Goal: Task Accomplishment & Management: Manage account settings

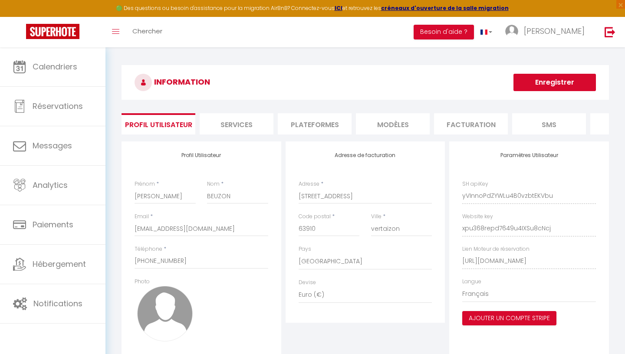
select select "28"
select select "fr"
click at [151, 306] on img at bounding box center [165, 314] width 56 height 56
click at [618, 7] on span "×" at bounding box center [620, 4] width 9 height 9
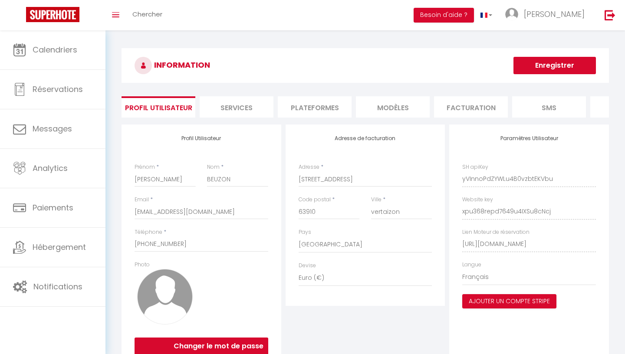
click at [534, 67] on button "Enregistrer" at bounding box center [554, 65] width 82 height 17
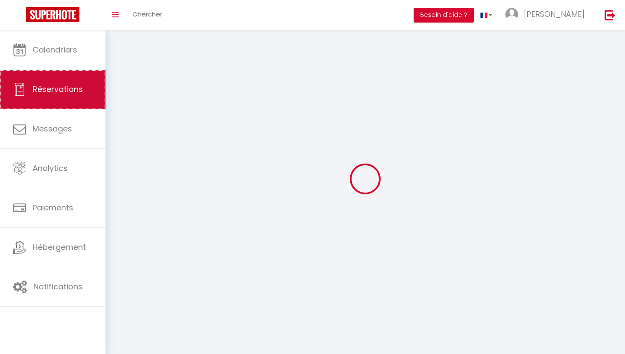
click at [92, 103] on link "Réservations" at bounding box center [52, 89] width 105 height 39
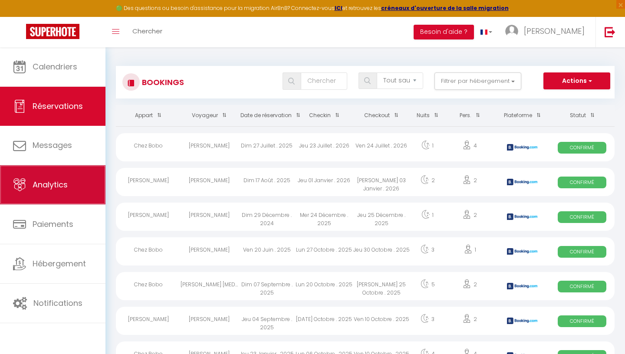
click at [87, 185] on link "Analytics" at bounding box center [52, 184] width 105 height 39
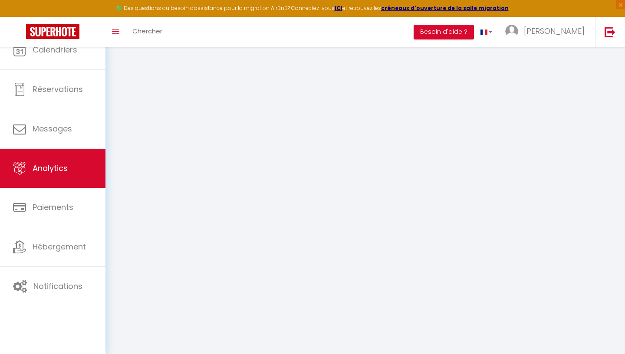
select select "2025"
select select "9"
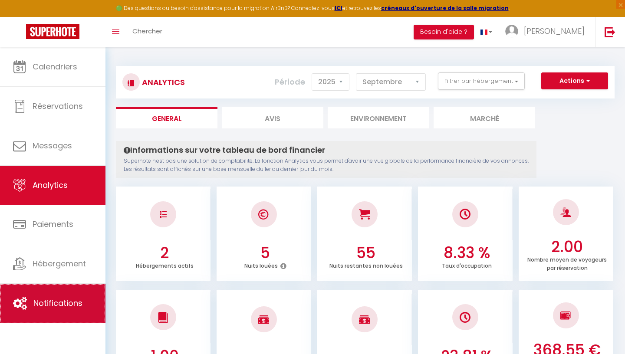
click at [75, 304] on span "Notifications" at bounding box center [57, 303] width 49 height 11
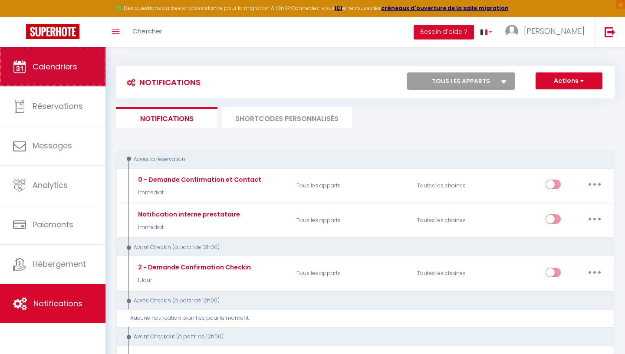
click at [82, 72] on link "Calendriers" at bounding box center [52, 66] width 105 height 39
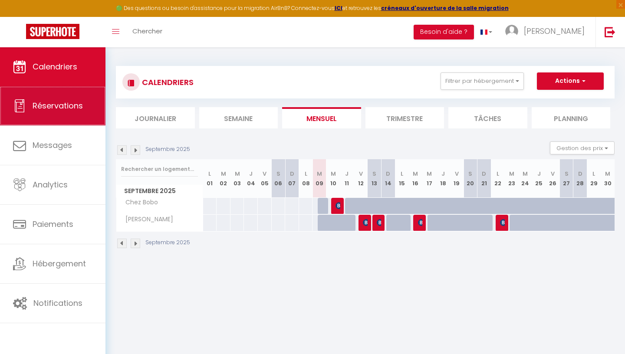
click at [79, 101] on span "Réservations" at bounding box center [58, 105] width 50 height 11
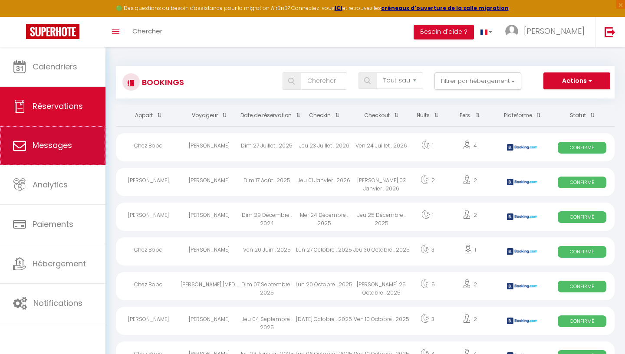
click at [72, 144] on span "Messages" at bounding box center [52, 145] width 39 height 11
select select "message"
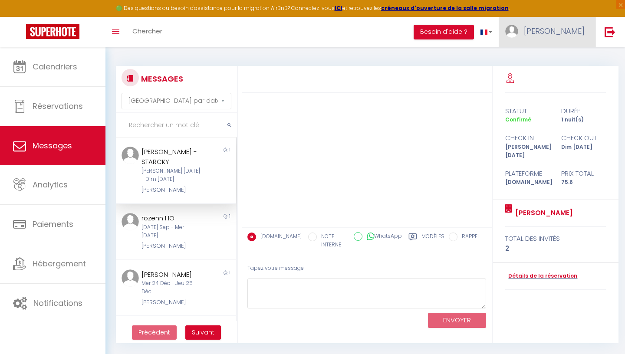
click at [518, 31] on img at bounding box center [511, 31] width 13 height 13
click at [555, 59] on link "Paramètres" at bounding box center [560, 60] width 64 height 15
select select "28"
select select "fr"
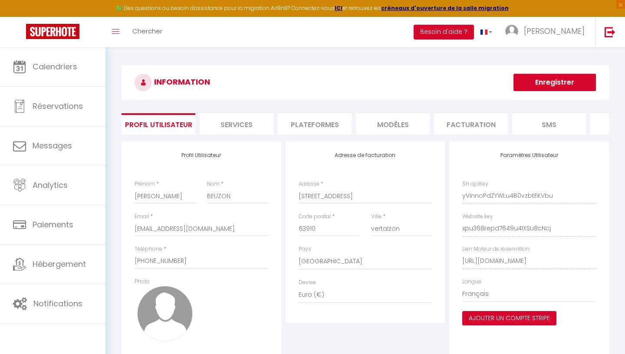
click at [247, 126] on li "Services" at bounding box center [237, 123] width 74 height 21
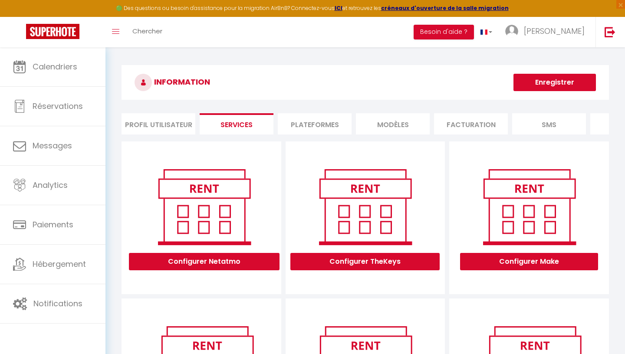
click at [312, 126] on li "Plateformes" at bounding box center [315, 123] width 74 height 21
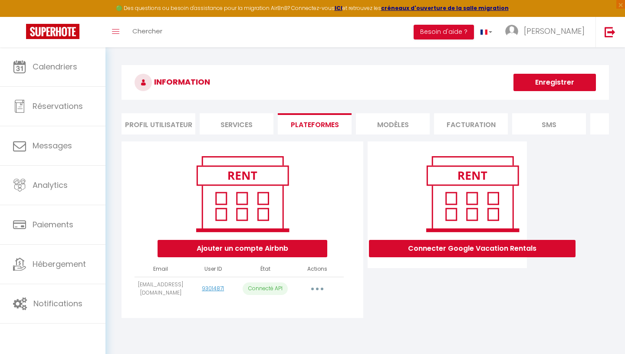
click at [312, 126] on li "Plateformes" at bounding box center [315, 123] width 74 height 21
click at [621, 7] on span "×" at bounding box center [620, 4] width 9 height 9
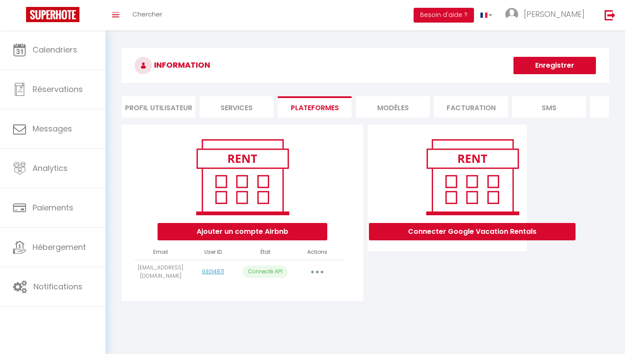
click at [144, 106] on li "Profil Utilisateur" at bounding box center [158, 106] width 74 height 21
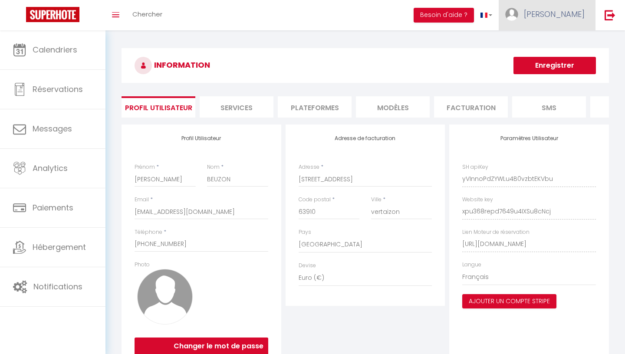
click at [573, 16] on span "[PERSON_NAME]" at bounding box center [554, 14] width 61 height 11
click at [552, 48] on link "Paramètres" at bounding box center [560, 43] width 64 height 15
click at [260, 114] on li "Services" at bounding box center [237, 106] width 74 height 21
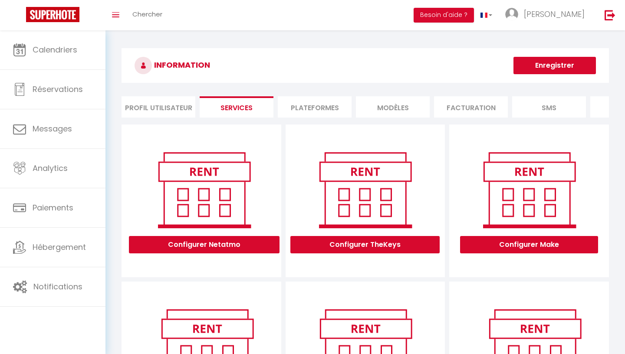
click at [342, 111] on li "Plateformes" at bounding box center [315, 106] width 74 height 21
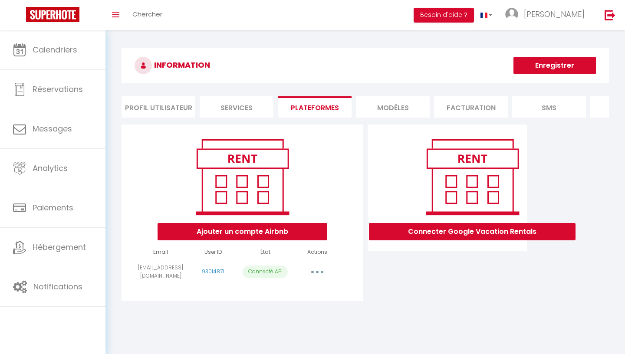
click at [386, 108] on li "MODÈLES" at bounding box center [393, 106] width 74 height 21
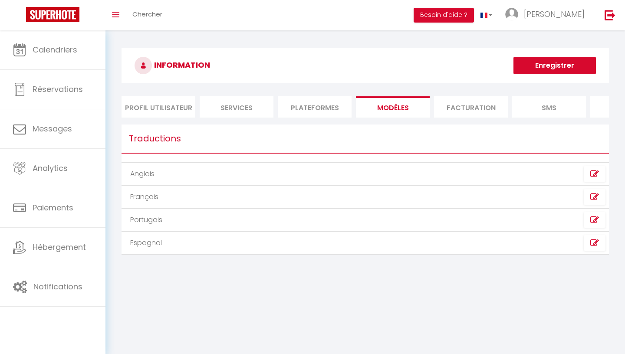
click at [193, 197] on td "Français" at bounding box center [242, 197] width 243 height 23
click at [143, 200] on td "Français" at bounding box center [242, 197] width 243 height 23
click at [594, 197] on icon at bounding box center [594, 197] width 9 height 9
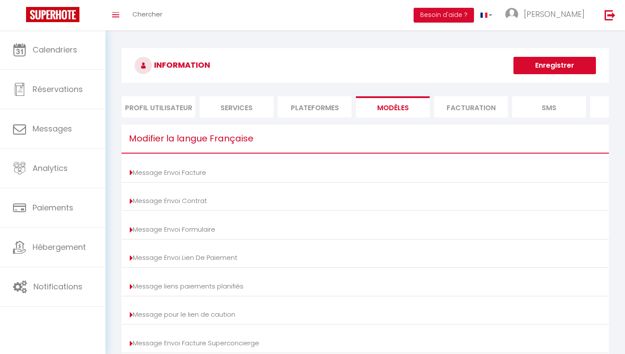
click at [459, 111] on li "Facturation" at bounding box center [471, 106] width 74 height 21
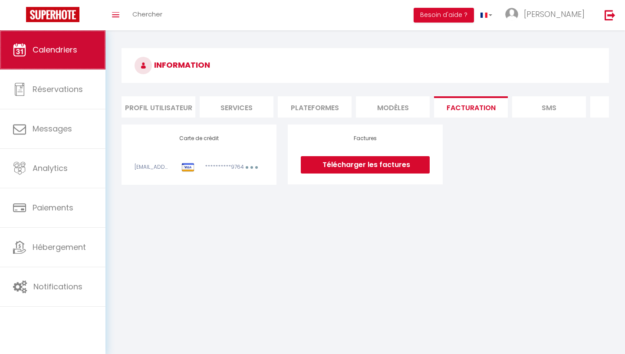
click at [79, 58] on link "Calendriers" at bounding box center [52, 49] width 105 height 39
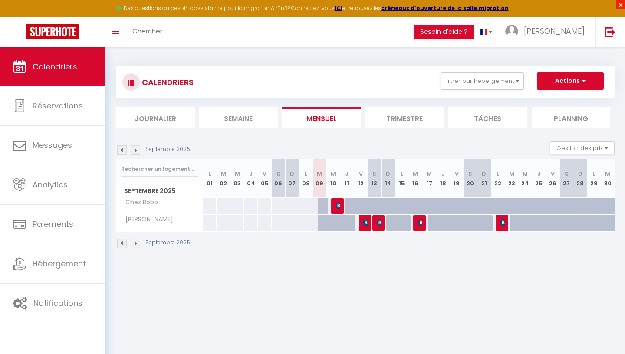
click at [620, 7] on span "×" at bounding box center [620, 4] width 9 height 9
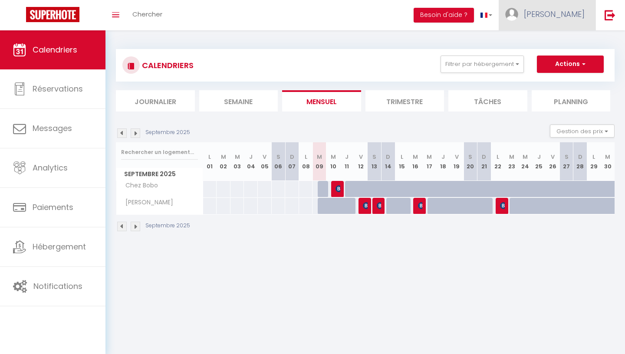
click at [553, 22] on link "[PERSON_NAME]" at bounding box center [546, 15] width 97 height 30
click at [543, 42] on link "Paramètres" at bounding box center [560, 43] width 64 height 15
select select "28"
select select "fr"
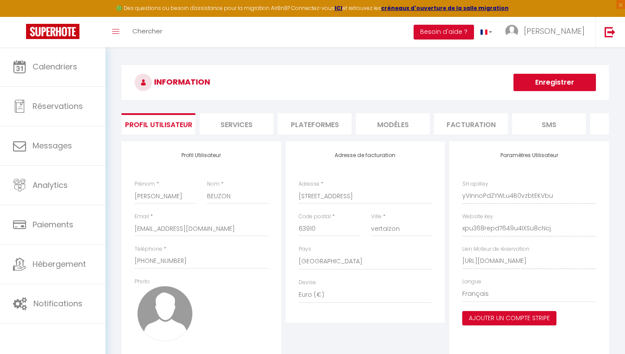
click at [478, 127] on li "Facturation" at bounding box center [471, 123] width 74 height 21
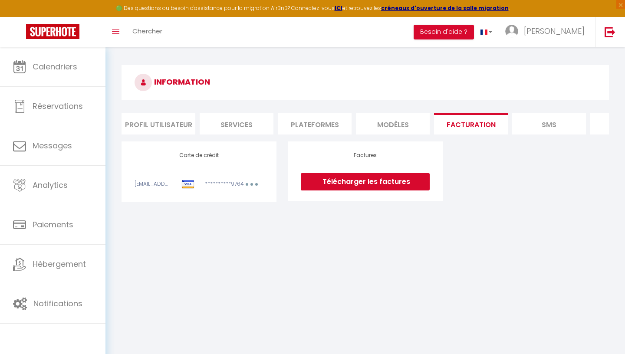
click at [533, 122] on li "SMS" at bounding box center [549, 123] width 74 height 21
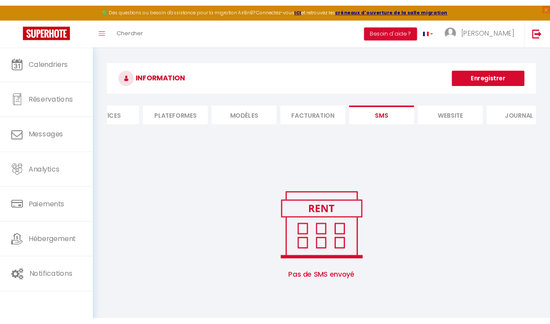
scroll to position [0, 138]
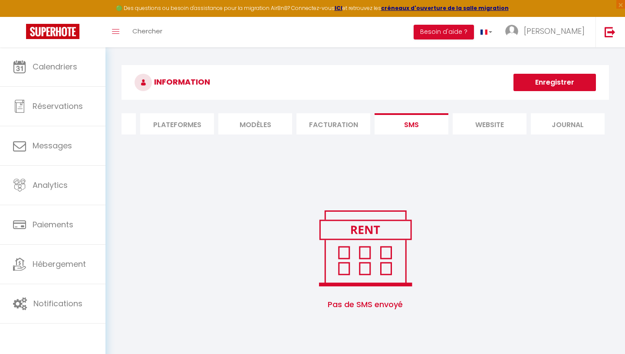
click at [482, 128] on li "website" at bounding box center [489, 123] width 74 height 21
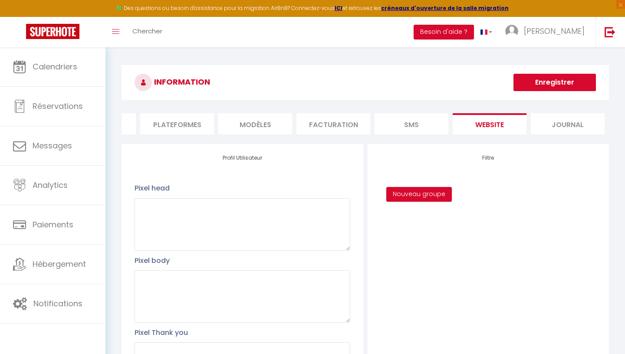
click at [560, 124] on li "Journal" at bounding box center [568, 123] width 74 height 21
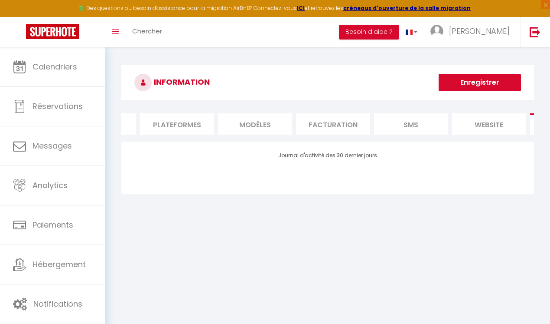
scroll to position [0, 212]
click at [496, 120] on li "Journal" at bounding box center [493, 123] width 74 height 21
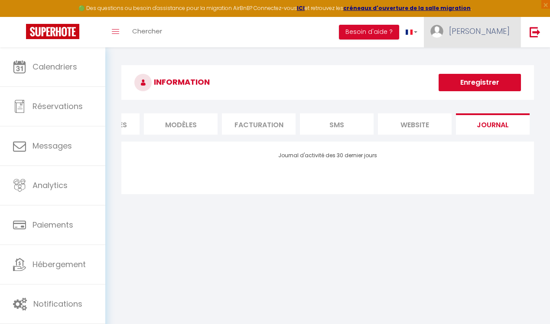
click at [497, 31] on span "[PERSON_NAME]" at bounding box center [479, 31] width 61 height 11
click at [497, 34] on span "[PERSON_NAME]" at bounding box center [479, 31] width 61 height 11
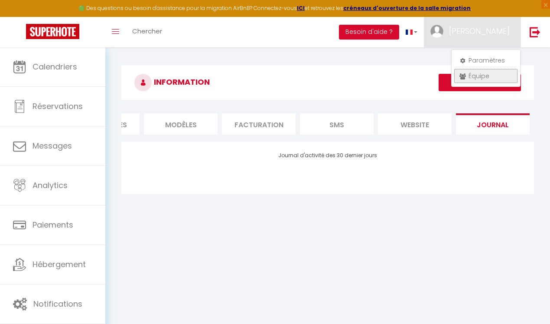
click at [478, 78] on link "Équipe" at bounding box center [486, 76] width 64 height 15
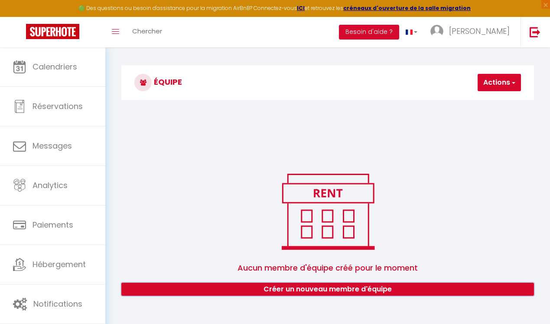
click at [329, 287] on button "Créer un nouveau membre d'équipe" at bounding box center [327, 288] width 413 height 13
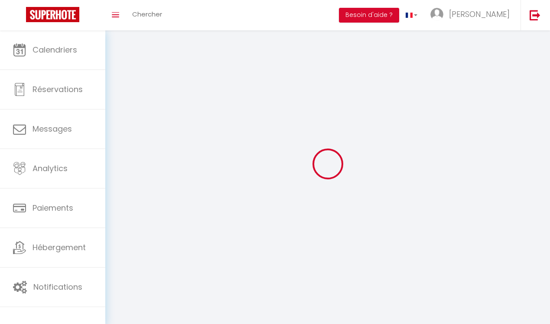
type input "[EMAIL_ADDRESS][DOMAIN_NAME]"
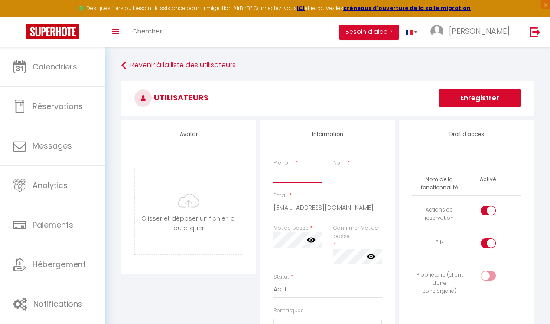
click at [295, 176] on input "Prénom" at bounding box center [298, 175] width 49 height 16
click at [208, 193] on input "file" at bounding box center [189, 211] width 108 height 86
click at [547, 3] on span "×" at bounding box center [546, 4] width 9 height 9
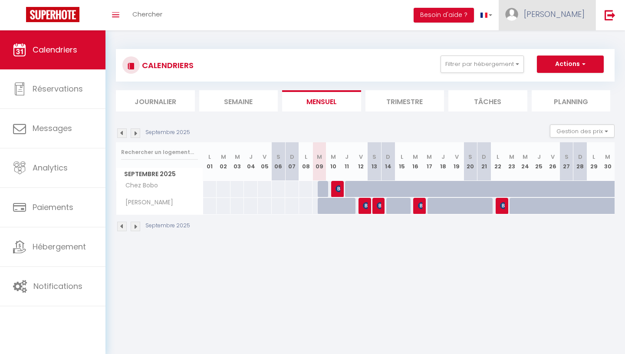
click at [518, 15] on img at bounding box center [511, 14] width 13 height 13
click at [550, 42] on link "Paramètres" at bounding box center [560, 43] width 64 height 15
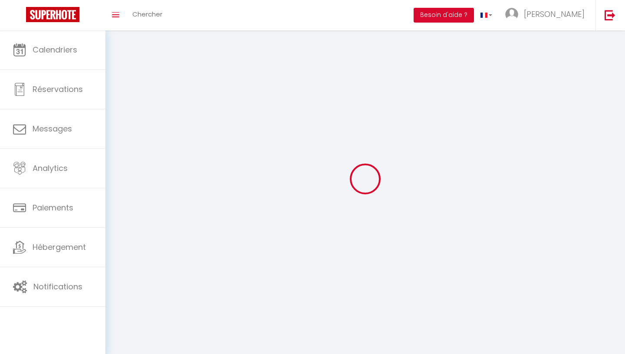
select select
type input "[PERSON_NAME]"
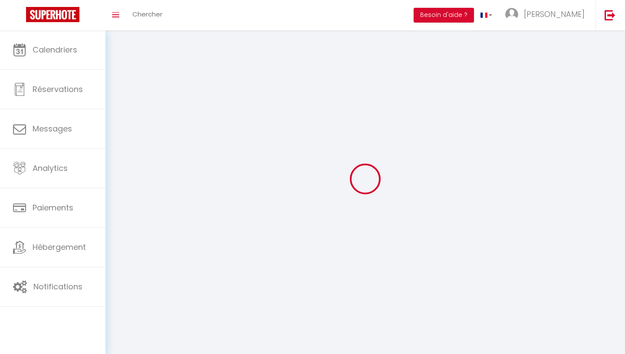
type input "BEUZON"
type input "+33665236984"
type input "5 rue des rocs"
type input "63910"
type input "vertaizon"
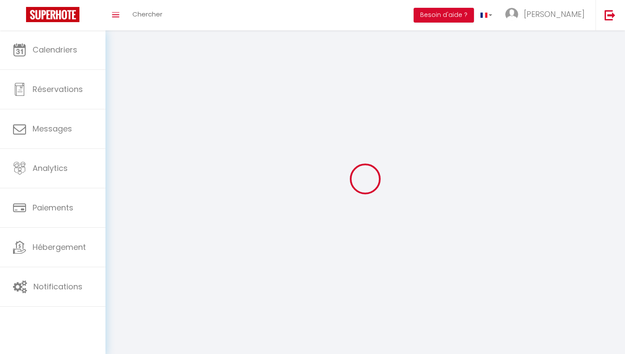
type input "yVInnoPdZYWLu4B0vzbtEKVbu"
type input "xpu368repd7649u4IXSu8cNcj"
type input "https://app.superhote.com/#/get-available-rentals/xpu368repd7649u4IXSu8cNcj"
select select "1"
select select "28"
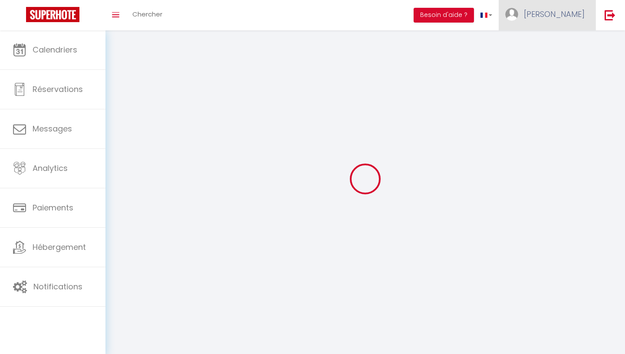
select select "fr"
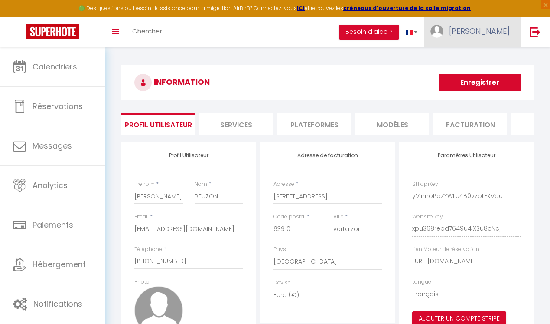
click at [493, 29] on span "[PERSON_NAME]" at bounding box center [479, 31] width 61 height 11
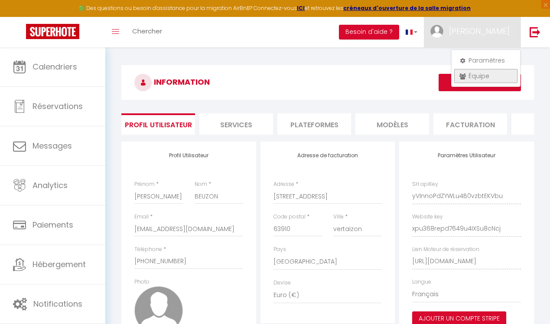
click at [487, 77] on link "Équipe" at bounding box center [486, 76] width 64 height 15
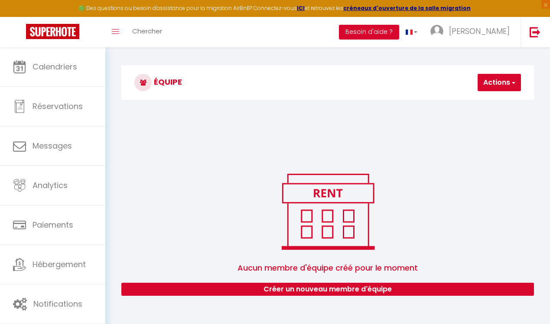
scroll to position [47, 0]
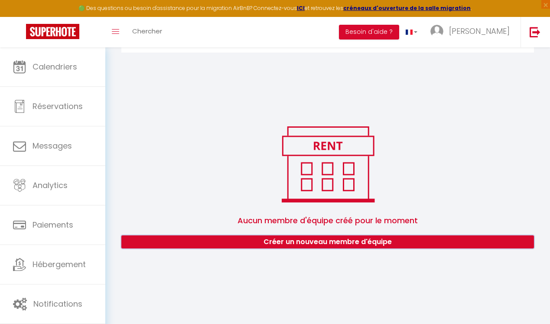
click at [364, 244] on button "Créer un nouveau membre d'équipe" at bounding box center [327, 241] width 413 height 13
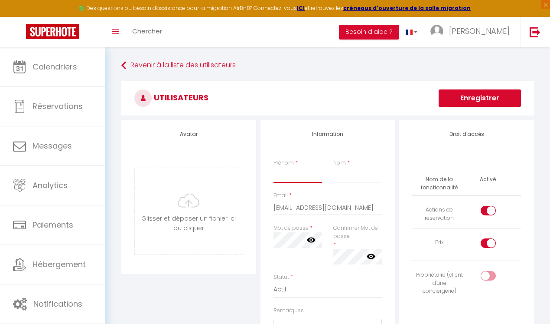
click at [290, 181] on input "Prénom" at bounding box center [298, 175] width 49 height 16
type input "bobo"
click at [349, 184] on div "Prénom * bobo Nom *" at bounding box center [328, 175] width 120 height 33
click at [347, 178] on input "Nom" at bounding box center [358, 175] width 49 height 16
type input "BEUZON"
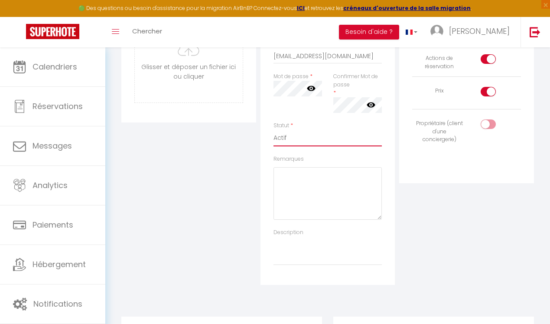
scroll to position [148, 0]
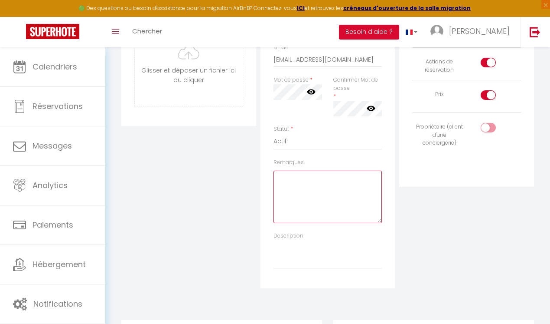
click at [354, 194] on textarea "Remarques" at bounding box center [328, 196] width 109 height 52
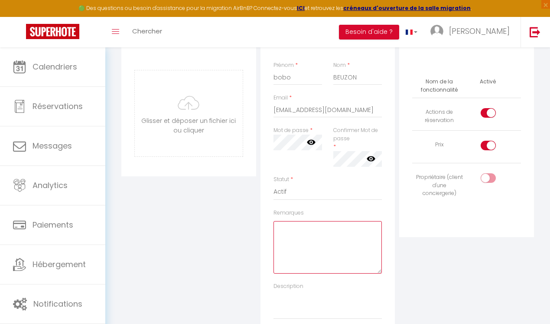
scroll to position [101, 0]
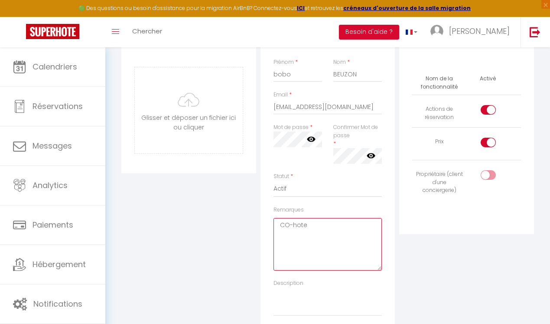
click at [289, 224] on textarea "CO-hote" at bounding box center [328, 244] width 109 height 52
type textarea "Co-hote"
click at [312, 298] on textarea "Description" at bounding box center [328, 301] width 109 height 29
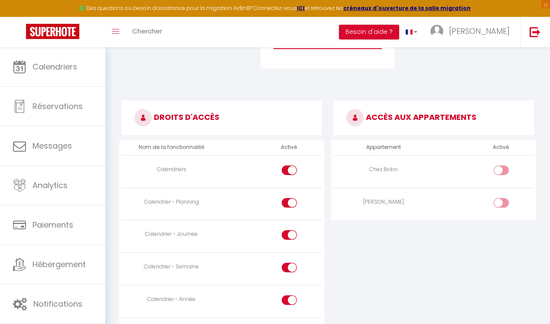
scroll to position [368, 0]
click at [500, 170] on div at bounding box center [501, 170] width 15 height 10
click at [501, 170] on input "checkbox" at bounding box center [508, 171] width 15 height 13
checkbox input "true"
click at [500, 202] on div at bounding box center [501, 202] width 15 height 10
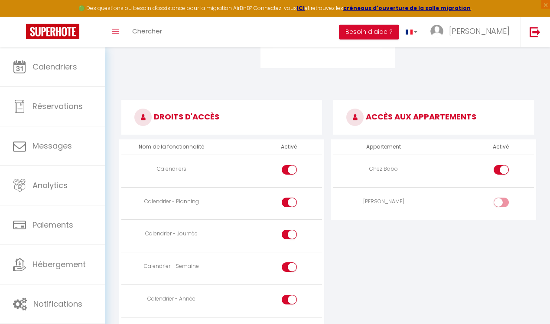
click at [501, 202] on input "checkbox" at bounding box center [508, 203] width 15 height 13
checkbox input "true"
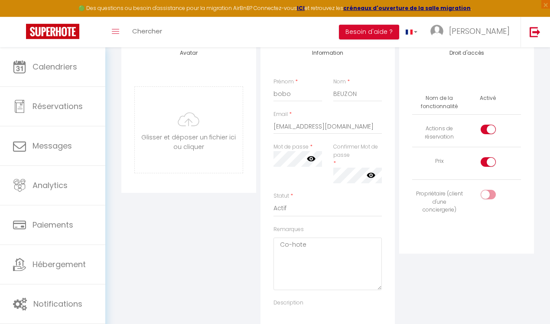
scroll to position [80, 0]
click at [486, 195] on div at bounding box center [488, 195] width 15 height 10
click at [488, 195] on input "checkbox" at bounding box center [495, 196] width 15 height 13
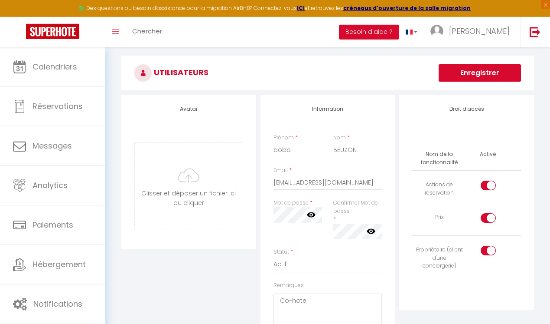
scroll to position [10, 0]
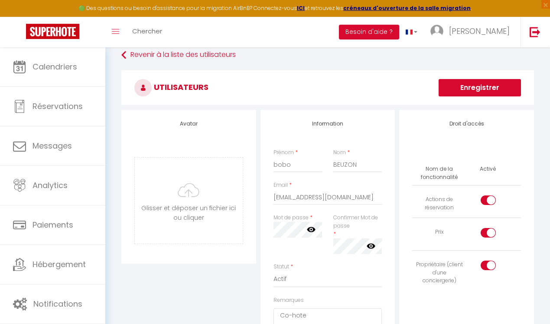
click at [491, 265] on input "checkbox" at bounding box center [495, 266] width 15 height 13
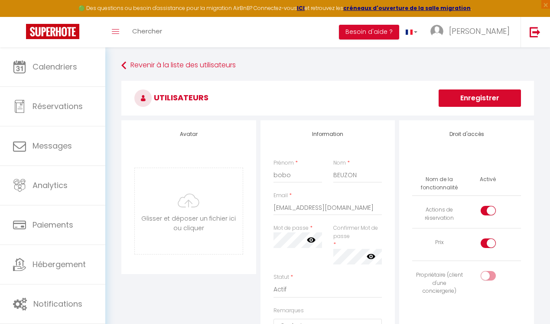
click at [463, 100] on button "Enregistrer" at bounding box center [480, 97] width 82 height 17
click at [314, 242] on icon at bounding box center [311, 239] width 9 height 9
click at [452, 98] on button "Enregistrer" at bounding box center [480, 97] width 82 height 17
click at [370, 257] on icon at bounding box center [371, 256] width 9 height 9
click at [371, 258] on icon at bounding box center [371, 256] width 9 height 9
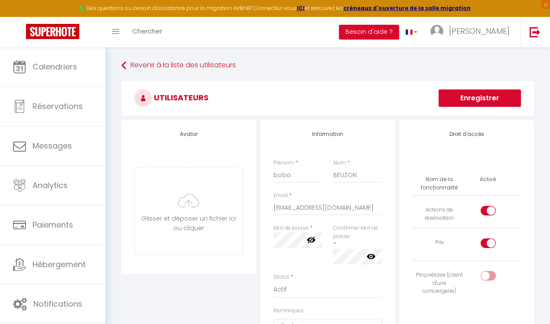
click at [310, 241] on icon at bounding box center [311, 239] width 9 height 7
click at [460, 98] on button "Enregistrer" at bounding box center [480, 97] width 82 height 17
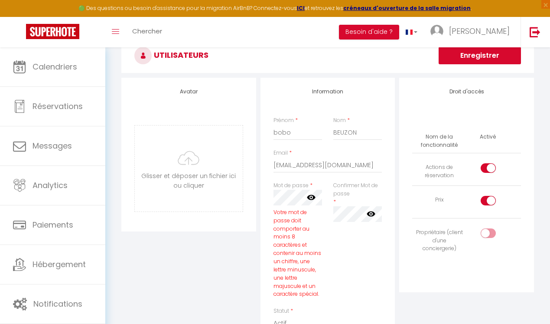
scroll to position [39, 0]
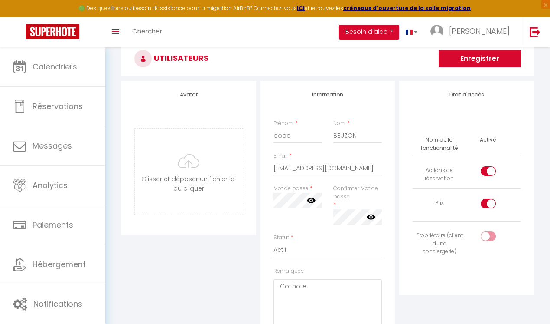
click at [458, 62] on button "Enregistrer" at bounding box center [480, 58] width 82 height 17
click at [313, 200] on icon at bounding box center [311, 200] width 9 height 5
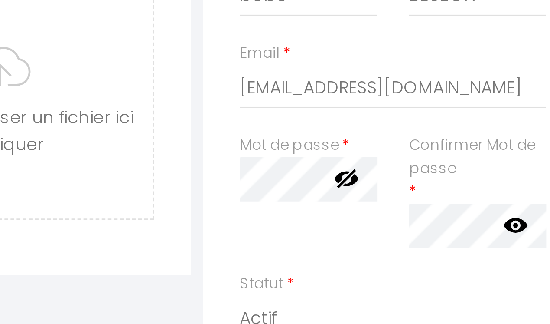
click at [372, 216] on icon at bounding box center [371, 216] width 9 height 5
click at [372, 216] on icon at bounding box center [371, 216] width 9 height 7
click at [315, 201] on icon at bounding box center [311, 200] width 9 height 7
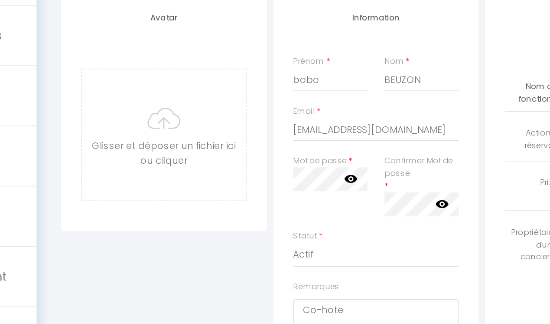
scroll to position [61, 0]
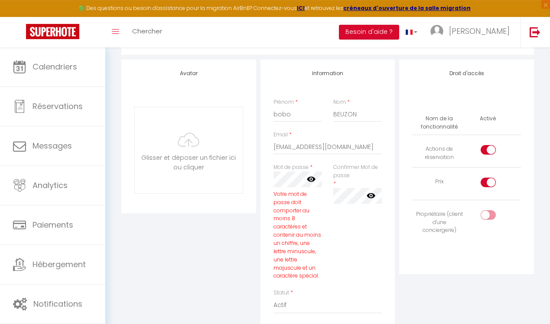
click at [487, 215] on div at bounding box center [488, 215] width 15 height 10
click at [488, 215] on input "checkbox" at bounding box center [495, 216] width 15 height 13
checkbox input "true"
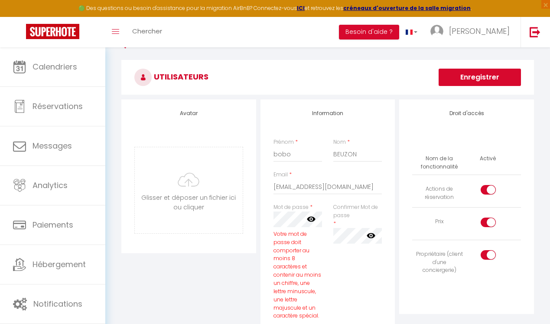
scroll to position [19, 0]
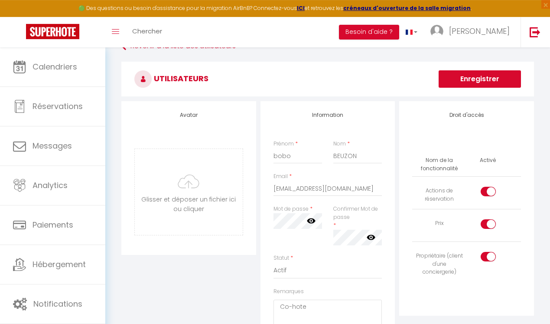
click at [472, 79] on button "Enregistrer" at bounding box center [480, 78] width 82 height 17
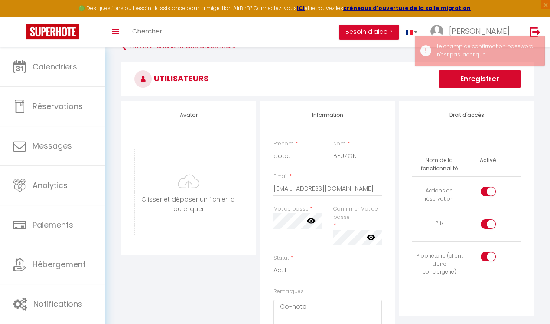
click at [370, 239] on icon at bounding box center [371, 236] width 9 height 5
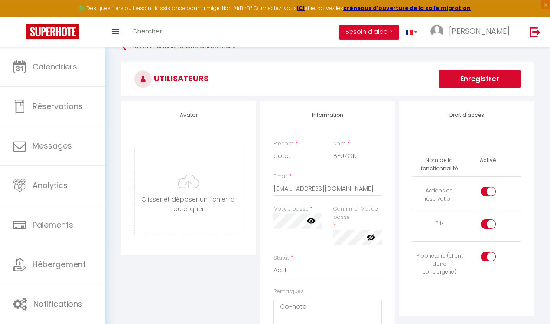
click at [313, 224] on icon at bounding box center [311, 220] width 9 height 9
click at [474, 83] on button "Enregistrer" at bounding box center [480, 78] width 82 height 17
drag, startPoint x: 273, startPoint y: 219, endPoint x: 315, endPoint y: 223, distance: 42.3
click at [315, 223] on div "Mot de passe * Votre mot de passe doit comporter au moins 8 caractères et conte…" at bounding box center [298, 229] width 60 height 49
click at [391, 220] on div "Information Prénom * bobo Nom * BEUZON Email * famillebeuzon@gmail.com Mot de p…" at bounding box center [328, 259] width 135 height 316
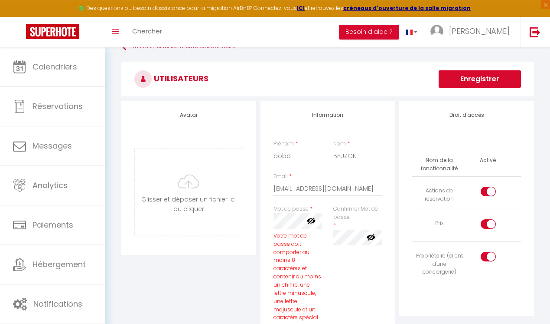
scroll to position [0, 0]
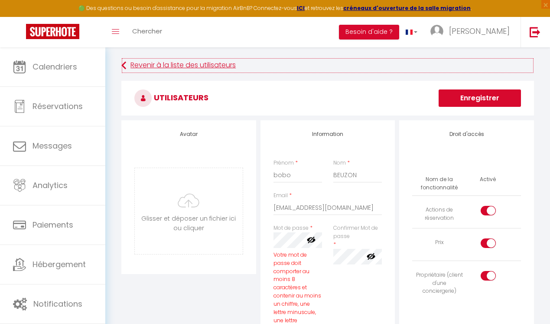
click at [187, 66] on link "Revenir à la liste des utilisateurs" at bounding box center [327, 66] width 413 height 16
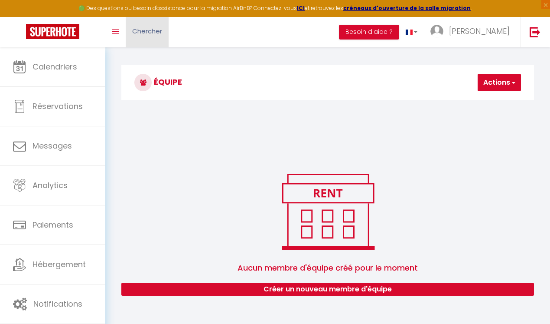
click at [143, 34] on span "Chercher" at bounding box center [147, 30] width 30 height 9
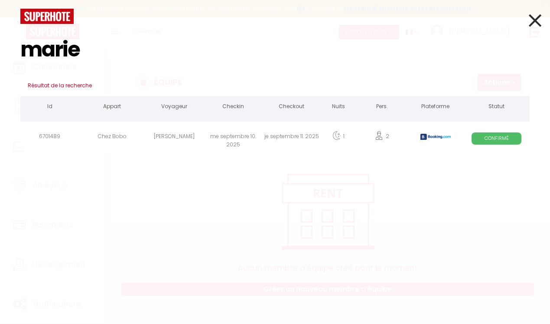
type input "marie"
click at [169, 138] on div "Marie NICOLAS" at bounding box center [174, 138] width 59 height 28
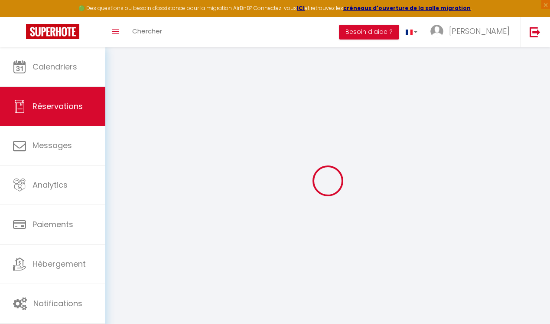
type input "Marie"
type input "NICOLAS"
type input "mnicol.330269@guest.booking.com"
type input "+33677552029"
type input "."
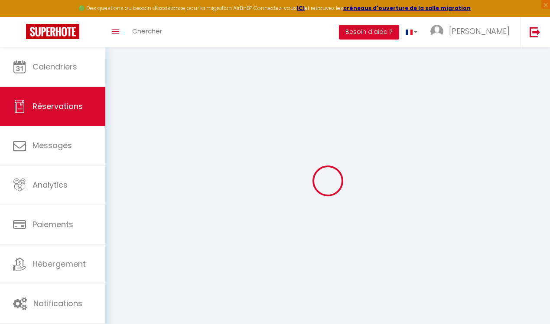
select select "FR"
type input "10.35"
type input "1.01"
select select "76814"
select select "1"
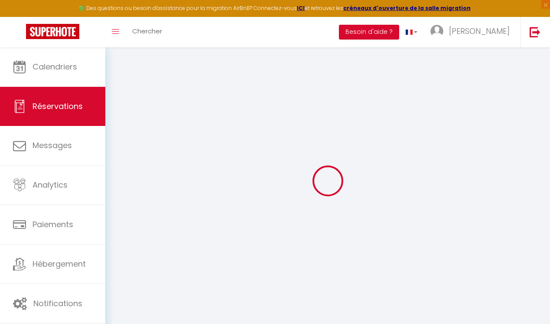
select select
type input "2"
select select "12"
select select
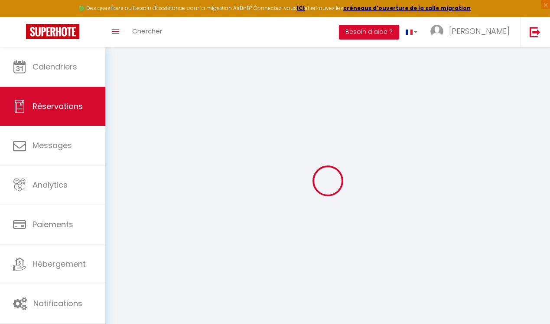
type input "69"
checkbox input "false"
type input "0"
select select "2"
type input "0"
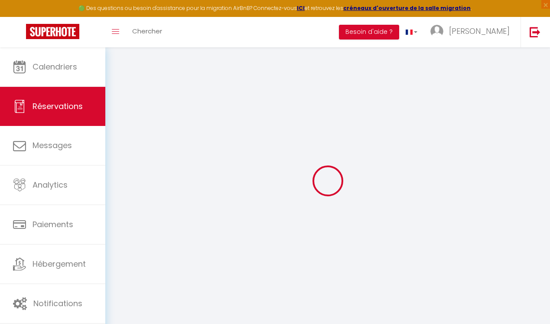
type input "0"
select select
select select "14"
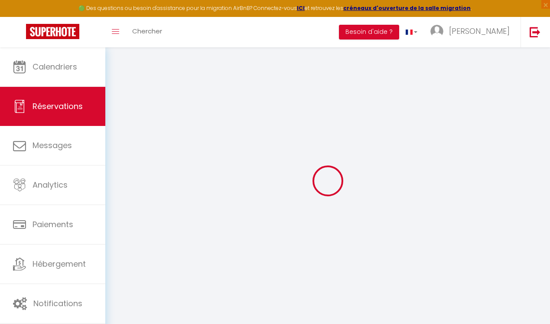
checkbox input "false"
select select
checkbox input "false"
select select
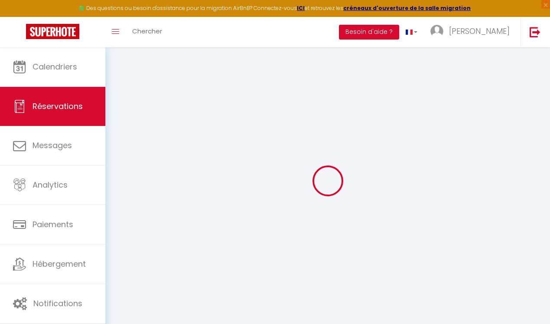
select select
checkbox input "false"
select select
checkbox input "false"
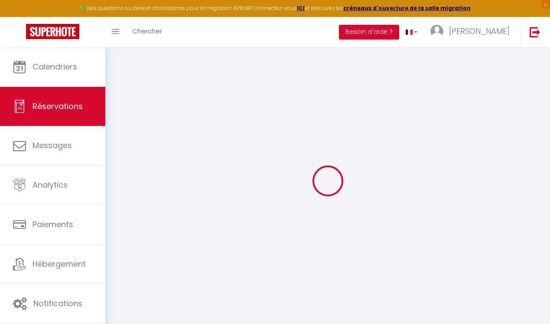
type input "3.45"
select select
checkbox input "false"
select select
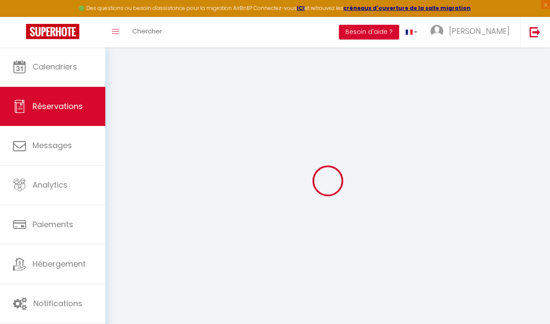
select select
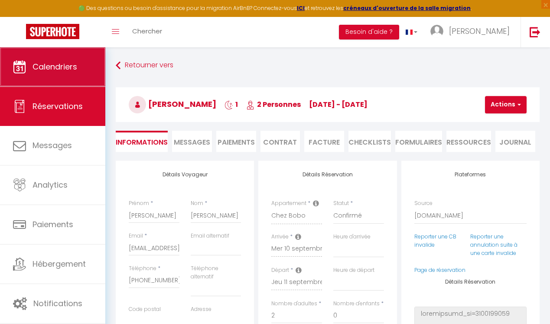
click at [90, 66] on link "Calendriers" at bounding box center [52, 66] width 105 height 39
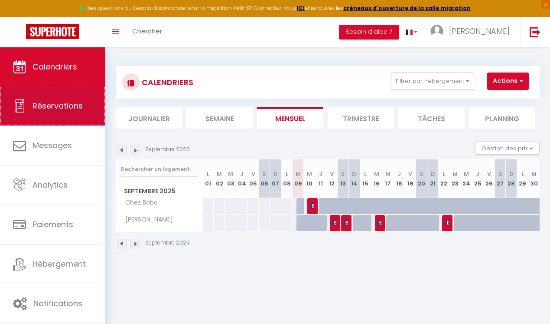
click at [84, 102] on link "Réservations" at bounding box center [52, 105] width 105 height 39
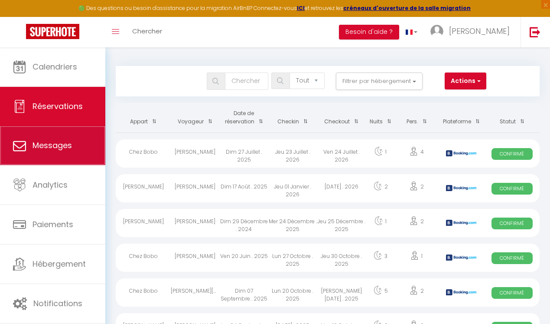
click at [44, 143] on span "Messages" at bounding box center [52, 145] width 39 height 11
select select "message"
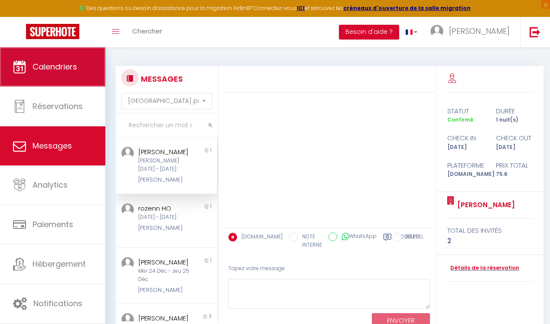
click at [73, 67] on span "Calendriers" at bounding box center [55, 66] width 45 height 11
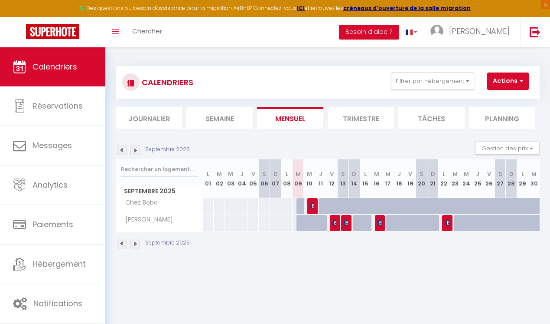
click at [315, 206] on div at bounding box center [321, 206] width 12 height 16
type input "Jeu 11 Septembre 2025"
type input "Ven 12 Septembre 2025"
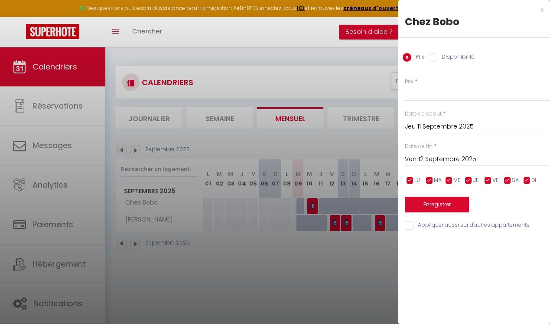
click at [346, 223] on div at bounding box center [275, 162] width 550 height 324
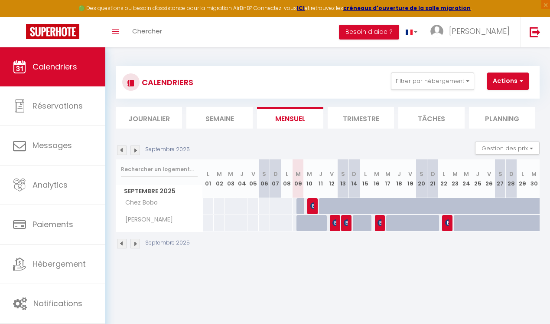
click at [347, 223] on img at bounding box center [347, 222] width 7 height 7
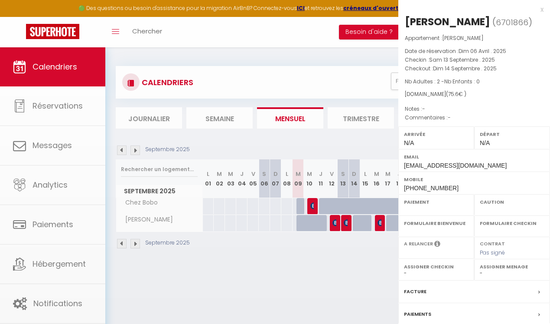
select select "OK"
select select "KO"
select select "0"
select select "1"
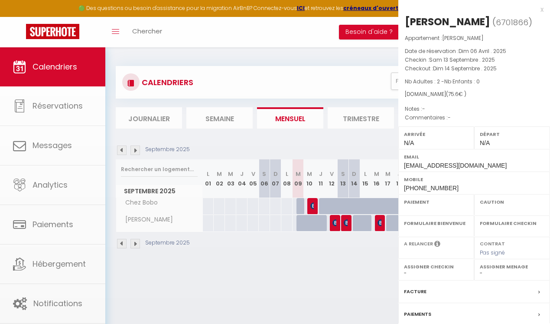
select select
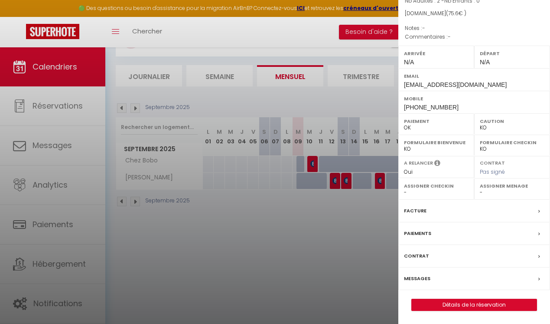
scroll to position [47, 0]
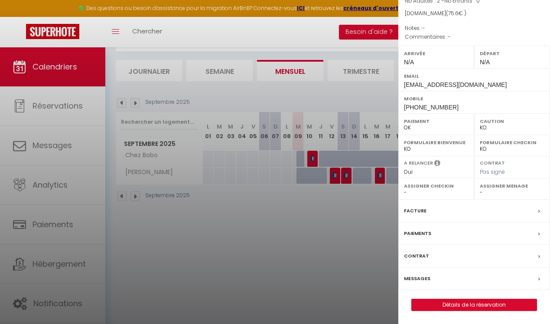
click at [436, 278] on div "Messages" at bounding box center [475, 278] width 152 height 23
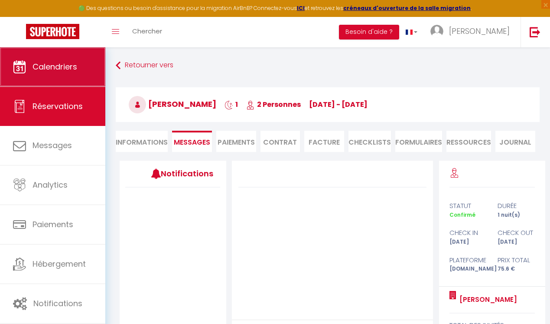
click at [53, 76] on link "Calendriers" at bounding box center [52, 66] width 105 height 39
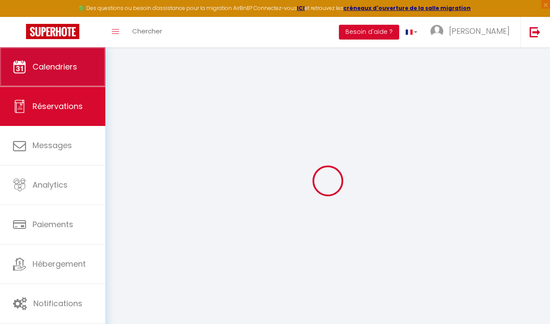
click at [52, 66] on span "Calendriers" at bounding box center [55, 66] width 45 height 11
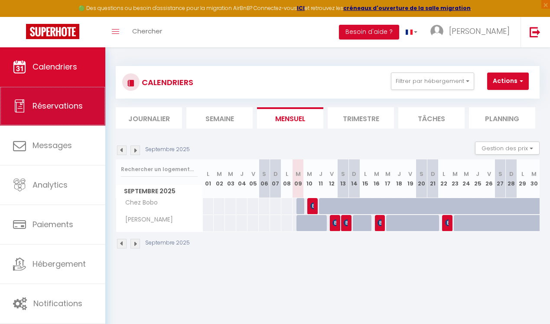
click at [74, 108] on span "Réservations" at bounding box center [58, 105] width 50 height 11
select select "not_cancelled"
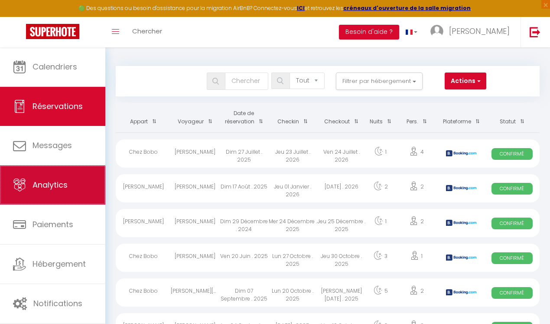
click at [68, 185] on link "Analytics" at bounding box center [52, 184] width 105 height 39
select select "2025"
select select "9"
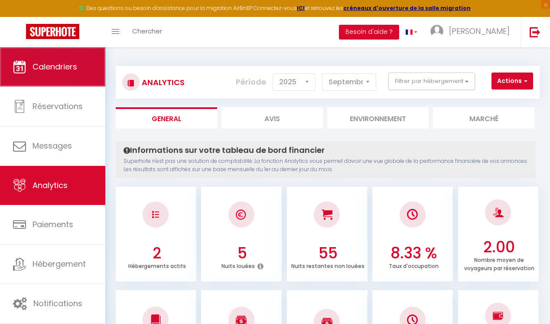
click at [65, 75] on link "Calendriers" at bounding box center [52, 66] width 105 height 39
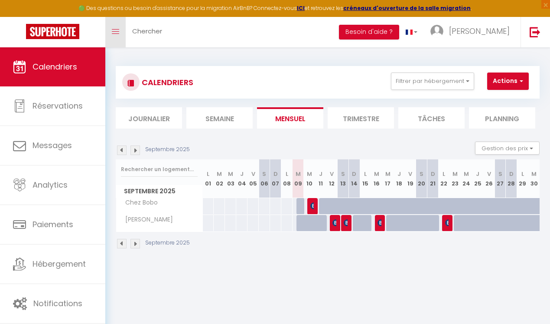
click at [115, 38] on link "Toggle menubar" at bounding box center [115, 32] width 20 height 30
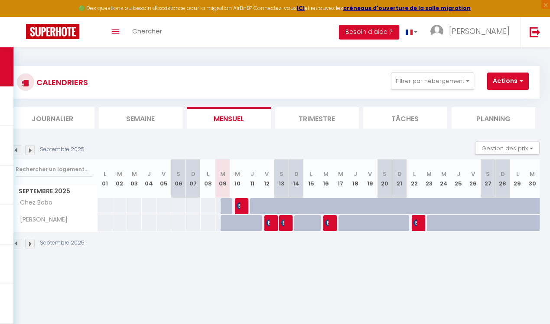
click at [132, 117] on li "Semaine" at bounding box center [141, 117] width 84 height 21
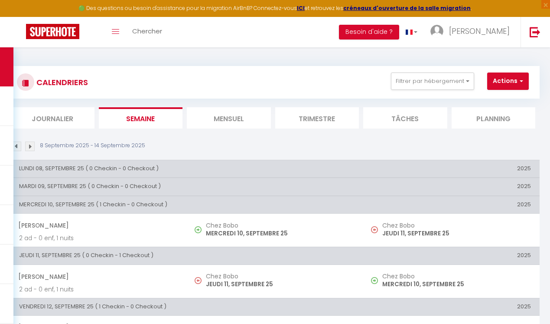
click at [233, 117] on li "Mensuel" at bounding box center [229, 117] width 84 height 21
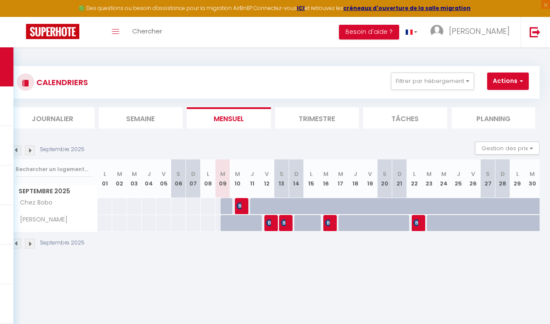
click at [295, 204] on div at bounding box center [302, 211] width 15 height 16
type input "Dim 14 Septembre 2025"
type input "Lun 15 Septembre 2025"
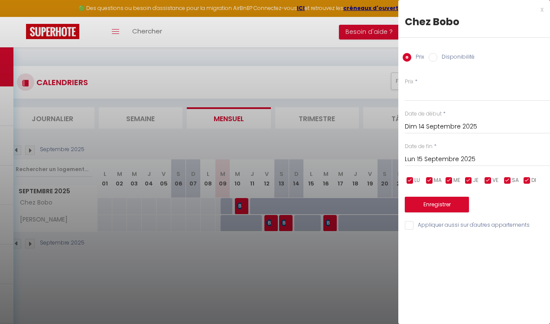
click at [393, 251] on div at bounding box center [275, 162] width 550 height 324
select select
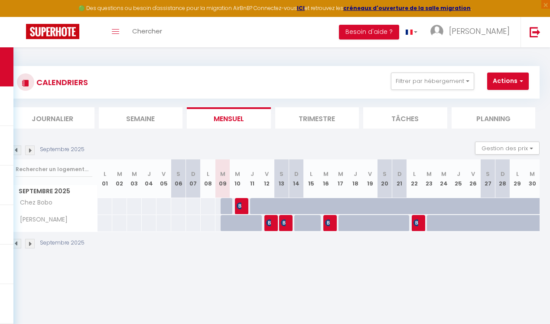
scroll to position [1, 0]
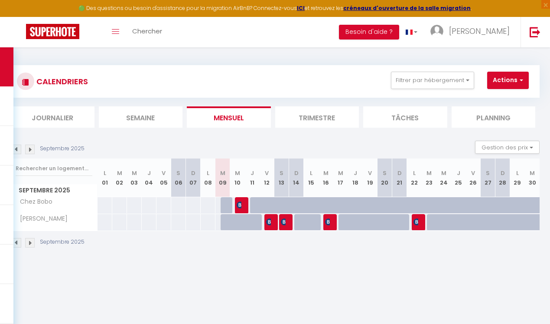
click at [394, 208] on div at bounding box center [400, 205] width 15 height 16
select select "1"
type input "Dim 21 Septembre 2025"
type input "Lun 22 Septembre 2025"
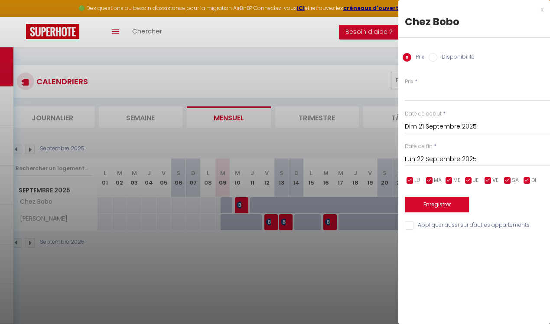
click at [460, 59] on label "Disponibilité" at bounding box center [456, 58] width 37 height 10
click at [438, 59] on input "Disponibilité" at bounding box center [433, 57] width 9 height 9
radio input "true"
radio input "false"
click at [391, 246] on div at bounding box center [275, 162] width 550 height 324
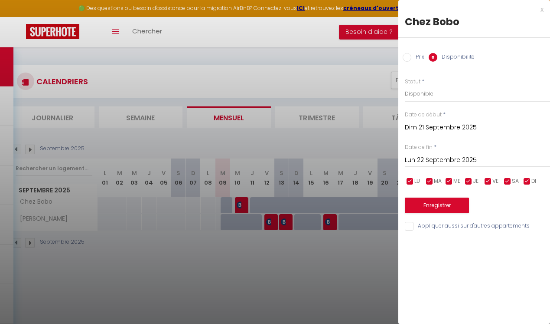
select select
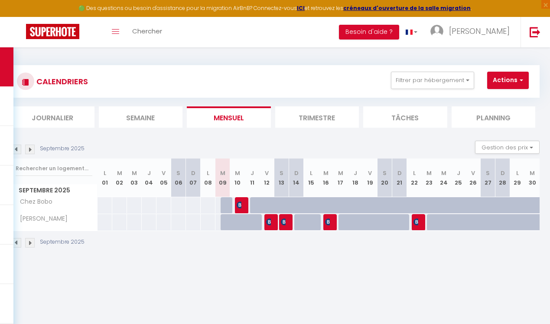
click at [359, 203] on div at bounding box center [361, 210] width 15 height 16
select select "1"
type input "Jeu 18 Septembre 2025"
type input "Ven 19 Septembre 2025"
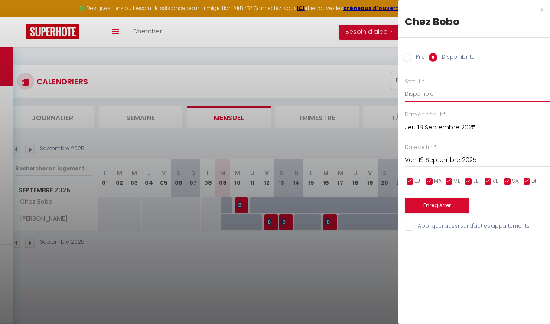
click option "Disponible" at bounding box center [0, 0] width 0 height 0
click at [371, 241] on div at bounding box center [275, 162] width 550 height 324
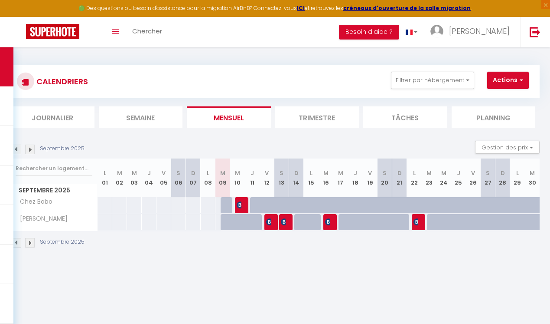
scroll to position [1, 0]
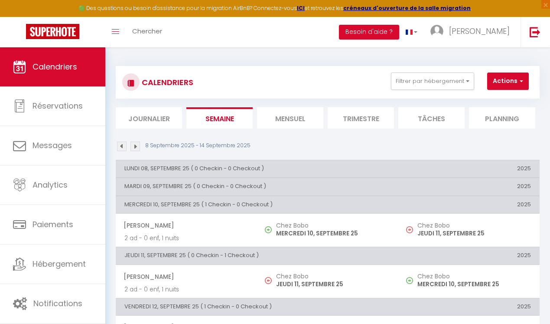
click at [291, 118] on li "Mensuel" at bounding box center [290, 117] width 66 height 21
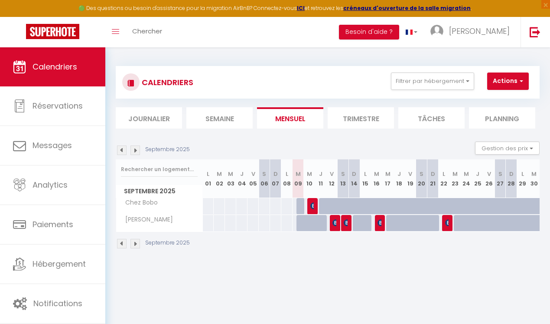
click at [138, 242] on img at bounding box center [136, 244] width 10 height 10
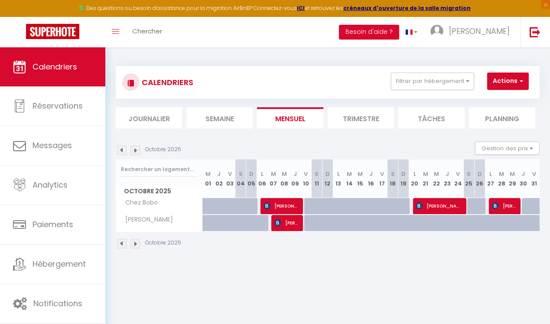
click at [136, 244] on img at bounding box center [136, 244] width 10 height 10
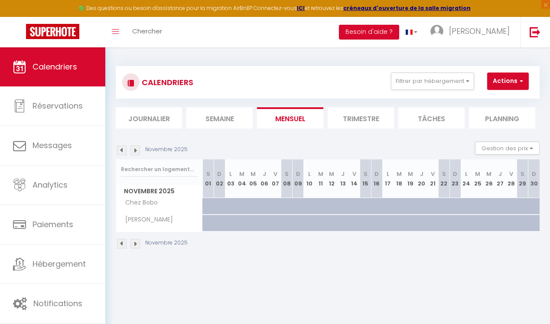
click at [136, 244] on img at bounding box center [136, 244] width 10 height 10
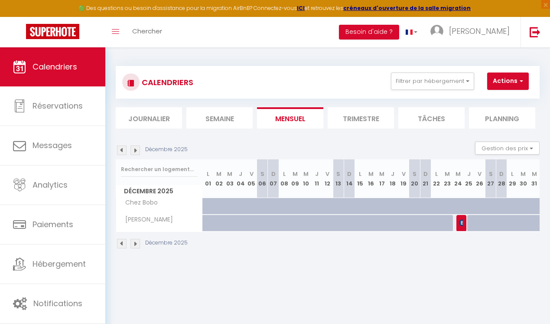
click at [136, 244] on img at bounding box center [136, 244] width 10 height 10
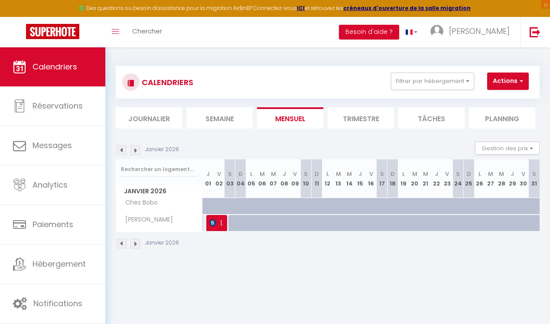
click at [136, 244] on img at bounding box center [136, 244] width 10 height 10
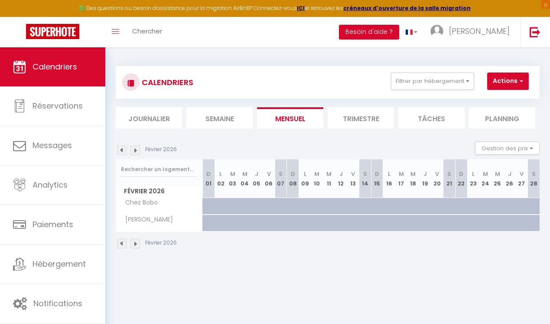
click at [136, 244] on img at bounding box center [136, 244] width 10 height 10
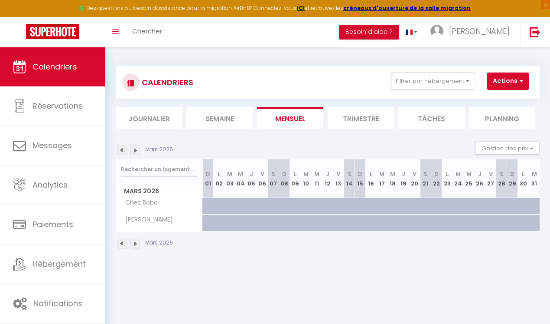
click at [136, 244] on img at bounding box center [136, 244] width 10 height 10
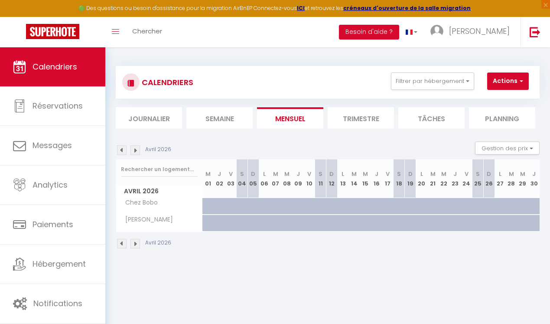
click at [136, 245] on img at bounding box center [136, 244] width 10 height 10
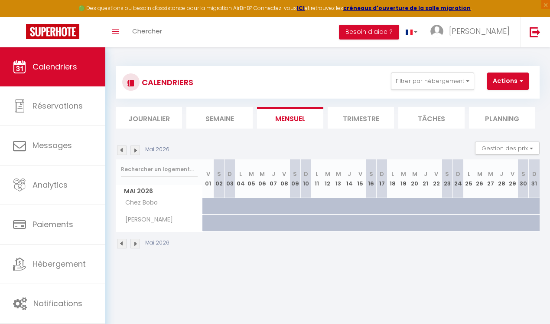
click at [136, 245] on img at bounding box center [136, 244] width 10 height 10
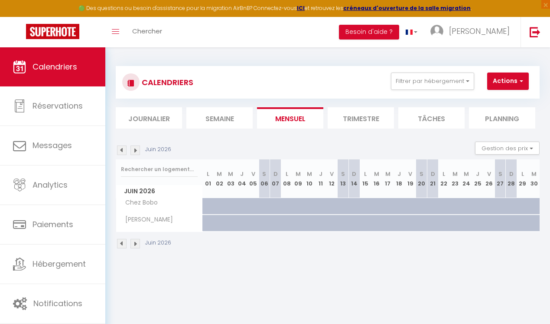
click at [122, 245] on img at bounding box center [122, 244] width 10 height 10
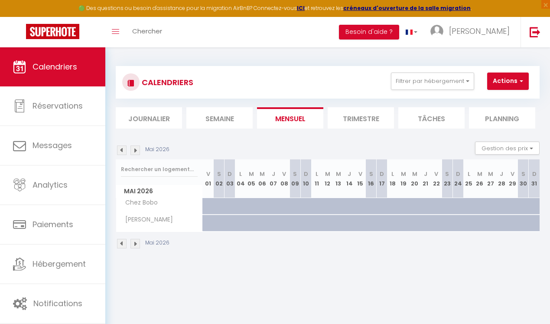
click at [122, 245] on img at bounding box center [122, 244] width 10 height 10
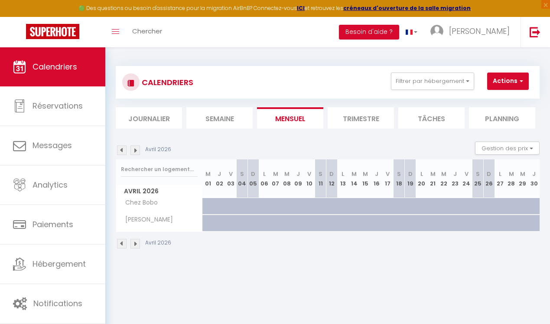
click at [122, 245] on img at bounding box center [122, 244] width 10 height 10
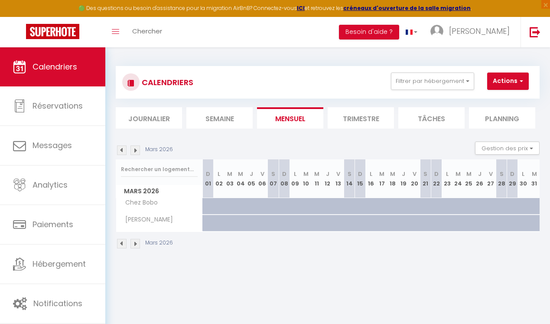
click at [122, 245] on img at bounding box center [122, 244] width 10 height 10
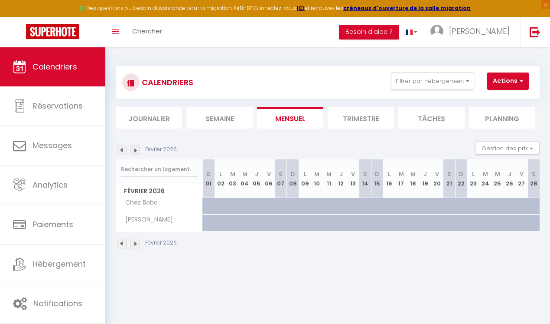
click at [122, 245] on img at bounding box center [122, 244] width 10 height 10
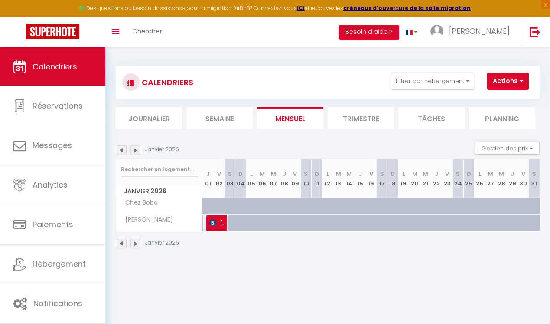
click at [122, 245] on img at bounding box center [122, 244] width 10 height 10
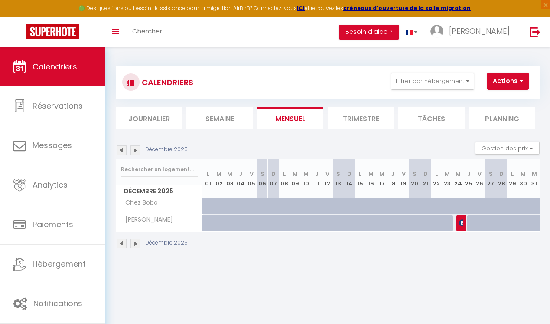
click at [122, 245] on img at bounding box center [122, 244] width 10 height 10
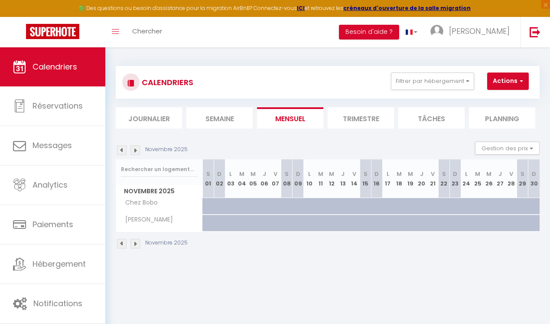
click at [122, 245] on img at bounding box center [122, 244] width 10 height 10
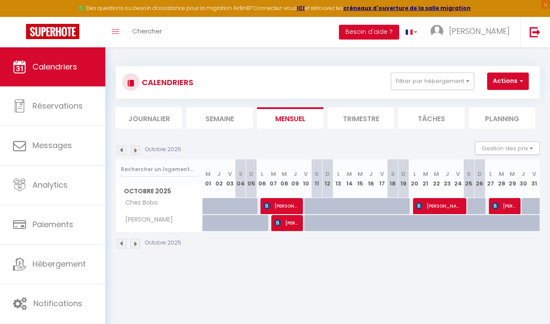
click at [122, 245] on img at bounding box center [122, 244] width 10 height 10
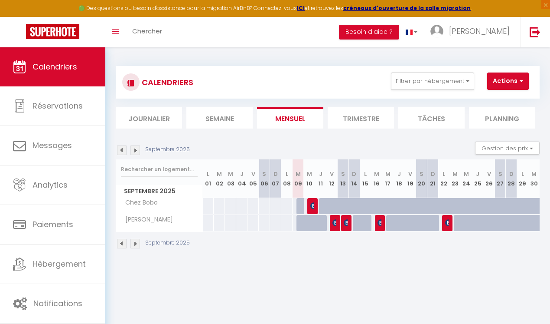
scroll to position [1, 0]
click at [503, 203] on div at bounding box center [504, 210] width 11 height 16
select select "1"
type input "Sam 27 Septembre 2025"
type input "Dim 28 Septembre 2025"
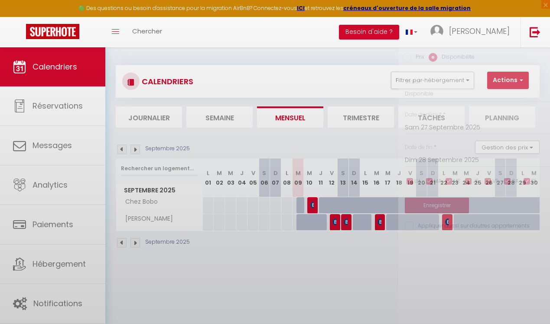
click at [503, 203] on div at bounding box center [275, 162] width 550 height 324
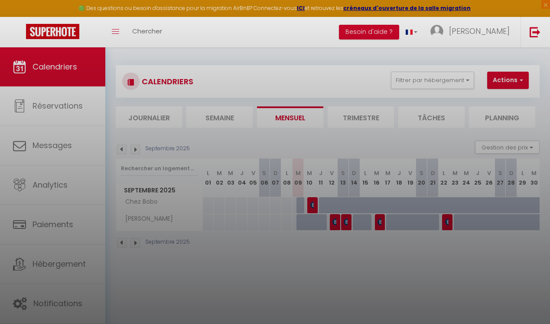
select select
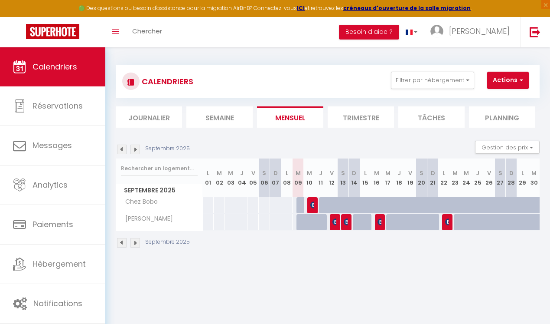
click at [499, 203] on div at bounding box center [504, 210] width 11 height 16
select select "1"
type input "Sam 27 Septembre 2025"
type input "Dim 28 Septembre 2025"
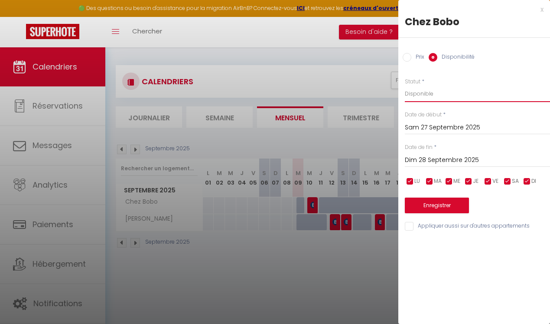
select select "0"
click option "Indisponible" at bounding box center [0, 0] width 0 height 0
click at [439, 205] on button "Enregistrer" at bounding box center [437, 205] width 64 height 16
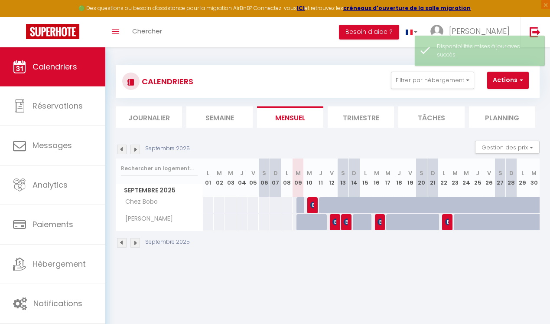
click at [505, 206] on div at bounding box center [504, 210] width 11 height 16
select select "1"
type input "Sam 27 Septembre 2025"
type input "Dim 28 Septembre 2025"
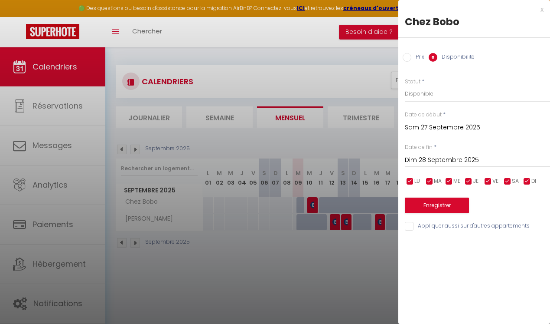
click at [349, 286] on div at bounding box center [275, 162] width 550 height 324
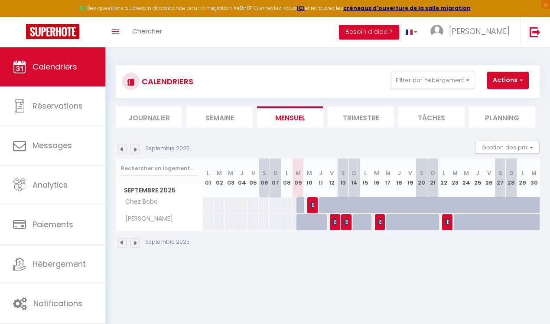
click at [503, 203] on div at bounding box center [504, 210] width 11 height 16
select select "1"
type input "Sam 27 Septembre 2025"
type input "Dim 28 Septembre 2025"
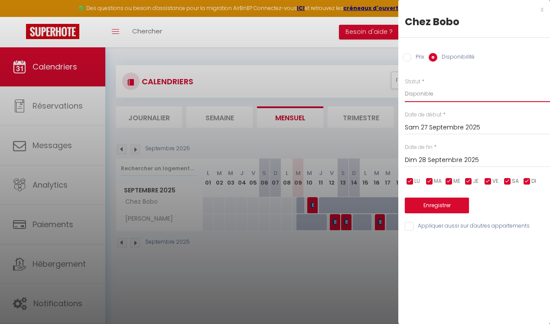
select select "0"
click option "Indisponible" at bounding box center [0, 0] width 0 height 0
click at [423, 205] on button "Enregistrer" at bounding box center [437, 205] width 64 height 16
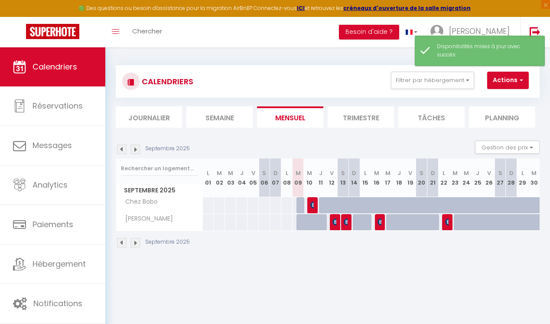
click at [504, 203] on div at bounding box center [504, 210] width 11 height 16
select select "1"
type input "Sam 27 Septembre 2025"
type input "Dim 28 Septembre 2025"
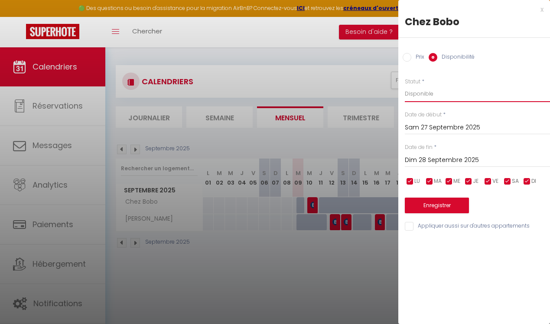
select select "0"
click option "Indisponible" at bounding box center [0, 0] width 0 height 0
click at [435, 210] on button "Enregistrer" at bounding box center [437, 205] width 64 height 16
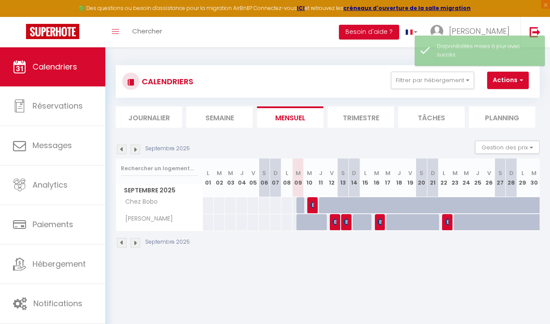
click at [425, 203] on div at bounding box center [425, 210] width 11 height 16
select select "1"
type input "Sam 20 Septembre 2025"
type input "Dim 21 Septembre 2025"
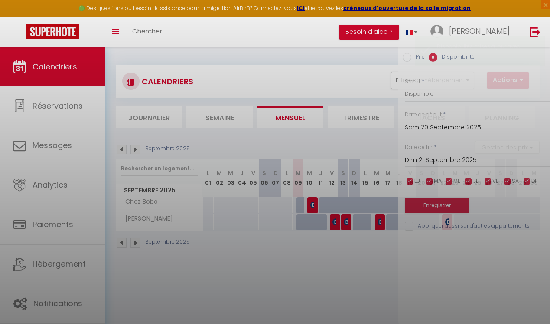
click at [425, 203] on div at bounding box center [275, 162] width 550 height 324
select select
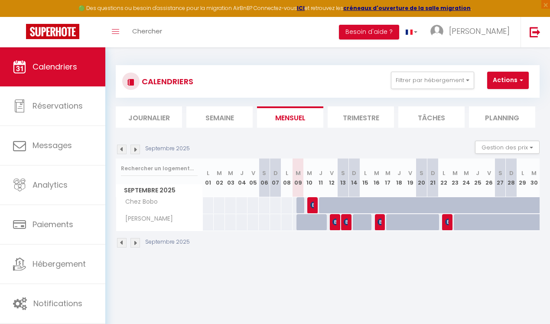
click at [425, 203] on div at bounding box center [425, 210] width 11 height 16
select select "1"
type input "Sam 20 Septembre 2025"
type input "Dim 21 Septembre 2025"
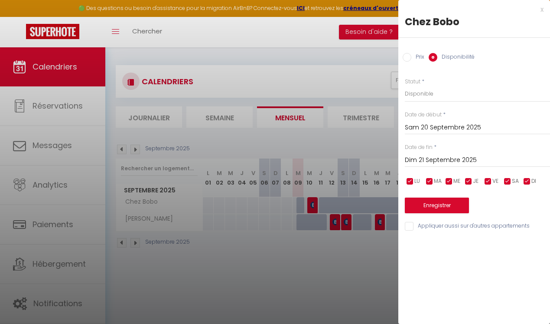
click at [411, 181] on input "checkbox" at bounding box center [410, 181] width 9 height 9
checkbox input "false"
click at [431, 180] on input "checkbox" at bounding box center [430, 181] width 9 height 9
checkbox input "false"
click at [447, 181] on input "checkbox" at bounding box center [449, 181] width 9 height 9
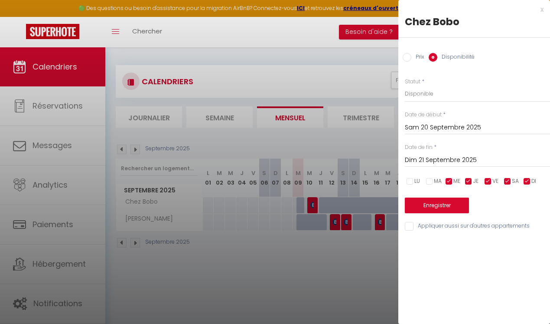
checkbox input "false"
click at [473, 180] on input "checkbox" at bounding box center [469, 181] width 9 height 9
checkbox input "false"
click at [491, 179] on input "checkbox" at bounding box center [488, 181] width 9 height 9
checkbox input "false"
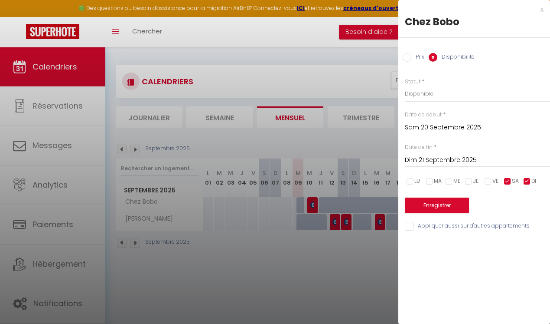
click at [508, 181] on input "checkbox" at bounding box center [508, 181] width 9 height 9
checkbox input "false"
click at [530, 178] on input "checkbox" at bounding box center [527, 181] width 9 height 9
checkbox input "false"
click at [397, 264] on div at bounding box center [275, 162] width 550 height 324
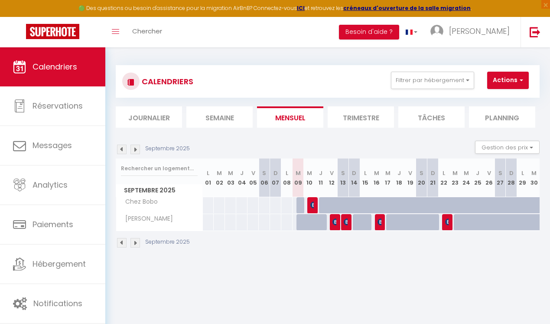
click at [506, 206] on div at bounding box center [504, 210] width 11 height 16
select select "1"
type input "Sam 27 Septembre 2025"
type input "Dim 28 Septembre 2025"
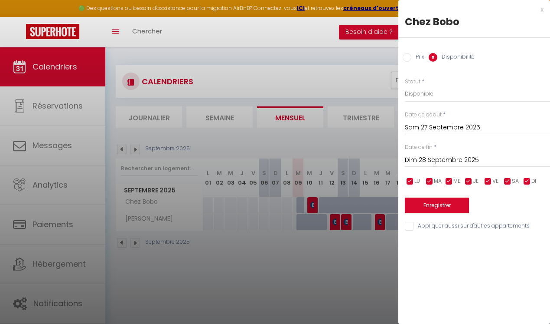
click at [408, 181] on input "checkbox" at bounding box center [410, 181] width 9 height 9
checkbox input "false"
click at [429, 180] on input "checkbox" at bounding box center [430, 181] width 9 height 9
checkbox input "false"
click at [452, 182] on input "checkbox" at bounding box center [449, 181] width 9 height 9
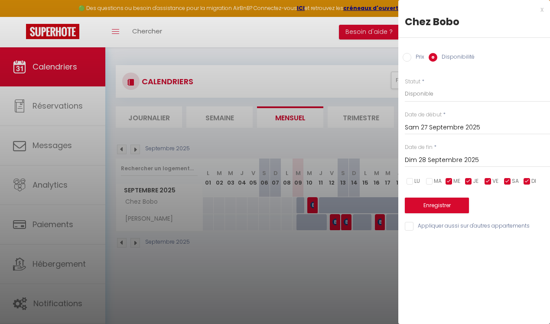
checkbox input "false"
click at [468, 179] on input "checkbox" at bounding box center [469, 181] width 9 height 9
checkbox input "false"
click at [490, 177] on input "checkbox" at bounding box center [488, 181] width 9 height 9
checkbox input "false"
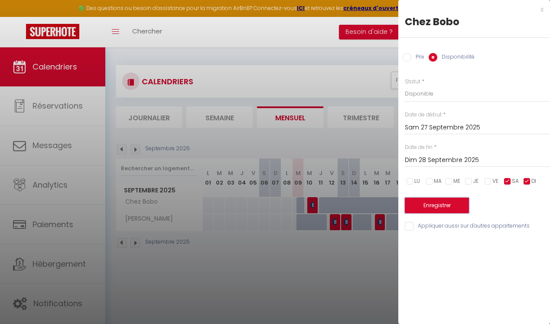
click at [453, 210] on button "Enregistrer" at bounding box center [437, 205] width 64 height 16
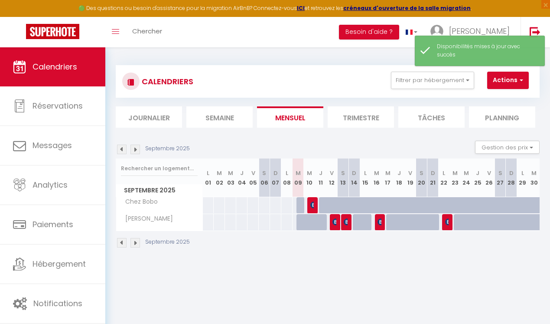
click at [504, 202] on div at bounding box center [504, 210] width 11 height 16
select select "1"
type input "Sam 27 Septembre 2025"
type input "Dim 28 Septembre 2025"
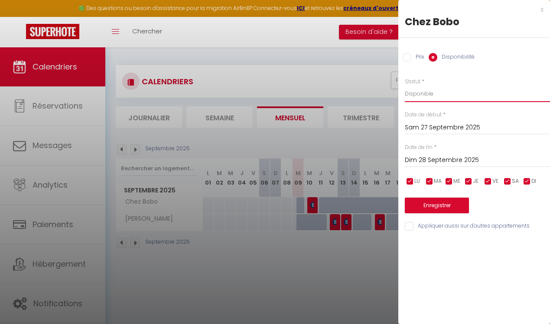
select select "0"
click option "Indisponible" at bounding box center [0, 0] width 0 height 0
click at [413, 180] on input "checkbox" at bounding box center [410, 181] width 9 height 9
checkbox input "false"
click at [432, 181] on input "checkbox" at bounding box center [430, 181] width 9 height 9
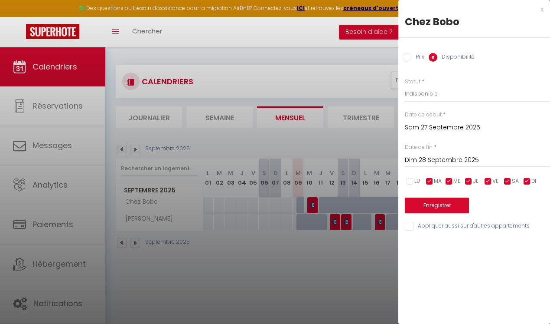
checkbox input "false"
click at [449, 182] on input "checkbox" at bounding box center [449, 181] width 9 height 9
checkbox input "false"
click at [463, 181] on div "LU MA ME JE VE SA DI" at bounding box center [478, 181] width 157 height 11
click at [465, 182] on input "checkbox" at bounding box center [469, 181] width 9 height 9
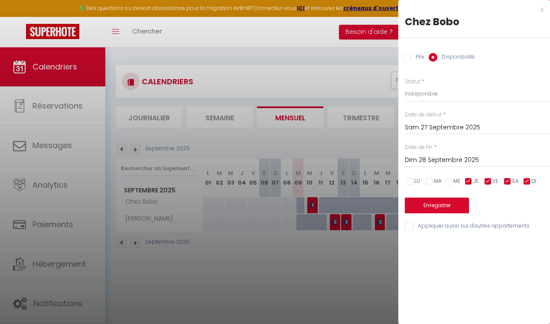
checkbox input "false"
click at [489, 183] on input "checkbox" at bounding box center [488, 181] width 9 height 9
checkbox input "false"
click at [455, 209] on button "Enregistrer" at bounding box center [437, 205] width 64 height 16
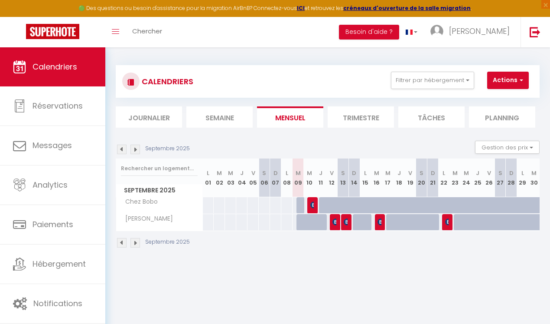
drag, startPoint x: 501, startPoint y: 200, endPoint x: 512, endPoint y: 208, distance: 13.1
click at [512, 208] on div at bounding box center [515, 210] width 11 height 16
select select "1"
type input "Dim 28 Septembre 2025"
type input "Lun 29 Septembre 2025"
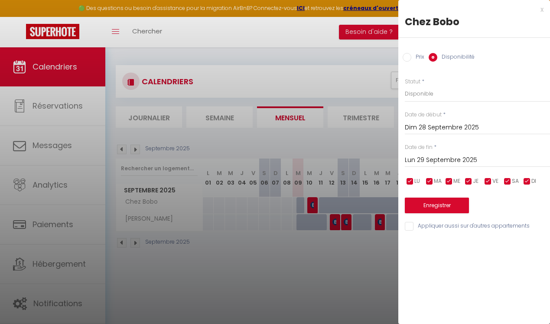
click at [344, 62] on div at bounding box center [275, 162] width 550 height 324
select select
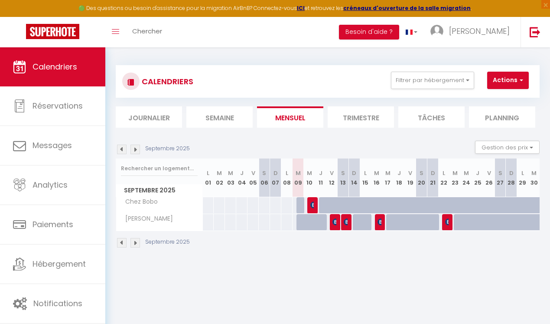
drag, startPoint x: 503, startPoint y: 205, endPoint x: 516, endPoint y: 205, distance: 13.0
click at [506, 205] on div at bounding box center [501, 205] width 12 height 16
select select "1"
type input "Sam 27 Septembre 2025"
type input "Dim 28 Septembre 2025"
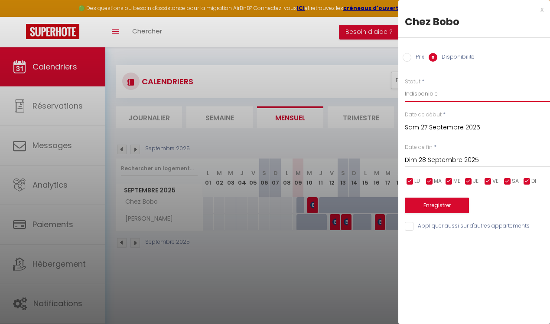
click option "Indisponible" at bounding box center [0, 0] width 0 height 0
click at [391, 259] on div at bounding box center [275, 162] width 550 height 324
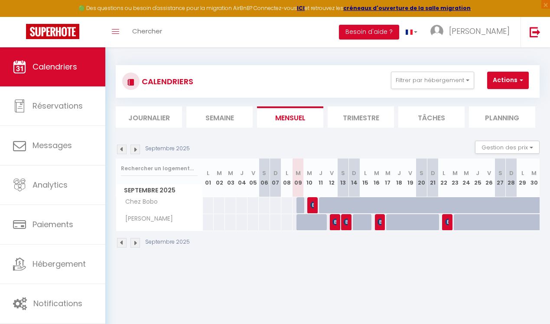
click at [502, 204] on div at bounding box center [504, 210] width 11 height 16
select select "1"
type input "Sam 27 Septembre 2025"
type input "Dim 28 Septembre 2025"
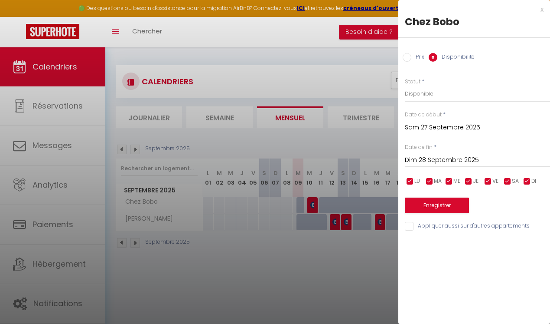
click at [332, 285] on div at bounding box center [275, 162] width 550 height 324
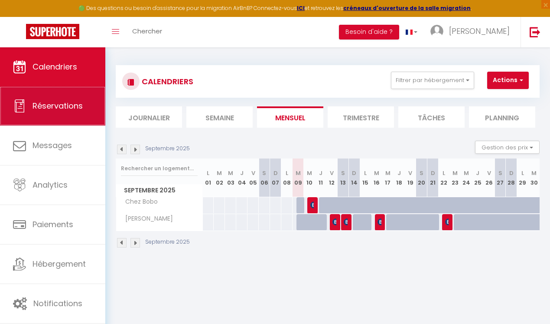
click at [88, 119] on link "Réservations" at bounding box center [52, 105] width 105 height 39
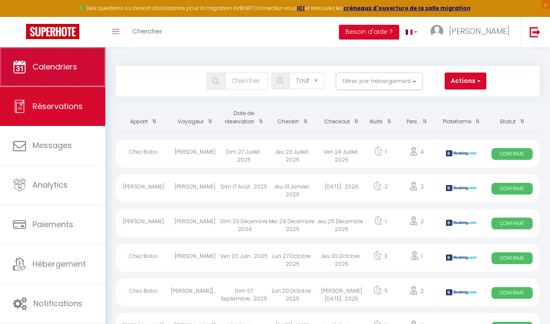
click at [55, 66] on span "Calendriers" at bounding box center [55, 66] width 45 height 11
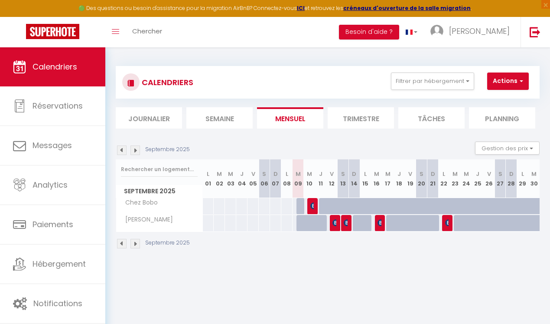
click at [502, 206] on div at bounding box center [504, 211] width 11 height 16
type input "Sam 27 Septembre 2025"
type input "Dim 28 Septembre 2025"
click at [502, 206] on div at bounding box center [275, 162] width 550 height 324
click at [502, 206] on div at bounding box center [504, 211] width 11 height 16
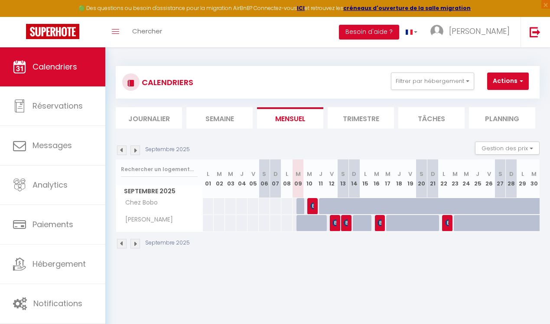
type input "Sam 27 Septembre 2025"
type input "Dim 28 Septembre 2025"
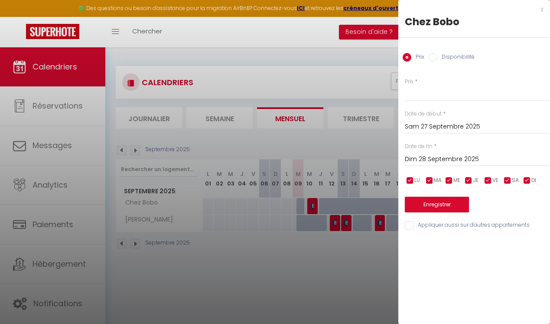
click at [375, 283] on div at bounding box center [275, 162] width 550 height 324
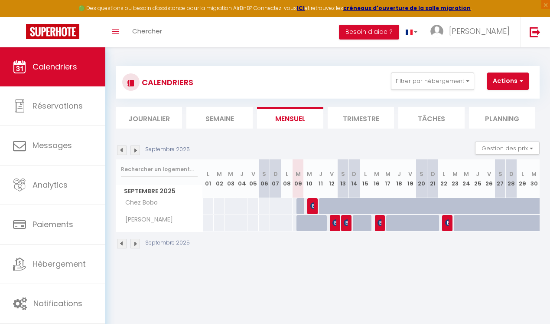
click at [514, 202] on div at bounding box center [511, 206] width 11 height 16
type input "Dim 28 Septembre 2025"
type input "Lun 29 Septembre 2025"
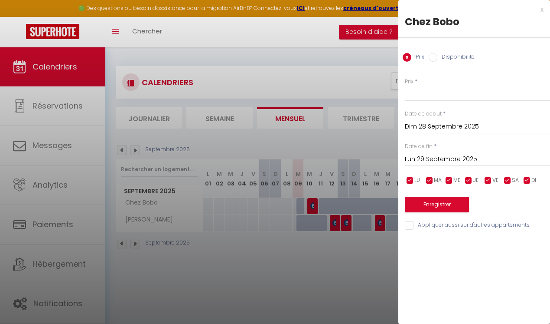
click at [363, 263] on div at bounding box center [275, 162] width 550 height 324
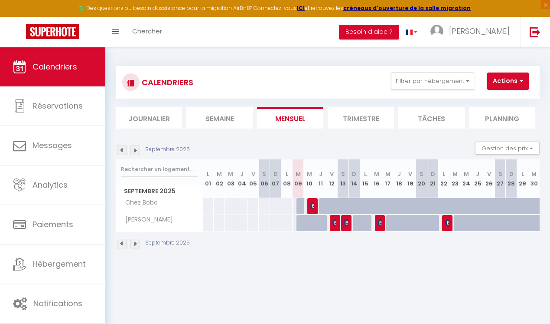
click at [503, 208] on div at bounding box center [504, 211] width 11 height 16
type input "Sam 27 Septembre 2025"
type input "Dim 28 Septembre 2025"
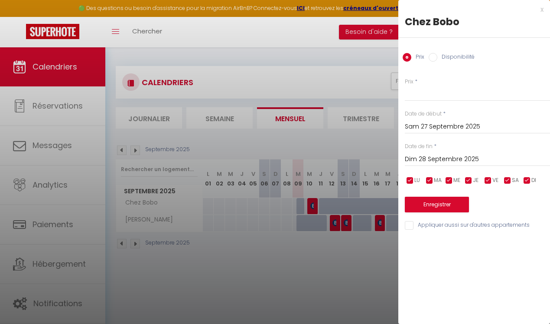
click at [436, 56] on input "Disponibilité" at bounding box center [433, 57] width 9 height 9
radio input "true"
radio input "false"
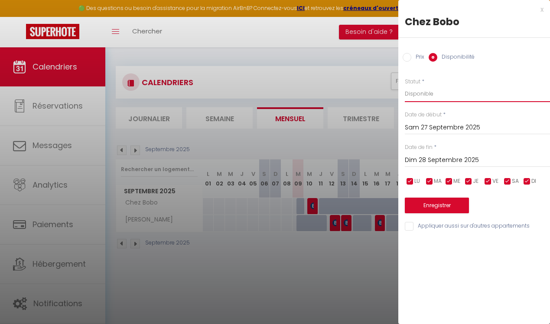
select select "0"
click option "Indisponible" at bounding box center [0, 0] width 0 height 0
click at [416, 57] on label "Prix" at bounding box center [418, 58] width 13 height 10
click at [412, 57] on input "Prix" at bounding box center [407, 57] width 9 height 9
radio input "true"
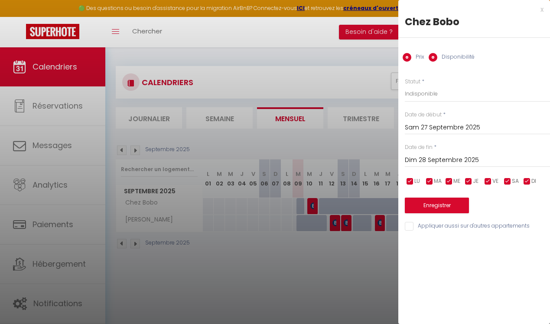
radio input "false"
click at [335, 148] on div at bounding box center [275, 162] width 550 height 324
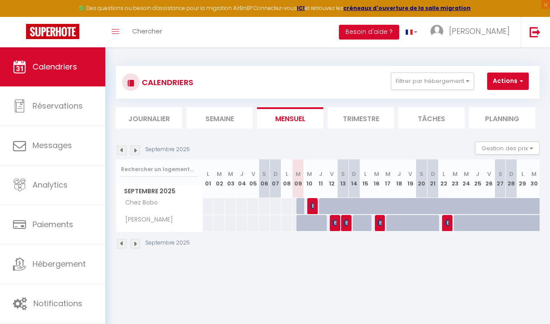
click at [336, 205] on div at bounding box center [336, 211] width 11 height 16
type input "Ven 12 Septembre 2025"
type input "Sam 13 Septembre 2025"
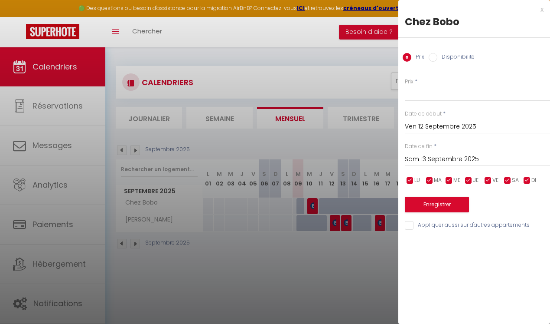
click at [358, 262] on div at bounding box center [275, 162] width 550 height 324
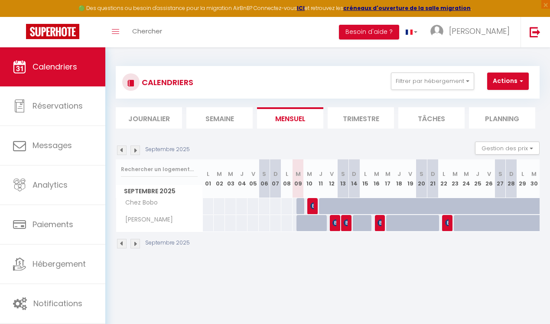
click at [505, 203] on div at bounding box center [500, 206] width 11 height 16
type input "Sam 27 Septembre 2025"
type input "Dim 28 Septembre 2025"
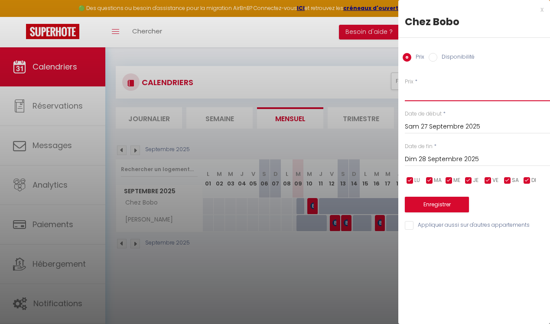
click at [427, 95] on input "Prix" at bounding box center [477, 93] width 145 height 16
type input "98"
click at [434, 130] on input "Sam 27 Septembre 2025" at bounding box center [477, 126] width 145 height 11
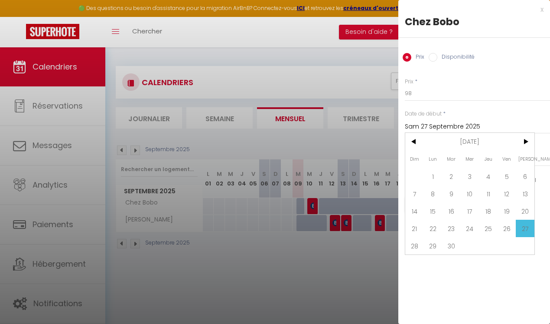
click at [434, 130] on input "Sam 27 Septembre 2025" at bounding box center [477, 126] width 145 height 11
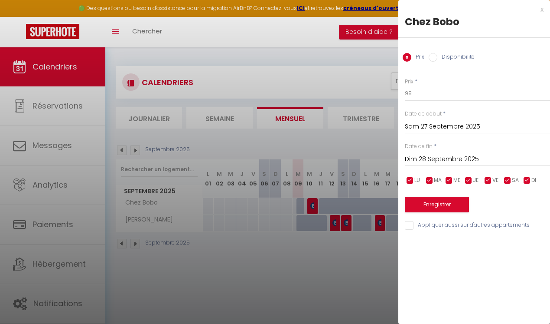
click at [439, 191] on div "Enregistrer" at bounding box center [477, 199] width 145 height 26
click at [444, 56] on label "Disponibilité" at bounding box center [456, 58] width 37 height 10
click at [438, 56] on input "Disponibilité" at bounding box center [433, 57] width 9 height 9
radio input "true"
radio input "false"
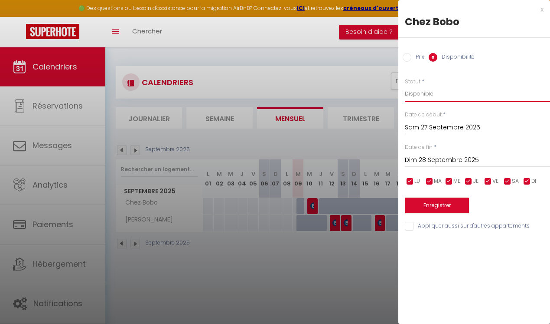
select select "0"
click option "Indisponible" at bounding box center [0, 0] width 0 height 0
click at [434, 213] on button "Enregistrer" at bounding box center [437, 205] width 64 height 16
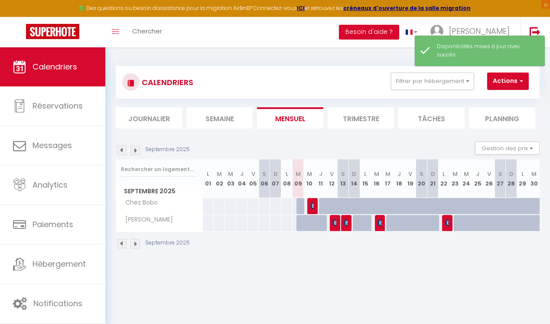
click at [505, 205] on div at bounding box center [504, 211] width 11 height 16
select select "1"
type input "Sam 27 Septembre 2025"
type input "Dim 28 Septembre 2025"
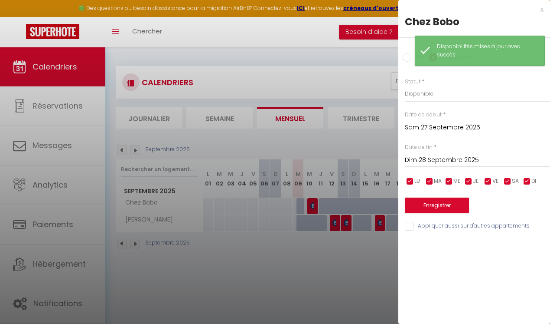
click at [320, 254] on div at bounding box center [275, 162] width 550 height 324
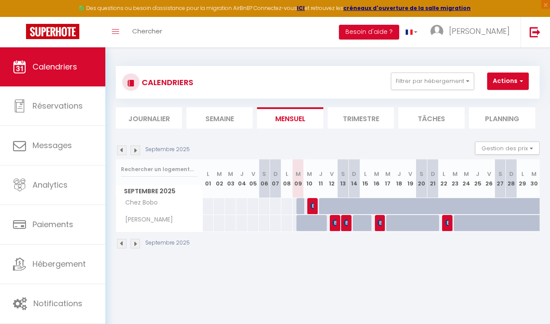
click at [289, 206] on div at bounding box center [287, 206] width 12 height 16
select select "1"
type input "Lun 08 Septembre 2025"
type input "Mar 09 Septembre 2025"
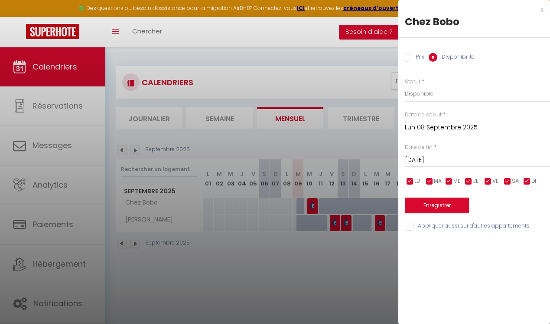
click at [289, 206] on div at bounding box center [275, 162] width 550 height 324
select select
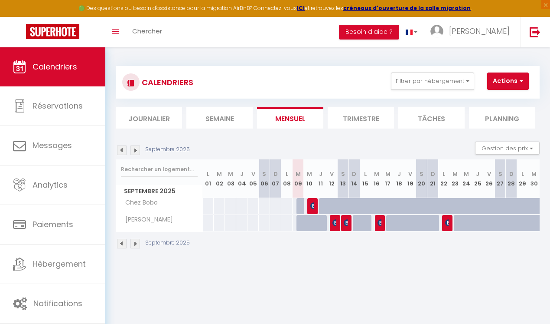
click at [324, 206] on div at bounding box center [324, 206] width 11 height 16
select select "1"
type input "Jeu 11 Septembre 2025"
type input "Ven 12 Septembre 2025"
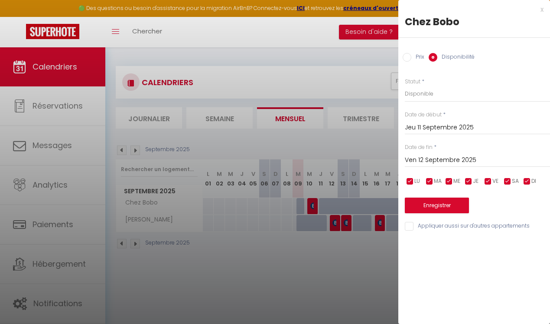
click at [323, 206] on div at bounding box center [275, 162] width 550 height 324
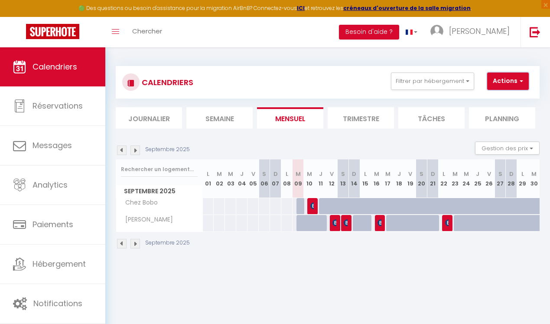
click at [510, 82] on button "Actions" at bounding box center [509, 80] width 42 height 17
click at [508, 101] on link "Nouvelle réservation" at bounding box center [511, 101] width 75 height 13
select select
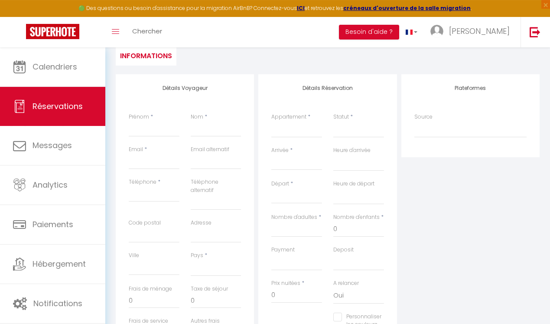
scroll to position [87, 0]
click at [153, 132] on input "Prénom" at bounding box center [154, 129] width 51 height 16
click at [138, 159] on input "Email client" at bounding box center [154, 161] width 51 height 16
click at [136, 192] on input "Téléphone" at bounding box center [154, 194] width 51 height 16
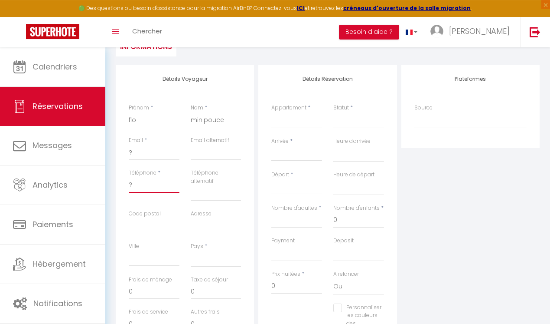
scroll to position [88, 0]
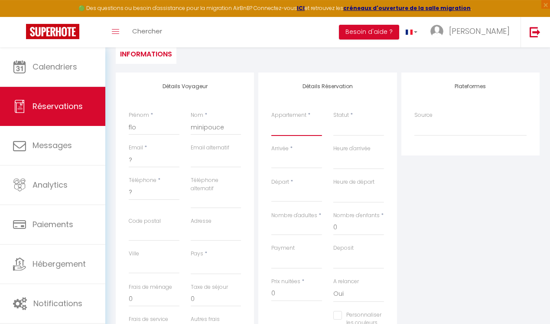
click at [272, 119] on select "Chez Bobo Chez Douddine" at bounding box center [297, 127] width 51 height 16
click option "Chez Bobo" at bounding box center [0, 0] width 0 height 0
click at [334, 119] on select "Confirmé Non Confirmé Annulé Annulé par le voyageur No Show Request" at bounding box center [359, 127] width 51 height 16
click option "Confirmé" at bounding box center [0, 0] width 0 height 0
click at [286, 160] on input "Arrivée" at bounding box center [297, 161] width 51 height 11
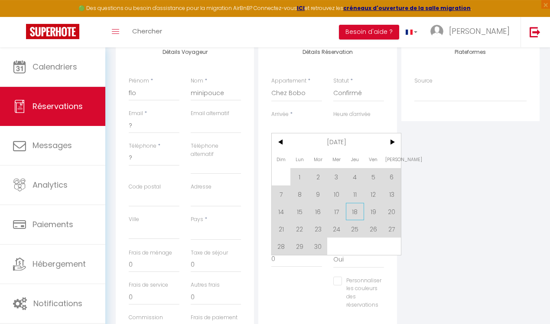
scroll to position [123, 0]
click at [393, 233] on span "27" at bounding box center [392, 227] width 19 height 17
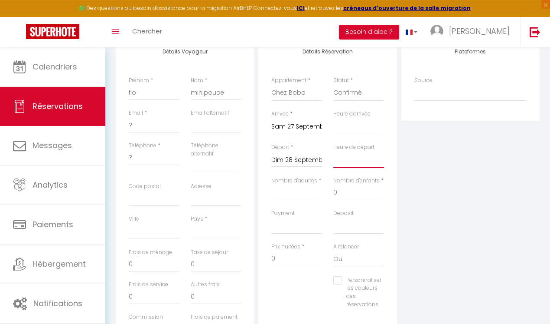
click at [334, 151] on select "00:00 00:30 01:00 01:30 02:00 02:30 03:00 03:30 04:00 04:30 05:00 05:30 06:00 0…" at bounding box center [359, 159] width 51 height 16
click at [303, 194] on input "Nombre d'adultes" at bounding box center [297, 193] width 51 height 16
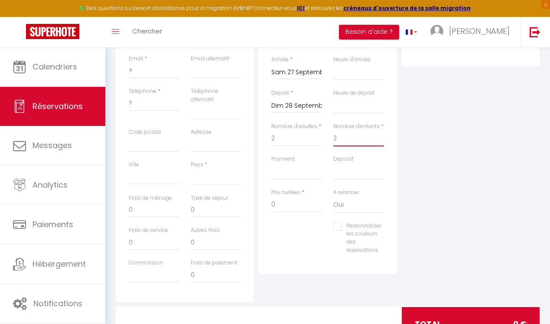
scroll to position [174, 0]
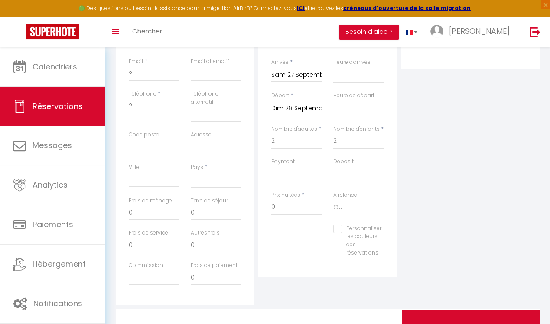
click at [340, 227] on input "Personnaliser les couleurs des réservations" at bounding box center [358, 228] width 48 height 9
click at [342, 229] on input "Personnaliser les couleurs des réservations" at bounding box center [358, 228] width 48 height 9
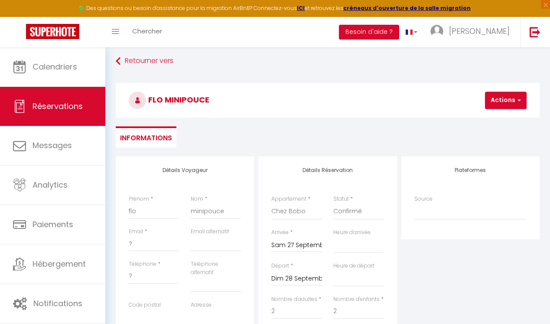
scroll to position [4, 0]
click at [503, 104] on button "Actions" at bounding box center [506, 100] width 42 height 17
click at [500, 120] on link "Enregistrer" at bounding box center [513, 119] width 69 height 11
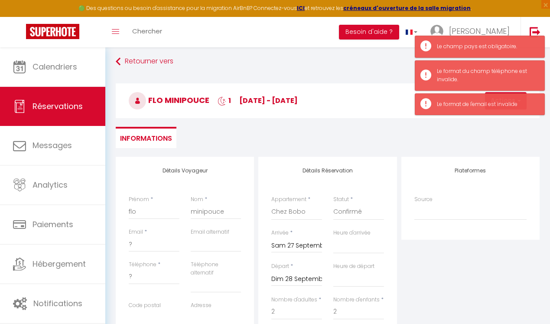
click at [473, 144] on ul "Informations" at bounding box center [328, 137] width 424 height 21
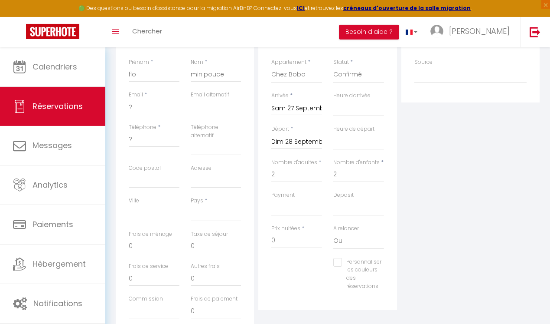
scroll to position [139, 0]
click at [191, 207] on select "France Portugal Afghanistan Albania Algeria American Samoa Andorra Angola Angui…" at bounding box center [216, 215] width 51 height 16
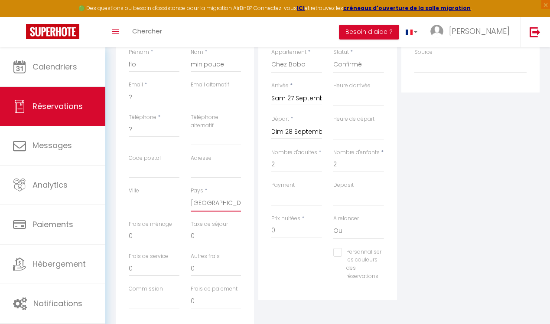
scroll to position [0, 0]
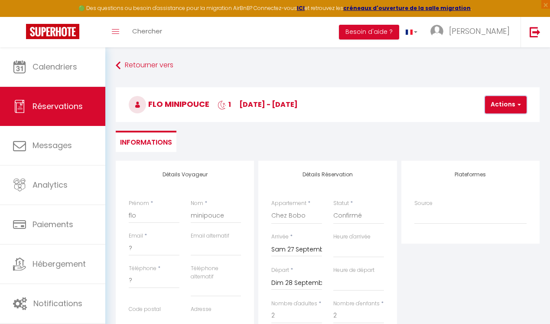
click at [506, 105] on button "Actions" at bounding box center [506, 104] width 42 height 17
click at [504, 125] on link "Enregistrer" at bounding box center [513, 123] width 69 height 11
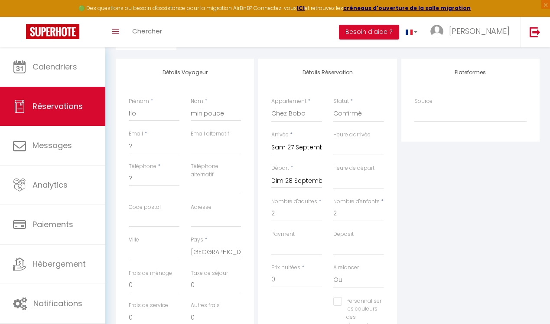
scroll to position [95, 0]
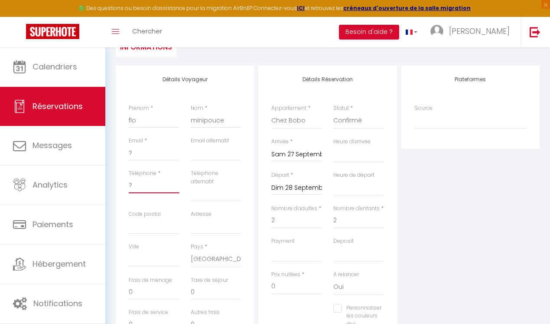
drag, startPoint x: 140, startPoint y: 183, endPoint x: 126, endPoint y: 183, distance: 14.3
click at [129, 184] on input "?" at bounding box center [154, 185] width 51 height 16
drag, startPoint x: 134, startPoint y: 152, endPoint x: 127, endPoint y: 154, distance: 7.6
click at [129, 154] on input "?" at bounding box center [154, 153] width 51 height 16
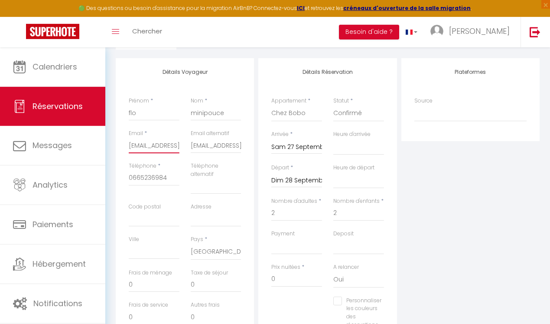
scroll to position [0, 0]
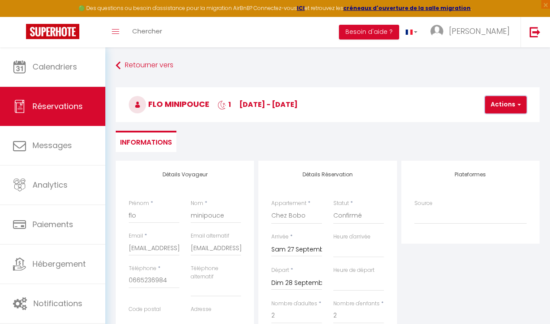
click at [495, 107] on button "Actions" at bounding box center [506, 104] width 42 height 17
click at [494, 121] on link "Enregistrer" at bounding box center [513, 123] width 69 height 11
click at [158, 251] on input "chezboboetdouddine@gmail.com" at bounding box center [154, 248] width 51 height 16
drag, startPoint x: 129, startPoint y: 248, endPoint x: 243, endPoint y: 249, distance: 113.7
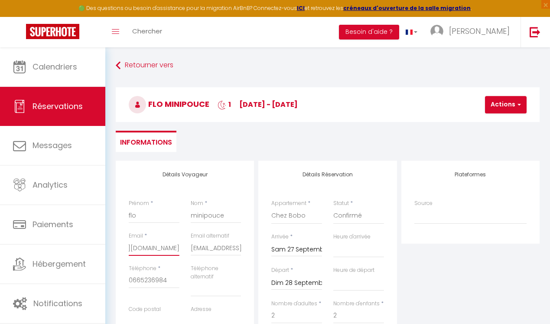
click at [180, 249] on input "chezboboetdouddine@gmail.com" at bounding box center [154, 248] width 51 height 16
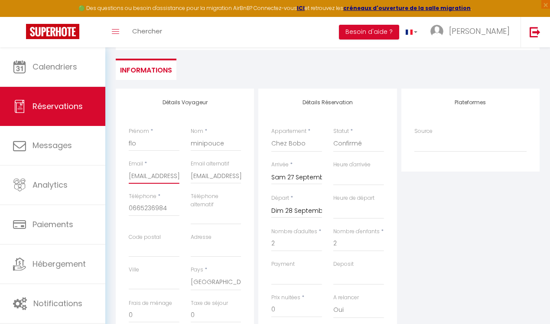
scroll to position [0, 0]
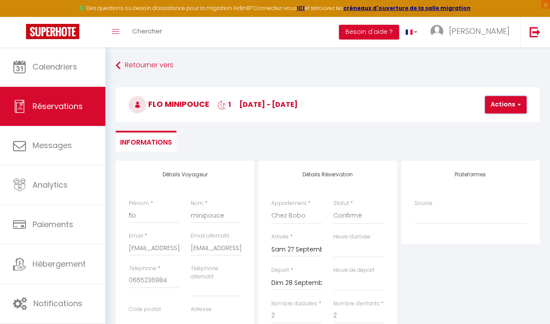
click at [504, 105] on button "Actions" at bounding box center [506, 104] width 42 height 17
click at [499, 123] on link "Enregistrer" at bounding box center [513, 123] width 69 height 11
click at [495, 105] on button "Actions" at bounding box center [506, 104] width 42 height 17
click at [495, 123] on link "Enregistrer" at bounding box center [513, 123] width 69 height 11
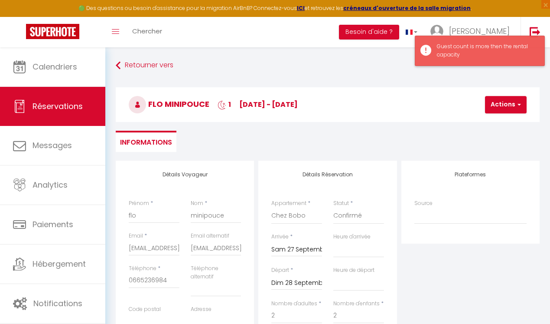
click at [461, 52] on div "Guest count is more then the rental capacity" at bounding box center [486, 51] width 99 height 16
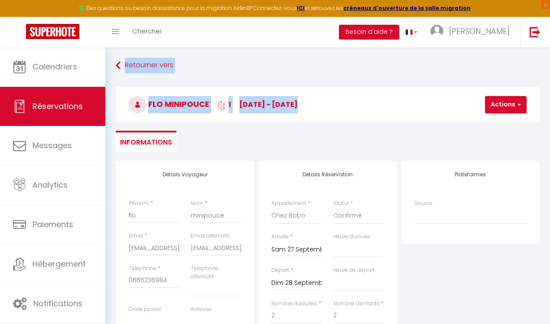
drag, startPoint x: 464, startPoint y: 57, endPoint x: 432, endPoint y: 49, distance: 33.1
click at [465, 66] on link "Retourner vers" at bounding box center [328, 66] width 424 height 16
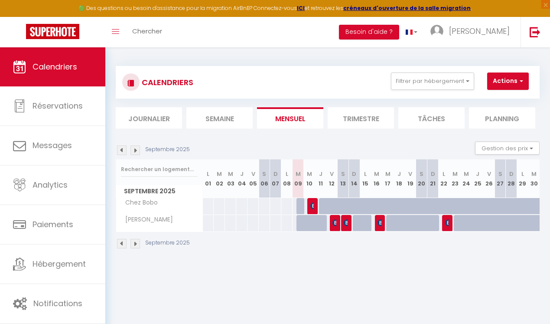
click at [499, 205] on div at bounding box center [504, 211] width 11 height 16
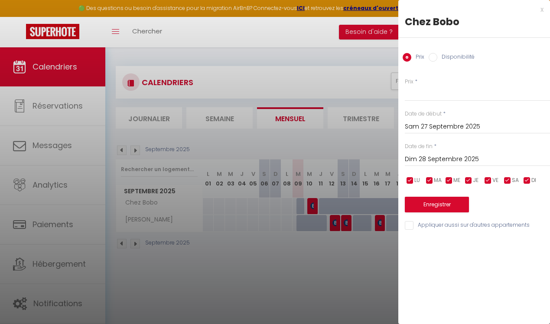
click at [350, 62] on div at bounding box center [275, 162] width 550 height 324
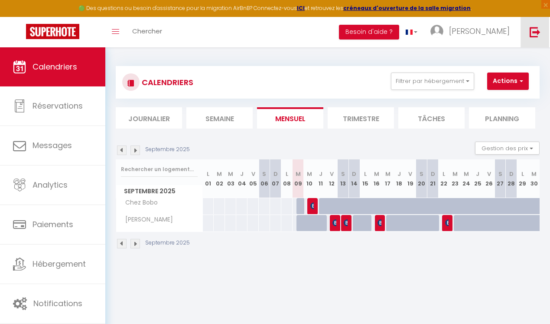
click at [536, 35] on img at bounding box center [535, 31] width 11 height 11
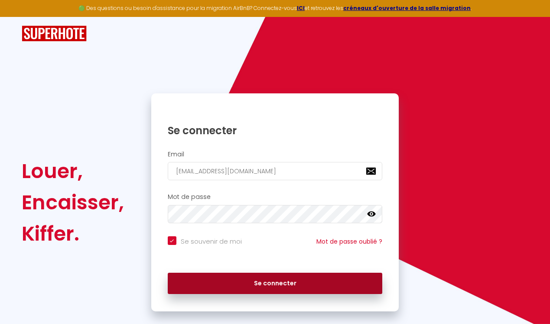
click at [305, 284] on button "Se connecter" at bounding box center [275, 283] width 215 height 22
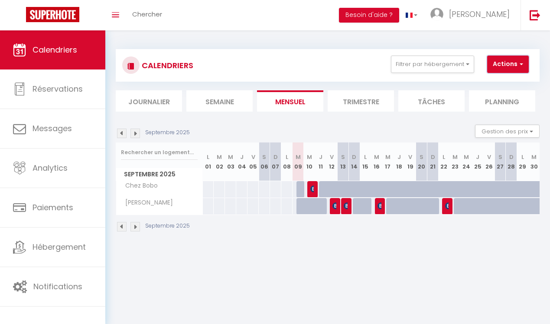
click at [501, 66] on button "Actions" at bounding box center [509, 64] width 42 height 17
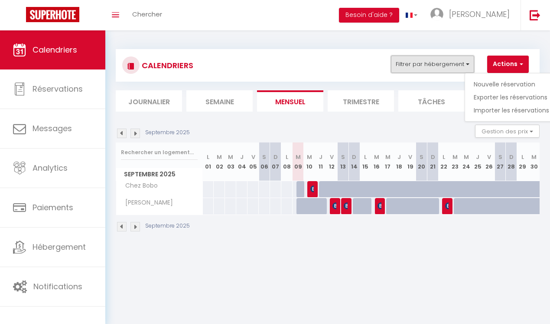
click at [465, 63] on button "Filtrer par hébergement" at bounding box center [432, 64] width 83 height 17
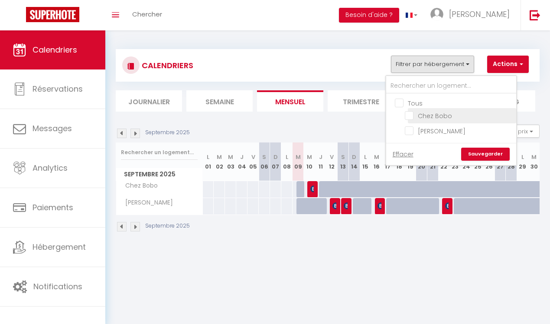
click at [456, 118] on input "Chez Bobo" at bounding box center [459, 115] width 108 height 9
click at [439, 131] on input "Chez Douddine" at bounding box center [459, 130] width 108 height 9
click at [436, 117] on input "Chez Bobo" at bounding box center [459, 115] width 108 height 9
click at [425, 121] on label "Chez Bobo" at bounding box center [433, 116] width 39 height 10
click at [425, 119] on input "Chez Bobo" at bounding box center [459, 115] width 108 height 9
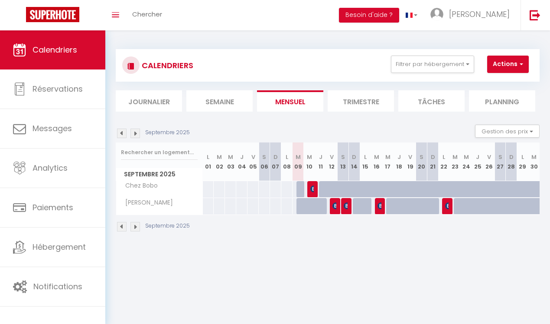
click at [365, 190] on div at bounding box center [369, 194] width 11 height 16
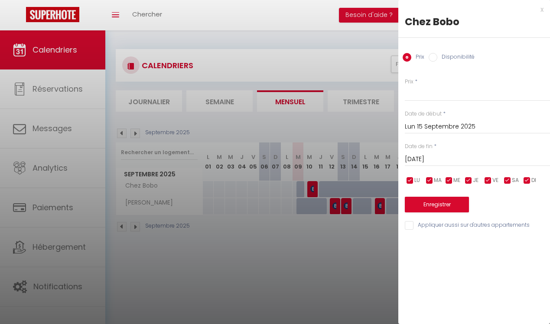
click at [273, 186] on div at bounding box center [275, 162] width 550 height 324
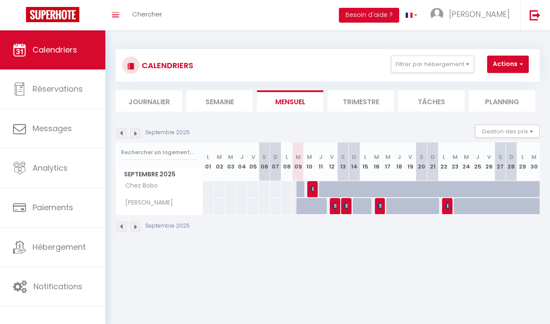
click at [290, 187] on div at bounding box center [287, 189] width 12 height 16
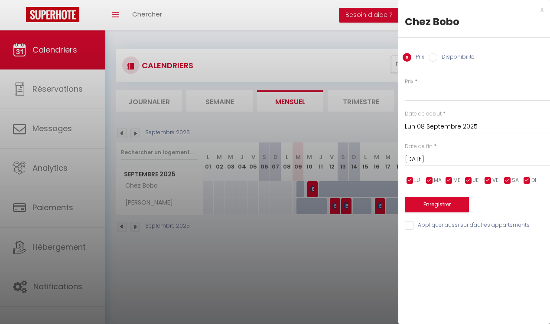
click at [313, 188] on div at bounding box center [275, 162] width 550 height 324
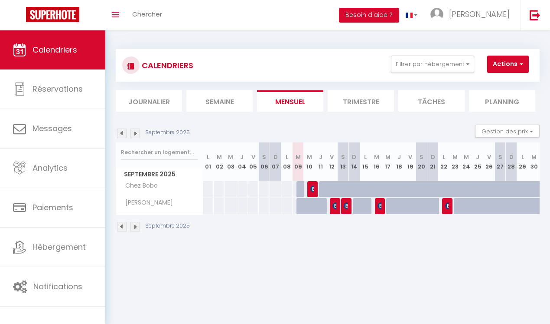
click at [312, 188] on img at bounding box center [314, 188] width 7 height 7
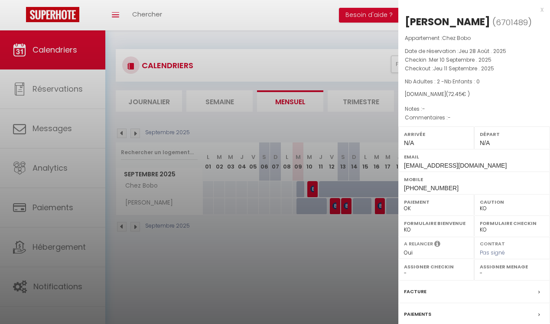
click at [343, 187] on div at bounding box center [275, 162] width 550 height 324
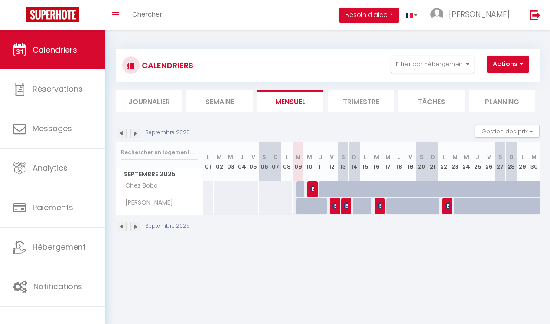
click at [333, 189] on div at bounding box center [336, 194] width 11 height 16
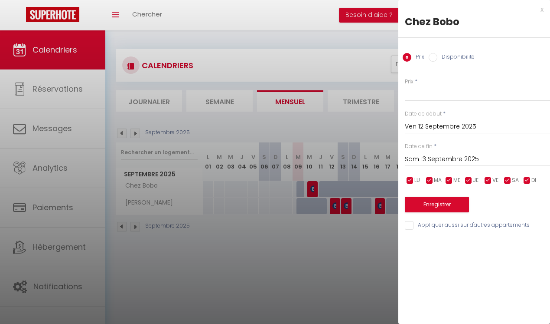
click at [353, 188] on div at bounding box center [275, 162] width 550 height 324
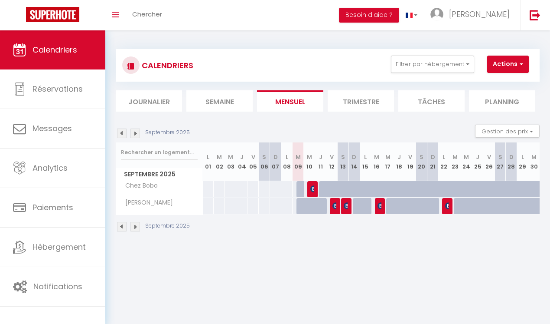
click at [354, 188] on div at bounding box center [358, 194] width 11 height 16
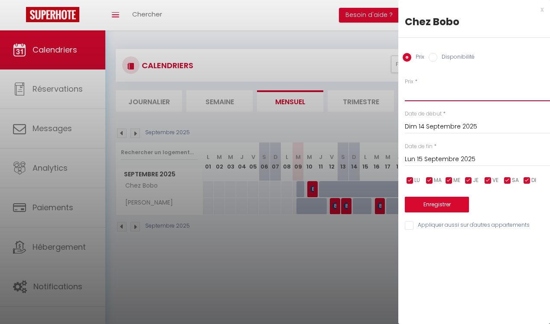
click at [415, 89] on input "Prix" at bounding box center [477, 93] width 145 height 16
click at [432, 226] on input "Appliquer aussi sur d'autres appartements" at bounding box center [477, 225] width 145 height 9
click at [430, 206] on button "Enregistrer" at bounding box center [437, 205] width 64 height 16
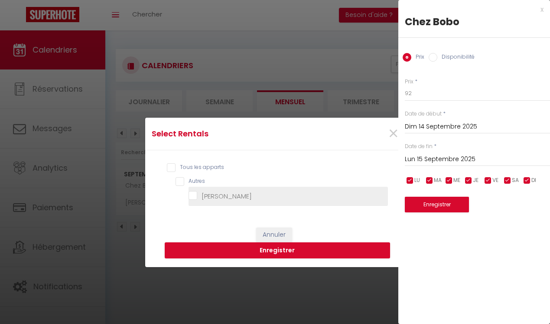
click at [225, 198] on Douddine "Chez Douddine" at bounding box center [289, 196] width 200 height 9
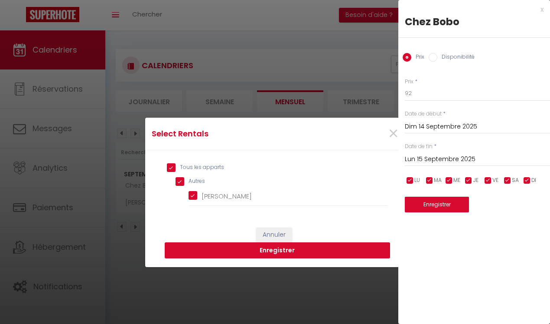
click at [268, 253] on button "Enregistrer" at bounding box center [278, 250] width 226 height 16
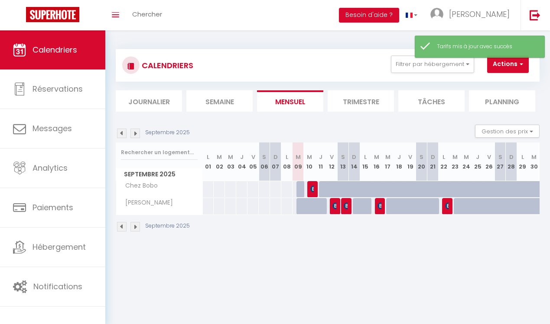
click at [344, 190] on div at bounding box center [347, 194] width 11 height 16
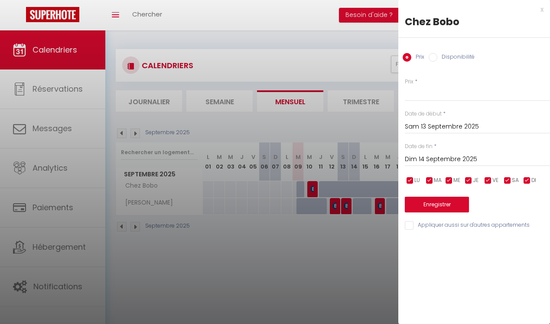
click at [541, 12] on div "x" at bounding box center [471, 9] width 145 height 10
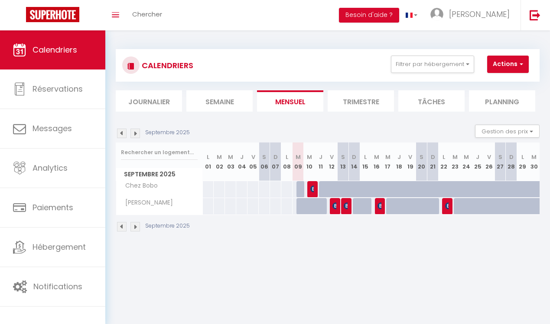
click at [357, 188] on div at bounding box center [358, 194] width 11 height 16
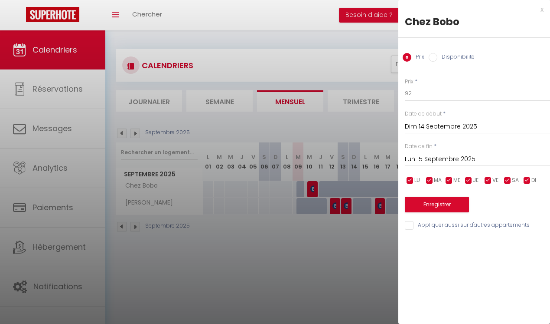
click at [325, 190] on div at bounding box center [275, 162] width 550 height 324
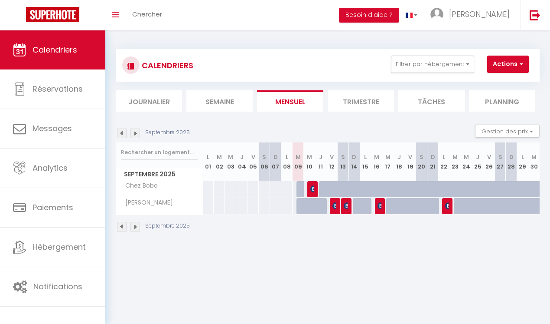
click at [325, 190] on div at bounding box center [324, 189] width 11 height 16
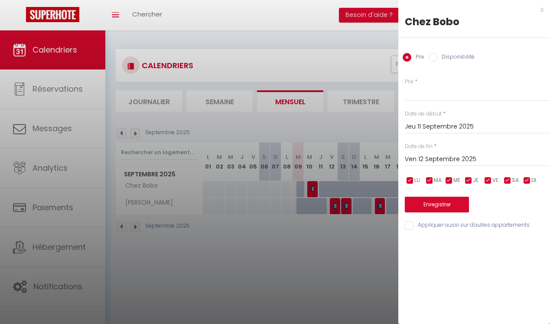
click at [325, 191] on div at bounding box center [275, 162] width 550 height 324
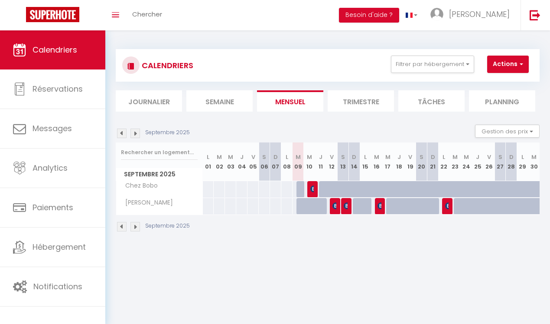
click at [300, 187] on div at bounding box center [302, 189] width 11 height 16
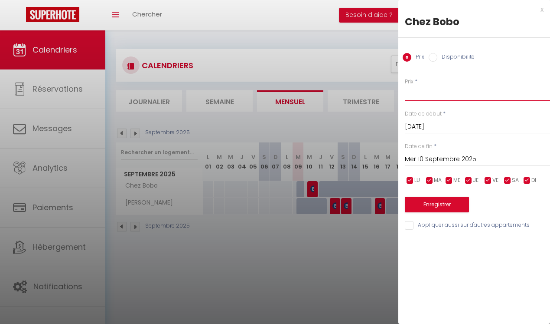
click at [428, 95] on input "Prix" at bounding box center [477, 93] width 145 height 16
click at [473, 160] on input "Mer 10 Septembre 2025" at bounding box center [477, 159] width 145 height 11
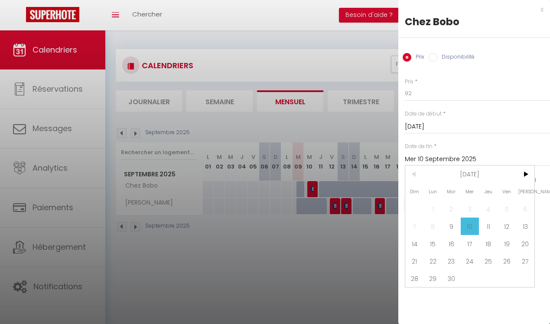
click at [485, 159] on input "Mer 10 Septembre 2025" at bounding box center [477, 159] width 145 height 11
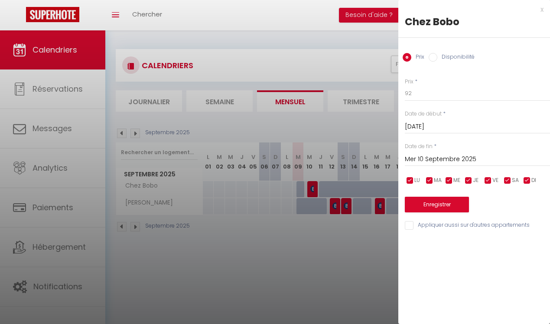
click at [453, 158] on input "Mer 10 Septembre 2025" at bounding box center [477, 159] width 145 height 11
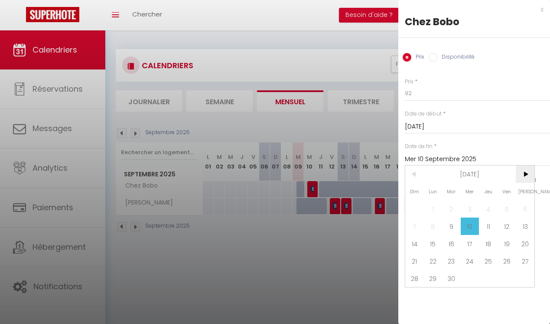
click at [526, 177] on span ">" at bounding box center [525, 173] width 19 height 17
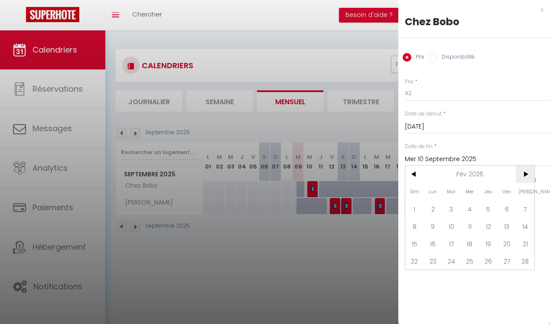
click at [526, 177] on span ">" at bounding box center [525, 173] width 19 height 17
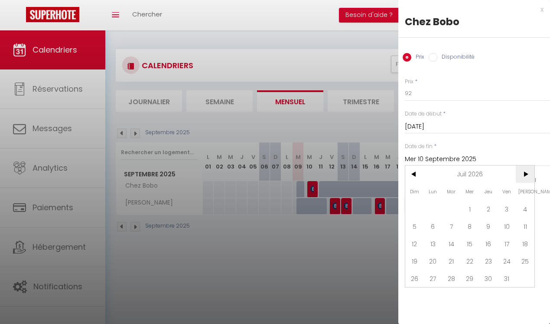
click at [526, 177] on span ">" at bounding box center [525, 173] width 19 height 17
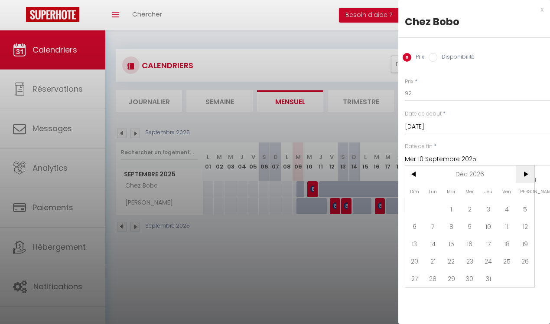
click at [526, 177] on span ">" at bounding box center [525, 173] width 19 height 17
click at [525, 176] on span ">" at bounding box center [525, 173] width 19 height 17
click at [526, 176] on span ">" at bounding box center [525, 173] width 19 height 17
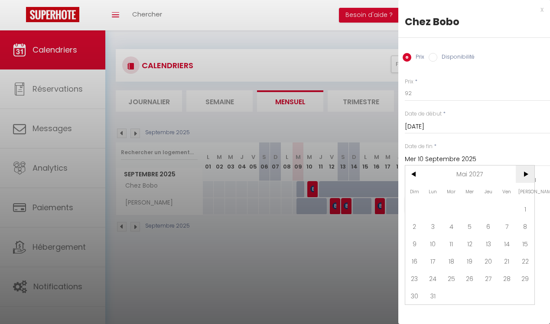
click at [526, 176] on span ">" at bounding box center [525, 173] width 19 height 17
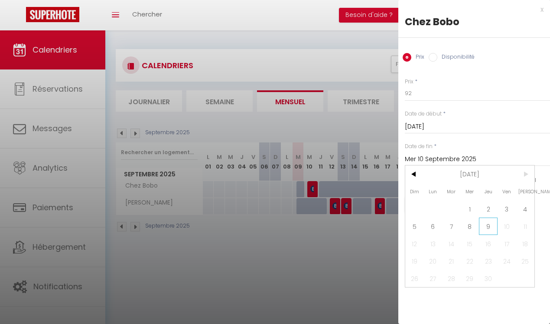
click at [490, 228] on span "9" at bounding box center [488, 225] width 19 height 17
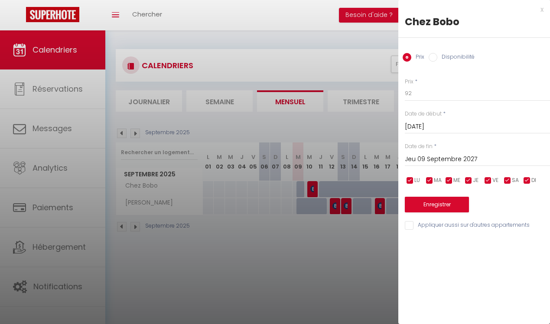
click at [509, 181] on input "checkbox" at bounding box center [508, 180] width 9 height 9
click at [532, 180] on span "DI" at bounding box center [534, 180] width 5 height 8
click at [531, 181] on input "checkbox" at bounding box center [527, 180] width 9 height 9
click at [488, 178] on input "checkbox" at bounding box center [488, 180] width 9 height 9
click at [449, 206] on button "Enregistrer" at bounding box center [437, 205] width 64 height 16
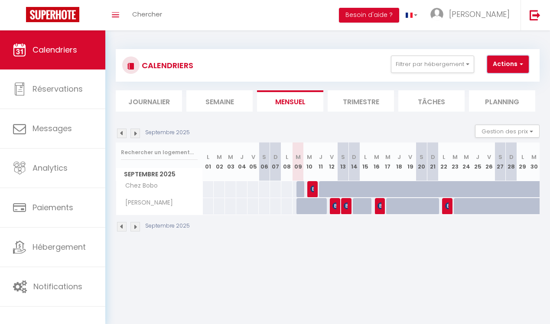
click at [501, 67] on button "Actions" at bounding box center [509, 64] width 42 height 17
click at [426, 193] on div at bounding box center [425, 194] width 11 height 16
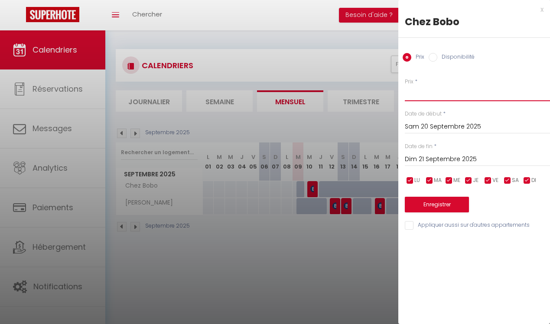
click at [419, 94] on input "Prix" at bounding box center [477, 93] width 145 height 16
click at [527, 180] on input "checkbox" at bounding box center [527, 180] width 9 height 9
click at [468, 180] on input "checkbox" at bounding box center [469, 180] width 9 height 9
click at [450, 180] on input "checkbox" at bounding box center [449, 180] width 9 height 9
click at [431, 183] on input "checkbox" at bounding box center [430, 180] width 9 height 9
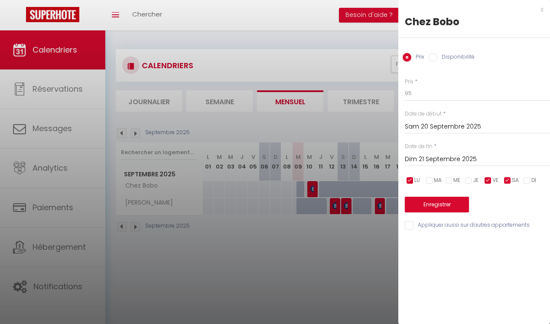
click at [411, 183] on input "checkbox" at bounding box center [410, 180] width 9 height 9
click at [416, 128] on input "Sam 20 Septembre 2025" at bounding box center [477, 126] width 145 height 11
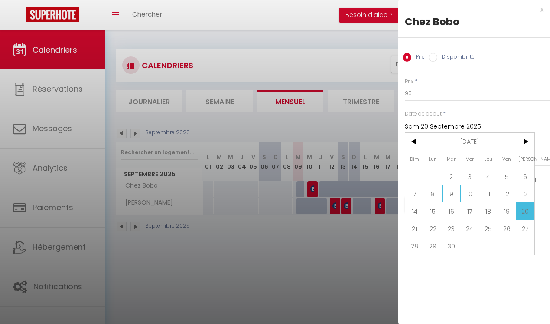
click at [453, 199] on span "9" at bounding box center [451, 193] width 19 height 17
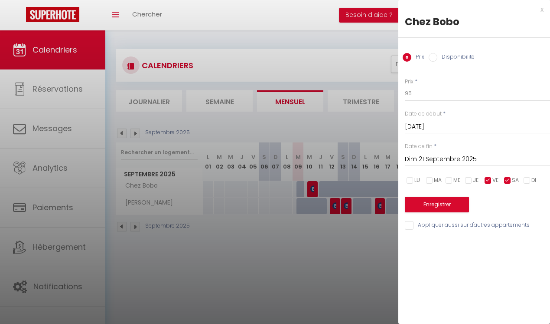
click at [450, 160] on input "Dim 21 Septembre 2025" at bounding box center [477, 159] width 145 height 11
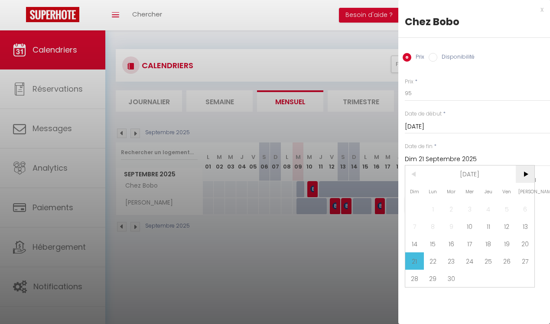
click at [530, 176] on span ">" at bounding box center [525, 173] width 19 height 17
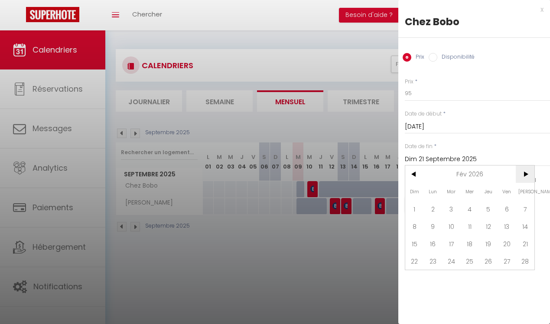
click at [530, 176] on span ">" at bounding box center [525, 173] width 19 height 17
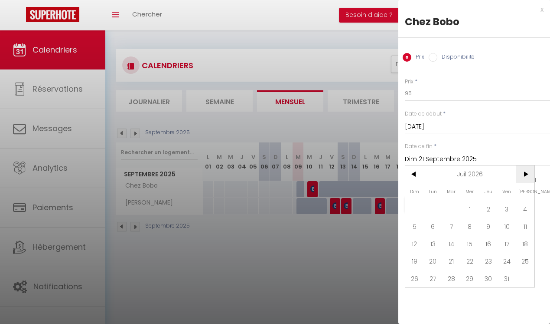
click at [530, 176] on span ">" at bounding box center [525, 173] width 19 height 17
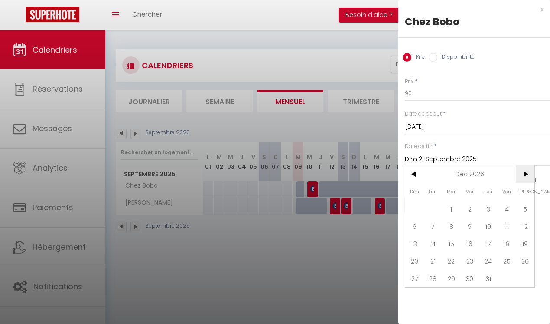
click at [530, 176] on span ">" at bounding box center [525, 173] width 19 height 17
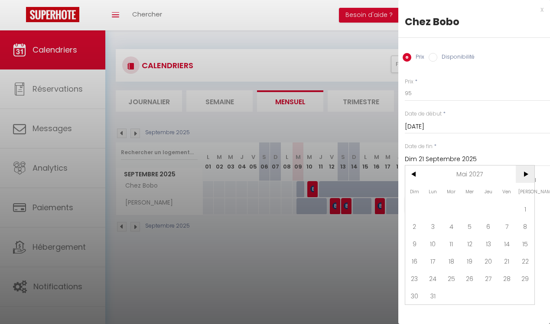
click at [530, 176] on span ">" at bounding box center [525, 173] width 19 height 17
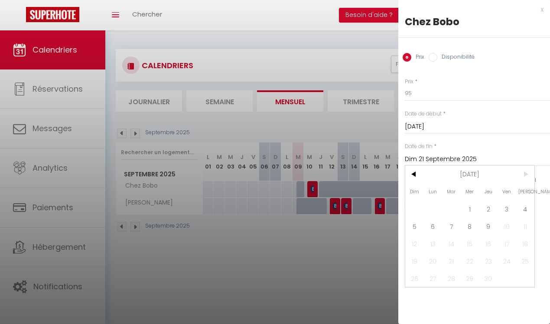
click at [530, 176] on span ">" at bounding box center [525, 173] width 19 height 17
click at [491, 229] on span "9" at bounding box center [488, 225] width 19 height 17
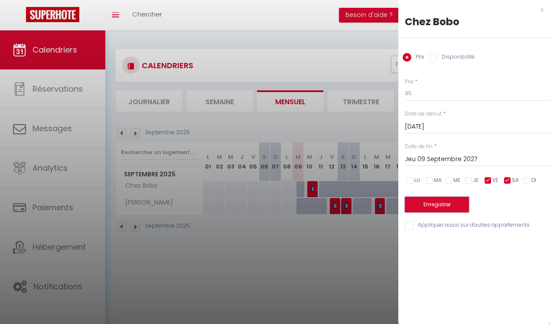
click at [453, 206] on button "Enregistrer" at bounding box center [437, 205] width 64 height 16
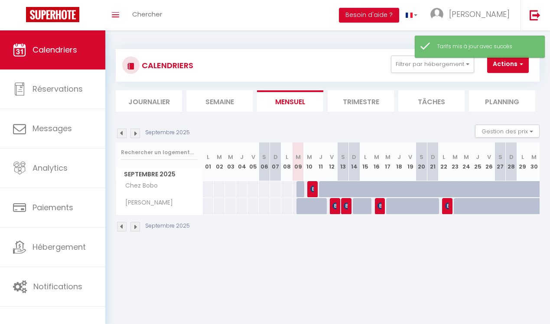
click at [299, 190] on div at bounding box center [302, 189] width 11 height 16
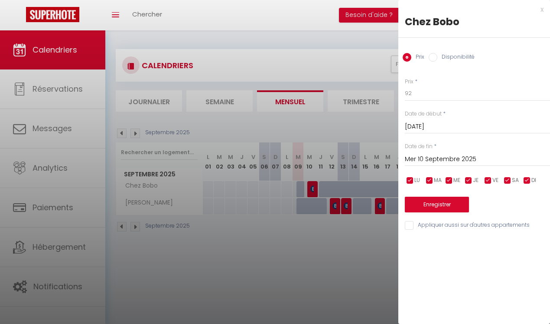
click at [301, 210] on div at bounding box center [275, 162] width 550 height 324
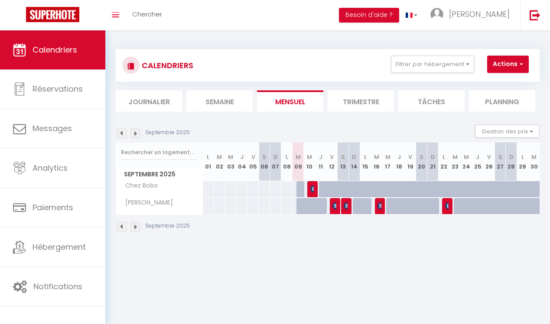
click at [301, 210] on div at bounding box center [302, 206] width 11 height 16
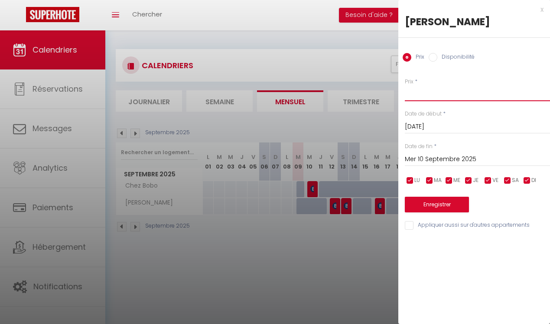
click at [413, 90] on input "Prix" at bounding box center [477, 93] width 145 height 16
drag, startPoint x: 417, startPoint y: 94, endPoint x: 410, endPoint y: 96, distance: 8.1
click at [410, 96] on input "62" at bounding box center [477, 93] width 145 height 16
click at [461, 161] on input "Mer 10 Septembre 2025" at bounding box center [477, 159] width 145 height 11
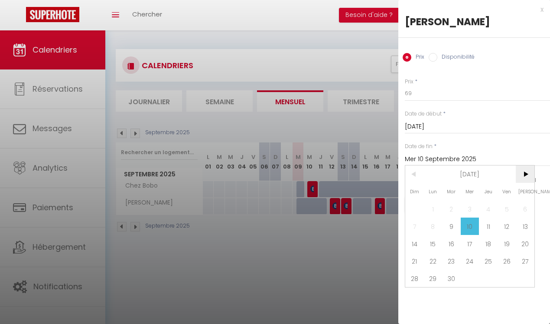
click at [526, 175] on span ">" at bounding box center [525, 173] width 19 height 17
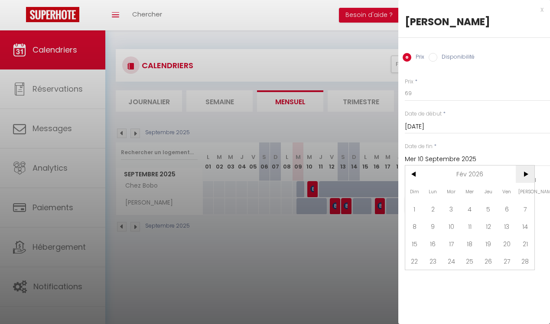
click at [526, 175] on span ">" at bounding box center [525, 173] width 19 height 17
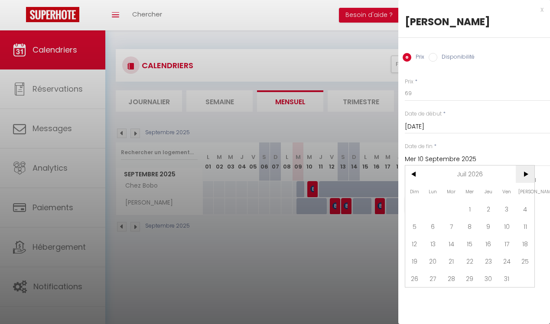
click at [526, 175] on span ">" at bounding box center [525, 173] width 19 height 17
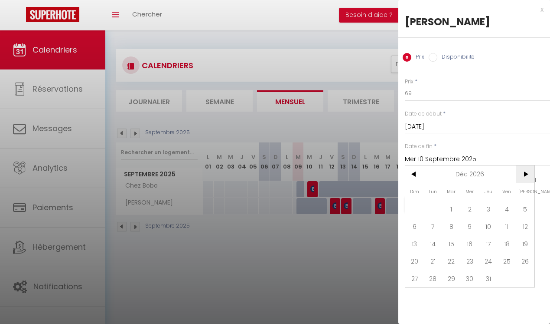
click at [526, 175] on span ">" at bounding box center [525, 173] width 19 height 17
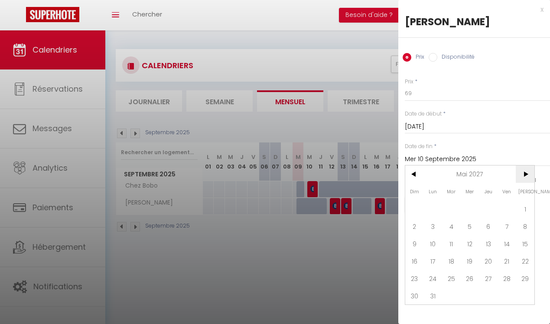
click at [526, 175] on span ">" at bounding box center [525, 173] width 19 height 17
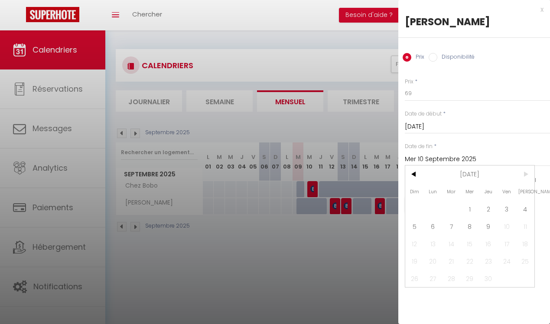
click at [526, 175] on span ">" at bounding box center [525, 173] width 19 height 17
click at [491, 226] on span "9" at bounding box center [488, 225] width 19 height 17
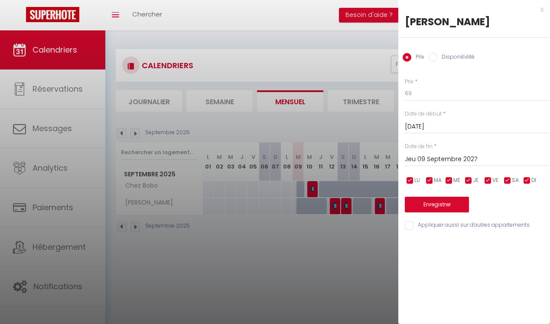
click at [491, 179] on input "checkbox" at bounding box center [488, 180] width 9 height 9
click at [508, 180] on input "checkbox" at bounding box center [508, 180] width 9 height 9
click at [450, 204] on button "Enregistrer" at bounding box center [437, 205] width 64 height 16
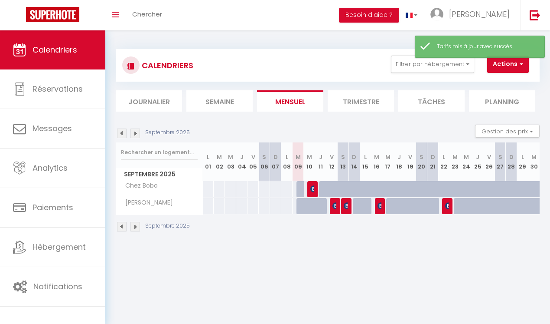
click at [298, 209] on div at bounding box center [302, 206] width 11 height 16
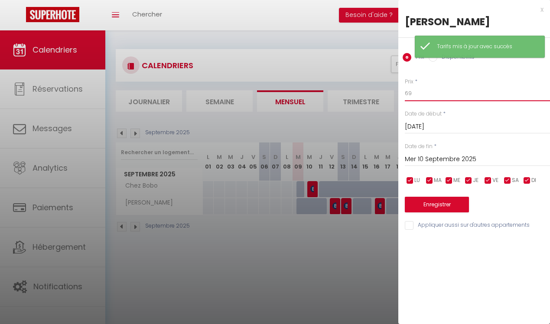
click at [416, 97] on input "69" at bounding box center [477, 93] width 145 height 16
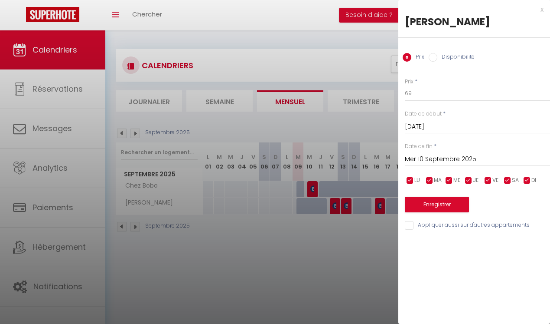
click at [414, 183] on input "checkbox" at bounding box center [410, 180] width 9 height 9
click at [430, 182] on input "checkbox" at bounding box center [430, 180] width 9 height 9
click at [446, 178] on input "checkbox" at bounding box center [449, 180] width 9 height 9
click at [468, 177] on input "checkbox" at bounding box center [469, 180] width 9 height 9
click at [526, 182] on input "checkbox" at bounding box center [527, 180] width 9 height 9
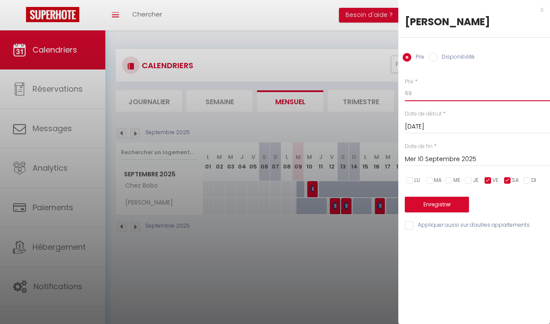
drag, startPoint x: 416, startPoint y: 95, endPoint x: 372, endPoint y: 88, distance: 43.9
click at [405, 92] on input "69" at bounding box center [477, 93] width 145 height 16
click at [442, 160] on input "Mer 10 Septembre 2025" at bounding box center [477, 159] width 145 height 11
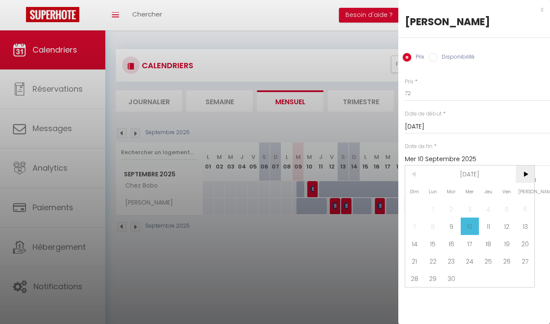
click at [525, 176] on span ">" at bounding box center [525, 173] width 19 height 17
click at [526, 176] on span ">" at bounding box center [525, 173] width 19 height 17
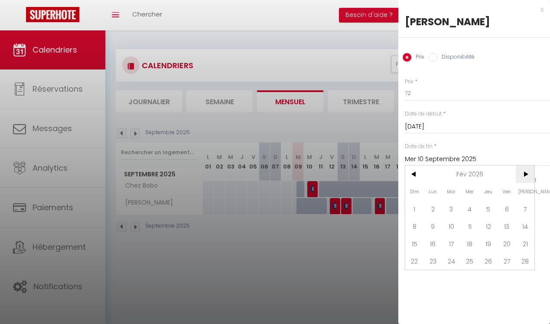
click at [526, 176] on span ">" at bounding box center [525, 173] width 19 height 17
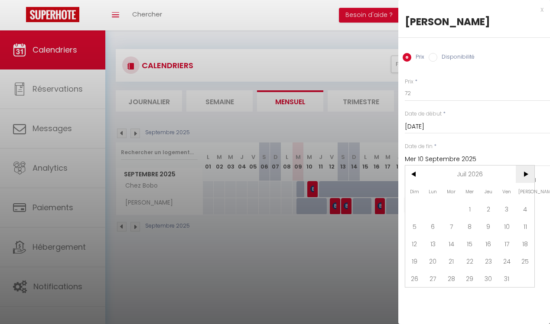
click at [526, 176] on span ">" at bounding box center [525, 173] width 19 height 17
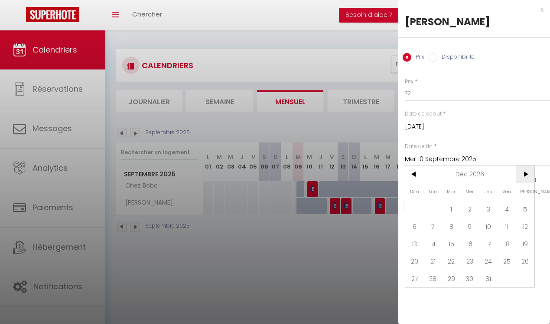
click at [526, 176] on span ">" at bounding box center [525, 173] width 19 height 17
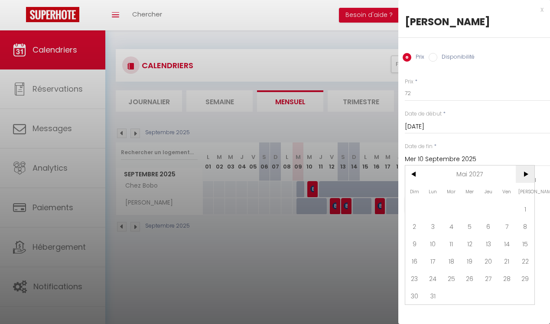
click at [526, 176] on span ">" at bounding box center [525, 173] width 19 height 17
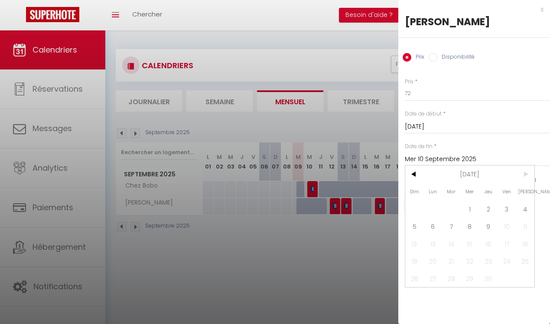
click at [526, 176] on span ">" at bounding box center [525, 173] width 19 height 17
click at [489, 229] on span "9" at bounding box center [488, 225] width 19 height 17
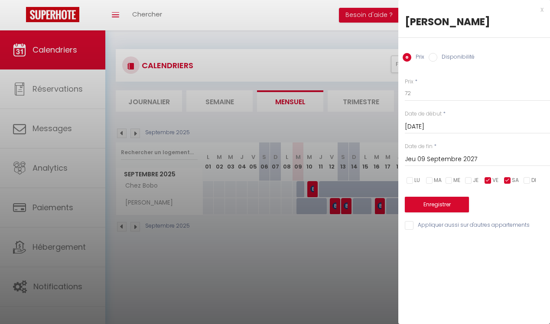
click at [443, 56] on label "Disponibilité" at bounding box center [456, 58] width 37 height 10
click at [438, 56] on input "Disponibilité" at bounding box center [433, 57] width 9 height 9
click at [443, 56] on label "Disponibilité" at bounding box center [456, 58] width 37 height 10
click at [438, 56] on input "Disponibilité" at bounding box center [433, 57] width 9 height 9
click at [440, 206] on button "Enregistrer" at bounding box center [437, 205] width 64 height 16
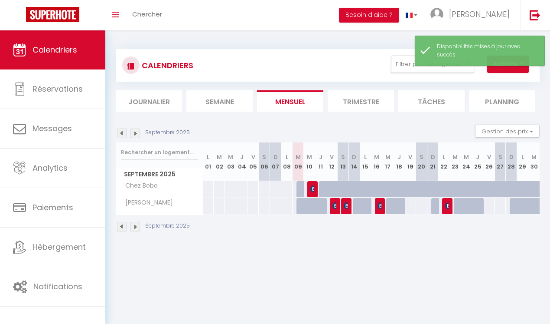
click at [301, 189] on div at bounding box center [302, 189] width 11 height 16
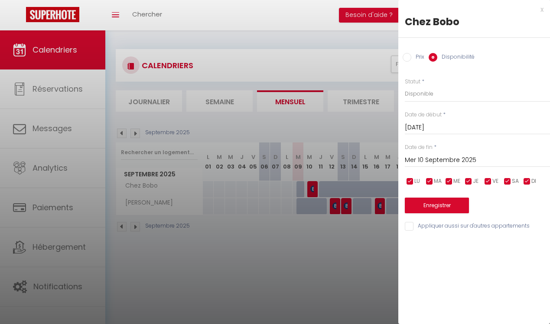
click at [410, 57] on input "Prix" at bounding box center [407, 57] width 9 height 9
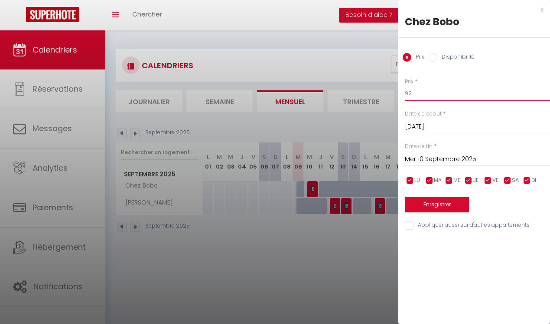
drag, startPoint x: 420, startPoint y: 95, endPoint x: 415, endPoint y: 96, distance: 5.3
click at [415, 96] on input "92" at bounding box center [477, 93] width 145 height 16
drag, startPoint x: 415, startPoint y: 96, endPoint x: 402, endPoint y: 94, distance: 13.3
click at [405, 96] on input "92" at bounding box center [477, 93] width 145 height 16
click at [488, 182] on input "checkbox" at bounding box center [488, 180] width 9 height 9
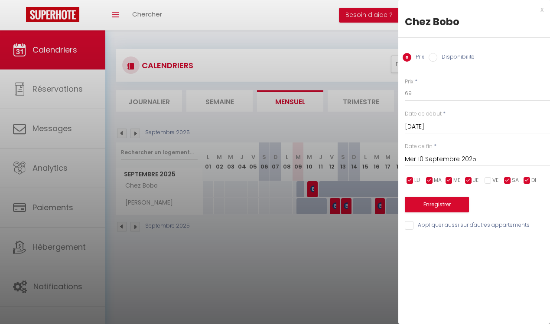
click at [508, 179] on input "checkbox" at bounding box center [508, 180] width 9 height 9
click at [432, 161] on input "Mer 10 Septembre 2025" at bounding box center [477, 159] width 145 height 11
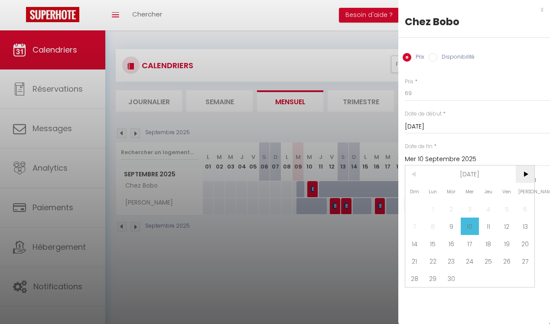
click at [524, 176] on span ">" at bounding box center [525, 173] width 19 height 17
click at [524, 175] on span ">" at bounding box center [525, 173] width 19 height 17
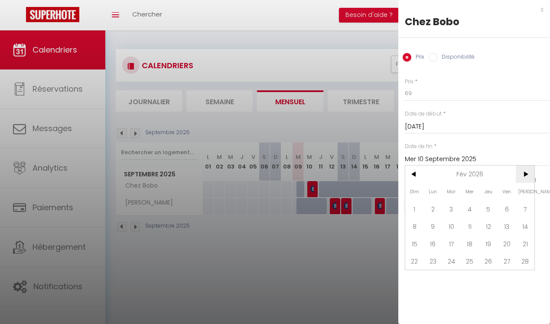
click at [524, 175] on span ">" at bounding box center [525, 173] width 19 height 17
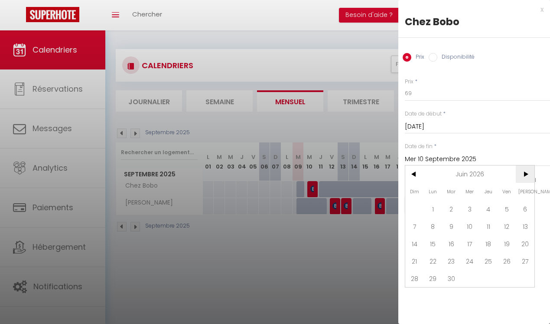
click at [524, 175] on span ">" at bounding box center [525, 173] width 19 height 17
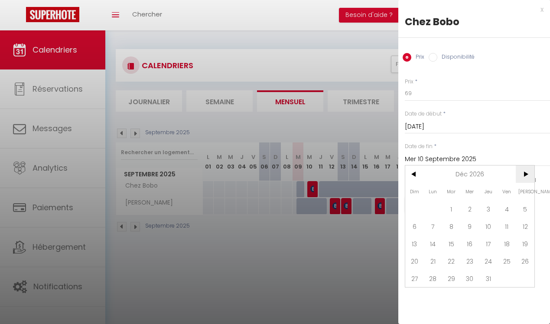
click at [524, 175] on span ">" at bounding box center [525, 173] width 19 height 17
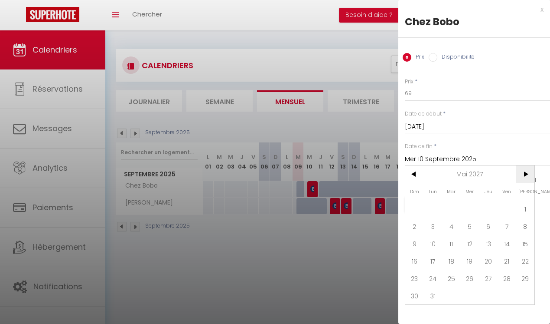
click at [524, 175] on span ">" at bounding box center [525, 173] width 19 height 17
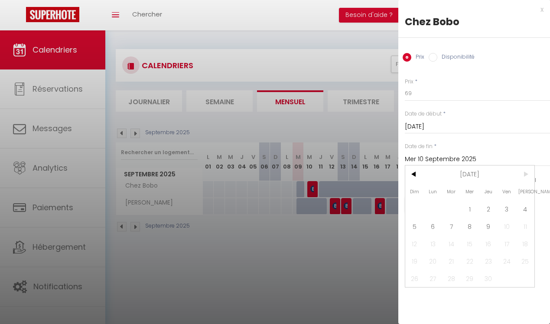
click at [524, 175] on span ">" at bounding box center [525, 173] width 19 height 17
click at [491, 229] on span "9" at bounding box center [488, 225] width 19 height 17
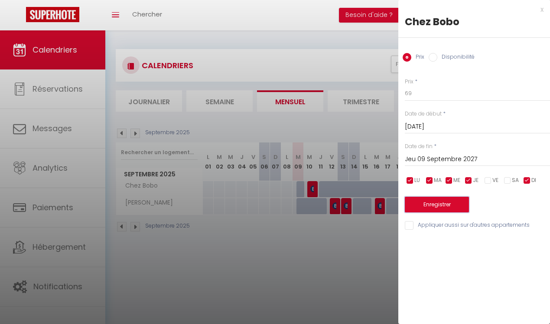
click at [455, 207] on button "Enregistrer" at bounding box center [437, 205] width 64 height 16
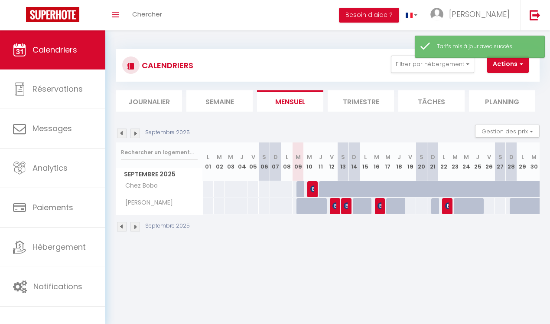
click at [302, 187] on div at bounding box center [302, 189] width 11 height 16
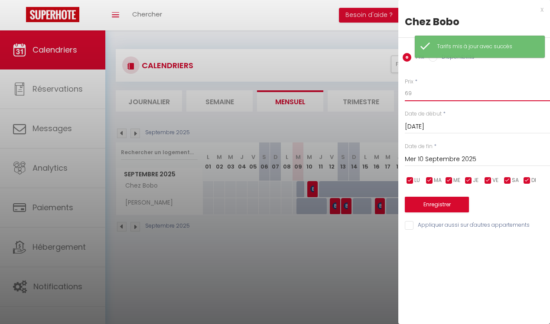
drag, startPoint x: 417, startPoint y: 92, endPoint x: 370, endPoint y: 87, distance: 47.2
click at [405, 88] on input "69" at bounding box center [477, 93] width 145 height 16
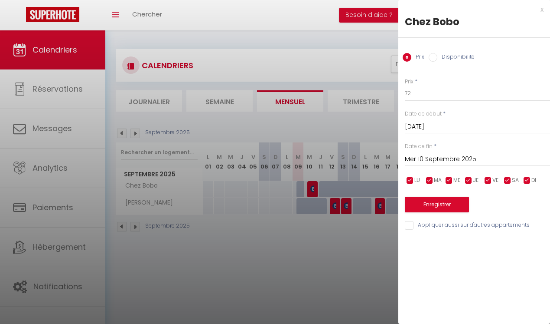
click at [406, 181] on ul "LU MA ME JE VE SA DI" at bounding box center [404, 180] width 9 height 11
click at [410, 180] on input "checkbox" at bounding box center [410, 180] width 9 height 9
click at [431, 180] on input "checkbox" at bounding box center [430, 180] width 9 height 9
click at [453, 179] on input "checkbox" at bounding box center [449, 180] width 9 height 9
click at [471, 179] on input "checkbox" at bounding box center [469, 180] width 9 height 9
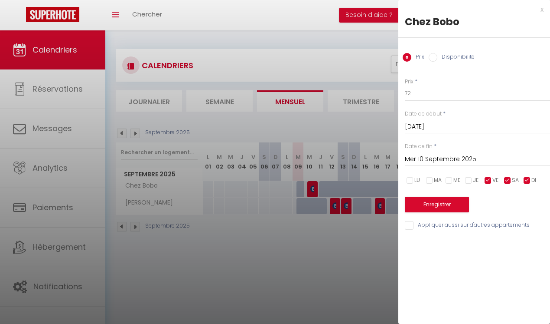
click at [524, 182] on input "checkbox" at bounding box center [527, 180] width 9 height 9
click at [430, 158] on input "Mer 10 Septembre 2025" at bounding box center [477, 159] width 145 height 11
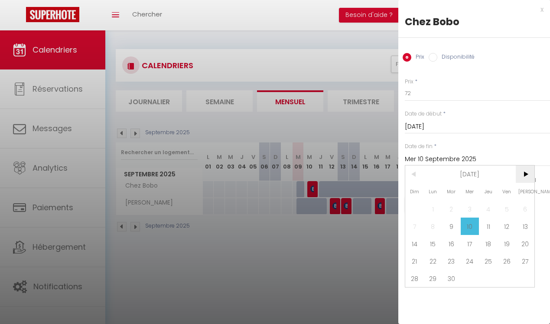
click at [523, 174] on span ">" at bounding box center [525, 173] width 19 height 17
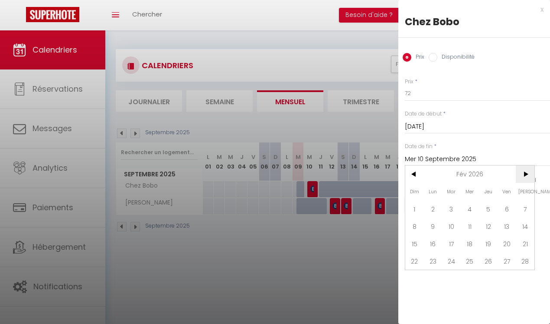
click at [523, 174] on span ">" at bounding box center [525, 173] width 19 height 17
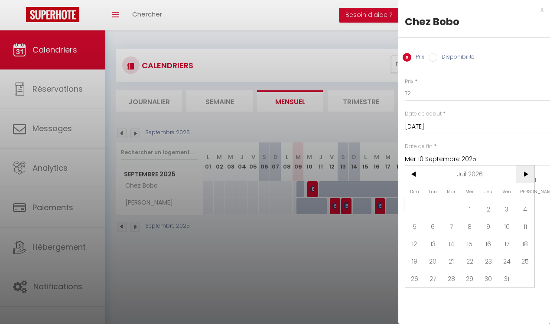
click at [523, 174] on span ">" at bounding box center [525, 173] width 19 height 17
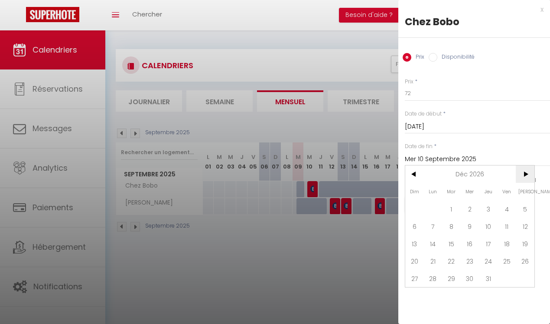
click at [523, 174] on span ">" at bounding box center [525, 173] width 19 height 17
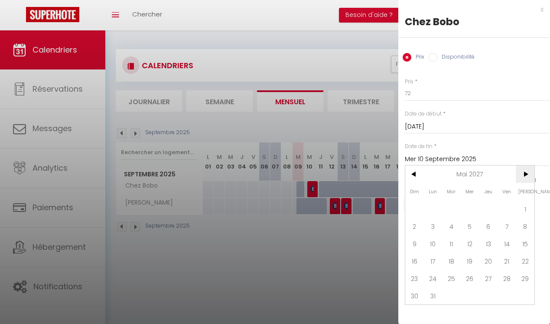
click at [523, 174] on span ">" at bounding box center [525, 173] width 19 height 17
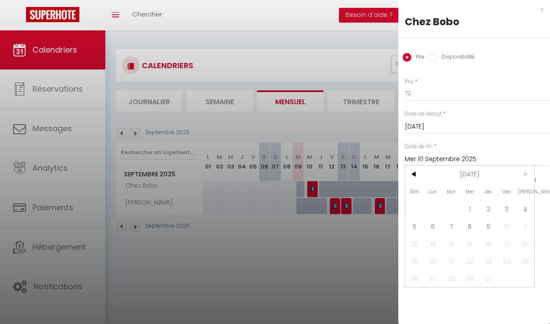
click at [523, 174] on span ">" at bounding box center [525, 173] width 19 height 17
click at [490, 224] on span "9" at bounding box center [488, 225] width 19 height 17
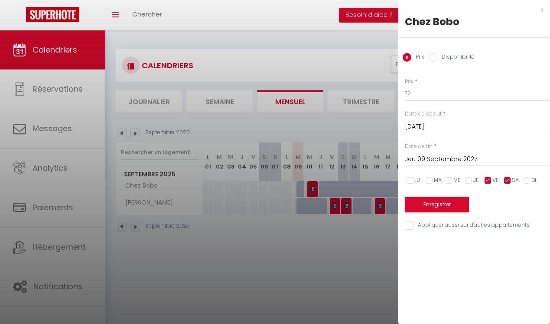
click at [442, 60] on label "Disponibilité" at bounding box center [456, 58] width 37 height 10
click at [438, 60] on input "Disponibilité" at bounding box center [433, 57] width 9 height 9
click at [426, 209] on button "Enregistrer" at bounding box center [437, 205] width 64 height 16
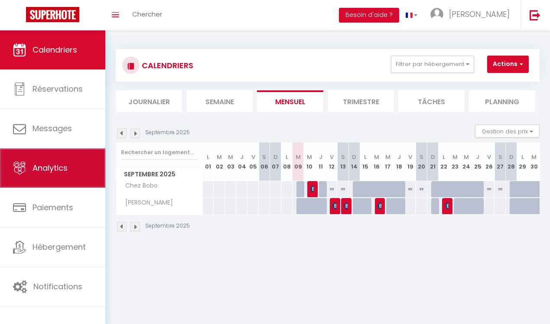
click at [79, 171] on link "Analytics" at bounding box center [52, 167] width 105 height 39
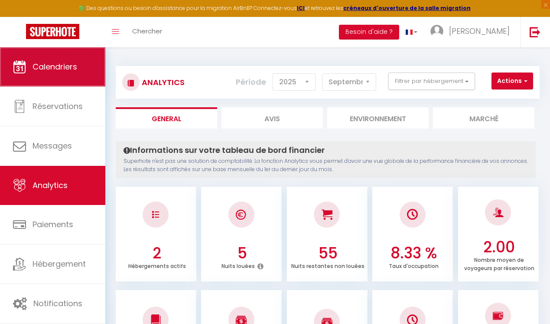
click at [80, 75] on link "Calendriers" at bounding box center [52, 66] width 105 height 39
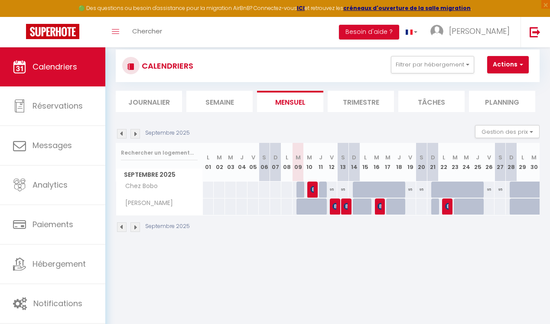
scroll to position [17, 0]
click at [301, 191] on div at bounding box center [302, 189] width 11 height 16
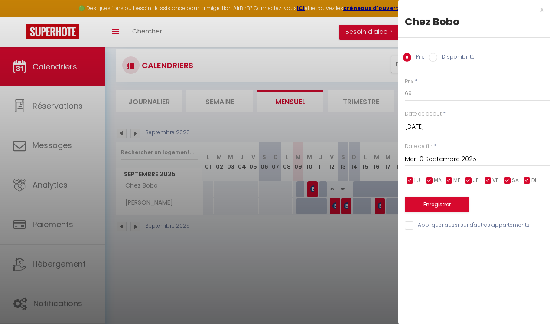
click at [436, 227] on input "Appliquer aussi sur d'autres appartements" at bounding box center [477, 225] width 145 height 9
click at [435, 206] on button "Enregistrer" at bounding box center [437, 205] width 64 height 16
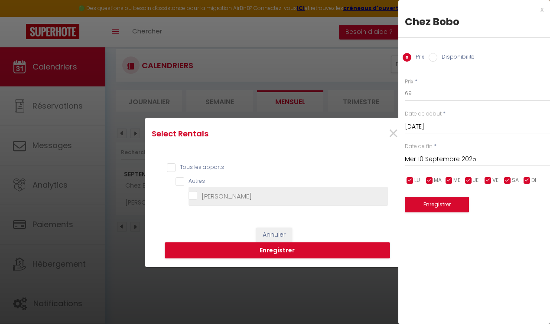
click at [222, 193] on Douddine "Chez Douddine" at bounding box center [289, 196] width 200 height 9
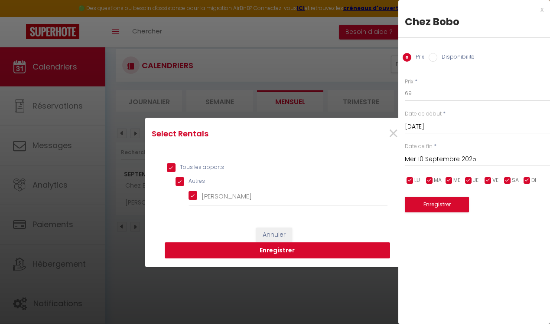
click at [270, 253] on button "Enregistrer" at bounding box center [278, 250] width 226 height 16
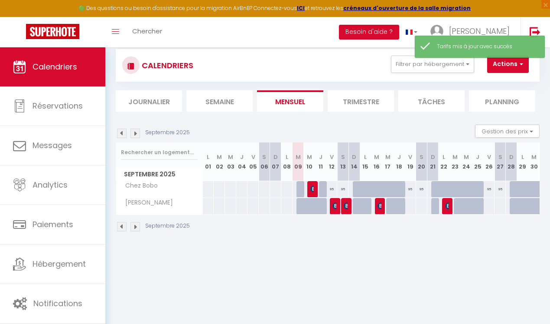
click at [300, 208] on div at bounding box center [302, 206] width 11 height 16
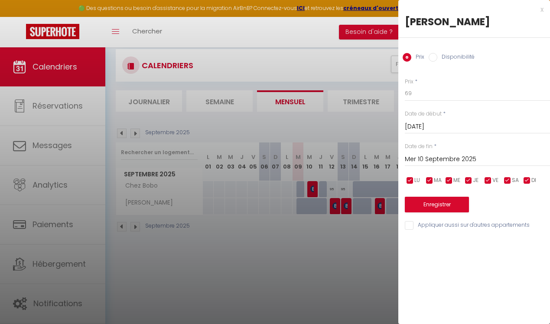
click at [67, 138] on div at bounding box center [275, 162] width 550 height 324
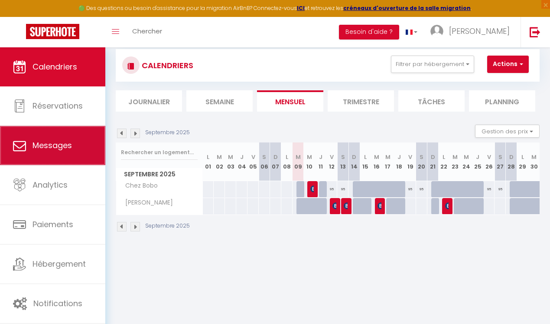
click at [67, 139] on link "Messages" at bounding box center [52, 145] width 105 height 39
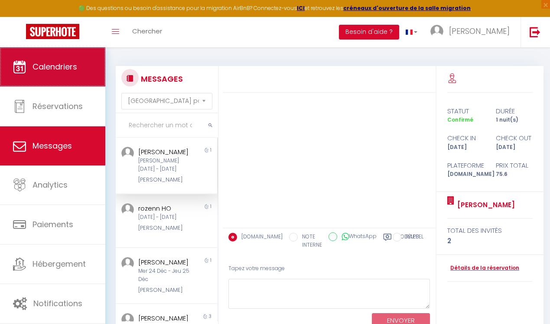
click at [76, 81] on link "Calendriers" at bounding box center [52, 66] width 105 height 39
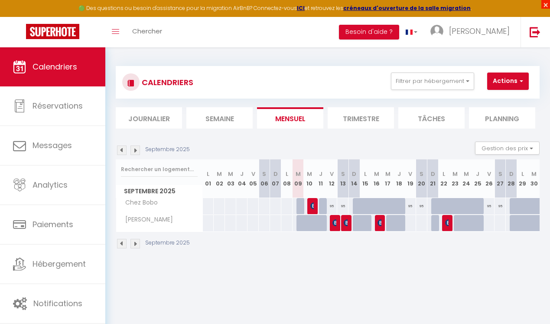
click at [547, 8] on span "×" at bounding box center [546, 4] width 9 height 9
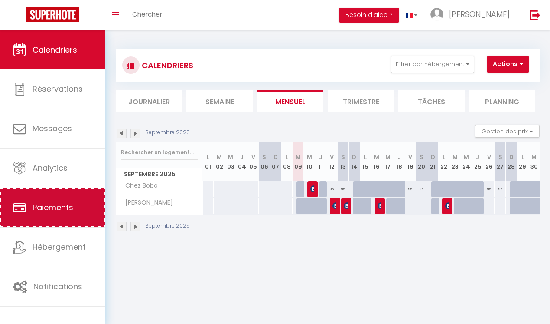
click at [63, 210] on span "Paiements" at bounding box center [53, 207] width 41 height 11
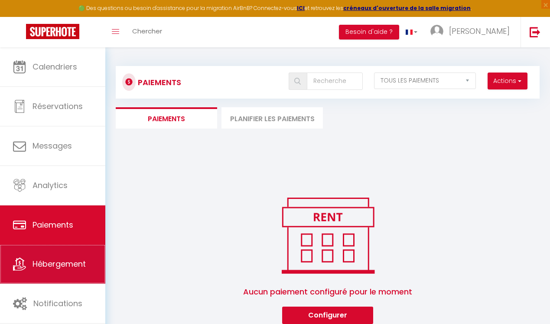
click at [63, 267] on span "Hébergement" at bounding box center [59, 263] width 53 height 11
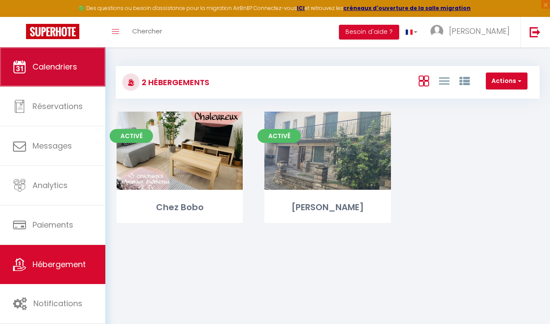
click at [61, 77] on link "Calendriers" at bounding box center [52, 66] width 105 height 39
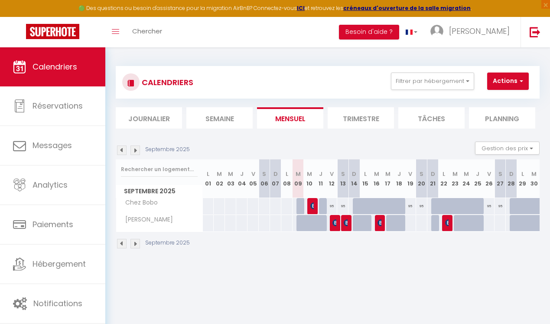
click at [323, 208] on div at bounding box center [324, 206] width 11 height 16
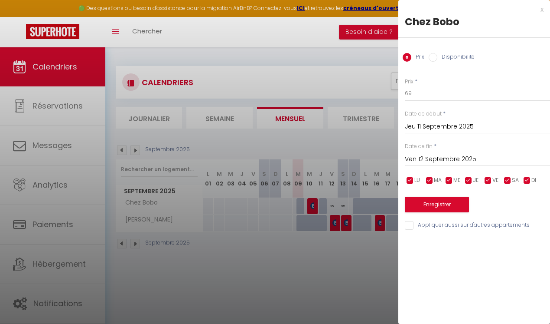
click at [339, 206] on div at bounding box center [275, 162] width 550 height 324
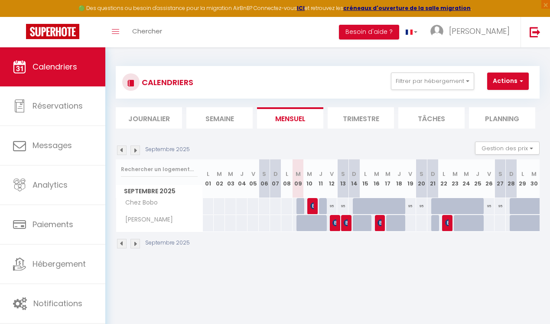
click at [333, 206] on div "95" at bounding box center [331, 206] width 11 height 16
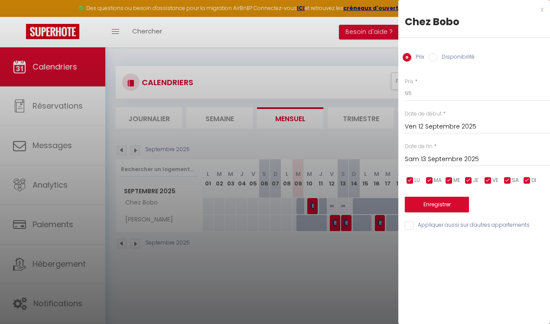
click at [333, 206] on div at bounding box center [275, 162] width 550 height 324
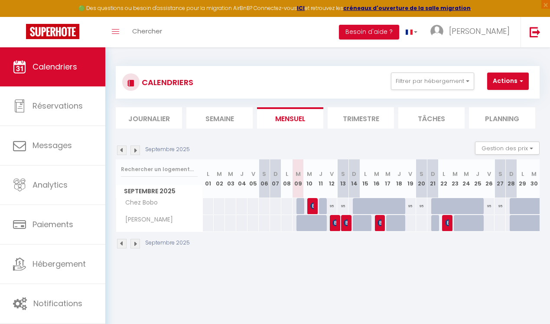
click at [322, 223] on div at bounding box center [324, 227] width 11 height 16
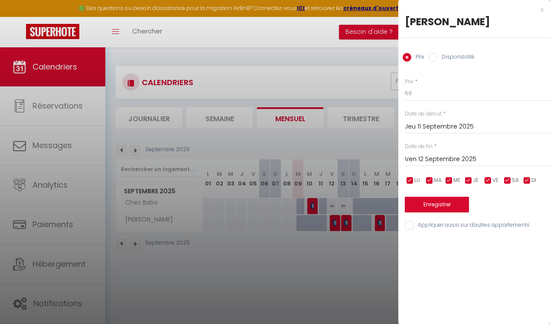
click at [322, 223] on div at bounding box center [275, 162] width 550 height 324
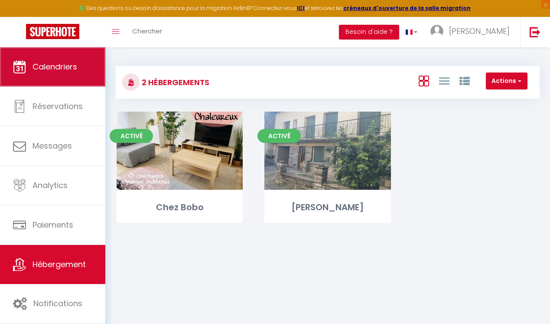
click at [39, 64] on span "Calendriers" at bounding box center [55, 66] width 45 height 11
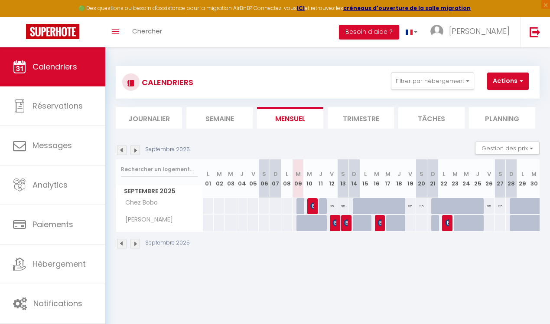
click at [300, 204] on div at bounding box center [302, 206] width 11 height 16
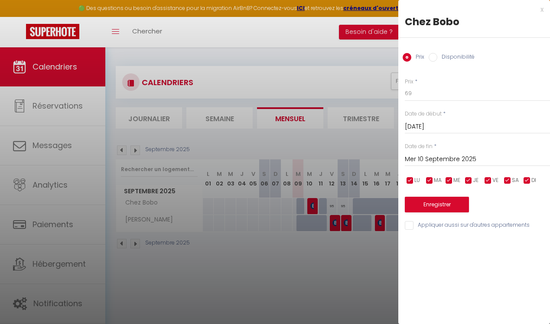
click at [332, 208] on div at bounding box center [275, 162] width 550 height 324
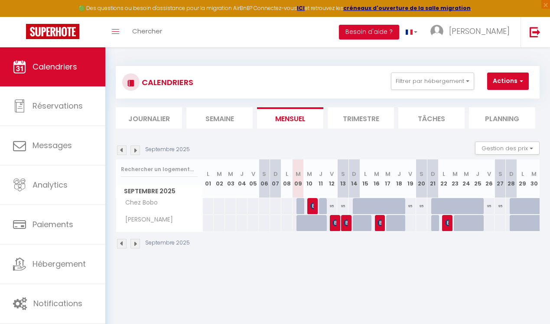
click at [332, 208] on div "95" at bounding box center [331, 206] width 11 height 16
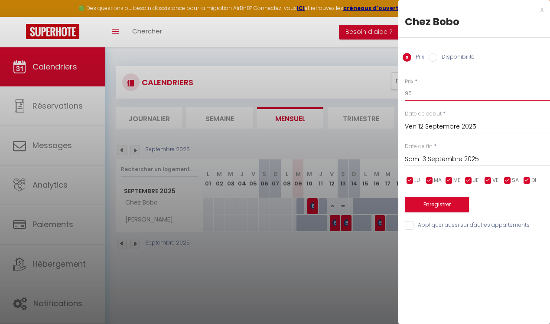
drag, startPoint x: 413, startPoint y: 93, endPoint x: 398, endPoint y: 93, distance: 15.6
click at [405, 93] on input "95" at bounding box center [477, 93] width 145 height 16
click at [471, 182] on input "checkbox" at bounding box center [469, 180] width 9 height 9
click at [431, 181] on input "checkbox" at bounding box center [430, 180] width 9 height 9
click at [413, 180] on input "checkbox" at bounding box center [410, 180] width 9 height 9
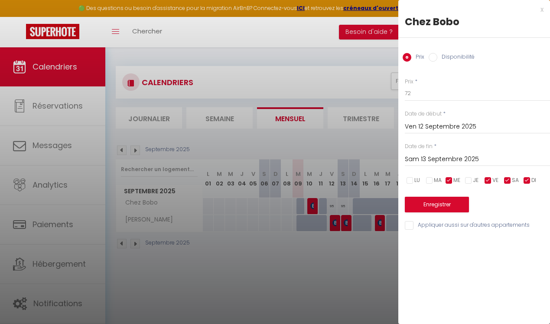
click at [448, 181] on input "checkbox" at bounding box center [449, 180] width 9 height 9
click at [528, 178] on input "checkbox" at bounding box center [527, 180] width 9 height 9
click at [453, 163] on input "Sam 13 Septembre 2025" at bounding box center [477, 159] width 145 height 11
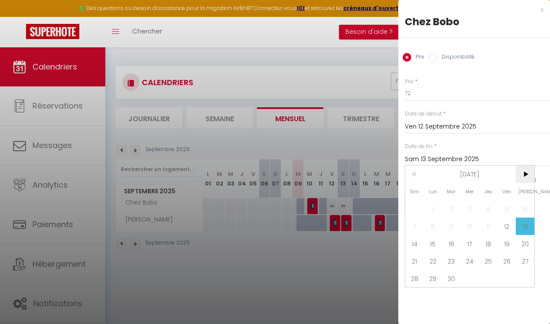
click at [527, 175] on span ">" at bounding box center [525, 173] width 19 height 17
click at [528, 175] on span ">" at bounding box center [525, 173] width 19 height 17
click at [527, 175] on span ">" at bounding box center [525, 173] width 19 height 17
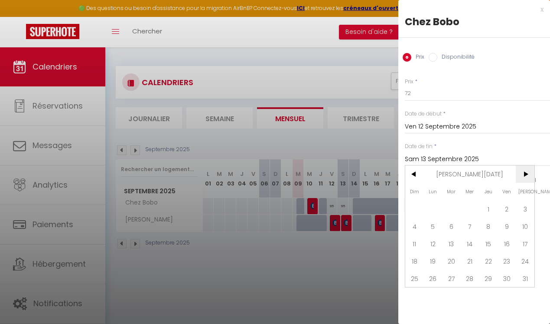
click at [527, 175] on span ">" at bounding box center [525, 173] width 19 height 17
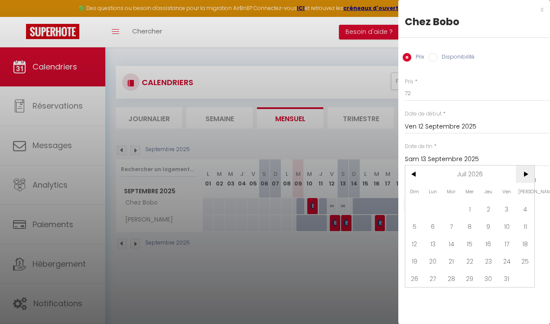
click at [527, 175] on span ">" at bounding box center [525, 173] width 19 height 17
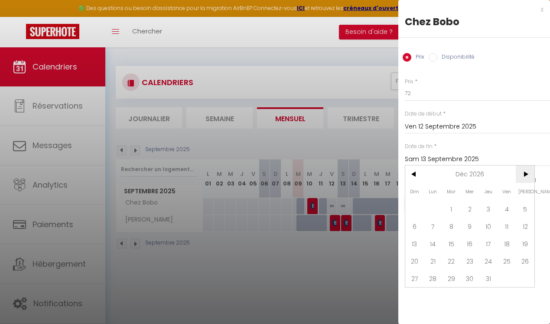
click at [527, 175] on span ">" at bounding box center [525, 173] width 19 height 17
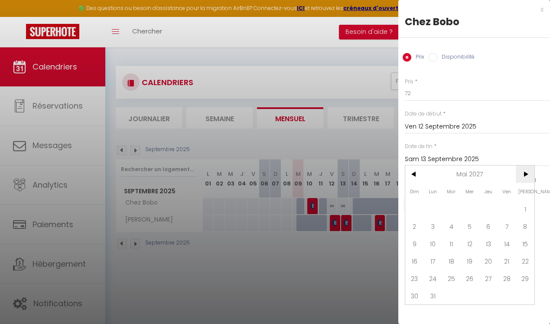
click at [527, 175] on span ">" at bounding box center [525, 173] width 19 height 17
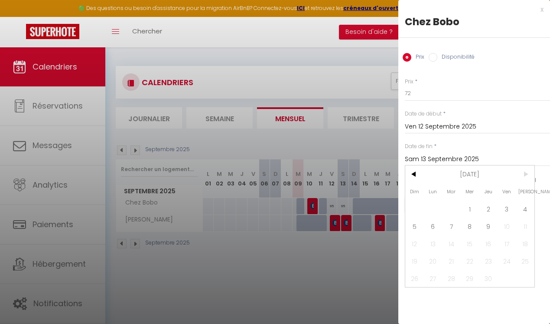
click at [527, 175] on span ">" at bounding box center [525, 173] width 19 height 17
click at [491, 230] on span "9" at bounding box center [488, 225] width 19 height 17
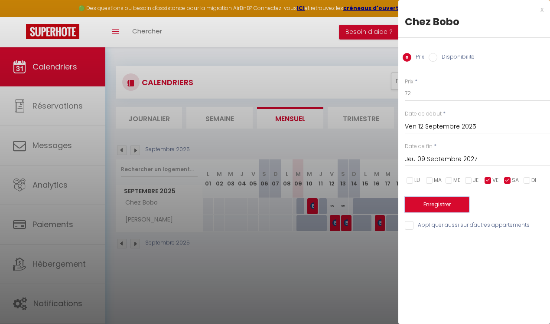
click at [446, 210] on button "Enregistrer" at bounding box center [437, 205] width 64 height 16
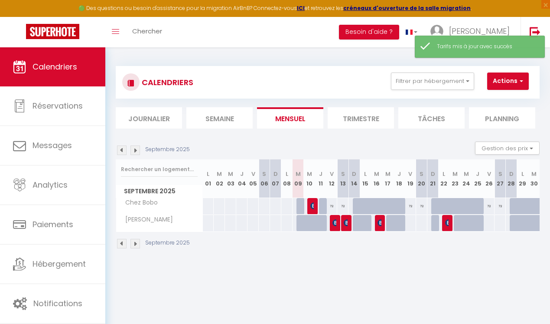
click at [412, 208] on div "72" at bounding box center [410, 206] width 11 height 16
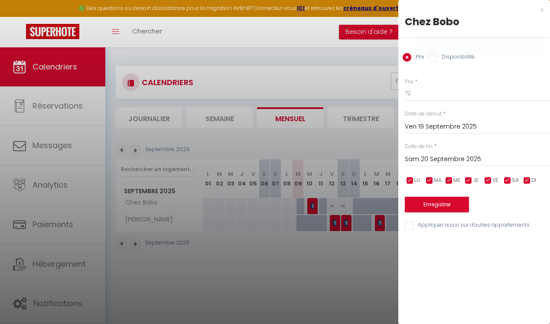
click at [424, 226] on input "Appliquer aussi sur d'autres appartements" at bounding box center [477, 225] width 145 height 9
click at [468, 179] on input "checkbox" at bounding box center [469, 180] width 9 height 9
click at [449, 180] on input "checkbox" at bounding box center [449, 180] width 9 height 9
click at [430, 180] on input "checkbox" at bounding box center [430, 180] width 9 height 9
click at [411, 177] on input "checkbox" at bounding box center [410, 180] width 9 height 9
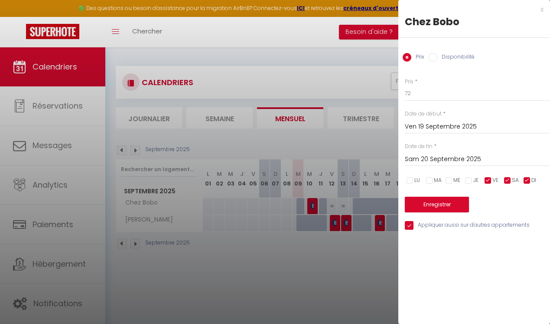
click at [527, 183] on input "checkbox" at bounding box center [527, 180] width 9 height 9
click at [442, 131] on input "Ven 19 Septembre 2025" at bounding box center [477, 126] width 145 height 11
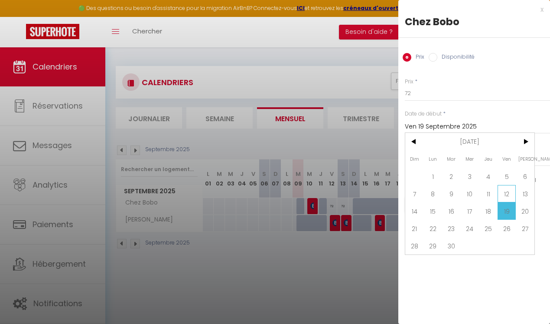
click at [505, 193] on span "12" at bounding box center [507, 193] width 19 height 17
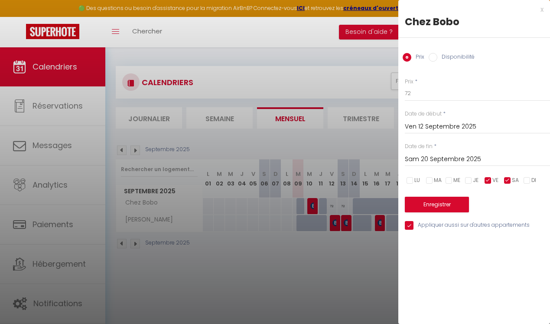
click at [440, 162] on input "Sam 20 Septembre 2025" at bounding box center [477, 159] width 145 height 11
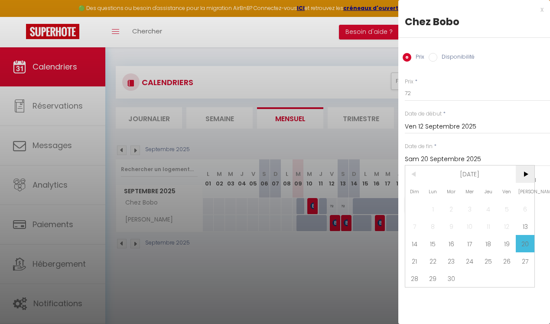
click at [525, 176] on span ">" at bounding box center [525, 173] width 19 height 17
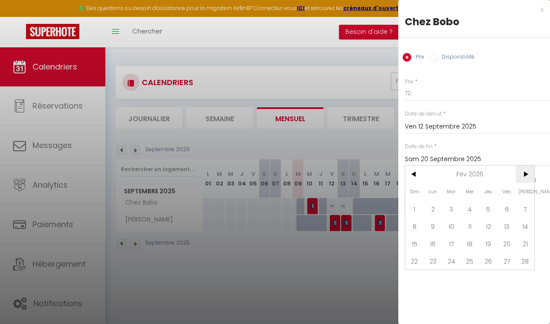
click at [525, 176] on span ">" at bounding box center [525, 173] width 19 height 17
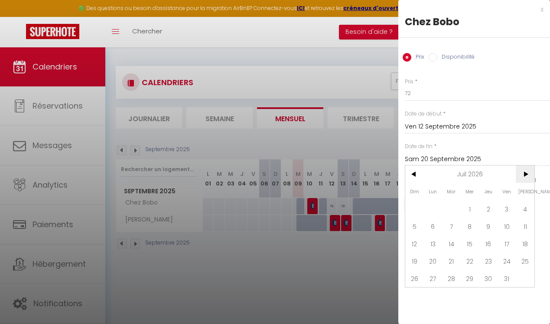
click at [525, 176] on span ">" at bounding box center [525, 173] width 19 height 17
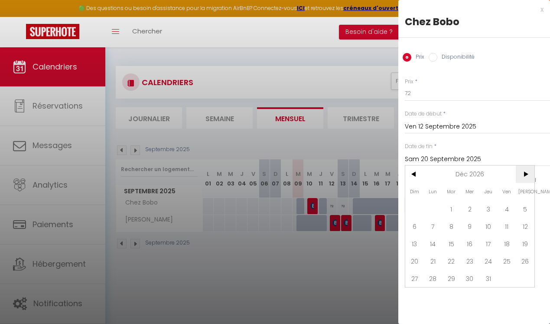
click at [525, 176] on span ">" at bounding box center [525, 173] width 19 height 17
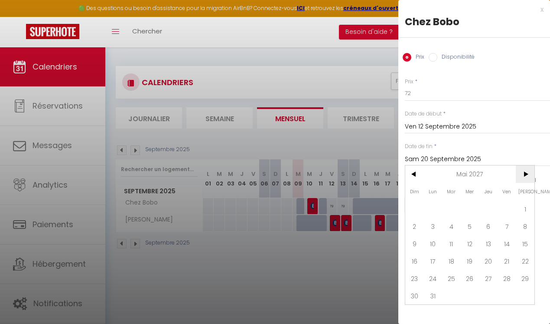
click at [525, 176] on span ">" at bounding box center [525, 173] width 19 height 17
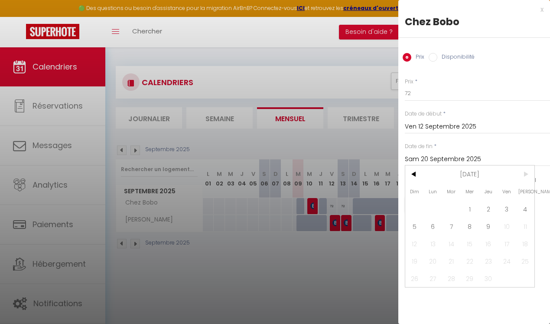
click at [525, 176] on span ">" at bounding box center [525, 173] width 19 height 17
click at [493, 229] on span "9" at bounding box center [488, 225] width 19 height 17
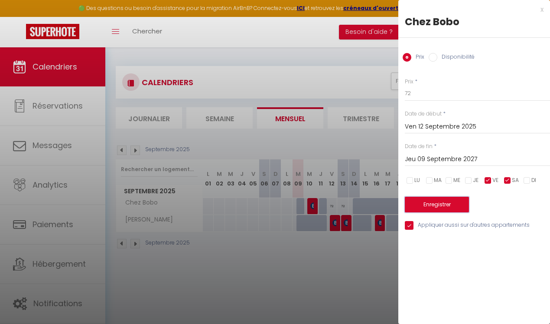
click at [448, 207] on button "Enregistrer" at bounding box center [437, 205] width 64 height 16
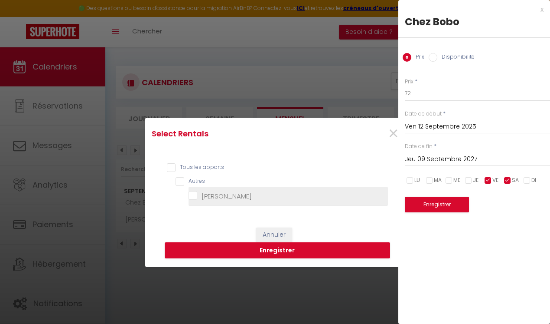
click at [244, 191] on span "Chez Douddine" at bounding box center [227, 195] width 50 height 9
click at [244, 192] on Douddine "Chez Douddine" at bounding box center [289, 196] width 200 height 9
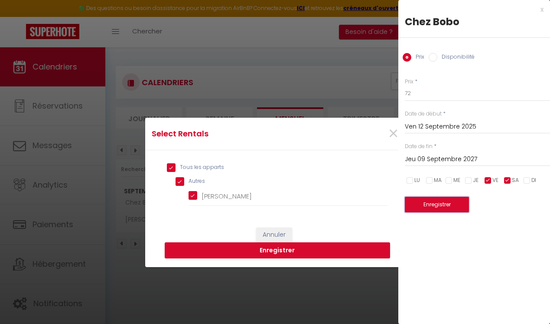
click at [416, 205] on button "Enregistrer" at bounding box center [437, 205] width 64 height 16
click at [370, 246] on button "Enregistrer" at bounding box center [278, 250] width 226 height 16
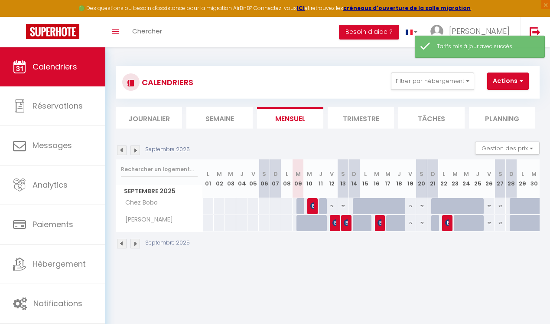
scroll to position [7, 0]
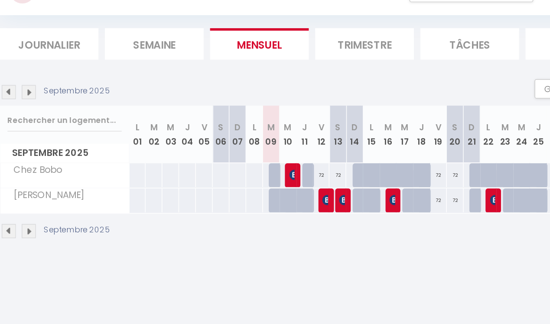
click at [301, 201] on div at bounding box center [302, 199] width 11 height 16
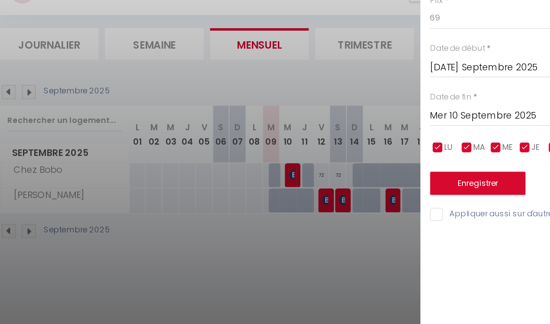
scroll to position [39, 0]
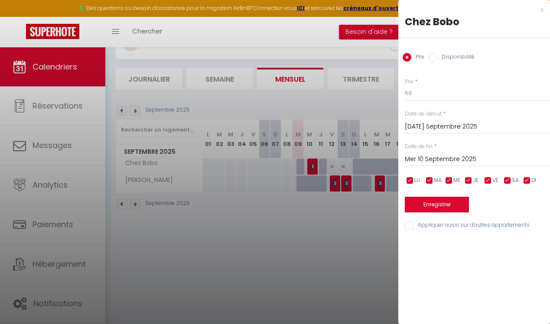
click at [488, 178] on input "checkbox" at bounding box center [488, 180] width 9 height 9
click at [510, 181] on input "checkbox" at bounding box center [508, 180] width 9 height 9
click at [454, 161] on input "Mer 10 Septembre 2025" at bounding box center [477, 159] width 145 height 11
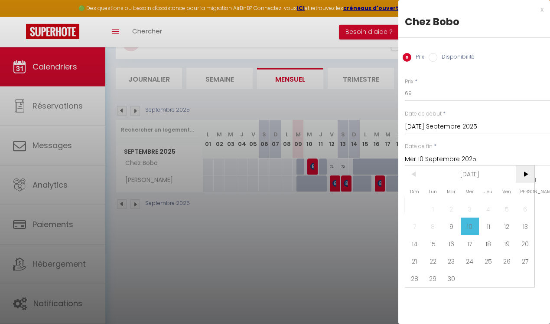
click at [524, 178] on span ">" at bounding box center [525, 173] width 19 height 17
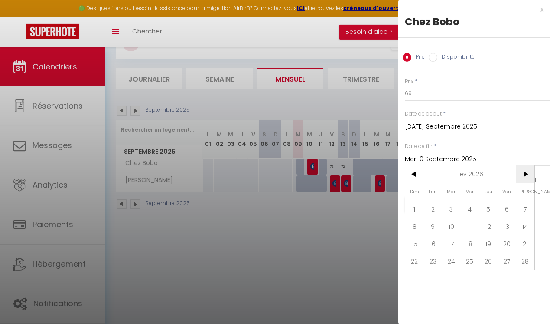
click at [524, 178] on span ">" at bounding box center [525, 173] width 19 height 17
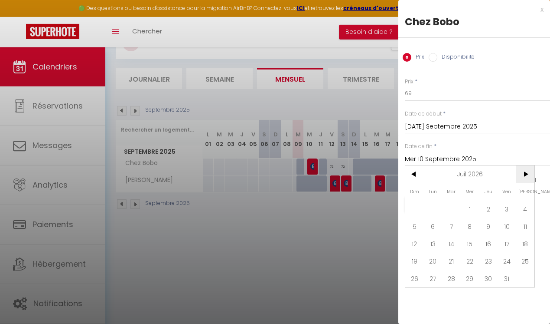
click at [524, 178] on span ">" at bounding box center [525, 173] width 19 height 17
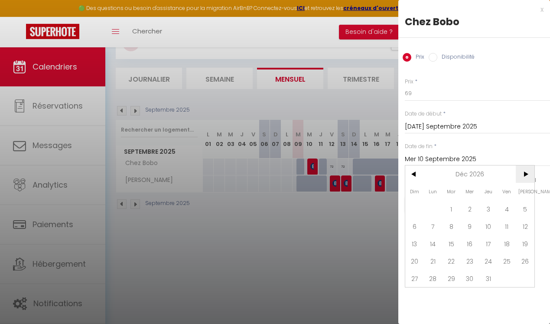
click at [524, 178] on span ">" at bounding box center [525, 173] width 19 height 17
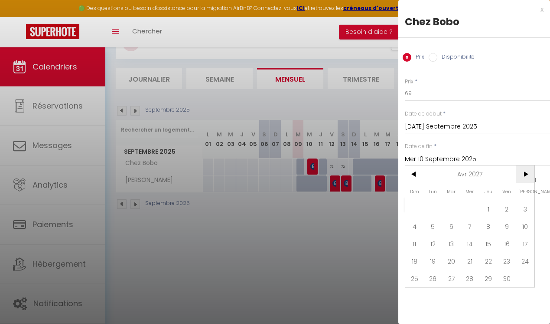
click at [524, 178] on span ">" at bounding box center [525, 173] width 19 height 17
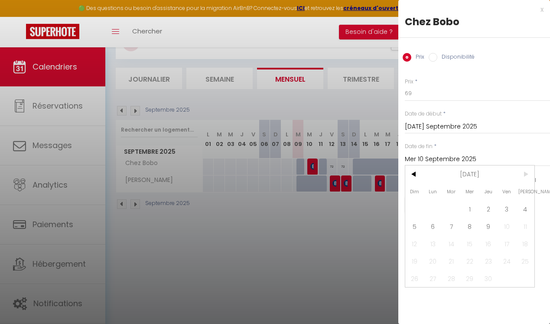
click at [524, 178] on span ">" at bounding box center [525, 173] width 19 height 17
click at [492, 227] on span "9" at bounding box center [488, 225] width 19 height 17
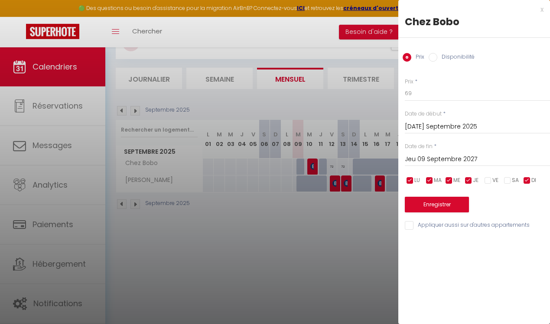
click at [414, 226] on input "Appliquer aussi sur d'autres appartements" at bounding box center [477, 225] width 145 height 9
click at [417, 207] on button "Enregistrer" at bounding box center [437, 205] width 64 height 16
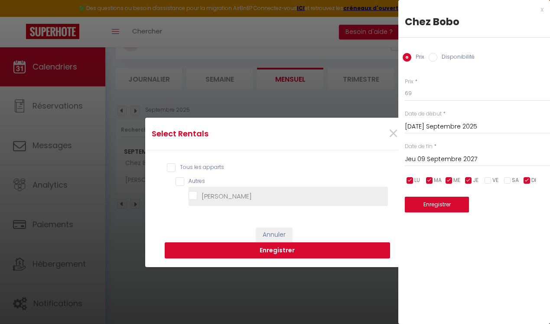
click at [229, 193] on Douddine "Chez Douddine" at bounding box center [289, 196] width 200 height 9
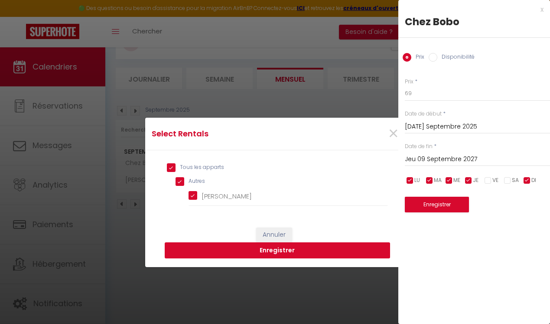
click at [345, 254] on button "Enregistrer" at bounding box center [278, 250] width 226 height 16
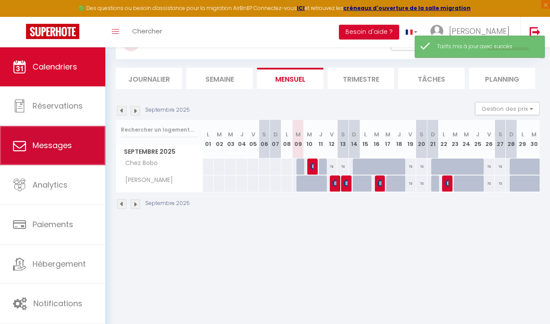
click at [64, 140] on link "Messages" at bounding box center [52, 145] width 105 height 39
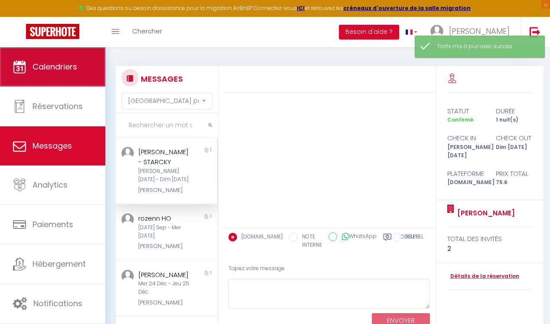
click at [68, 78] on link "Calendriers" at bounding box center [52, 66] width 105 height 39
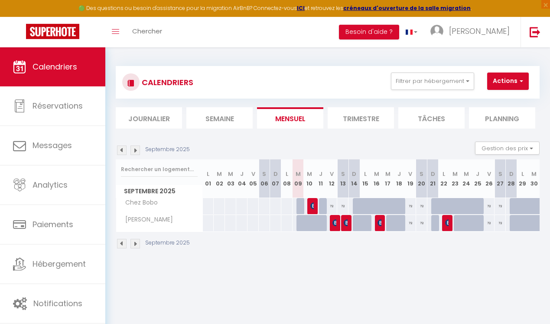
click at [314, 221] on div at bounding box center [313, 227] width 11 height 16
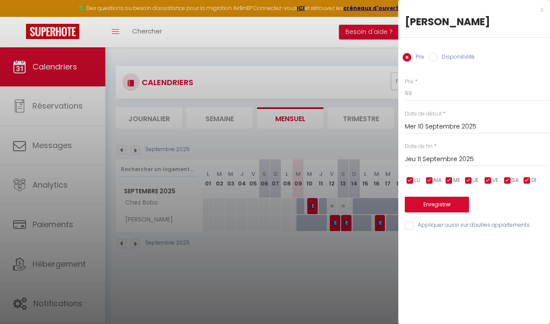
click at [426, 128] on input "Mer 10 Septembre 2025" at bounding box center [477, 126] width 145 height 11
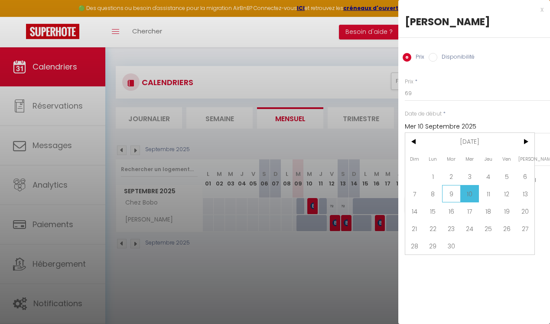
click at [456, 197] on span "9" at bounding box center [451, 193] width 19 height 17
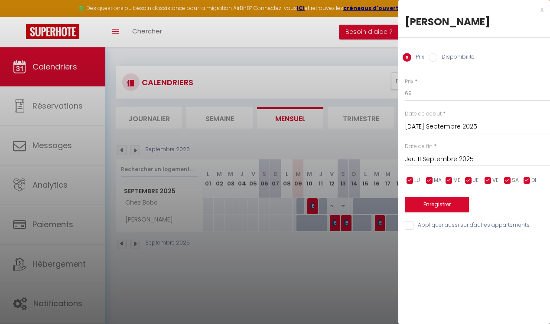
click at [451, 161] on input "Jeu 11 Septembre 2025" at bounding box center [477, 159] width 145 height 11
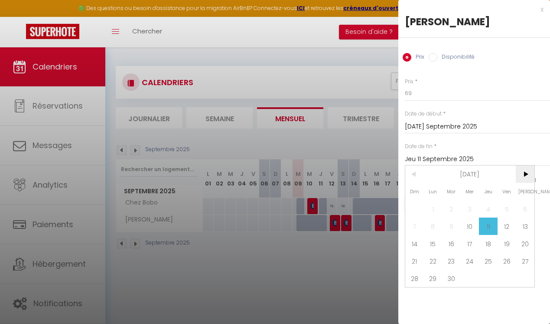
click at [527, 171] on span ">" at bounding box center [525, 173] width 19 height 17
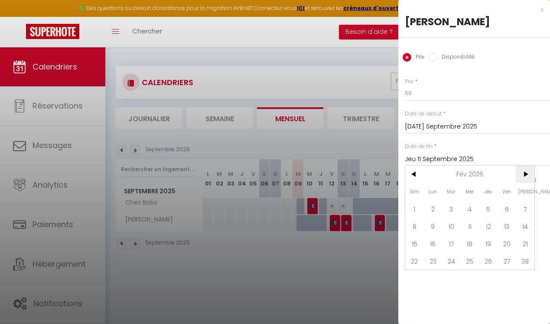
click at [527, 171] on span ">" at bounding box center [525, 173] width 19 height 17
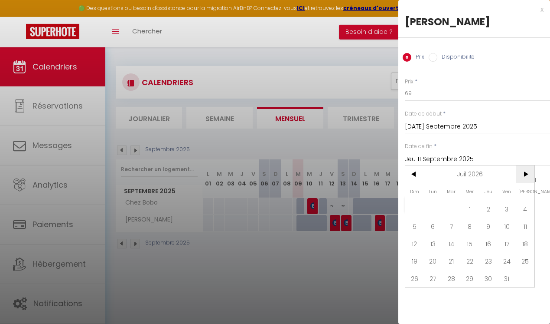
click at [527, 171] on span ">" at bounding box center [525, 173] width 19 height 17
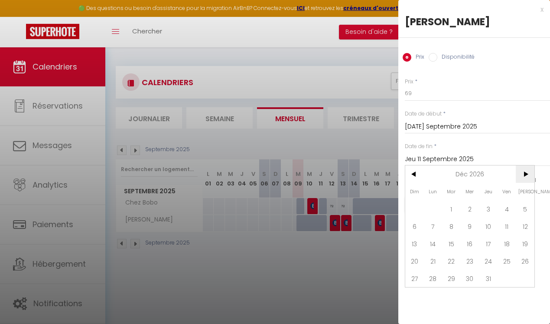
click at [527, 171] on span ">" at bounding box center [525, 173] width 19 height 17
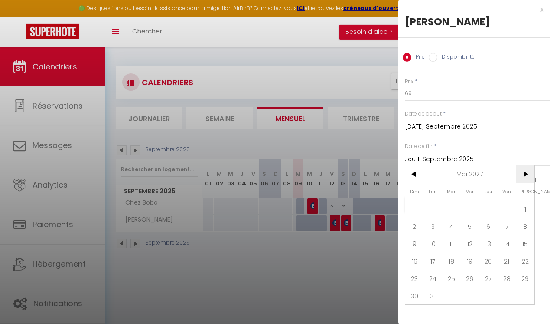
click at [527, 171] on span ">" at bounding box center [525, 173] width 19 height 17
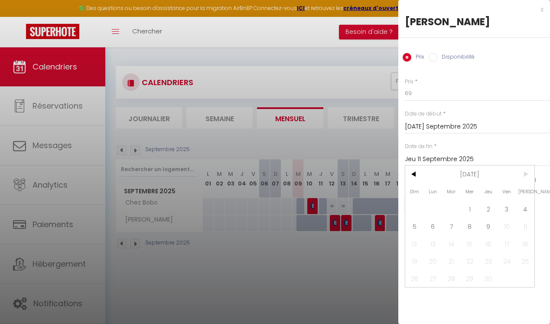
click at [527, 171] on span ">" at bounding box center [525, 173] width 19 height 17
click at [492, 225] on span "9" at bounding box center [488, 225] width 19 height 17
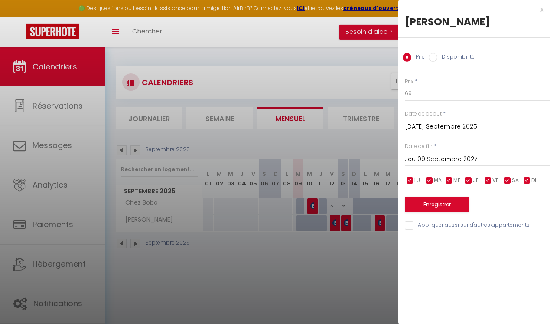
click at [489, 179] on input "checkbox" at bounding box center [488, 180] width 9 height 9
click at [507, 179] on input "checkbox" at bounding box center [508, 180] width 9 height 9
click at [431, 225] on input "Appliquer aussi sur d'autres appartements" at bounding box center [477, 225] width 145 height 9
click at [452, 59] on label "Disponibilité" at bounding box center [456, 58] width 37 height 10
click at [438, 59] on input "Disponibilité" at bounding box center [433, 57] width 9 height 9
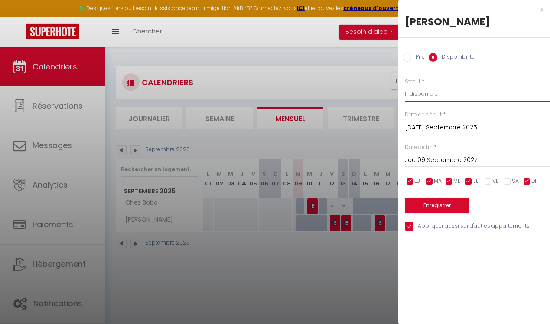
click option "Indisponible" at bounding box center [0, 0] width 0 height 0
click option "Disponible" at bounding box center [0, 0] width 0 height 0
click at [408, 56] on input "Prix" at bounding box center [407, 57] width 9 height 9
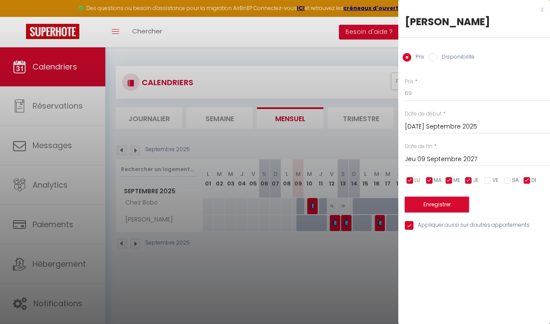
click at [439, 206] on button "Enregistrer" at bounding box center [437, 205] width 64 height 16
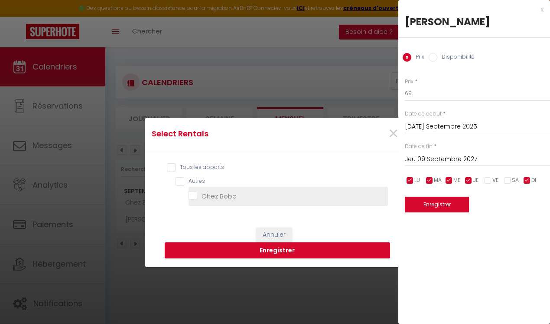
click at [241, 198] on Bobo "Chez Bobo" at bounding box center [289, 196] width 200 height 9
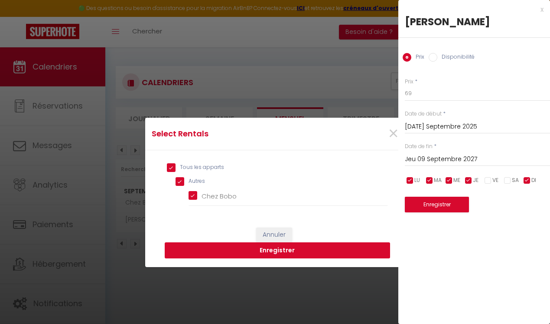
click at [271, 249] on button "Enregistrer" at bounding box center [278, 250] width 226 height 16
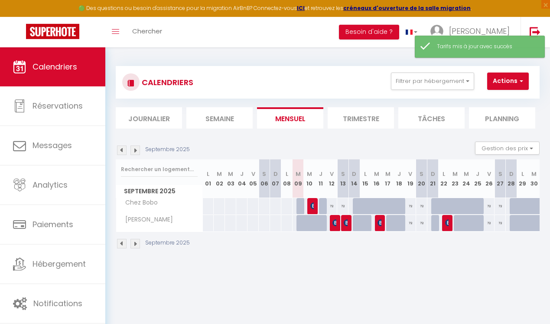
click at [325, 208] on div at bounding box center [324, 206] width 11 height 16
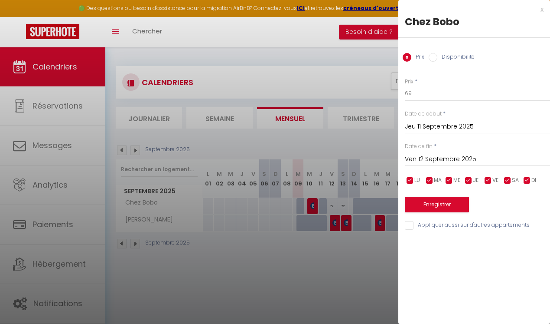
click at [425, 157] on input "Ven 12 Septembre 2025" at bounding box center [477, 159] width 145 height 11
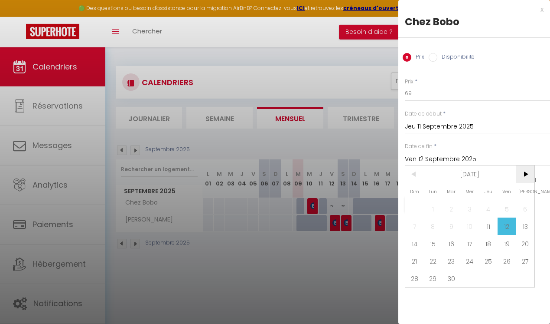
click at [530, 177] on span ">" at bounding box center [525, 173] width 19 height 17
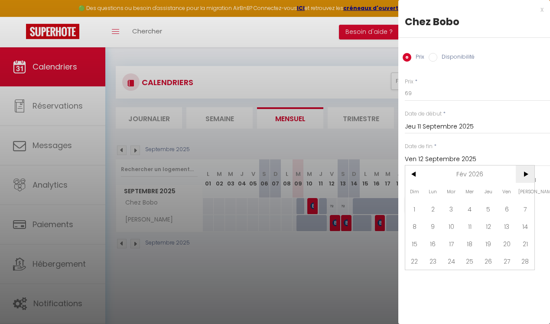
click at [530, 177] on span ">" at bounding box center [525, 173] width 19 height 17
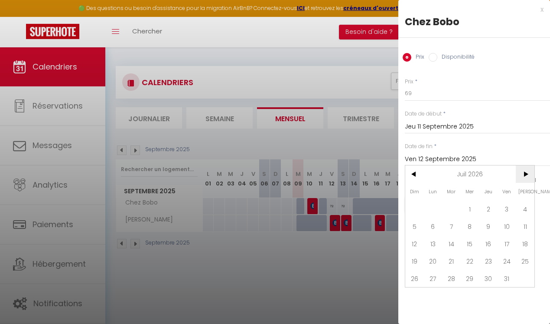
click at [530, 177] on span ">" at bounding box center [525, 173] width 19 height 17
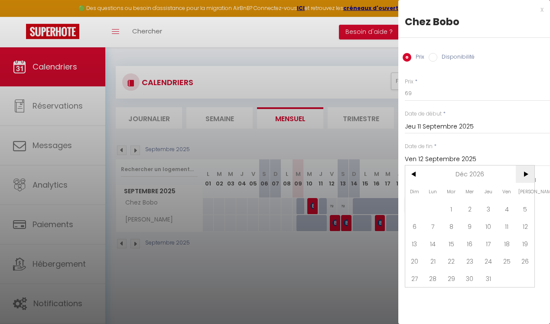
click at [530, 177] on span ">" at bounding box center [525, 173] width 19 height 17
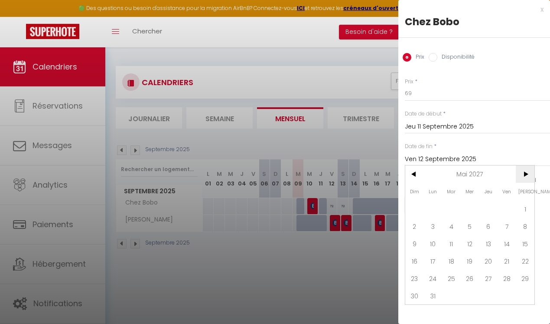
click at [530, 177] on span ">" at bounding box center [525, 173] width 19 height 17
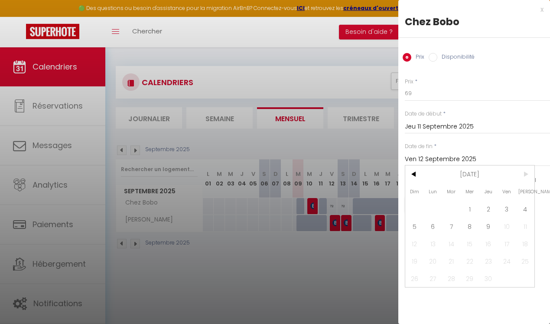
click at [530, 177] on span ">" at bounding box center [525, 173] width 19 height 17
click at [476, 226] on span "8" at bounding box center [470, 225] width 19 height 17
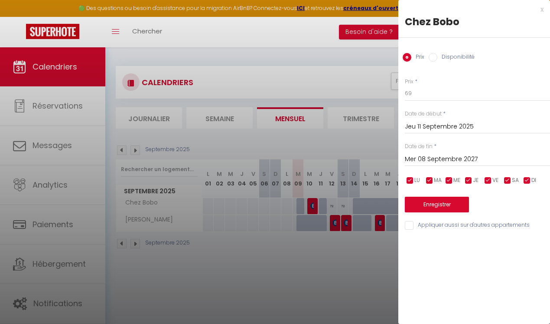
click at [490, 181] on input "checkbox" at bounding box center [488, 180] width 9 height 9
click at [509, 180] on input "checkbox" at bounding box center [508, 180] width 9 height 9
click at [455, 55] on label "Disponibilité" at bounding box center [456, 58] width 37 height 10
click at [438, 55] on input "Disponibilité" at bounding box center [433, 57] width 9 height 9
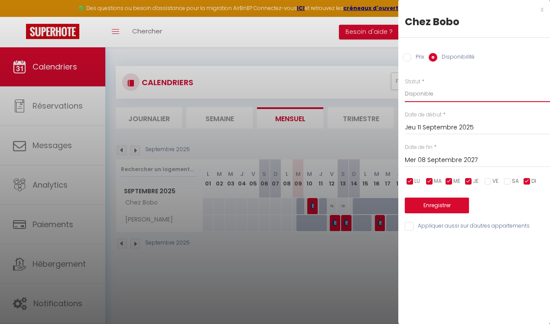
click option "Disponible" at bounding box center [0, 0] width 0 height 0
click at [431, 128] on input "Jeu 11 Septembre 2025" at bounding box center [477, 127] width 145 height 11
click at [457, 206] on button "Enregistrer" at bounding box center [437, 205] width 64 height 16
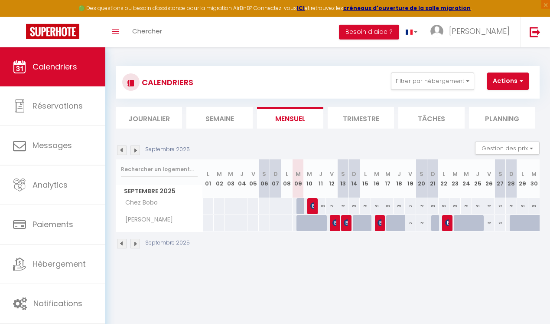
click at [310, 222] on div at bounding box center [313, 227] width 11 height 16
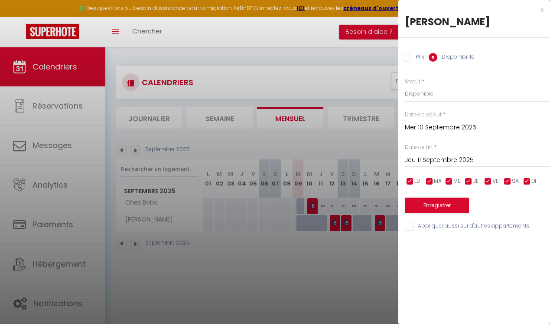
click at [485, 180] on input "checkbox" at bounding box center [488, 181] width 9 height 9
click at [506, 181] on input "checkbox" at bounding box center [508, 181] width 9 height 9
click at [410, 59] on input "Prix" at bounding box center [407, 57] width 9 height 9
click at [437, 157] on input "Jeu 11 Septembre 2025" at bounding box center [477, 159] width 145 height 11
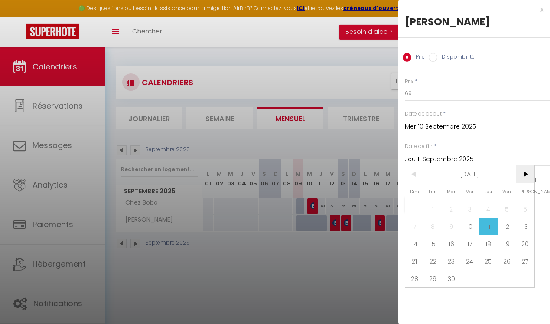
click at [529, 175] on span ">" at bounding box center [525, 173] width 19 height 17
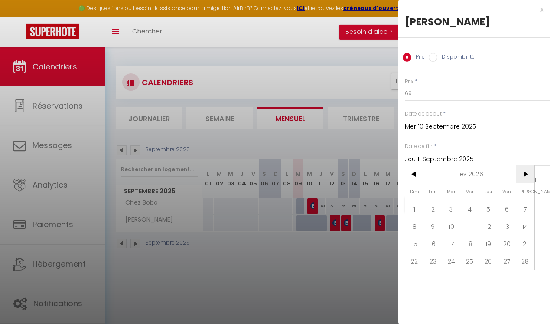
click at [529, 175] on span ">" at bounding box center [525, 173] width 19 height 17
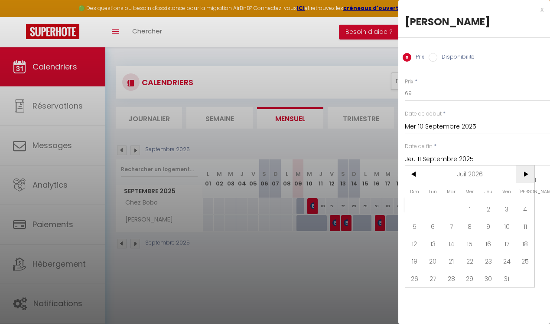
click at [529, 175] on span ">" at bounding box center [525, 173] width 19 height 17
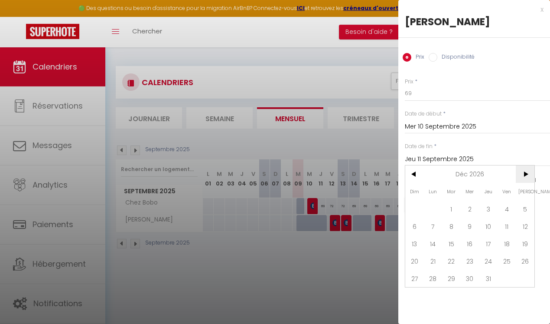
click at [529, 175] on span ">" at bounding box center [525, 173] width 19 height 17
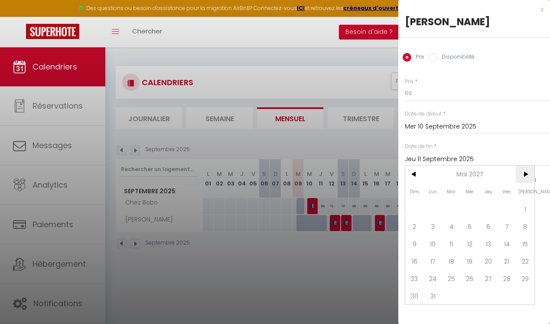
click at [529, 175] on span ">" at bounding box center [525, 173] width 19 height 17
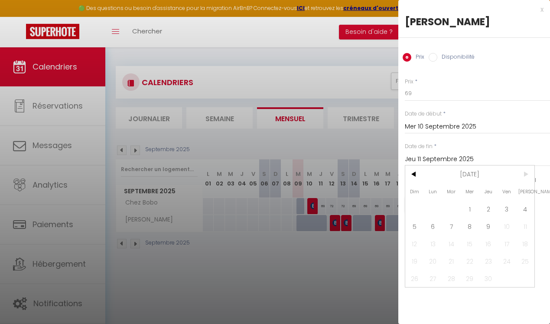
click at [529, 175] on span ">" at bounding box center [525, 173] width 19 height 17
click at [493, 226] on span "9" at bounding box center [488, 225] width 19 height 17
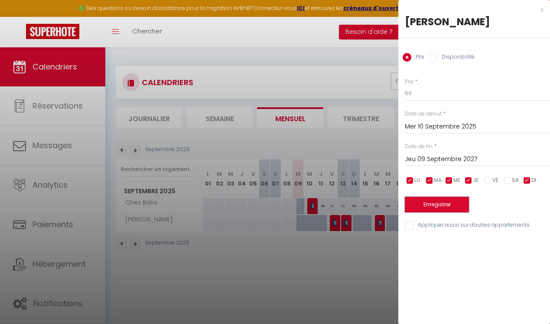
click at [455, 207] on button "Enregistrer" at bounding box center [437, 205] width 64 height 16
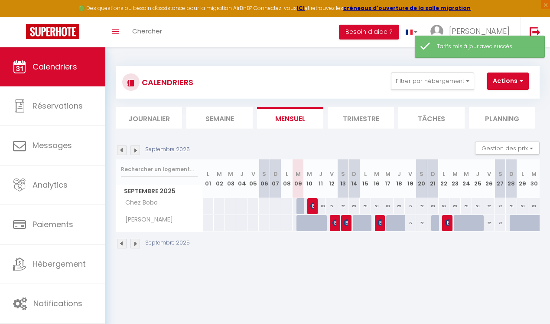
click at [305, 225] on div at bounding box center [309, 223] width 11 height 16
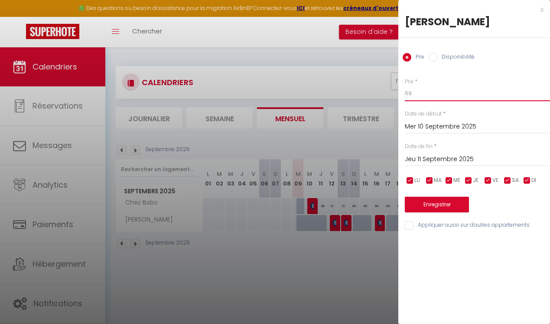
click at [421, 95] on input "69" at bounding box center [477, 93] width 145 height 16
click at [491, 181] on input "checkbox" at bounding box center [488, 180] width 9 height 9
click at [508, 180] on input "checkbox" at bounding box center [508, 180] width 9 height 9
click at [469, 162] on input "Jeu 11 Septembre 2025" at bounding box center [477, 159] width 145 height 11
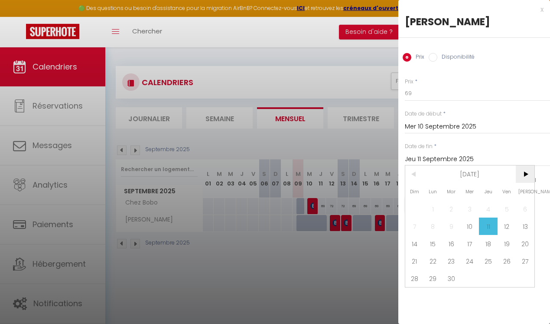
click at [526, 176] on span ">" at bounding box center [525, 173] width 19 height 17
click at [415, 301] on span "30" at bounding box center [415, 295] width 19 height 17
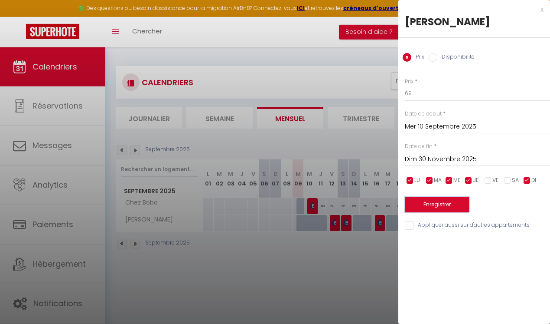
click at [432, 206] on button "Enregistrer" at bounding box center [437, 205] width 64 height 16
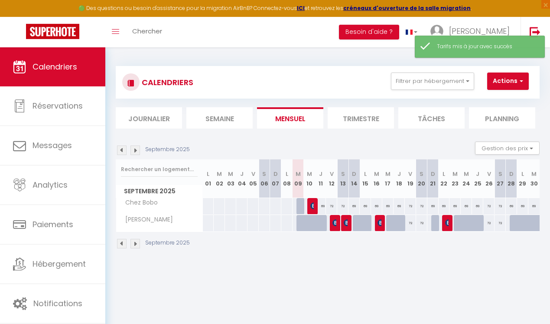
click at [306, 227] on div at bounding box center [309, 223] width 11 height 16
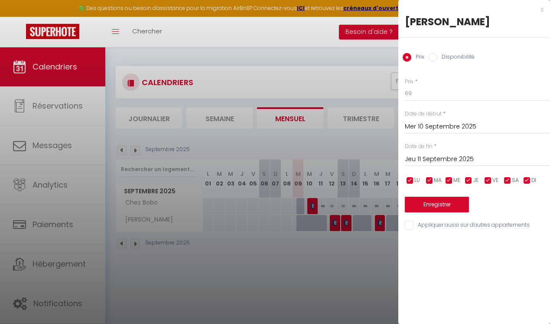
click at [487, 180] on input "checkbox" at bounding box center [488, 180] width 9 height 9
click at [509, 181] on input "checkbox" at bounding box center [508, 180] width 9 height 9
click at [456, 225] on input "Appliquer aussi sur d'autres appartements" at bounding box center [477, 225] width 145 height 9
click at [430, 208] on button "Enregistrer" at bounding box center [437, 205] width 64 height 16
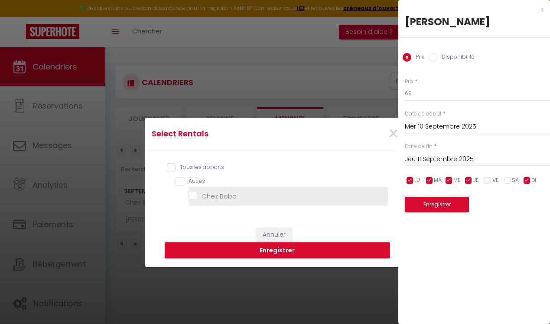
click at [218, 193] on Bobo "Chez Bobo" at bounding box center [289, 196] width 200 height 9
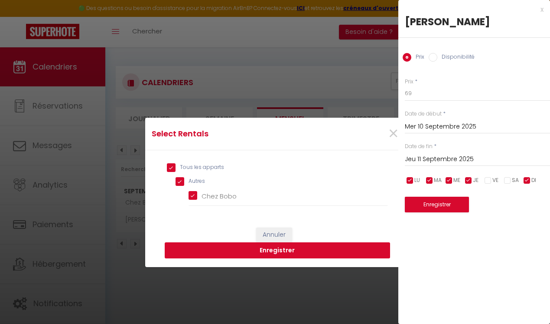
click at [280, 248] on button "Enregistrer" at bounding box center [278, 250] width 226 height 16
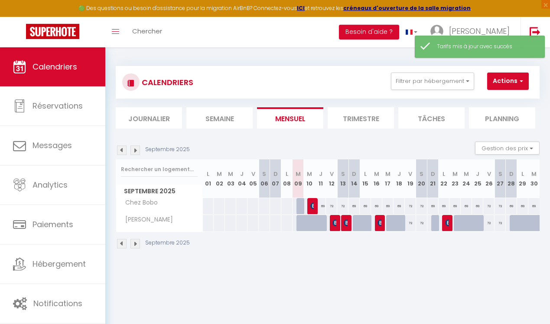
click at [367, 219] on div at bounding box center [365, 223] width 11 height 16
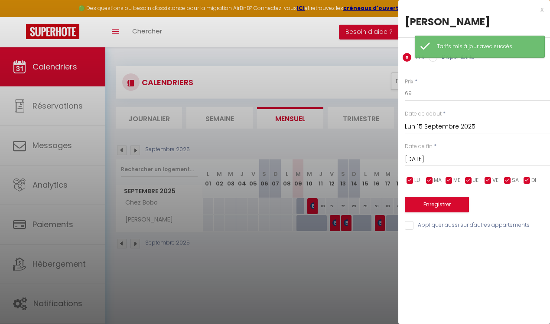
click at [344, 207] on div at bounding box center [275, 162] width 550 height 324
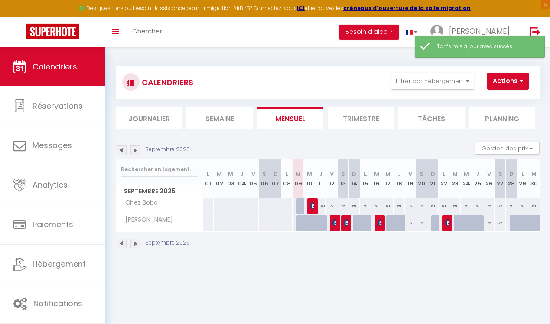
click at [344, 207] on div "72" at bounding box center [342, 206] width 11 height 16
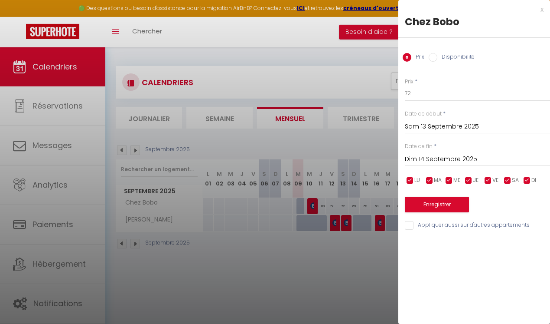
click at [324, 206] on div at bounding box center [275, 162] width 550 height 324
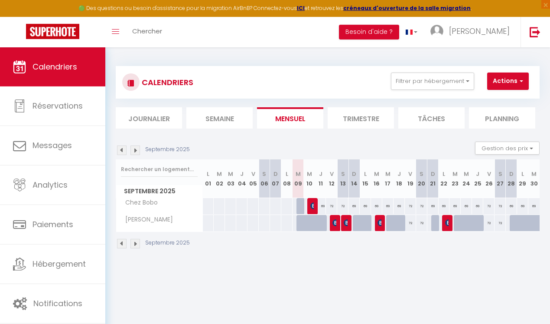
click at [325, 208] on div "69" at bounding box center [320, 206] width 11 height 16
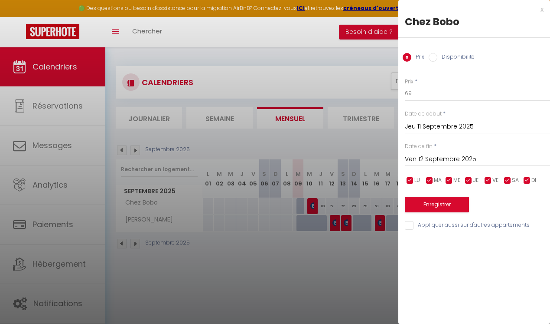
click at [490, 180] on input "checkbox" at bounding box center [488, 180] width 9 height 9
click at [510, 181] on input "checkbox" at bounding box center [508, 180] width 9 height 9
click at [421, 156] on input "Ven 12 Septembre 2025" at bounding box center [477, 159] width 145 height 11
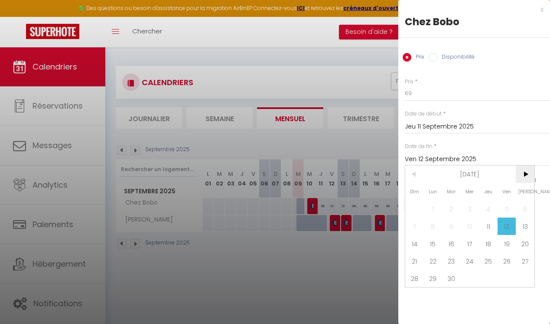
click at [528, 174] on span ">" at bounding box center [525, 173] width 19 height 17
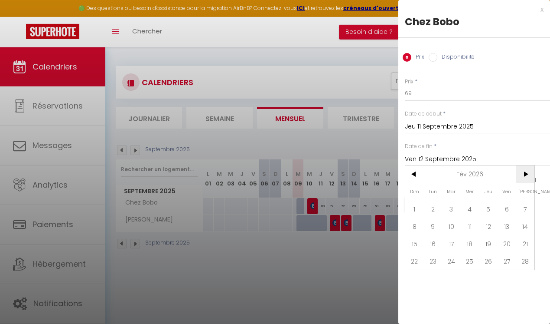
click at [528, 174] on span ">" at bounding box center [525, 173] width 19 height 17
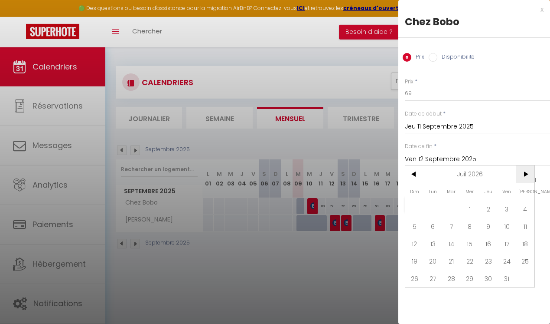
click at [528, 174] on span ">" at bounding box center [525, 173] width 19 height 17
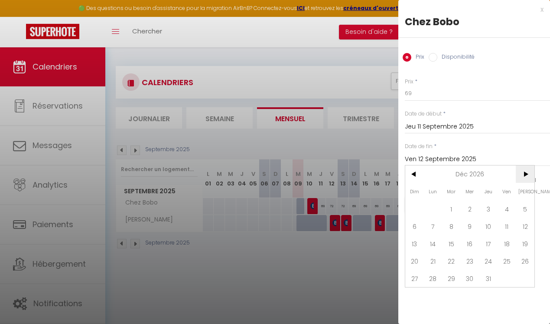
click at [528, 174] on span ">" at bounding box center [525, 173] width 19 height 17
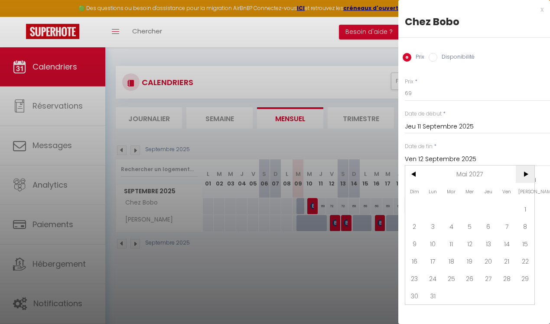
click at [528, 174] on span ">" at bounding box center [525, 173] width 19 height 17
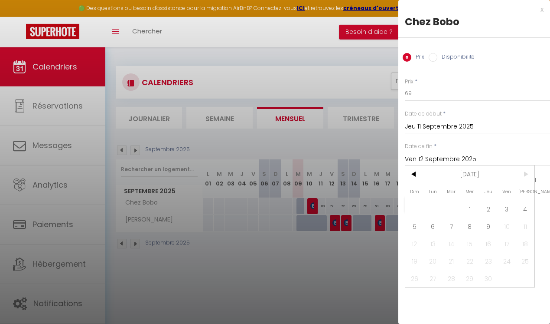
click at [528, 174] on span ">" at bounding box center [525, 173] width 19 height 17
click at [493, 229] on span "9" at bounding box center [488, 225] width 19 height 17
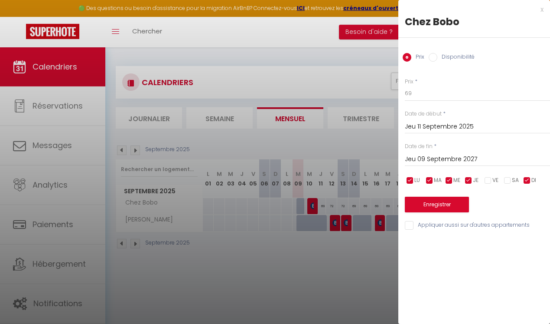
click at [424, 226] on input "Appliquer aussi sur d'autres appartements" at bounding box center [477, 225] width 145 height 9
click at [423, 202] on button "Enregistrer" at bounding box center [437, 205] width 64 height 16
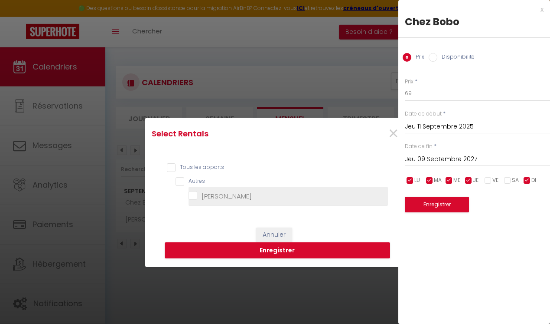
click at [231, 197] on Douddine "Chez Douddine" at bounding box center [289, 196] width 200 height 9
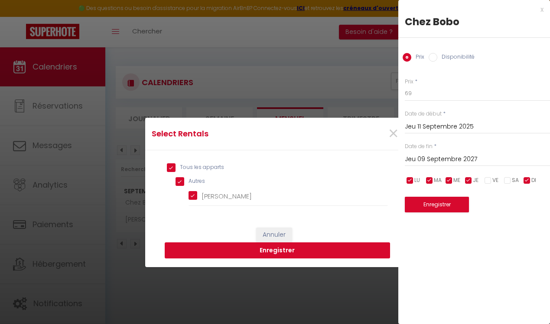
click at [269, 250] on button "Enregistrer" at bounding box center [278, 250] width 226 height 16
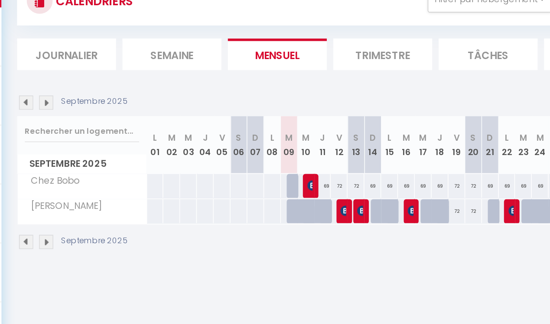
click at [324, 224] on div at bounding box center [324, 227] width 11 height 16
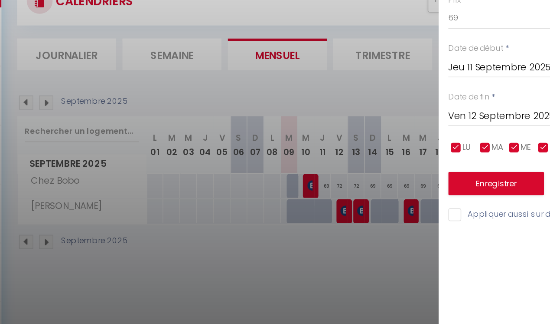
scroll to position [10, 0]
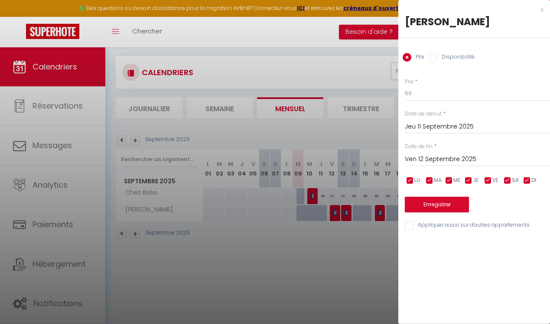
click at [366, 240] on div at bounding box center [275, 162] width 550 height 324
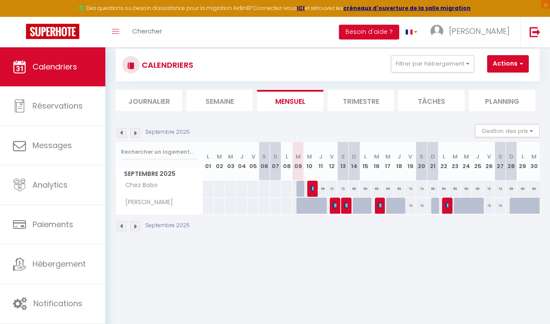
scroll to position [17, 0]
click at [504, 189] on div "72" at bounding box center [500, 189] width 11 height 16
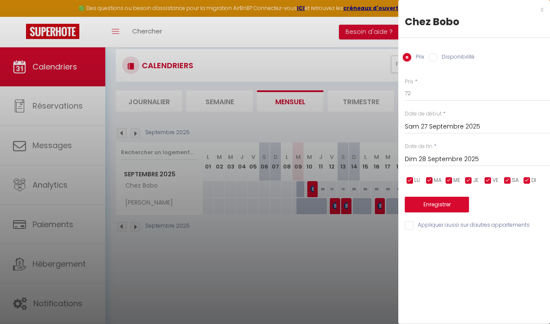
click at [339, 67] on div at bounding box center [275, 162] width 550 height 324
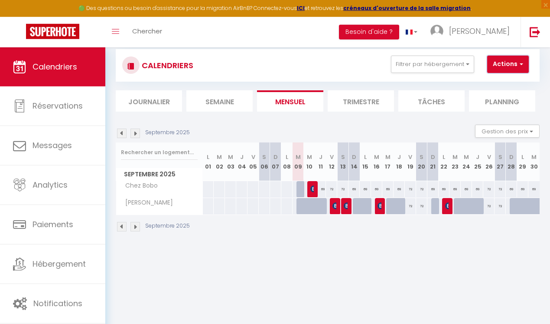
click at [512, 61] on button "Actions" at bounding box center [509, 64] width 42 height 17
click at [496, 83] on link "Nouvelle réservation" at bounding box center [511, 84] width 75 height 13
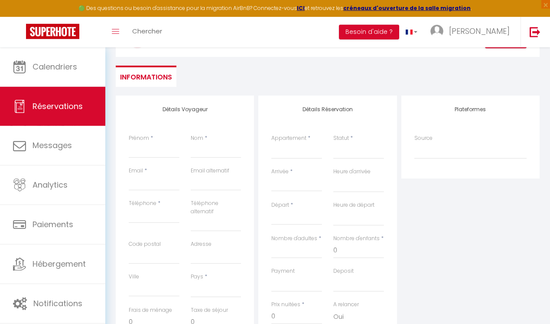
scroll to position [69, 0]
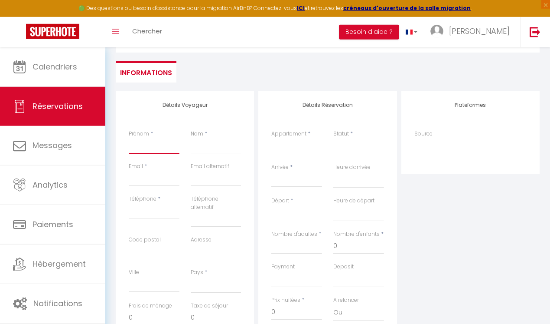
click at [160, 146] on input "Prénom" at bounding box center [154, 146] width 51 height 16
click at [200, 146] on input "Nom" at bounding box center [216, 146] width 51 height 16
click at [145, 180] on input "Email client" at bounding box center [154, 178] width 51 height 16
click at [134, 209] on input "Téléphone" at bounding box center [154, 211] width 51 height 16
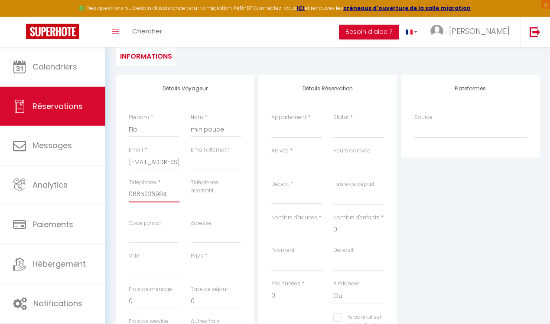
scroll to position [93, 0]
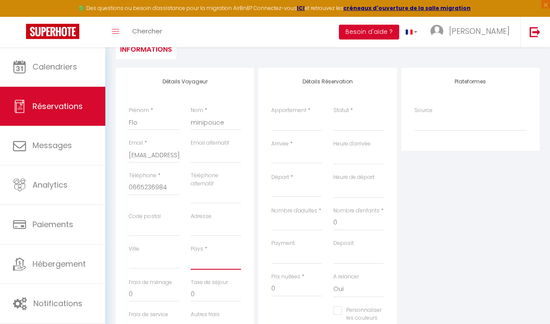
click at [191, 253] on select "France Portugal Afghanistan Albania Algeria American Samoa Andorra Angola Angui…" at bounding box center [216, 261] width 51 height 16
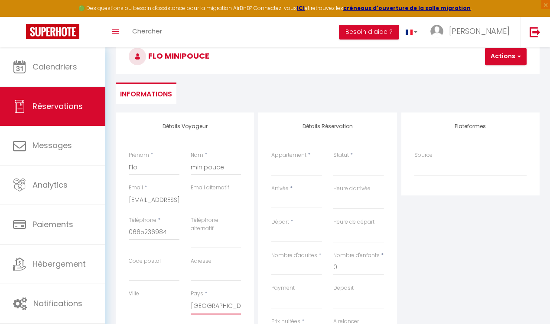
scroll to position [44, 0]
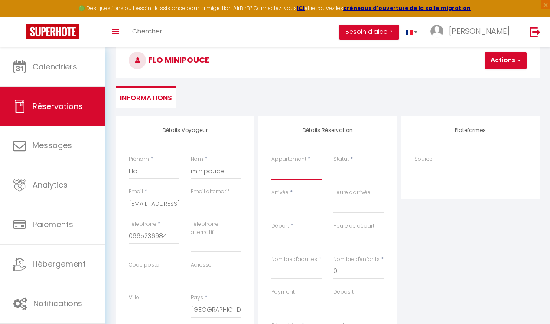
click at [272, 163] on select "Chez Bobo Chez Douddine" at bounding box center [297, 171] width 51 height 16
click option "Chez Douddine" at bounding box center [0, 0] width 0 height 0
click option "Chez Bobo" at bounding box center [0, 0] width 0 height 0
click at [334, 163] on select "Confirmé Non Confirmé Annulé Annulé par le voyageur No Show Request" at bounding box center [359, 171] width 51 height 16
click option "Confirmé" at bounding box center [0, 0] width 0 height 0
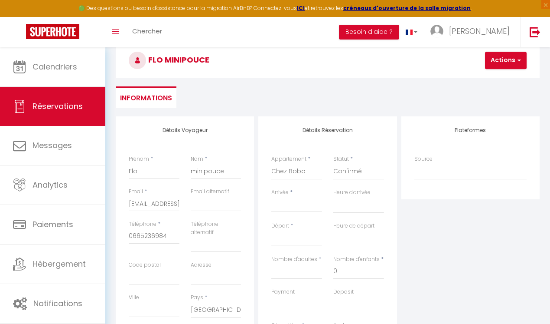
click at [302, 206] on input "Arrivée" at bounding box center [297, 205] width 51 height 11
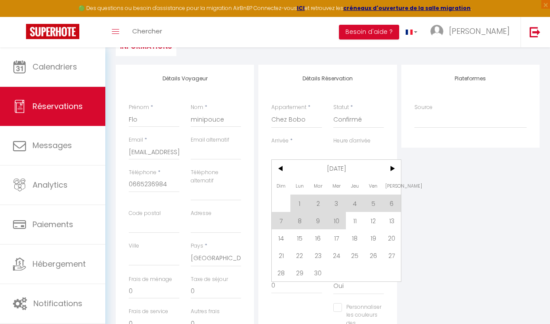
scroll to position [97, 0]
click at [391, 258] on span "27" at bounding box center [392, 254] width 19 height 17
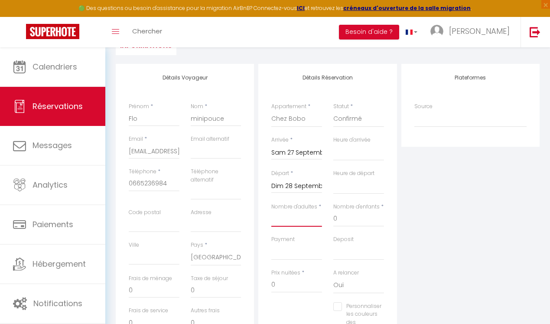
click at [313, 217] on input "Nombre d'adultes" at bounding box center [297, 219] width 51 height 16
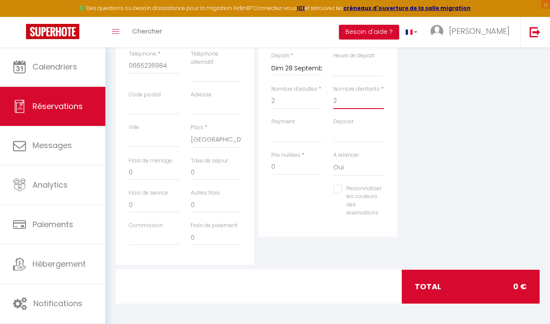
scroll to position [216, 0]
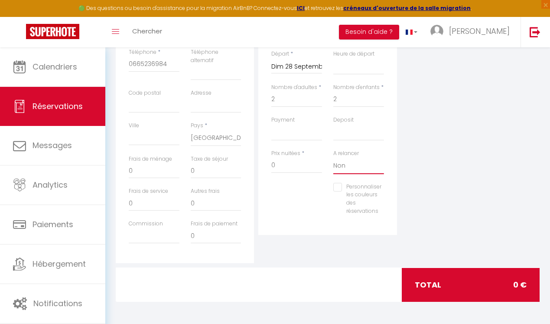
click option "Non" at bounding box center [0, 0] width 0 height 0
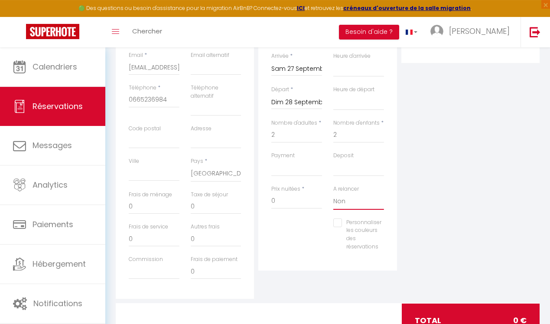
scroll to position [179, 0]
click at [272, 161] on select "OK KO" at bounding box center [297, 169] width 51 height 16
click option "OK" at bounding box center [0, 0] width 0 height 0
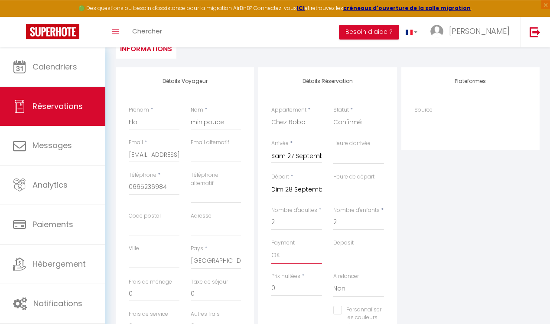
scroll to position [92, 0]
click option "OK" at bounding box center [0, 0] width 0 height 0
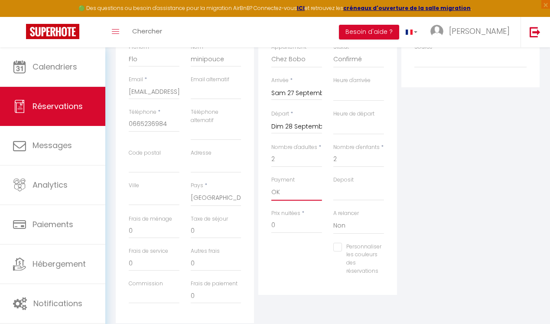
scroll to position [216, 0]
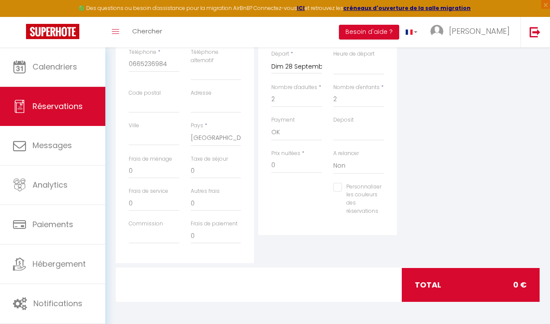
click at [354, 264] on div "Détails Voyageur Prénom * Flo Nom * minipouce Email * flo@hotmail.fr Email alte…" at bounding box center [328, 105] width 424 height 323
click at [342, 250] on div "Détails Réservation Appartement * Chez Bobo Chez Douddine Statut * Confirmé Non…" at bounding box center [327, 103] width 143 height 318
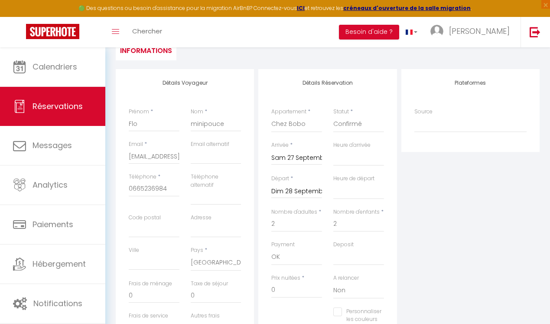
scroll to position [0, 0]
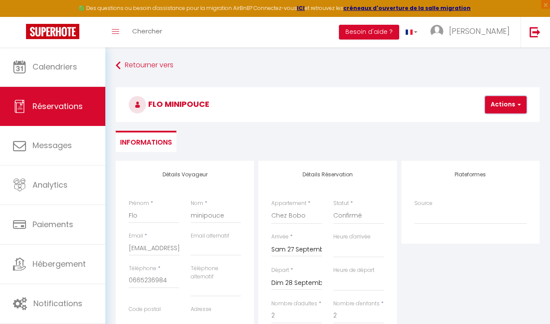
click at [508, 108] on button "Actions" at bounding box center [506, 104] width 42 height 17
click at [504, 122] on link "Enregistrer" at bounding box center [513, 123] width 69 height 11
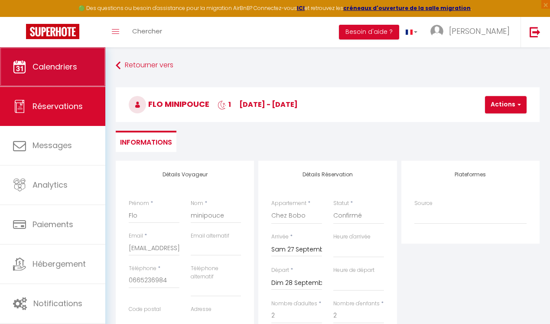
click at [77, 64] on span "Calendriers" at bounding box center [55, 66] width 45 height 11
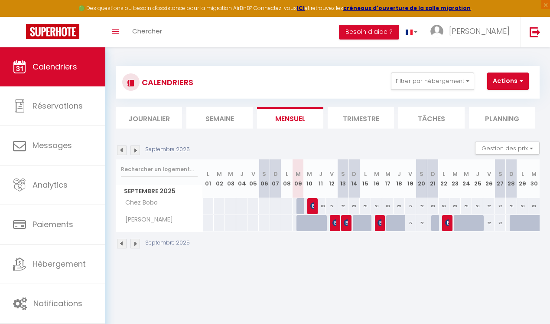
click
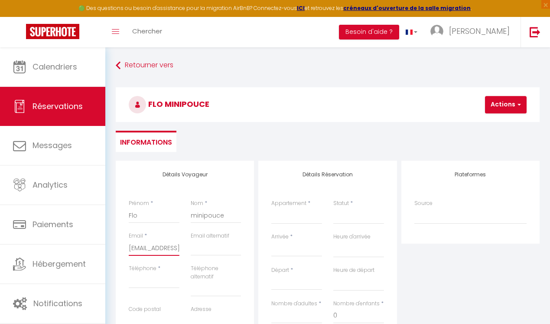
drag, startPoint x: 176, startPoint y: 252, endPoint x: 118, endPoint y: 241, distance: 59.2
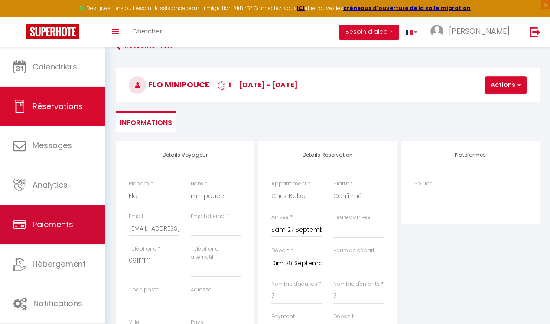
scroll to position [24, 0]
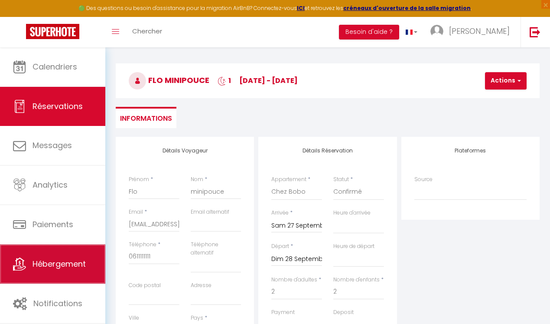
click at [78, 273] on link "Hébergement" at bounding box center [52, 263] width 105 height 39
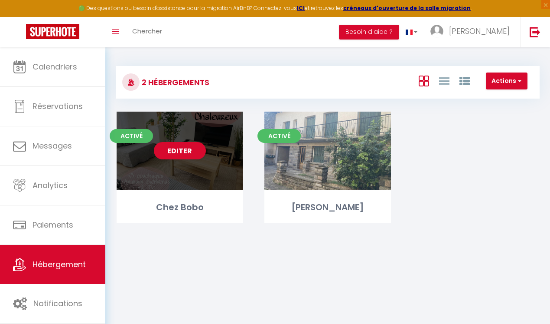
click at [189, 160] on div "Editer" at bounding box center [180, 150] width 126 height 78
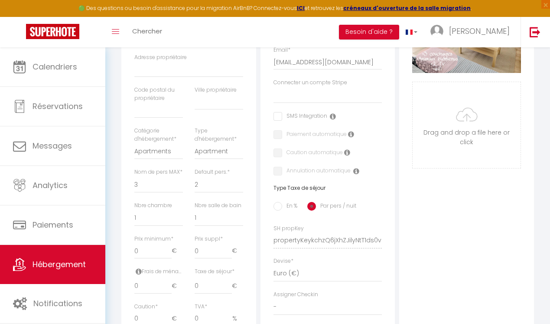
scroll to position [217, 0]
click option "5" at bounding box center [0, 0] width 0 height 0
click at [195, 174] on select "1 2 3 4 5 6 7 8 9 10 11 12 13 14" at bounding box center [219, 182] width 49 height 16
click option "1" at bounding box center [0, 0] width 0 height 0
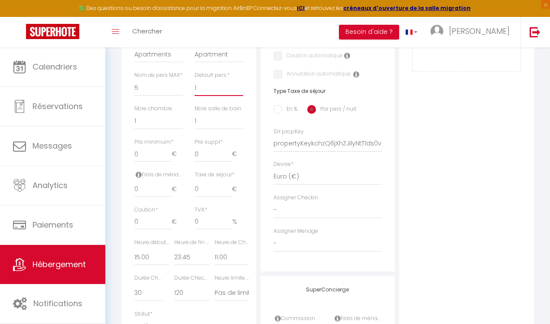
scroll to position [314, 0]
click option "16:00" at bounding box center [0, 0] width 0 height 0
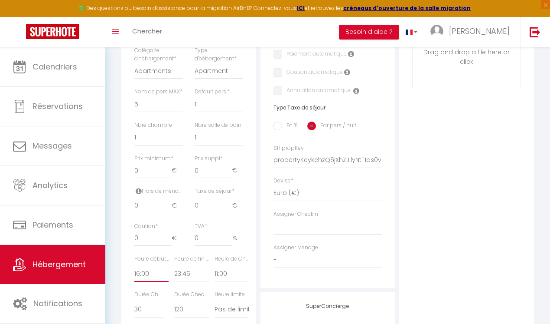
scroll to position [304, 0]
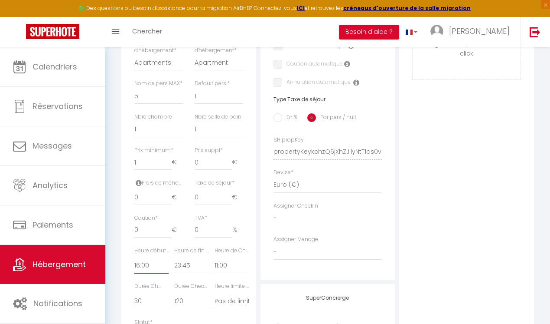
click at [168, 170] on input "1" at bounding box center [152, 162] width 37 height 16
click at [168, 170] on input "32" at bounding box center [152, 162] width 37 height 16
click at [168, 170] on input "33" at bounding box center [152, 162] width 37 height 16
click at [168, 170] on input "39" at bounding box center [152, 162] width 37 height 16
drag, startPoint x: 147, startPoint y: 174, endPoint x: 111, endPoint y: 156, distance: 40.2
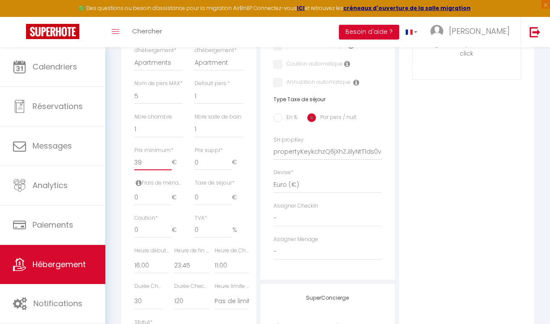
click at [134, 161] on input "39" at bounding box center [152, 162] width 37 height 16
click at [201, 170] on input "0" at bounding box center [213, 162] width 37 height 16
click at [228, 204] on input "0.01" at bounding box center [213, 198] width 37 height 16
click at [228, 204] on input "0.02" at bounding box center [213, 198] width 37 height 16
click at [228, 204] on input "0.2" at bounding box center [213, 198] width 37 height 16
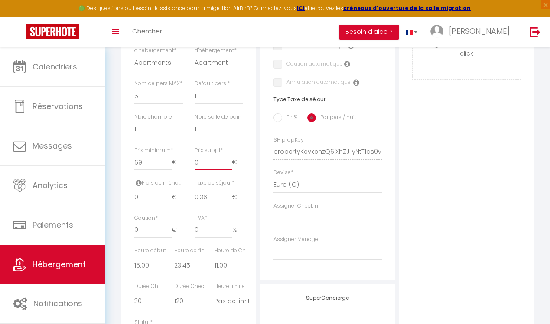
click at [228, 204] on input "0.36" at bounding box center [213, 198] width 37 height 16
click at [228, 204] on input "0.37" at bounding box center [213, 198] width 37 height 16
click at [228, 204] on input "0.51" at bounding box center [213, 198] width 37 height 16
click at [228, 204] on input "1.13" at bounding box center [213, 198] width 37 height 16
click at [228, 204] on input "1.14" at bounding box center [213, 198] width 37 height 16
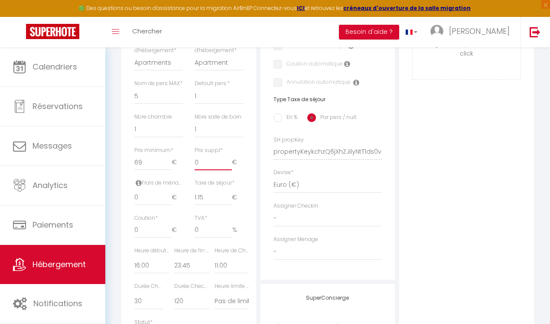
click at [228, 204] on input "1.15" at bounding box center [213, 198] width 37 height 16
click at [228, 204] on input "1.16" at bounding box center [213, 198] width 37 height 16
click at [228, 204] on input "1.17" at bounding box center [213, 198] width 37 height 16
click at [228, 204] on input "1.18" at bounding box center [213, 198] width 37 height 16
click at [228, 204] on input "1.19" at bounding box center [213, 198] width 37 height 16
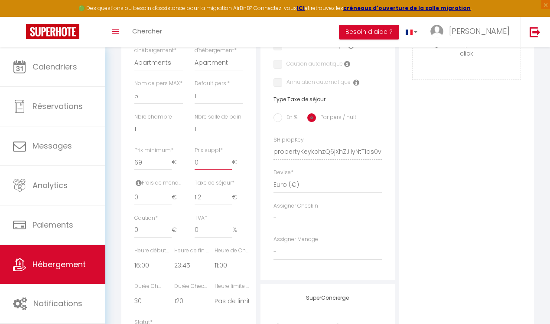
click at [228, 204] on input "1.2" at bounding box center [213, 198] width 37 height 16
click at [228, 204] on input "1.21" at bounding box center [213, 198] width 37 height 16
click at [228, 204] on input "1.22" at bounding box center [213, 198] width 37 height 16
click at [228, 204] on input "1.36" at bounding box center [213, 198] width 37 height 16
click at [228, 204] on input "1.37" at bounding box center [213, 198] width 37 height 16
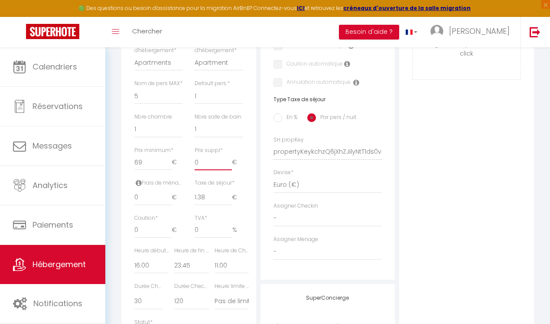
click at [228, 204] on input "1.38" at bounding box center [213, 198] width 37 height 16
click at [228, 204] on input "1.51" at bounding box center [213, 198] width 37 height 16
click at [228, 205] on input "1.5" at bounding box center [213, 198] width 37 height 16
click at [227, 169] on input "6" at bounding box center [213, 162] width 37 height 16
click at [227, 169] on input "91" at bounding box center [213, 162] width 37 height 16
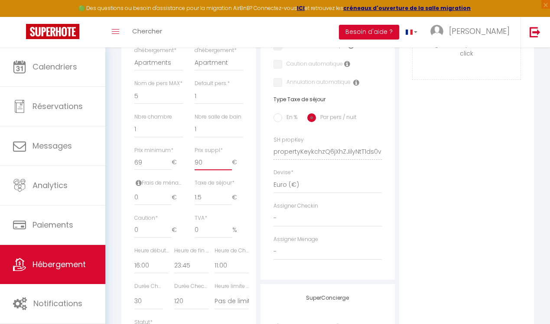
click at [227, 170] on input "90" at bounding box center [213, 162] width 37 height 16
click at [227, 170] on input "89" at bounding box center [213, 162] width 37 height 16
click at [227, 170] on input "88" at bounding box center [213, 162] width 37 height 16
click at [227, 170] on input "87" at bounding box center [213, 162] width 37 height 16
click at [227, 170] on input "86" at bounding box center [213, 162] width 37 height 16
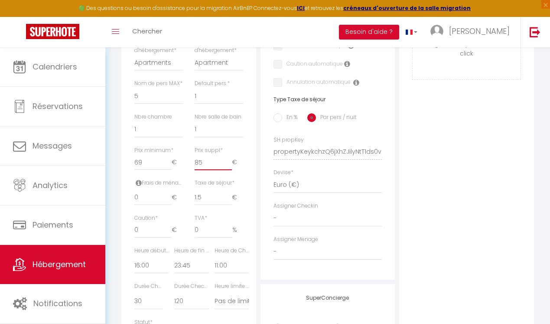
click at [227, 170] on input "85" at bounding box center [213, 162] width 37 height 16
click at [227, 170] on input "84" at bounding box center [213, 162] width 37 height 16
click at [227, 170] on input "83" at bounding box center [213, 162] width 37 height 16
click at [227, 170] on input "82" at bounding box center [213, 162] width 37 height 16
click at [227, 170] on input "81" at bounding box center [213, 162] width 37 height 16
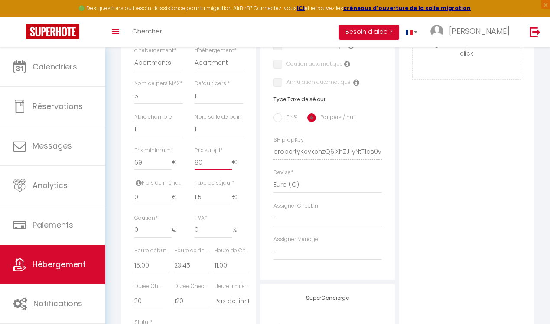
click at [227, 170] on input "80" at bounding box center [213, 162] width 37 height 16
click at [227, 170] on input "74" at bounding box center [213, 162] width 37 height 16
click at [227, 170] on input "73" at bounding box center [213, 162] width 37 height 16
click at [227, 170] on input "72" at bounding box center [213, 162] width 37 height 16
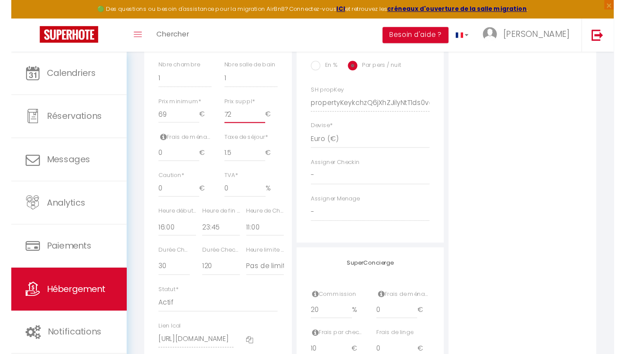
scroll to position [365, 0]
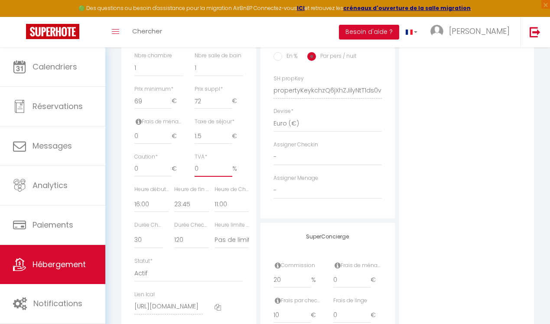
drag, startPoint x: 216, startPoint y: 181, endPoint x: 180, endPoint y: 178, distance: 36.1
click at [195, 177] on input "0" at bounding box center [214, 169] width 38 height 16
drag, startPoint x: 203, startPoint y: 178, endPoint x: 171, endPoint y: 170, distance: 32.2
click at [195, 174] on input "10" at bounding box center [214, 169] width 38 height 16
click at [157, 176] on input "0" at bounding box center [152, 169] width 37 height 16
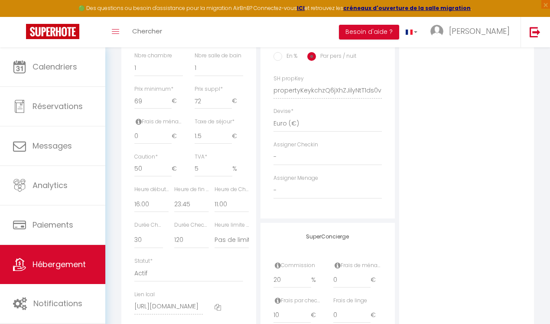
click at [237, 193] on label "Heure de Checkout *" at bounding box center [232, 189] width 34 height 8
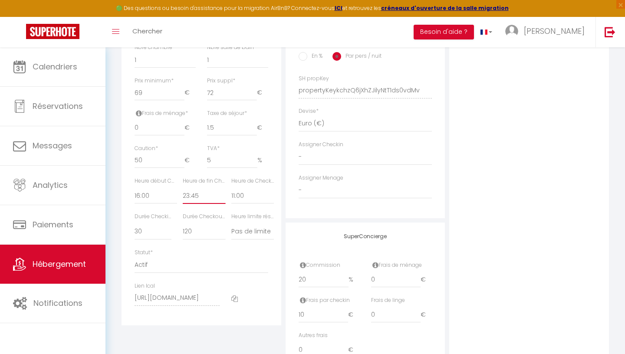
click at [183, 187] on select "00:00 00:15 00:30 00:45 01:00 01:15 01:30 01:45 02:00 02:15 02:30 02:45 03:00" at bounding box center [204, 195] width 43 height 16
click option "15" at bounding box center [0, 0] width 0 height 0
click at [212, 216] on label "Durée Checkout (min)" at bounding box center [204, 217] width 43 height 8
click option "15" at bounding box center [0, 0] width 0 height 0
click at [255, 217] on label "Heure limite réservation" at bounding box center [252, 217] width 43 height 8
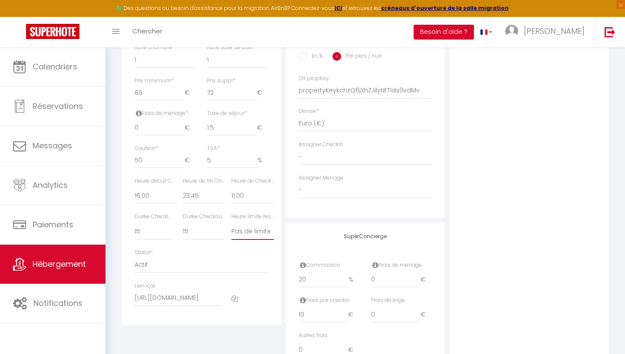
click at [231, 223] on select "Pas de limite 01:00 02:00 03:00 04:00 05:00 06:00 07:00 08:00 09:00 10:00 11:00…" at bounding box center [252, 231] width 43 height 16
click option "21:00" at bounding box center [0, 0] width 0 height 0
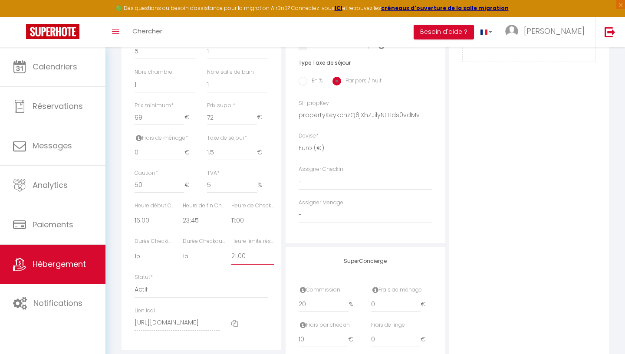
scroll to position [341, 0]
click at [253, 154] on input "1.49" at bounding box center [232, 152] width 50 height 16
click at [253, 154] on input "1.48" at bounding box center [232, 152] width 50 height 16
click at [253, 155] on input "1.46" at bounding box center [232, 152] width 50 height 16
click at [253, 155] on input "1.45" at bounding box center [232, 152] width 50 height 16
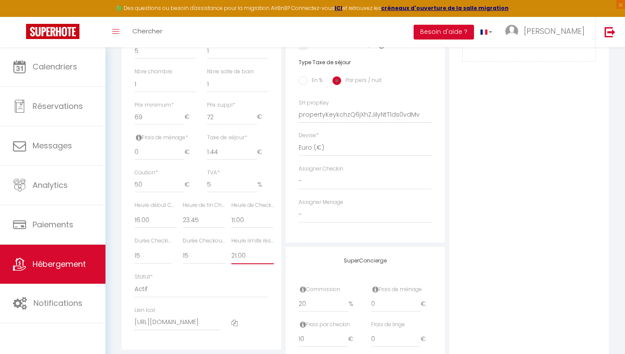
click at [253, 155] on input "1.44" at bounding box center [232, 152] width 50 height 16
click at [253, 155] on input "1.43" at bounding box center [232, 152] width 50 height 16
click at [253, 155] on input "1.42" at bounding box center [232, 152] width 50 height 16
click at [253, 155] on input "1.41" at bounding box center [232, 152] width 50 height 16
click at [253, 155] on input "1.4" at bounding box center [232, 152] width 50 height 16
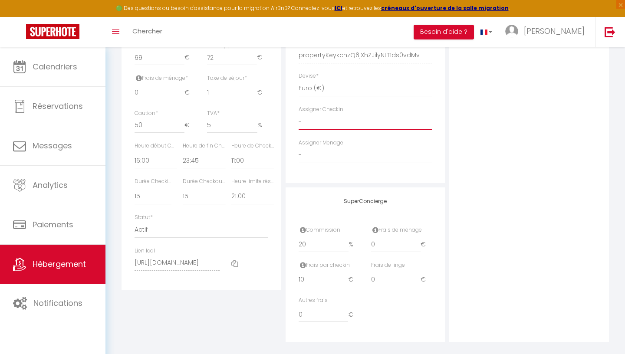
scroll to position [410, 0]
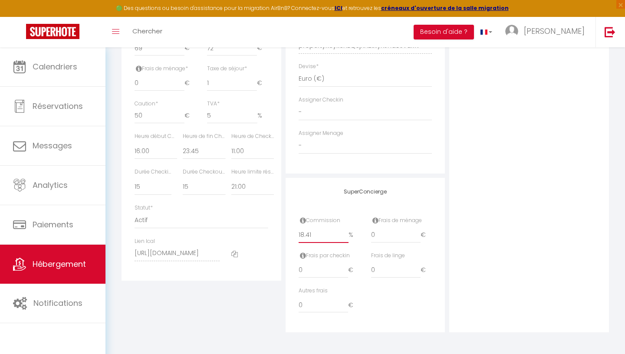
drag, startPoint x: 322, startPoint y: 238, endPoint x: 260, endPoint y: 227, distance: 63.4
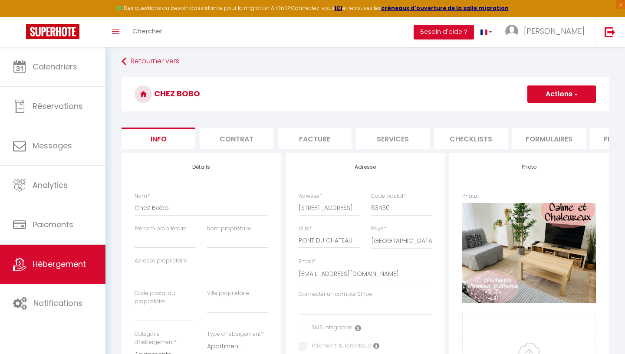
scroll to position [0, 0]
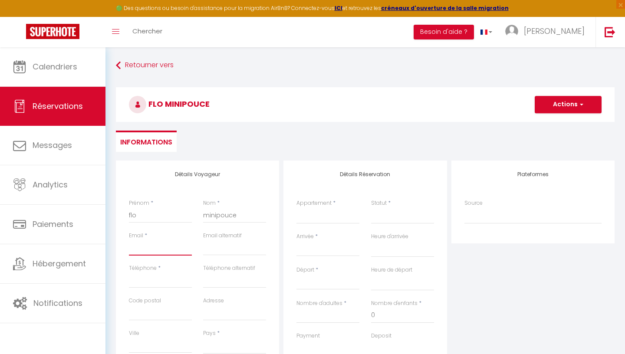
paste input "flo@hotmail.fr"
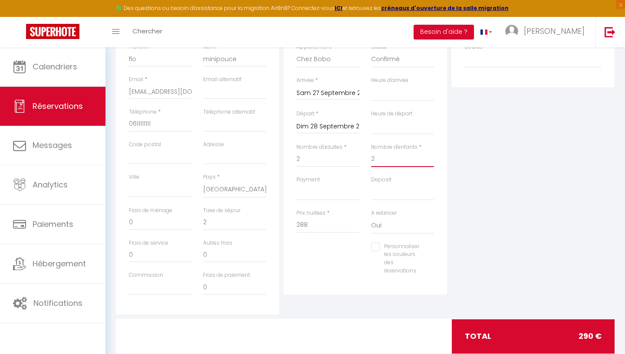
scroll to position [157, 0]
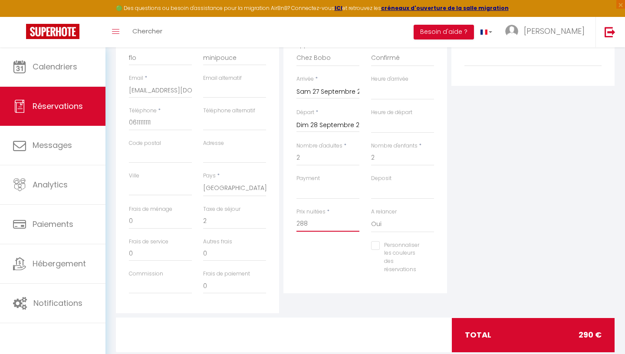
drag, startPoint x: 312, startPoint y: 224, endPoint x: 292, endPoint y: 225, distance: 19.5
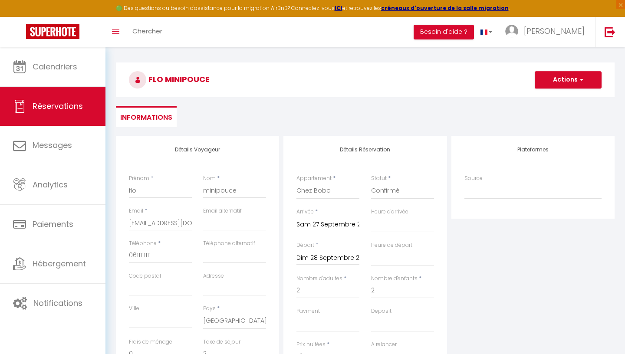
scroll to position [24, 0]
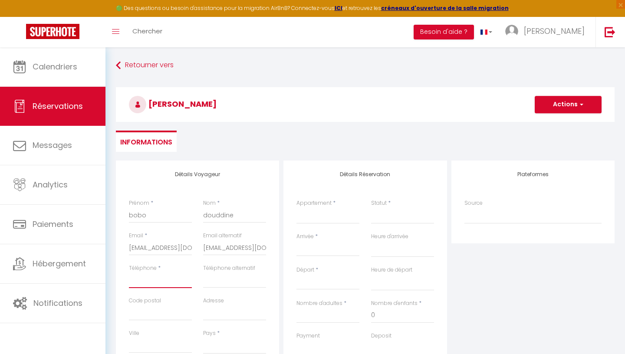
click at [174, 281] on input "Téléphone" at bounding box center [160, 280] width 63 height 16
drag, startPoint x: 175, startPoint y: 283, endPoint x: 105, endPoint y: 282, distance: 69.9
click at [129, 282] on input "0665236984" at bounding box center [160, 280] width 63 height 16
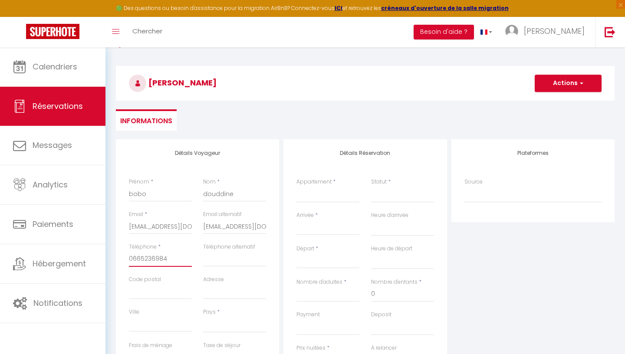
scroll to position [23, 0]
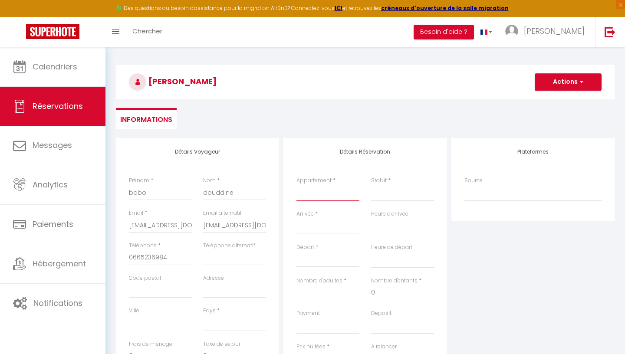
click at [296, 185] on select "Chez Bobo Chez Douddine" at bounding box center [327, 193] width 63 height 16
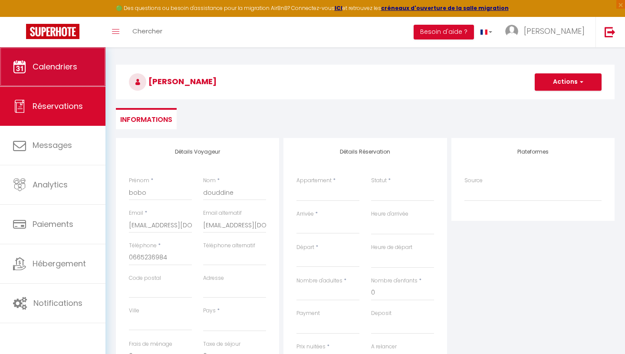
click at [72, 82] on link "Calendriers" at bounding box center [52, 66] width 105 height 39
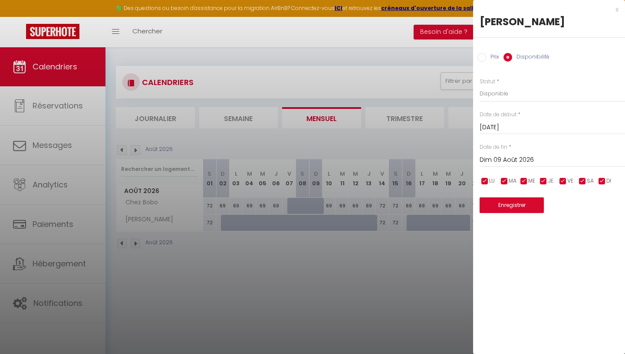
click at [224, 223] on div at bounding box center [312, 177] width 625 height 354
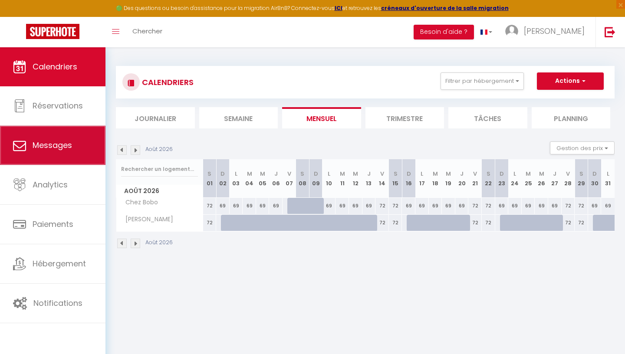
click at [66, 134] on link "Messages" at bounding box center [52, 145] width 105 height 39
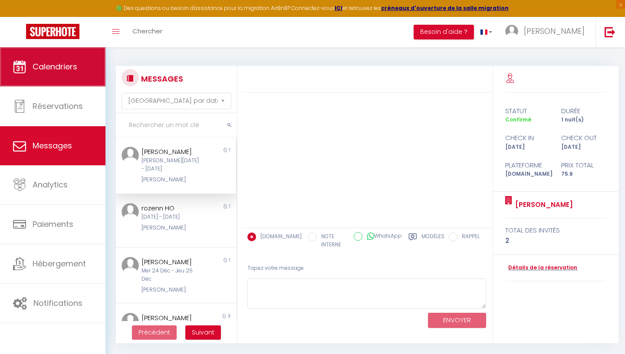
click at [76, 78] on link "Calendriers" at bounding box center [52, 66] width 105 height 39
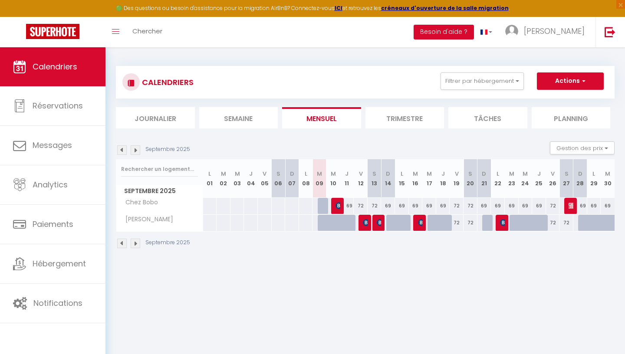
click at [324, 206] on div at bounding box center [325, 206] width 14 height 16
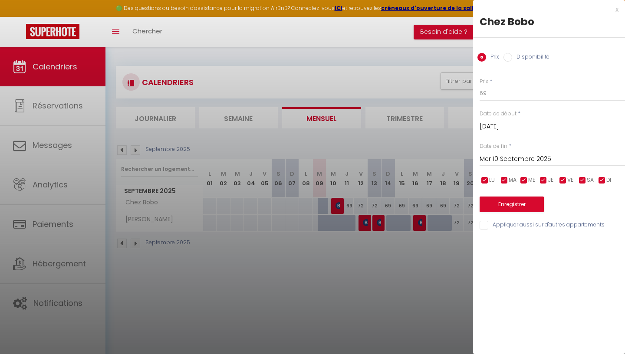
click at [322, 223] on div at bounding box center [312, 177] width 625 height 354
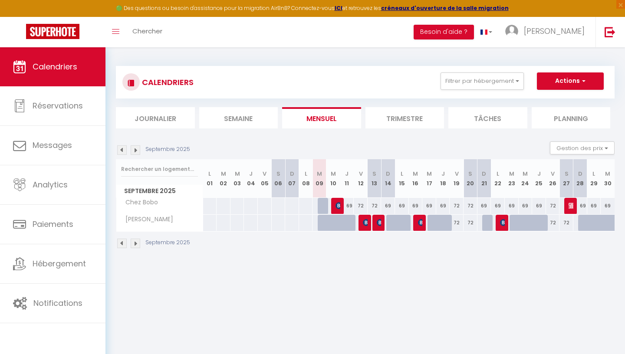
click at [321, 225] on div at bounding box center [325, 223] width 14 height 16
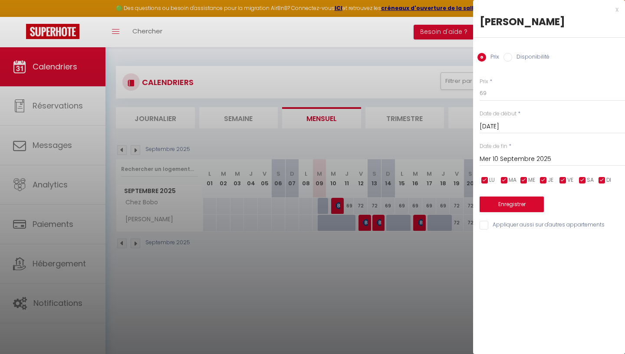
click at [522, 58] on label "Disponibilité" at bounding box center [530, 58] width 37 height 10
click at [512, 58] on input "Disponibilité" at bounding box center [507, 57] width 9 height 9
click option "Disponible" at bounding box center [0, 0] width 0 height 0
click at [515, 159] on input "Mer 10 Septembre 2025" at bounding box center [551, 159] width 145 height 11
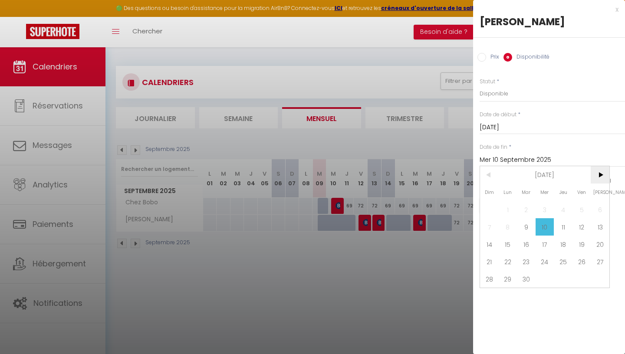
click at [596, 176] on span ">" at bounding box center [599, 174] width 19 height 17
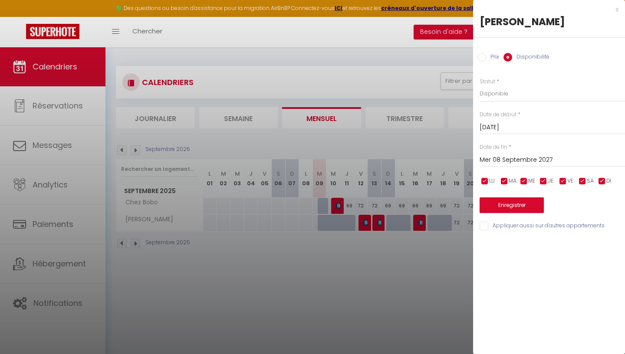
click at [511, 226] on input "Appliquer aussi sur d'autres appartements" at bounding box center [551, 226] width 145 height 9
click at [505, 229] on input "Appliquer aussi sur d'autres appartements" at bounding box center [551, 226] width 145 height 9
checkbox input "false"
click at [508, 210] on button "Enregistrer" at bounding box center [511, 205] width 64 height 16
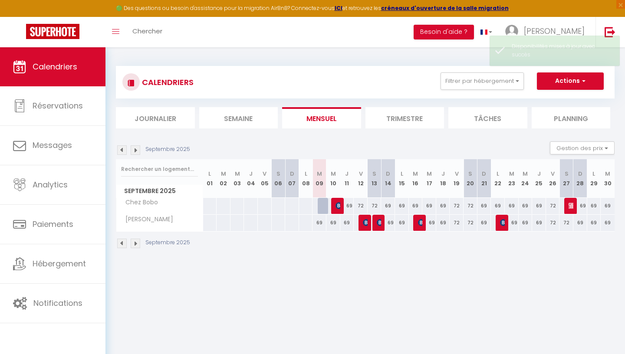
scroll to position [1, 0]
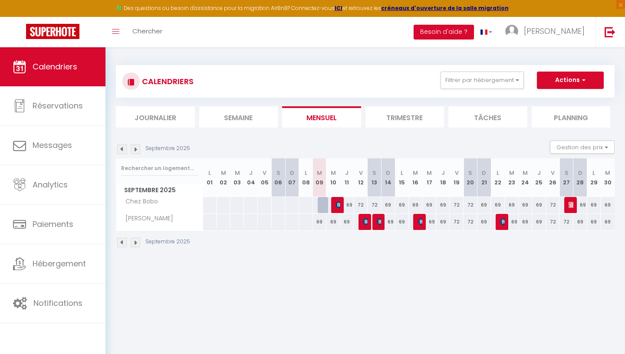
click at [137, 246] on img at bounding box center [136, 243] width 10 height 10
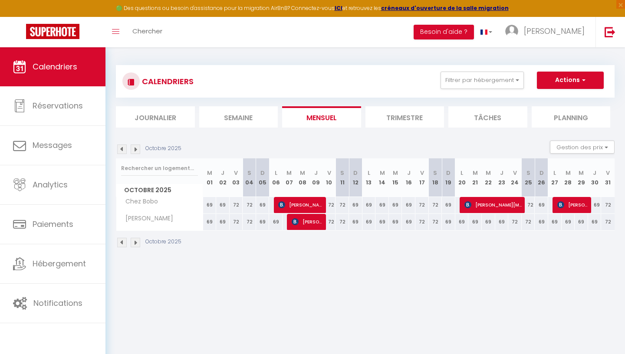
click at [137, 246] on img at bounding box center [136, 243] width 10 height 10
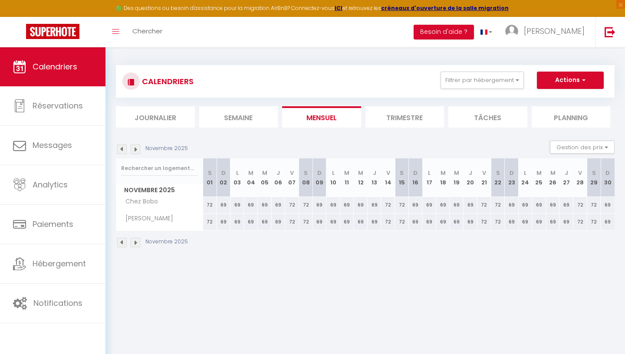
click at [133, 244] on img at bounding box center [136, 243] width 10 height 10
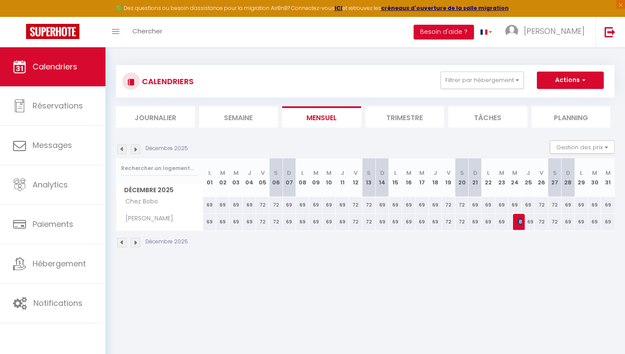
click at [133, 244] on img at bounding box center [136, 243] width 10 height 10
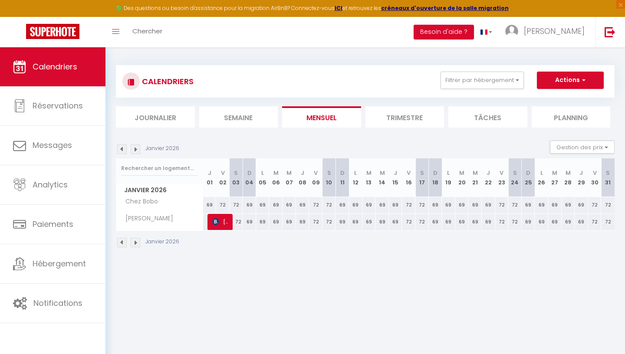
click at [133, 244] on img at bounding box center [136, 243] width 10 height 10
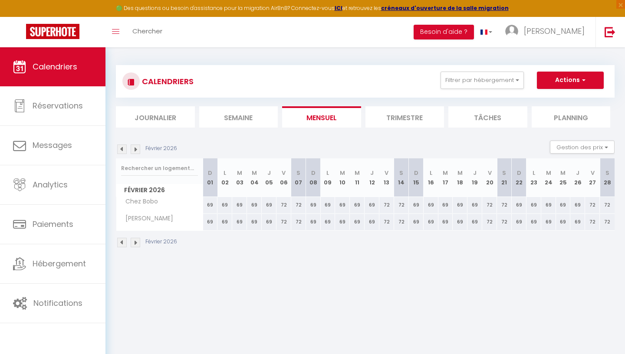
click at [133, 244] on img at bounding box center [136, 243] width 10 height 10
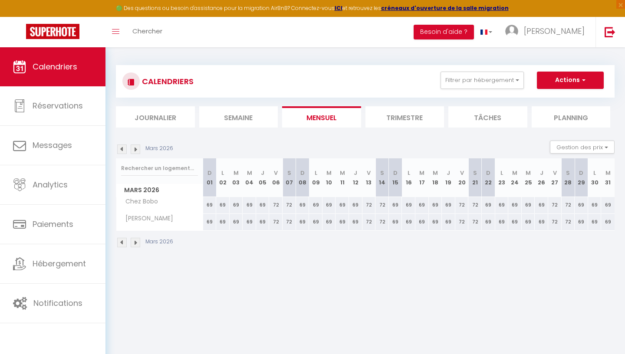
click at [133, 244] on img at bounding box center [136, 243] width 10 height 10
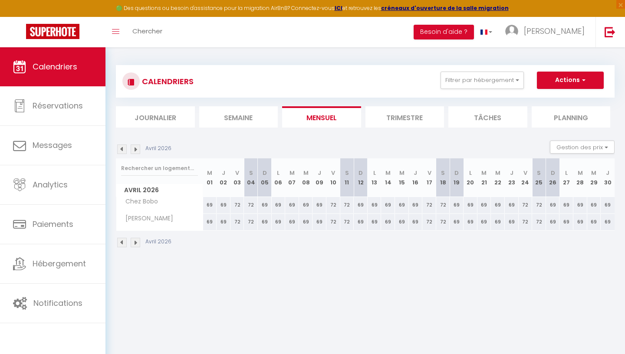
click at [133, 244] on img at bounding box center [136, 243] width 10 height 10
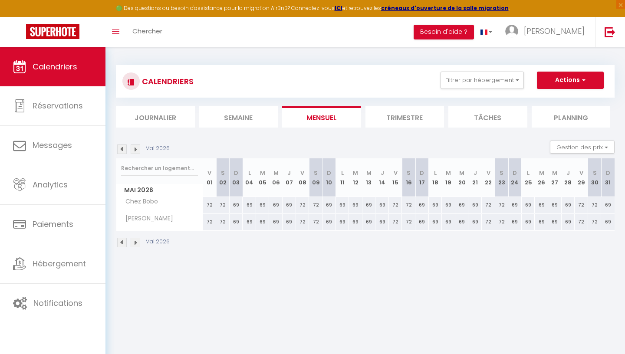
click at [133, 244] on img at bounding box center [136, 243] width 10 height 10
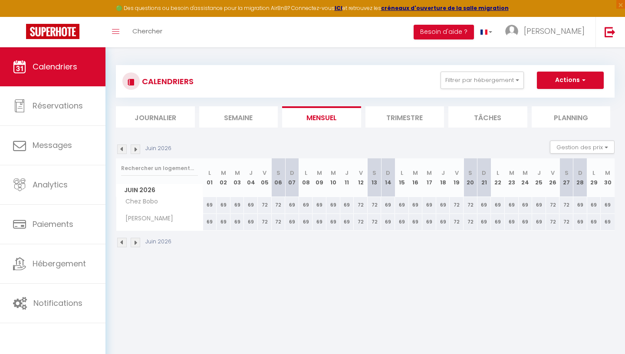
click at [133, 244] on img at bounding box center [136, 243] width 10 height 10
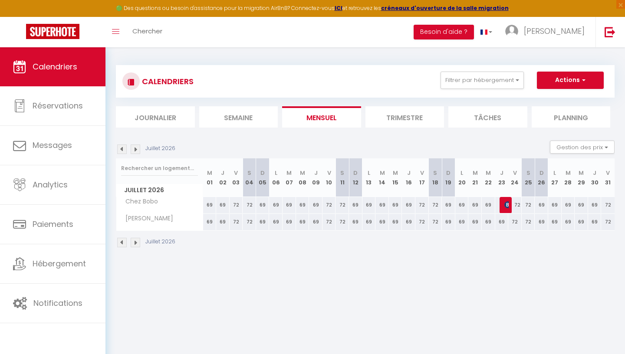
click at [133, 244] on img at bounding box center [136, 243] width 10 height 10
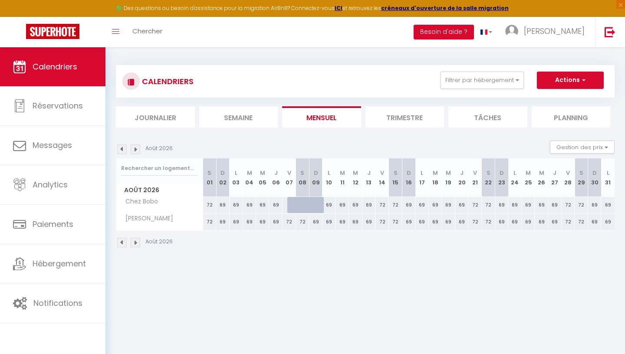
click at [133, 244] on img at bounding box center [136, 243] width 10 height 10
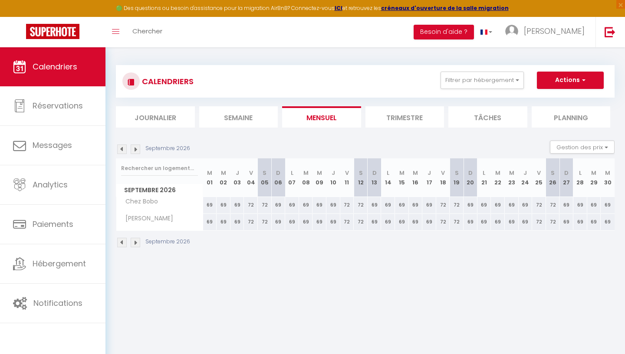
click at [133, 244] on img at bounding box center [136, 243] width 10 height 10
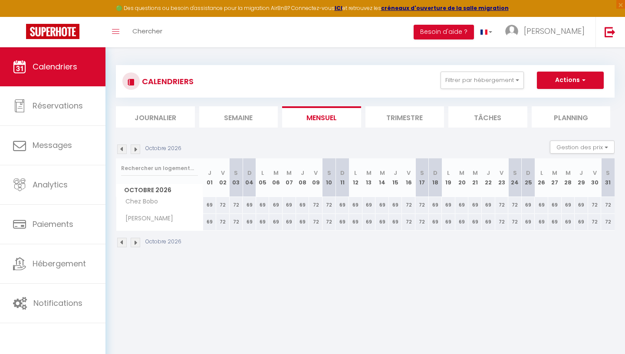
click at [121, 243] on img at bounding box center [122, 243] width 10 height 10
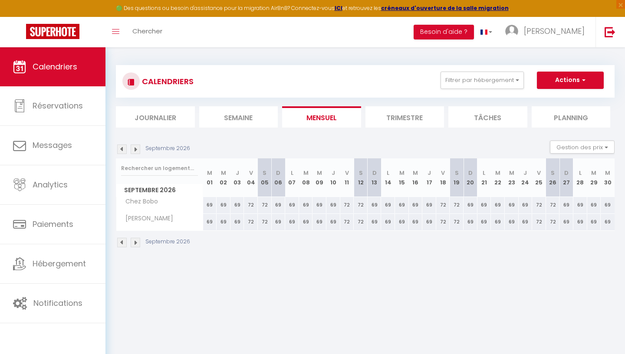
click at [121, 243] on img at bounding box center [122, 243] width 10 height 10
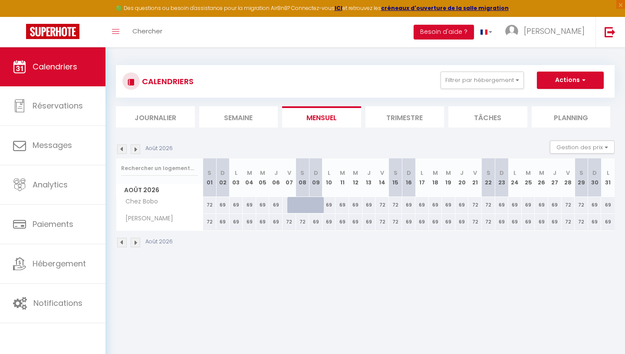
click at [293, 223] on div "72" at bounding box center [288, 222] width 13 height 16
select select "1"
type input "Ven 07 Août 2026"
type input "Sam 08 Août 2026"
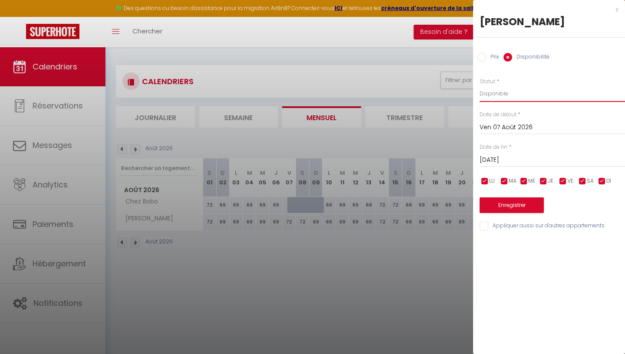
select select "0"
click option "Indisponible" at bounding box center [0, 0] width 0 height 0
click at [513, 158] on input "Sam 08 Août 2026" at bounding box center [551, 159] width 145 height 11
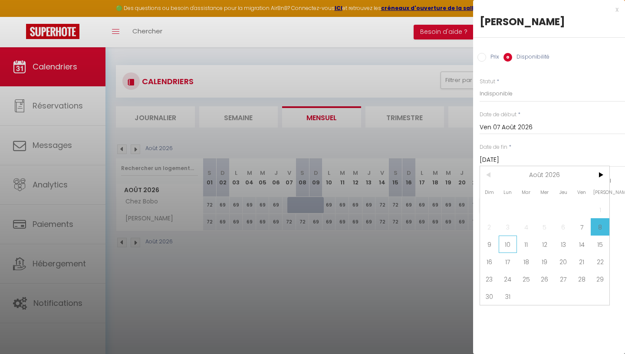
click at [508, 252] on span "10" at bounding box center [507, 244] width 19 height 17
type input "Lun 10 Août 2026"
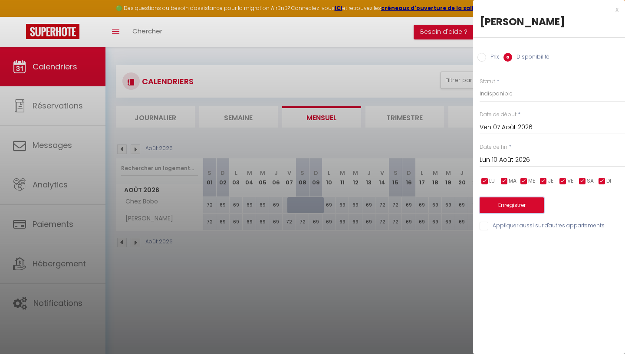
click at [517, 204] on button "Enregistrer" at bounding box center [511, 205] width 64 height 16
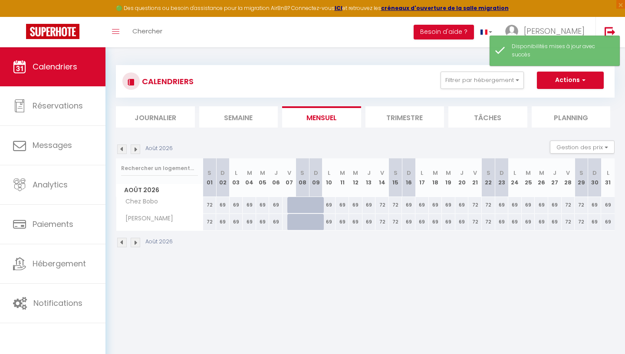
click at [412, 278] on body "🟢 Des questions ou besoin d'assistance pour la migration AirBnB? Connectez-vous…" at bounding box center [312, 223] width 625 height 354
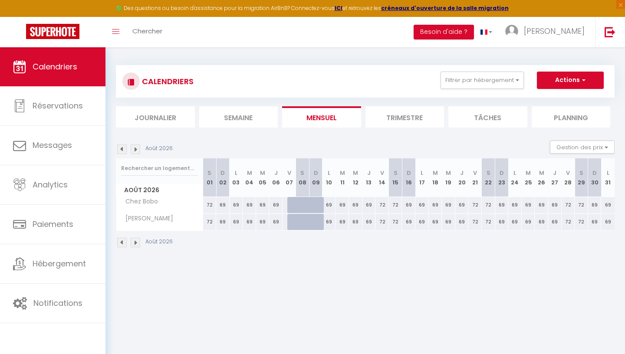
click at [314, 220] on div at bounding box center [320, 227] width 13 height 16
select select "1"
type input "Dim 09 Août 2026"
type input "Lun 10 Août 2026"
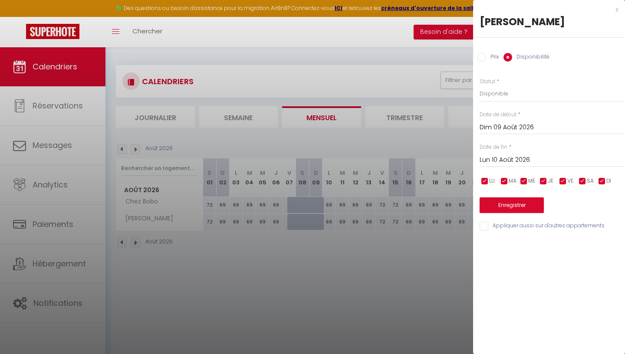
click at [343, 258] on div at bounding box center [312, 177] width 625 height 354
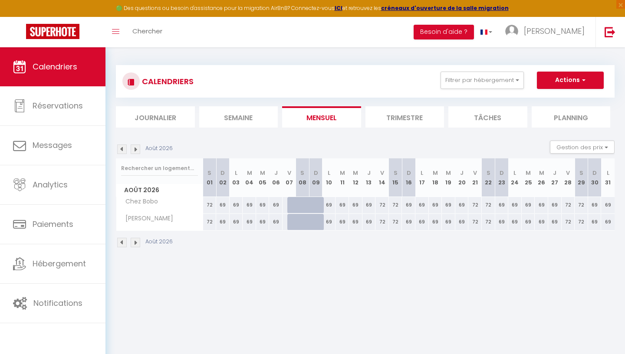
click at [295, 207] on div at bounding box center [293, 205] width 13 height 16
select select "1"
type input "Ven 07 Août 2026"
type input "Sam 08 Août 2026"
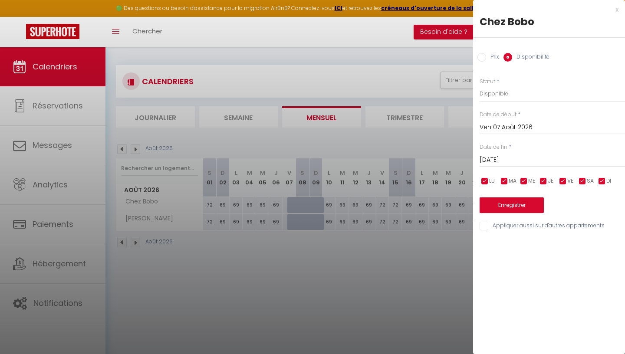
click at [300, 258] on div at bounding box center [312, 177] width 625 height 354
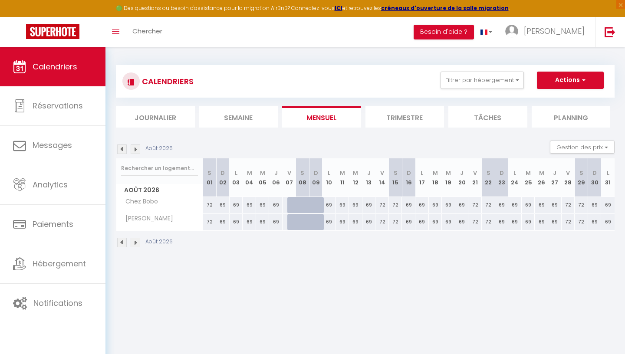
scroll to position [0, 0]
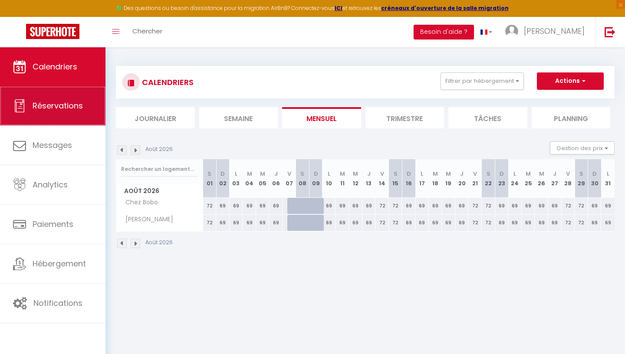
click at [63, 99] on link "Réservations" at bounding box center [52, 105] width 105 height 39
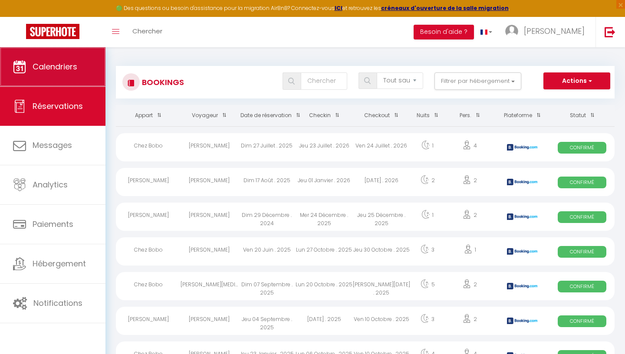
click at [62, 70] on span "Calendriers" at bounding box center [55, 66] width 45 height 11
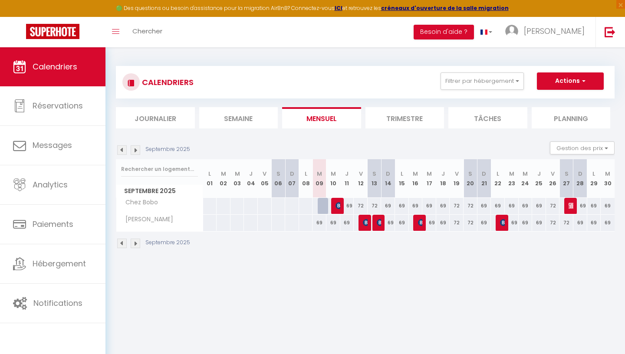
click at [572, 210] on span "flo minipouce" at bounding box center [570, 205] width 5 height 16
select select "OK"
select select "KO"
select select "0"
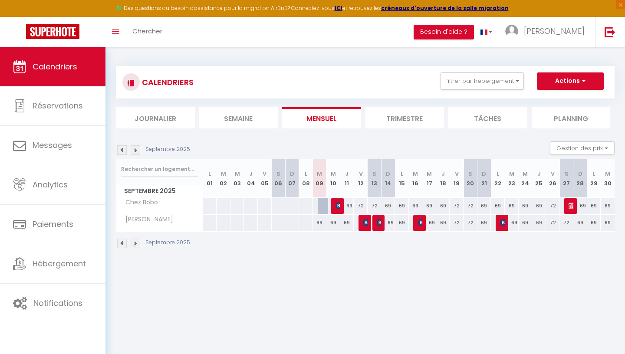
select select "1"
select select
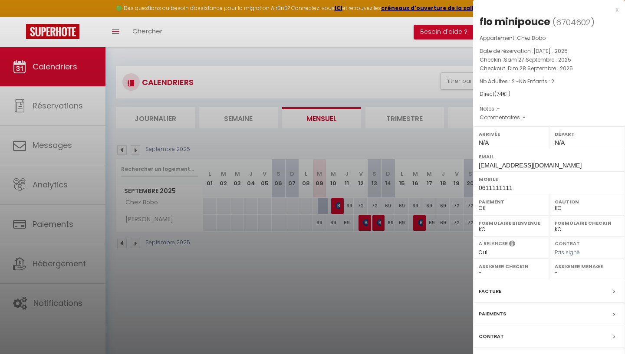
click at [439, 255] on div at bounding box center [312, 177] width 625 height 354
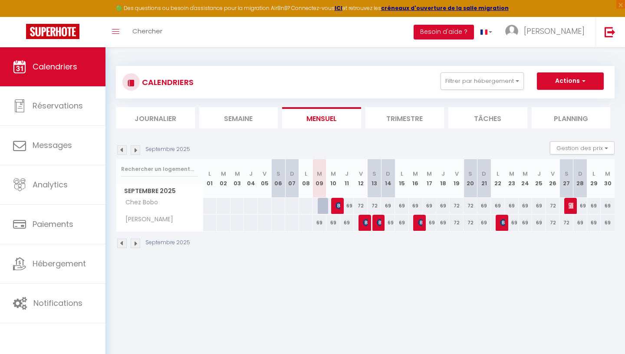
click at [420, 116] on li "Trimestre" at bounding box center [404, 117] width 79 height 21
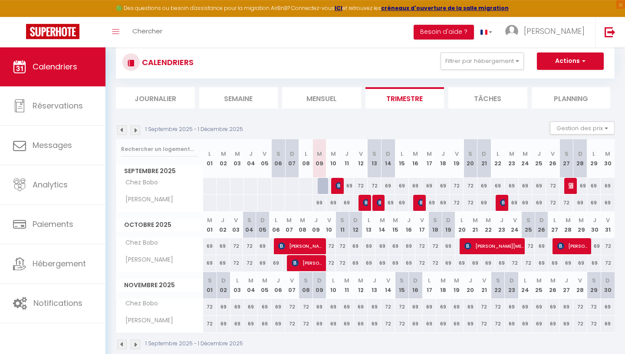
scroll to position [5, 0]
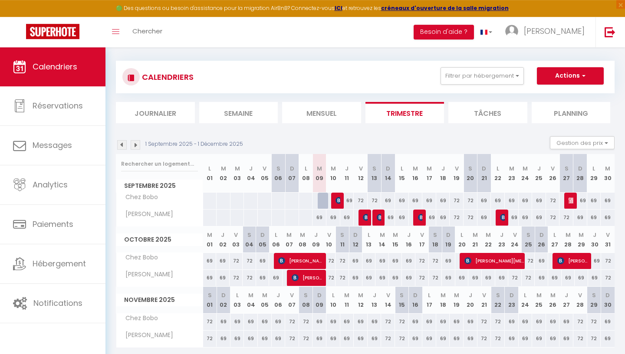
click at [490, 116] on li "Tâches" at bounding box center [487, 112] width 79 height 21
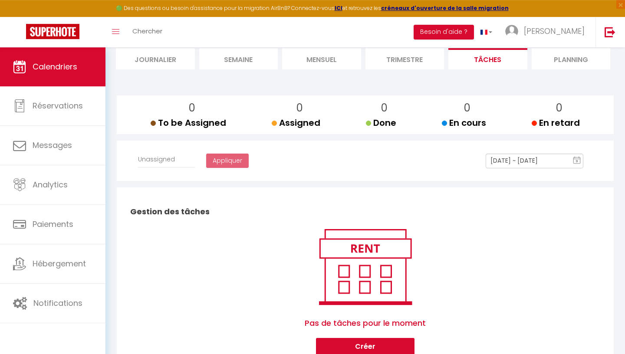
scroll to position [62, 0]
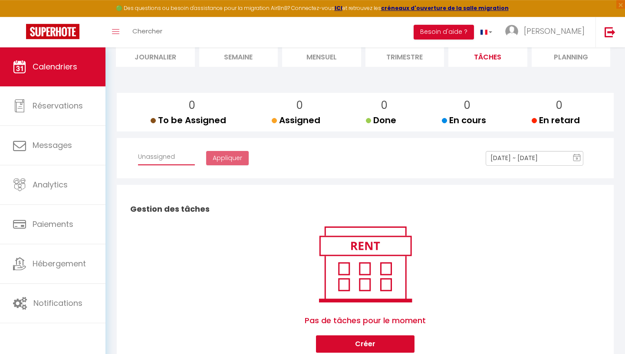
click at [138, 149] on select "Affecter à Unassigned" at bounding box center [166, 157] width 57 height 16
select select
click option "Unassigned" at bounding box center [0, 0] width 0 height 0
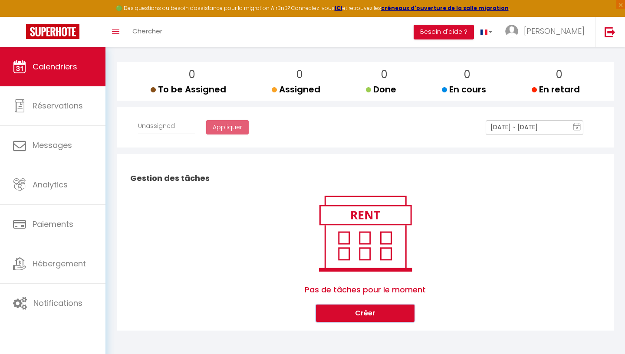
click at [325, 314] on button "Créer" at bounding box center [365, 313] width 98 height 17
select select
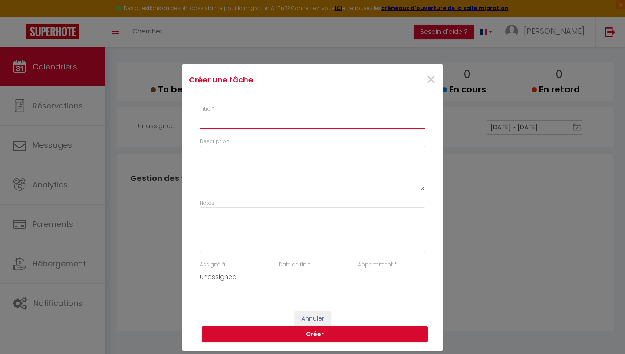
click at [238, 118] on input "Titre" at bounding box center [313, 121] width 226 height 16
type input "v"
select select
type input "ve"
select select
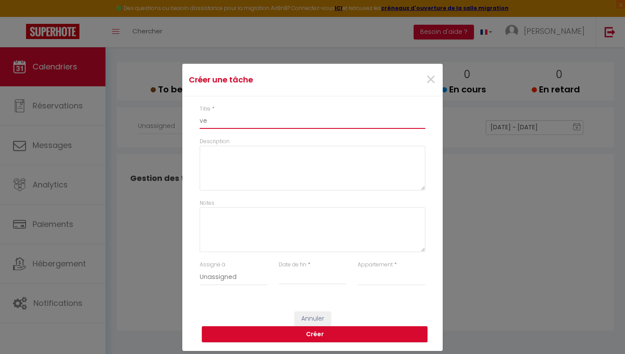
type input "v"
select select
type input "p"
select select
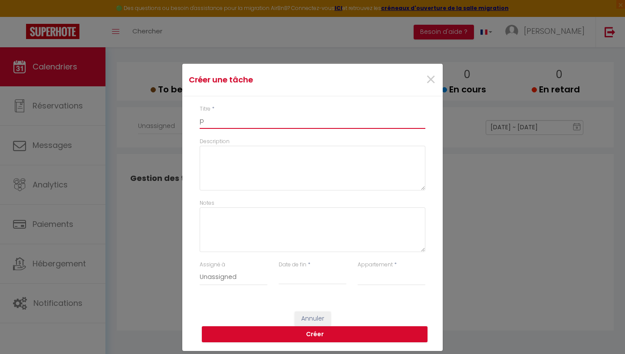
type input "pp"
select select
type input "ppo"
select select
type input "ppos"
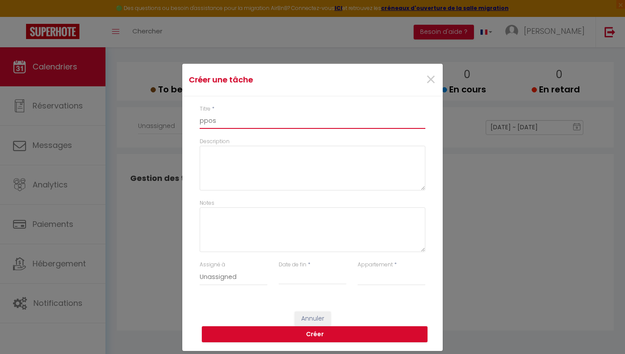
select select
type input "ppose"
select select
type input "pposer"
select select
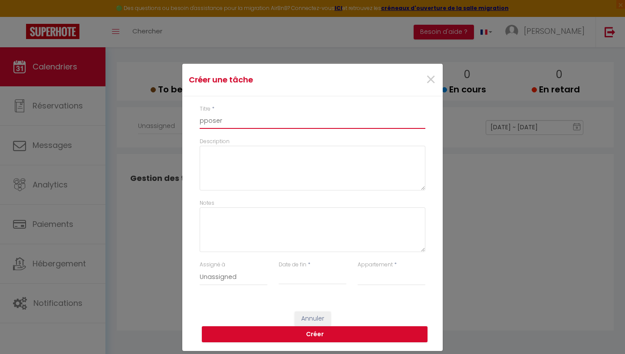
type input "pposer"
select select
type input "pposer u"
select select
type input "pposer un"
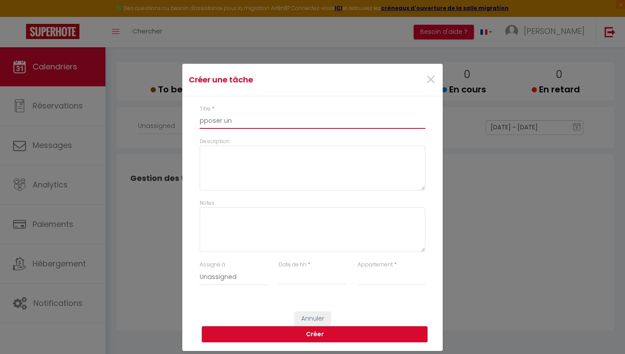
select select
type input "pposer un"
select select
type input "pposer un v"
select select
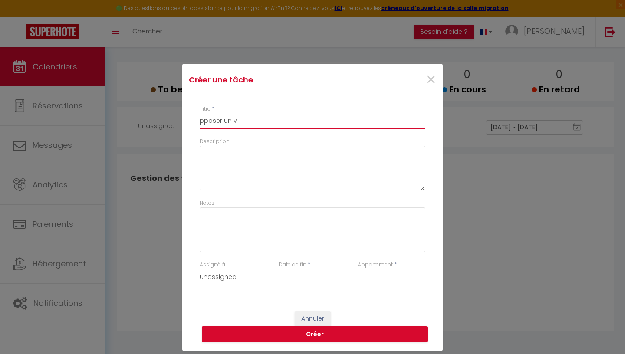
type input "pposer un ve"
select select
type input "pposer un ver"
select select
type input "pposer un verr"
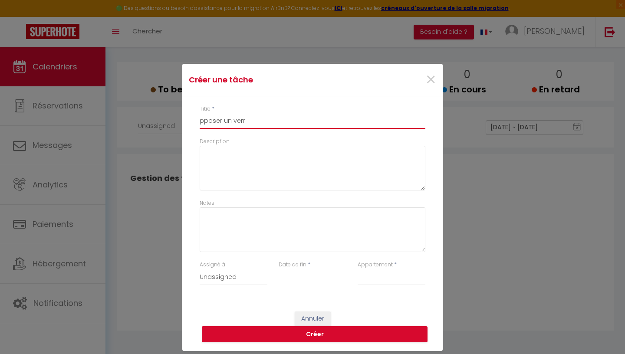
select select
type input "pposer un verro"
select select
type input "pposer un verrou"
select select
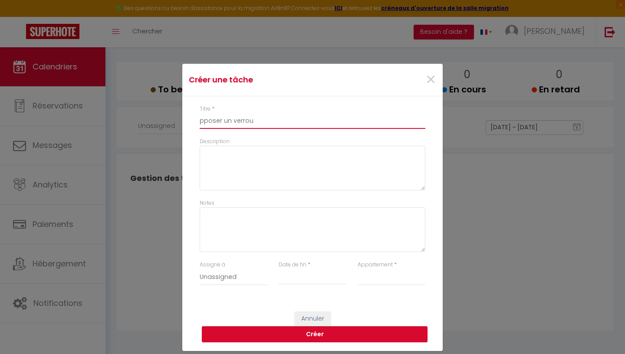
type input "pposer un verrou"
select select
type input "pposer un verrou s"
select select
type input "pposer un verrou su"
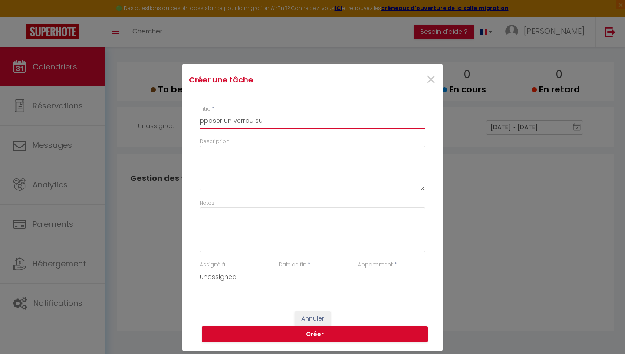
select select
type input "pposer un verrou sur"
select select
type input "pposer un verrou sur"
select select
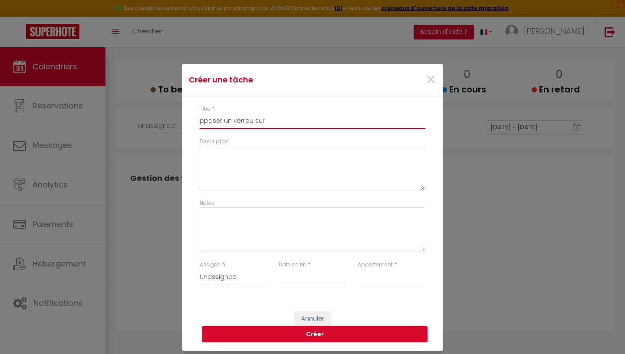
type input "pposer un verrou sur l"
select select
type input "pposer un verrou sur la"
select select
type input "pposer un verrou sur la"
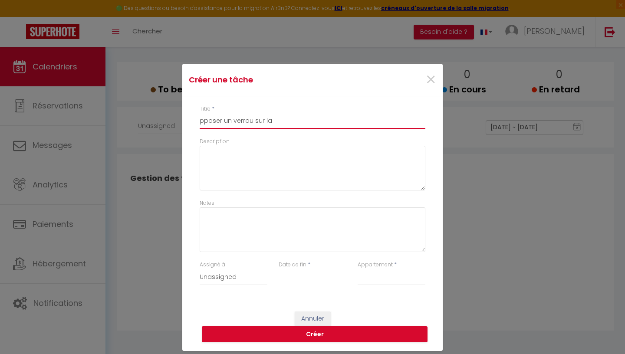
select select
type input "pposer un verrou sur la p"
select select
type input "pposer un verrou sur la po"
select select
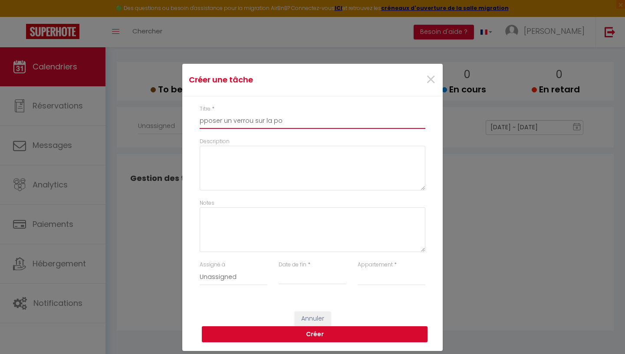
type input "pposer un verrou sur la por"
select select
type input "pposer un verrou sur la port"
select select
type input "pposer un verrou sur la porte"
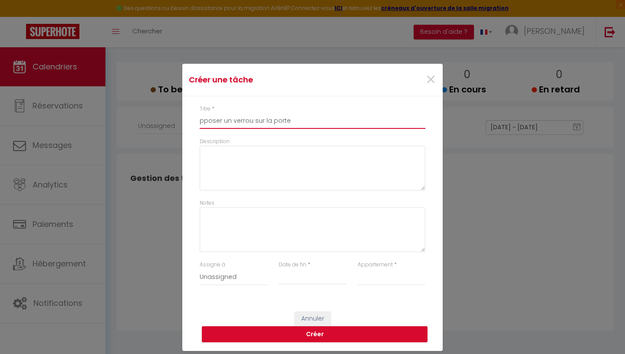
select select
type input "pposer un verrou sur la porte"
select select
type input "pposer un verrou sur la porte d"
select select
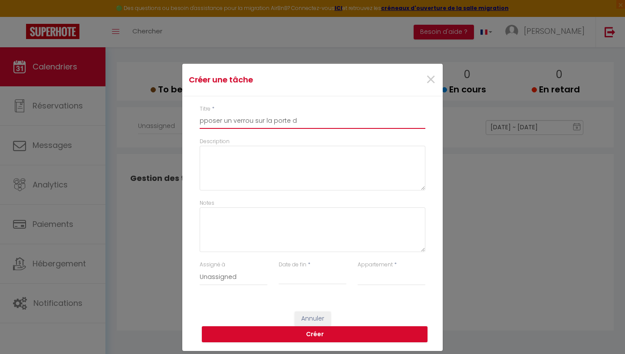
type input "pposer un verrou sur la porte de"
select select
type input "pposer un verrou sur la porte des"
select select
type input "pposer un verrou sur la porte des"
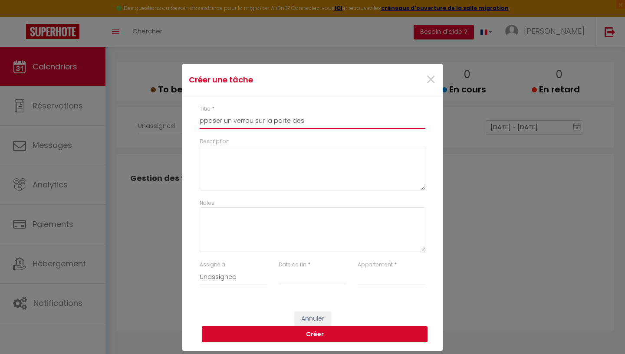
select select
type input "pposer un verrou sur la porte des w"
select select
type input "pposer un verrou sur la porte des wc"
select select
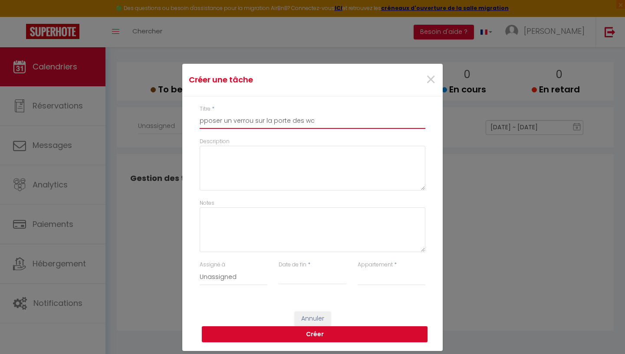
type input "pposer un verrou sur la porte des wc"
select select
type input "pposer un verrou sur la porte des wc c"
select select
type input "pposer un verrou sur la porte des wc ch"
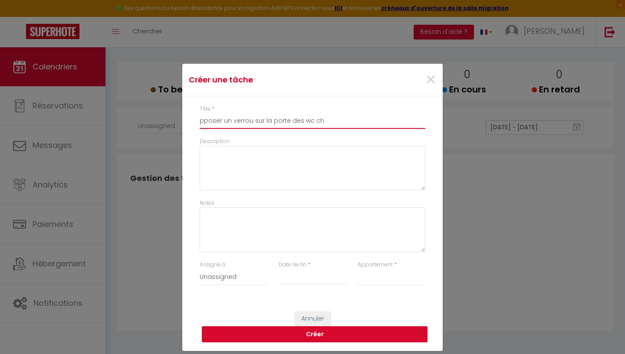
select select
type input "pposer un verrou sur la porte des wc che"
select select
type input "pposer un verrou sur la porte des wc chez"
select select
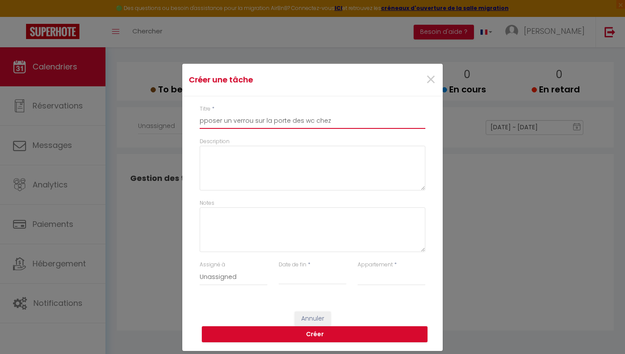
type input "pposer un verrou sur la porte des wc chez"
select select
type input "pposer un verrou sur la porte des wc chez b"
select select
type input "pposer un verrou sur la porte des wc chez bo"
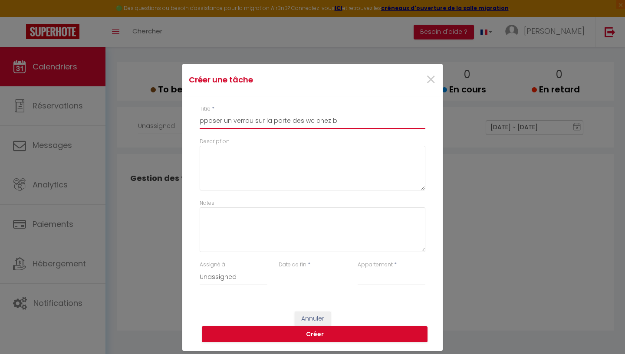
select select
type input "pposer un verrou sur la porte des wc chez bob"
select select
type input "pposer un verrou sur la porte des wc chez bobo"
select select
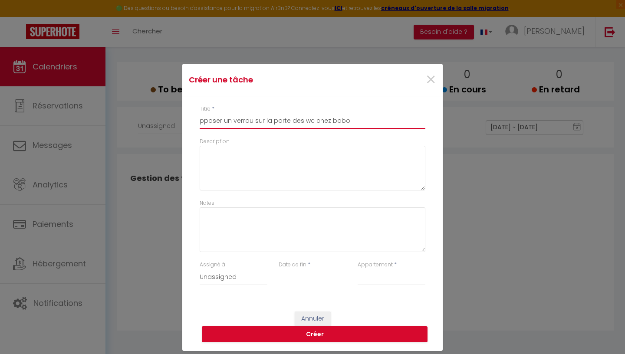
click at [203, 122] on input "pposer un verrou sur la porte des wc chez bobo" at bounding box center [313, 121] width 226 height 16
type input "poser un verrou sur la porte des wc chez bobo"
select select
type input "poser un verrou sur la porte des wc chez bobo"
click option "Unassigned" at bounding box center [0, 0] width 0 height 0
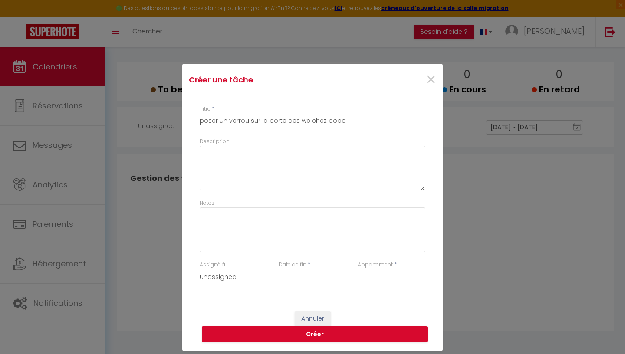
click at [357, 269] on select "Chez Bobo Chez Douddine" at bounding box center [391, 277] width 68 height 16
select select "76814"
click option "Chez Bobo" at bounding box center [0, 0] width 0 height 0
click at [347, 332] on button "Créer" at bounding box center [315, 334] width 226 height 16
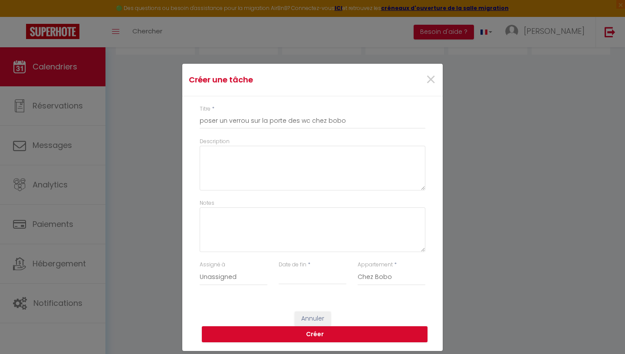
select select
click at [289, 278] on input "Date de fin" at bounding box center [312, 277] width 68 height 11
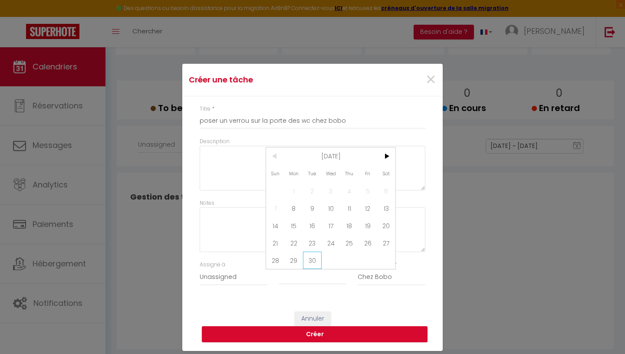
click at [309, 262] on span "30" at bounding box center [312, 260] width 19 height 17
type input "30 Tue September 2025"
click at [355, 334] on button "Créer" at bounding box center [315, 334] width 226 height 16
select select
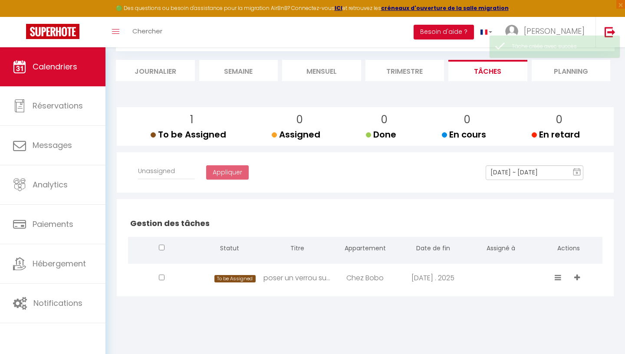
scroll to position [47, 0]
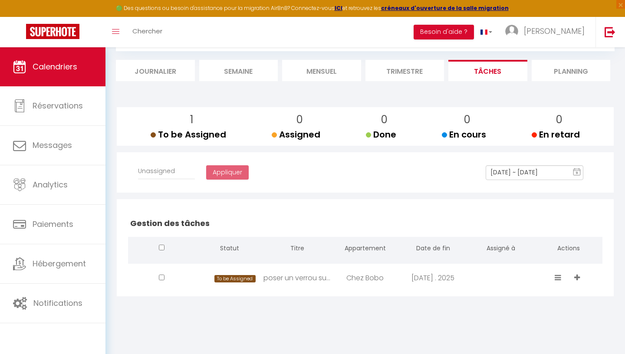
click at [563, 66] on li "Planning" at bounding box center [570, 70] width 79 height 21
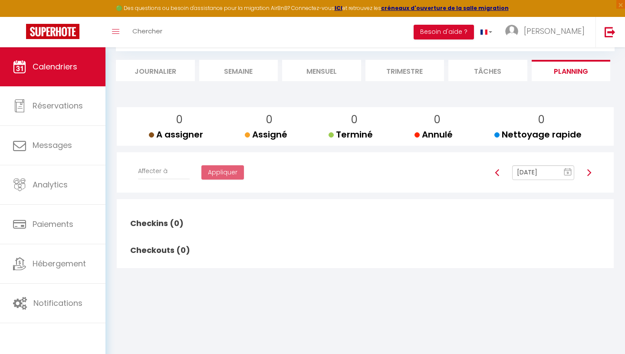
click at [255, 70] on li "Semaine" at bounding box center [238, 70] width 79 height 21
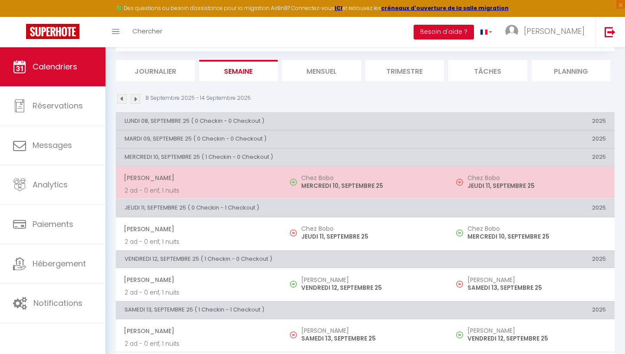
click at [315, 188] on p "MERCREDI 10, SEPTEMBRE 25" at bounding box center [370, 185] width 138 height 9
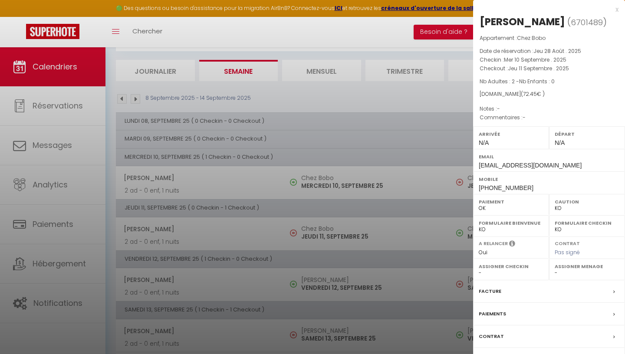
click at [301, 92] on div at bounding box center [312, 177] width 625 height 354
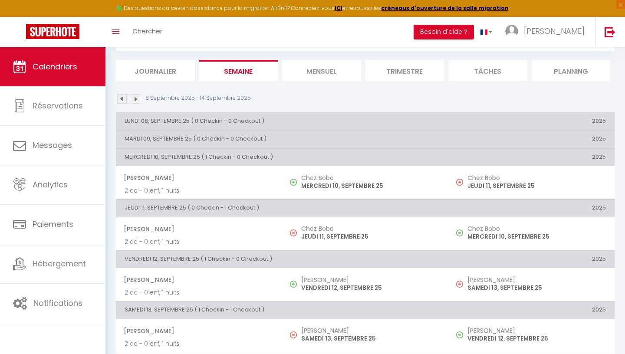
click at [182, 75] on li "Journalier" at bounding box center [155, 70] width 79 height 21
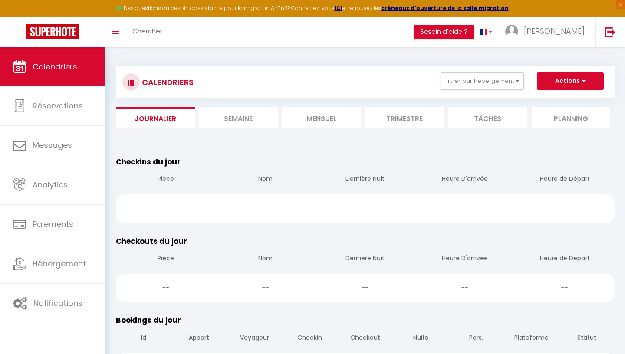
click at [340, 122] on li "Mensuel" at bounding box center [321, 117] width 79 height 21
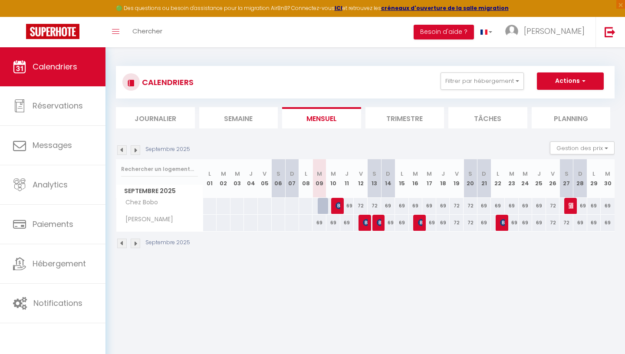
click at [181, 117] on li "Journalier" at bounding box center [155, 117] width 79 height 21
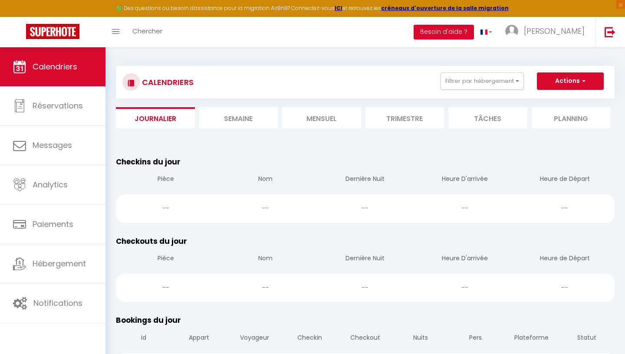
click at [316, 118] on li "Mensuel" at bounding box center [321, 117] width 79 height 21
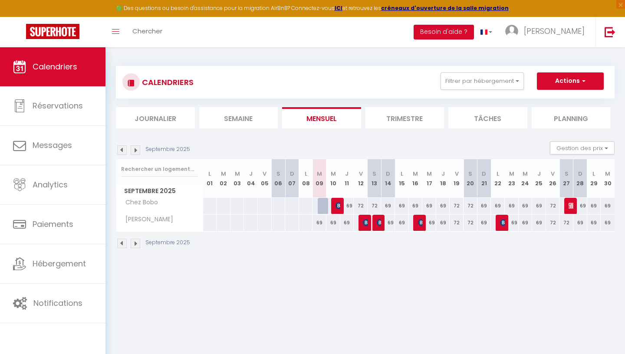
click at [364, 224] on img at bounding box center [366, 222] width 7 height 7
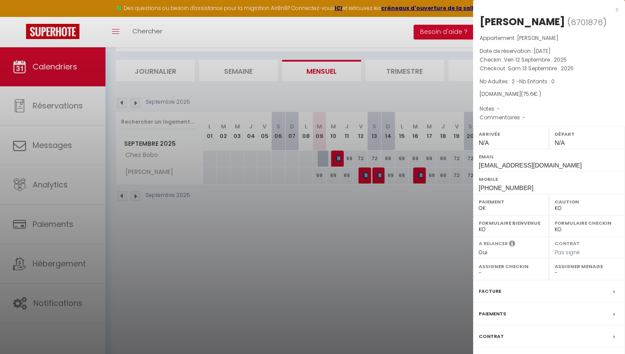
scroll to position [45, 0]
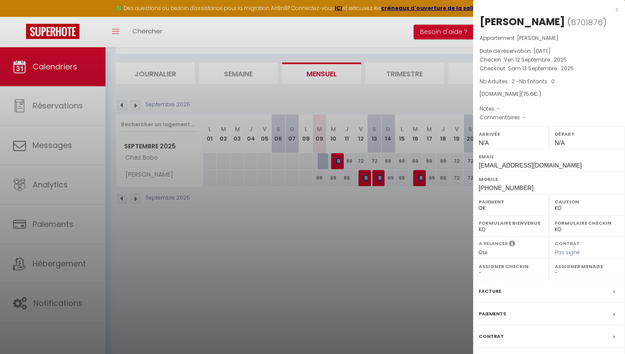
click at [569, 64] on p "Checkin : Ven 12 Septembre . 2025" at bounding box center [548, 60] width 139 height 9
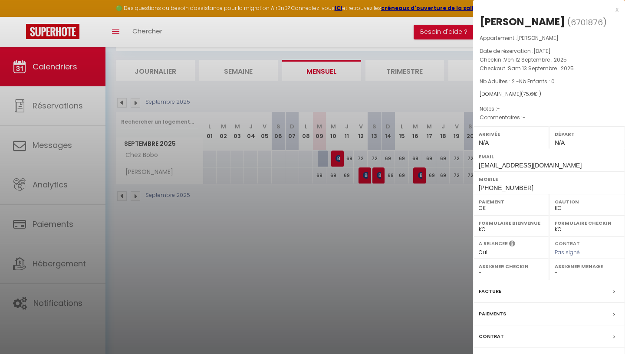
scroll to position [0, 0]
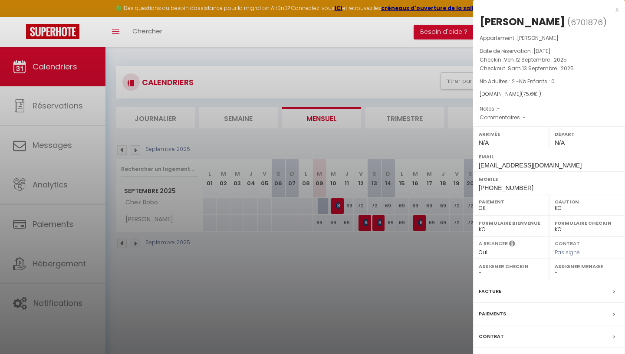
click at [499, 122] on p "Commentaires : -" at bounding box center [548, 117] width 139 height 9
click at [524, 121] on span "-" at bounding box center [523, 117] width 3 height 7
click at [524, 138] on div "Dominique De Groote ( 6701876 ) Appartement : Chez Douddine Date de réservation…" at bounding box center [549, 203] width 152 height 377
click at [524, 121] on span "-" at bounding box center [523, 117] width 3 height 7
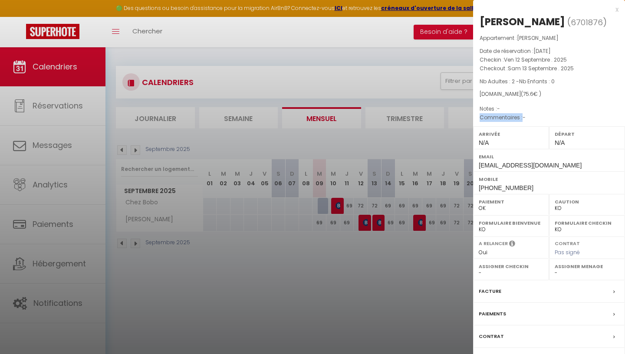
click at [524, 121] on span "-" at bounding box center [523, 117] width 3 height 7
click at [534, 122] on p "Commentaires : -" at bounding box center [548, 117] width 139 height 9
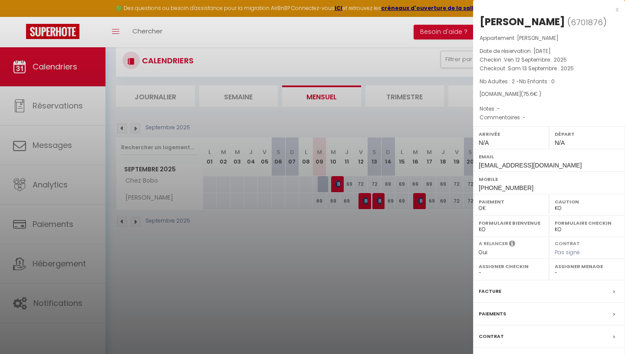
scroll to position [47, 0]
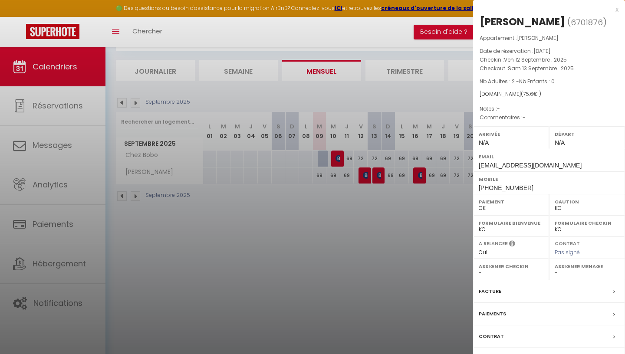
click at [321, 7] on div at bounding box center [312, 177] width 625 height 354
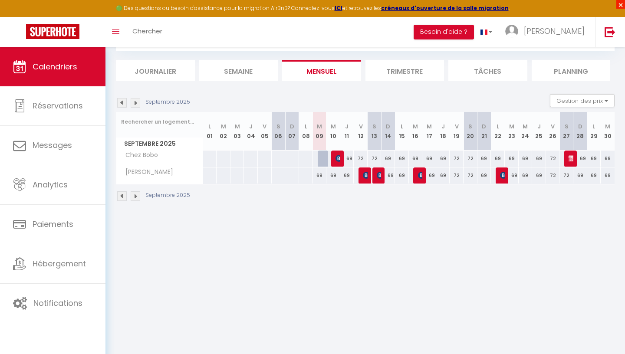
click at [624, 3] on span "×" at bounding box center [620, 4] width 9 height 9
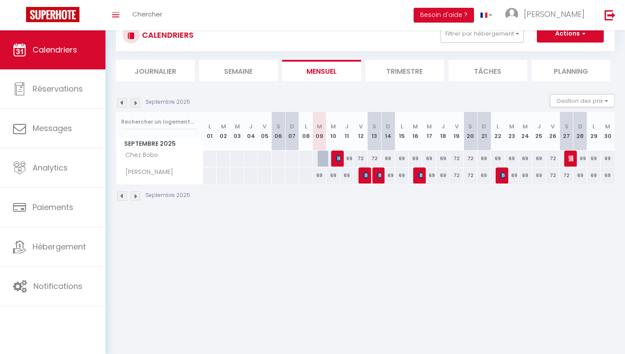
click at [501, 174] on img at bounding box center [503, 175] width 7 height 7
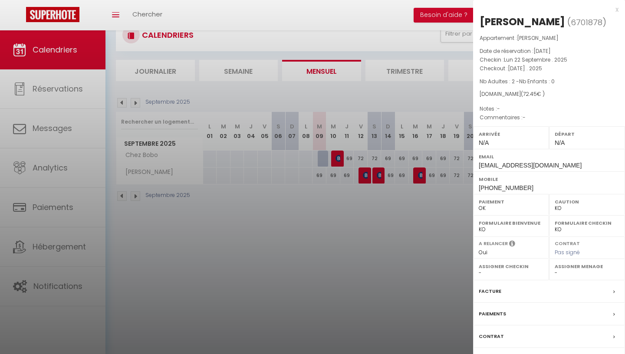
drag, startPoint x: 619, startPoint y: 72, endPoint x: 619, endPoint y: 135, distance: 62.9
click at [619, 135] on div "Sylvie BONNERONT ( 6701878 ) Appartement : Chez Douddine Date de réservation : …" at bounding box center [549, 203] width 152 height 377
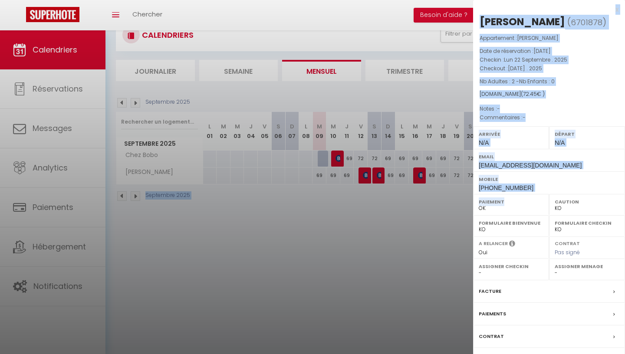
drag, startPoint x: 553, startPoint y: 334, endPoint x: 553, endPoint y: 354, distance: 19.5
click at [553, 348] on div "Contrat" at bounding box center [549, 336] width 152 height 23
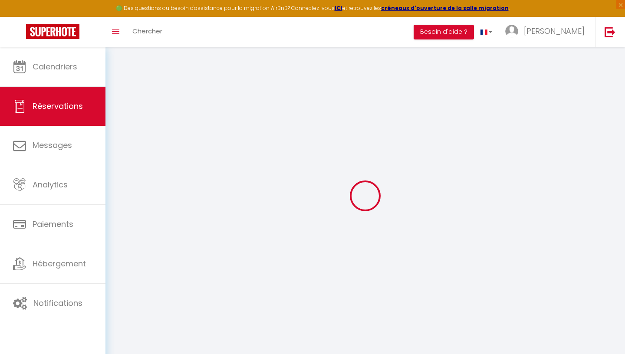
select select
checkbox input "false"
select select
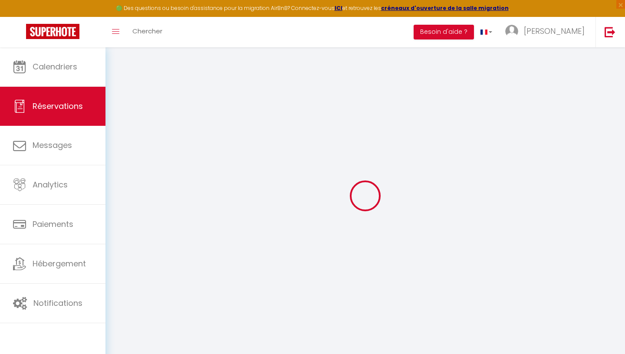
checkbox input "false"
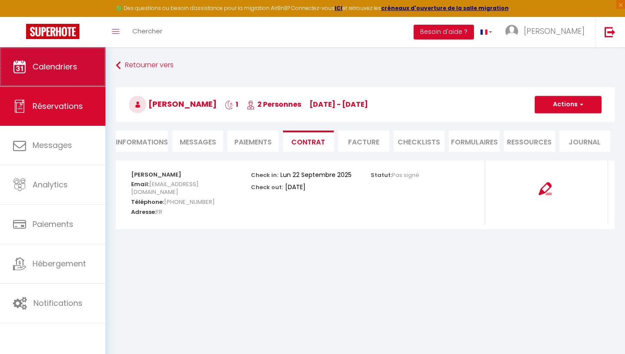
click at [49, 66] on span "Calendriers" at bounding box center [55, 66] width 45 height 11
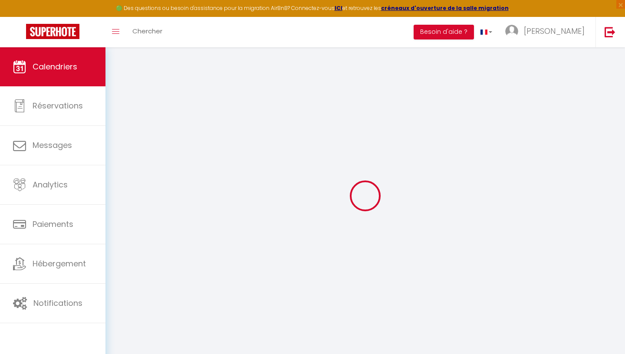
select select
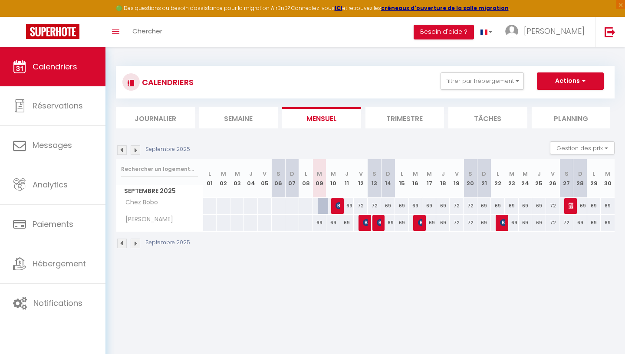
click at [502, 226] on img at bounding box center [503, 222] width 7 height 7
select select "OK"
select select "KO"
select select "0"
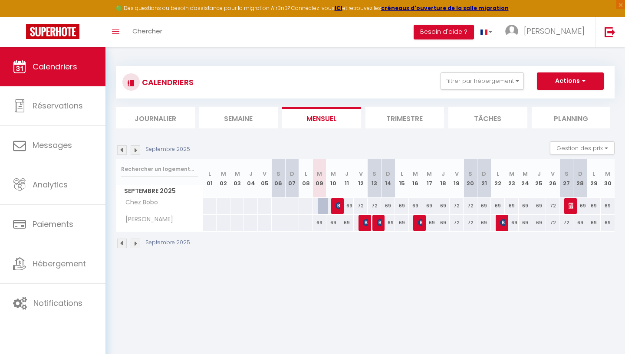
select select "1"
select select
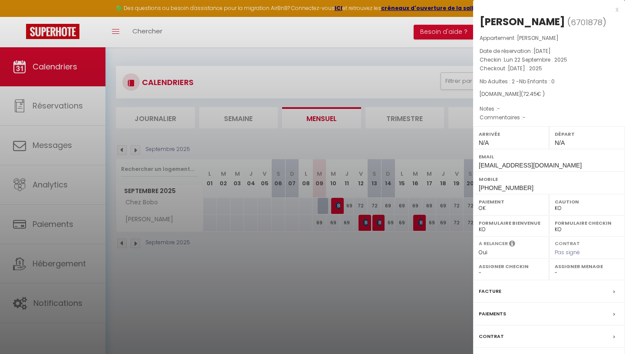
scroll to position [47, 0]
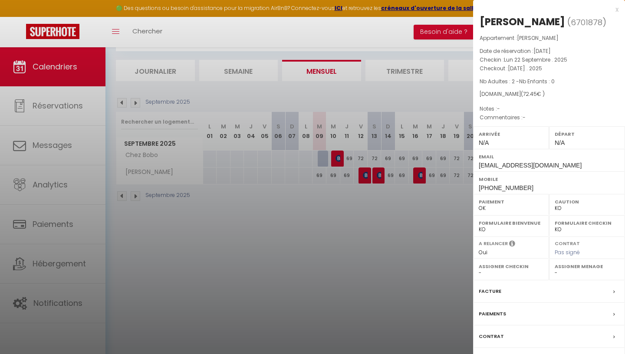
select select "0"
click option "Non" at bounding box center [0, 0] width 0 height 0
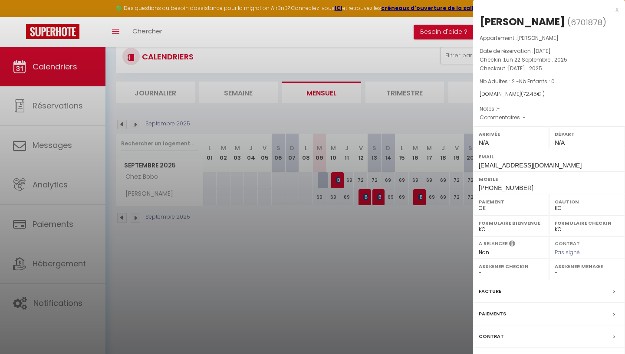
drag, startPoint x: 614, startPoint y: 134, endPoint x: 619, endPoint y: 94, distance: 40.2
click at [619, 126] on div "Départ N/A" at bounding box center [587, 137] width 76 height 23
click at [402, 10] on div at bounding box center [312, 177] width 625 height 354
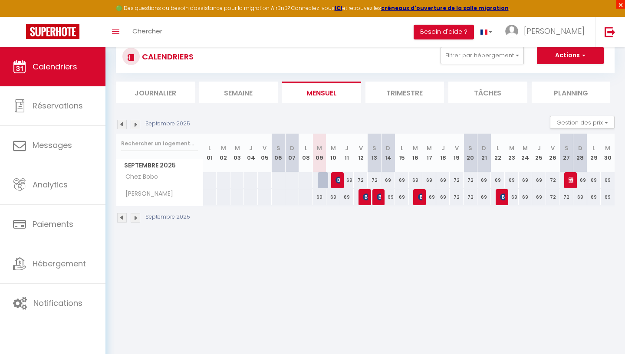
click at [619, 7] on span "×" at bounding box center [620, 4] width 9 height 9
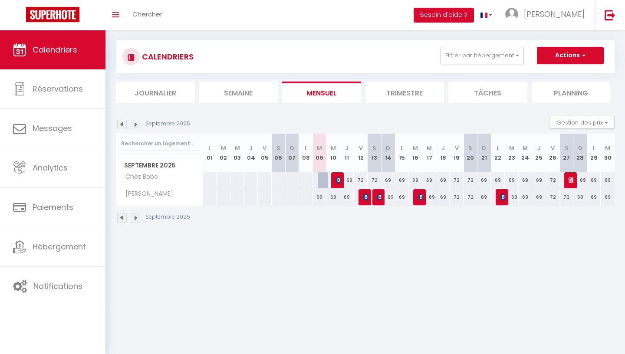
click at [499, 195] on div at bounding box center [502, 197] width 14 height 16
click at [505, 198] on img at bounding box center [503, 196] width 7 height 7
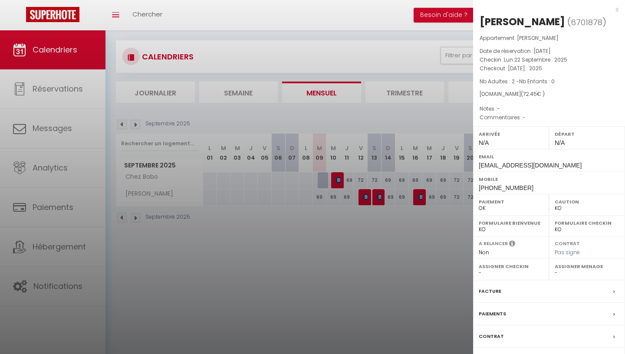
scroll to position [30, 0]
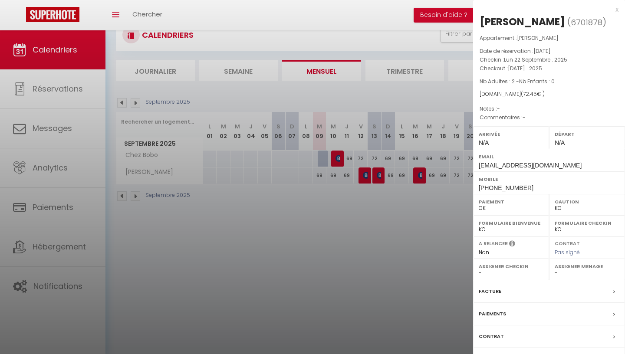
click at [399, 261] on div at bounding box center [312, 177] width 625 height 354
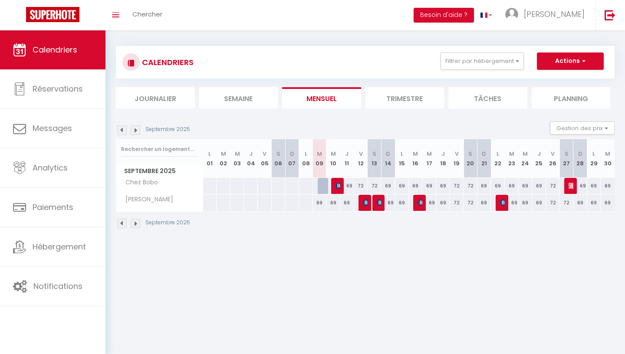
scroll to position [0, 0]
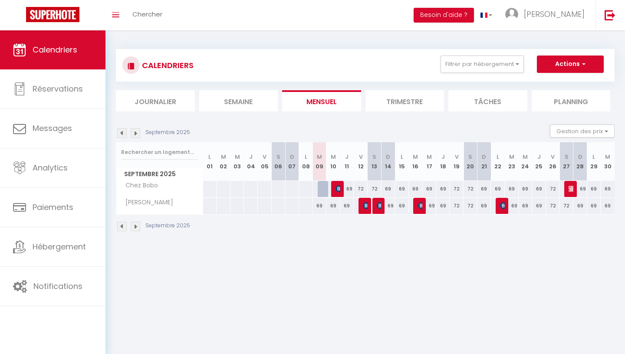
click at [339, 187] on img at bounding box center [338, 188] width 7 height 7
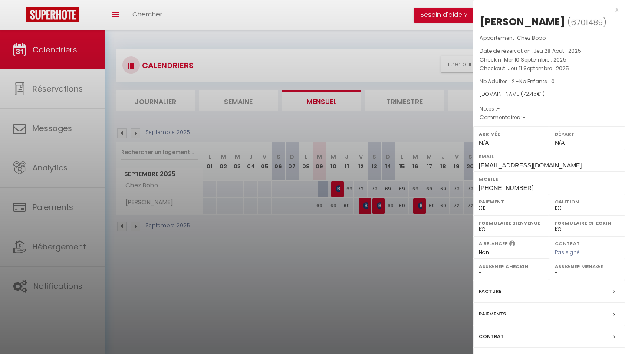
click at [400, 38] on div at bounding box center [312, 177] width 625 height 354
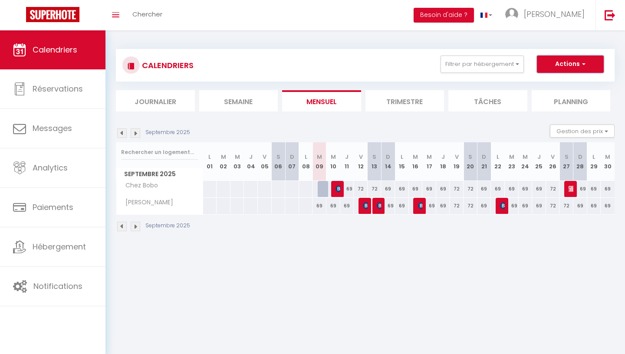
click at [559, 69] on button "Actions" at bounding box center [570, 64] width 67 height 17
click at [480, 125] on div "Septembre 2025 Gestion des prix Nb Nuits minimum Règles Disponibilité" at bounding box center [365, 133] width 498 height 18
click at [556, 127] on button "Gestion des prix" at bounding box center [582, 130] width 65 height 13
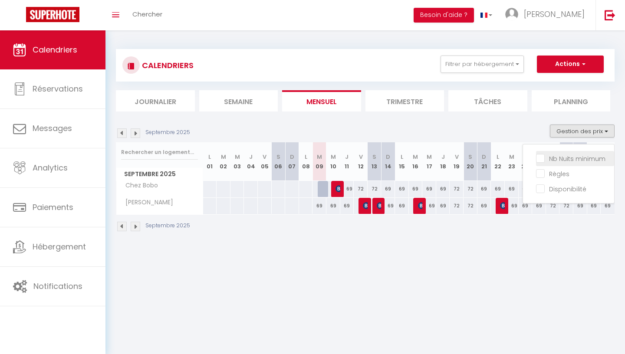
click at [556, 164] on li "Nb Nuits minimum" at bounding box center [575, 158] width 78 height 15
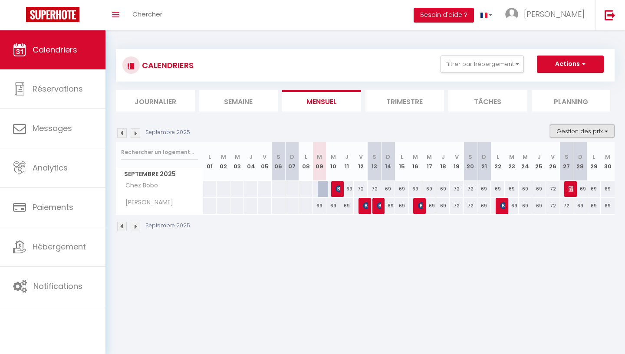
click at [561, 132] on button "Gestion des prix" at bounding box center [582, 130] width 65 height 13
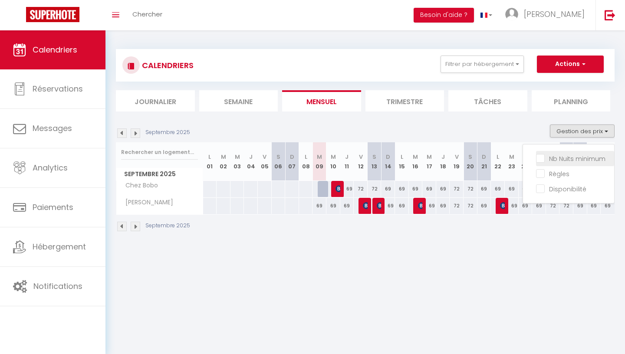
click at [542, 157] on input "Nb Nuits minimum" at bounding box center [575, 158] width 78 height 9
checkbox input "true"
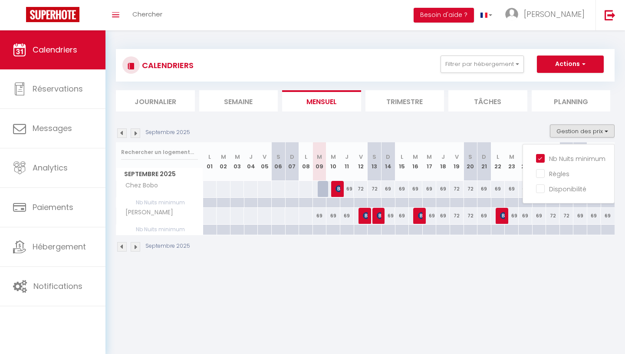
click at [304, 200] on div at bounding box center [305, 203] width 14 height 10
type input "Lun 08 Septembre 2025"
type input "Mar 09 Septembre 2025"
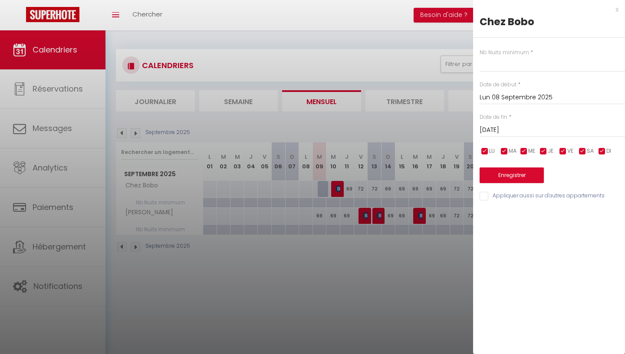
click at [321, 201] on div at bounding box center [312, 177] width 625 height 354
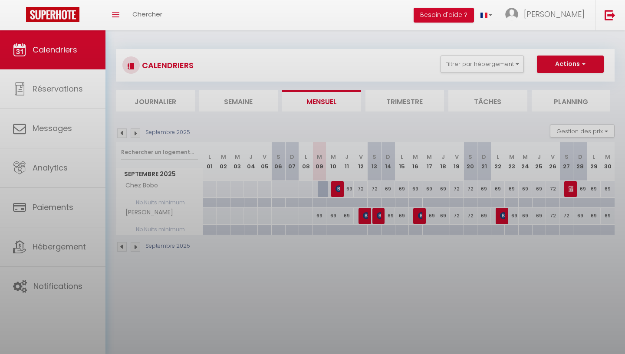
type input "undefined aN undefined NaN"
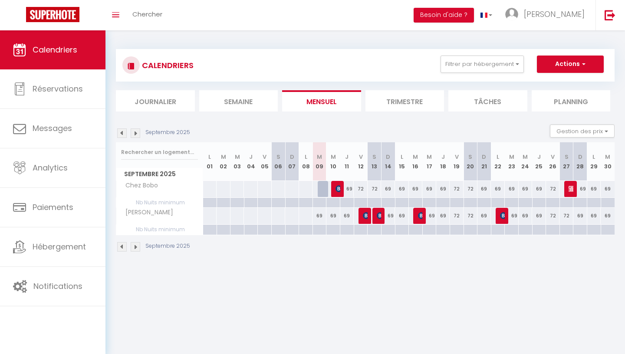
click at [321, 201] on div at bounding box center [319, 203] width 14 height 10
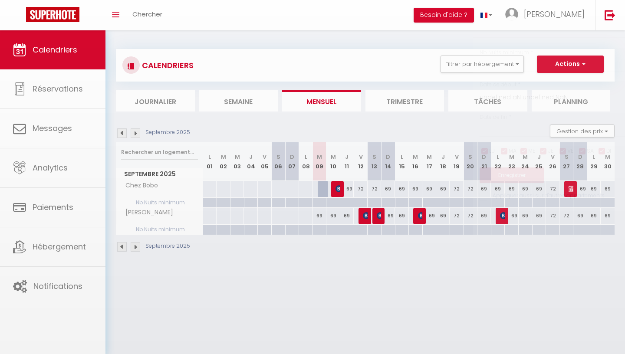
type input "Mar 09 Septembre 2025"
type input "Mer 10 Septembre 2025"
click at [321, 201] on div at bounding box center [312, 177] width 625 height 354
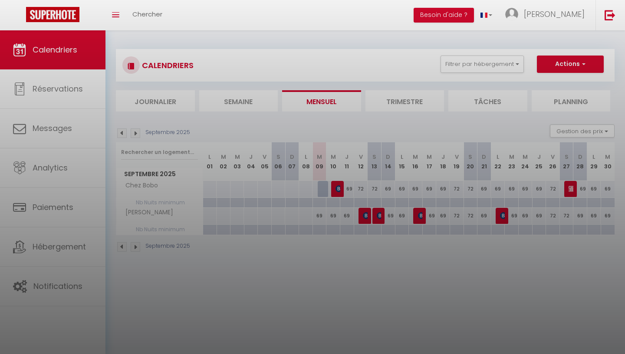
type input "undefined aN undefined NaN"
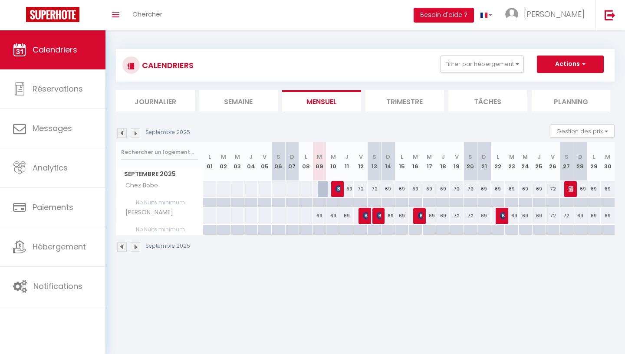
click at [321, 201] on div at bounding box center [319, 203] width 14 height 10
type input "Mar 09 Septembre 2025"
type input "Mer 10 Septembre 2025"
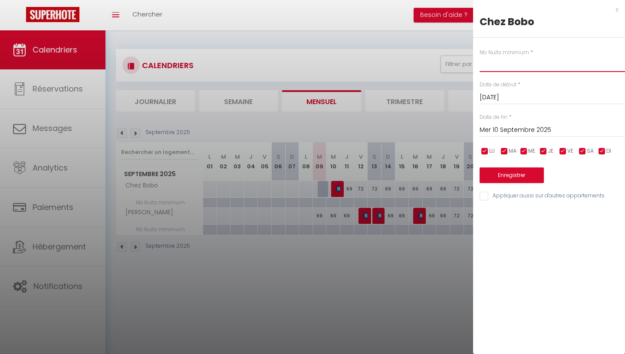
click at [522, 62] on input "text" at bounding box center [551, 64] width 145 height 16
type input "1"
click at [542, 131] on input "Mer 10 Septembre 2025" at bounding box center [551, 129] width 145 height 11
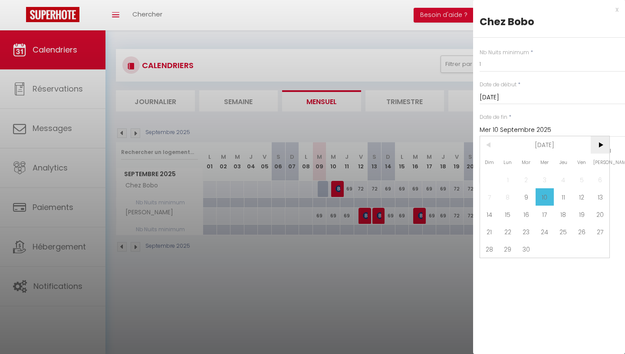
click at [593, 147] on span ">" at bounding box center [599, 144] width 19 height 17
click at [595, 147] on span ">" at bounding box center [599, 144] width 19 height 17
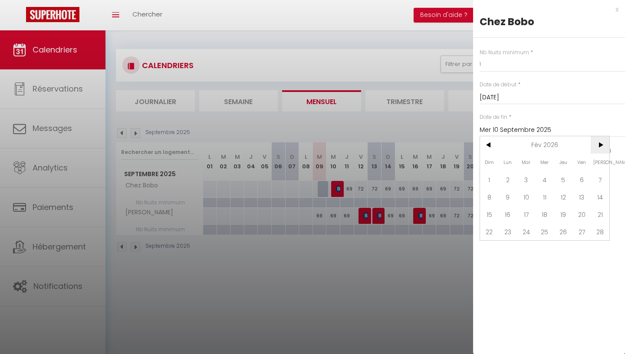
click at [595, 147] on span ">" at bounding box center [599, 144] width 19 height 17
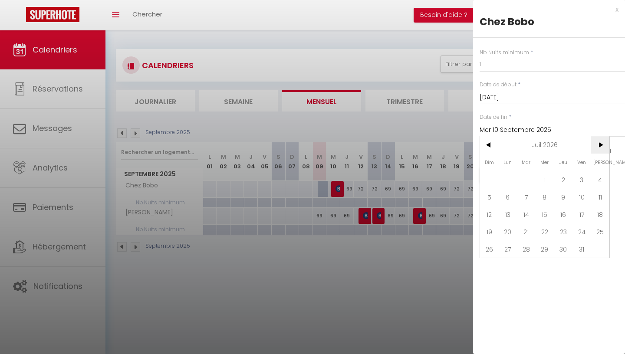
click at [595, 147] on span ">" at bounding box center [599, 144] width 19 height 17
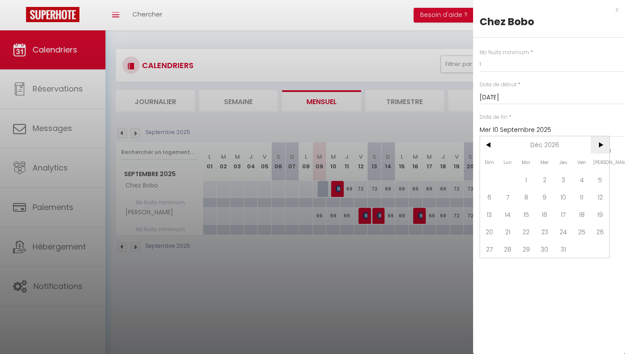
click at [595, 147] on span ">" at bounding box center [599, 144] width 19 height 17
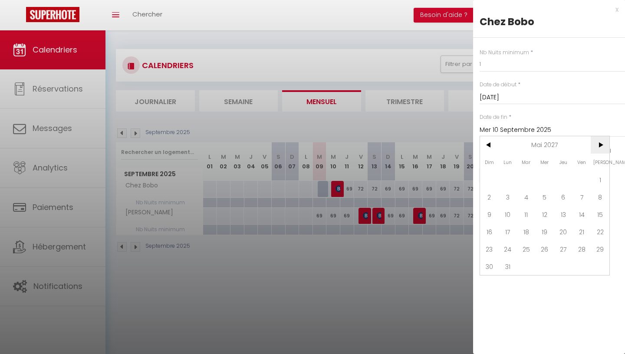
click at [595, 147] on span ">" at bounding box center [599, 144] width 19 height 17
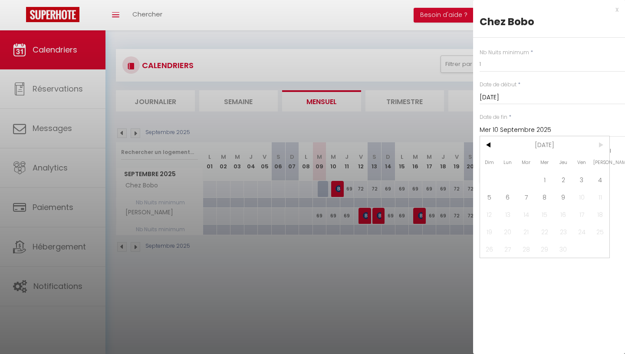
click at [595, 147] on span ">" at bounding box center [599, 144] width 19 height 17
click at [567, 193] on span "9" at bounding box center [563, 196] width 19 height 17
type input "Jeu 09 Septembre 2027"
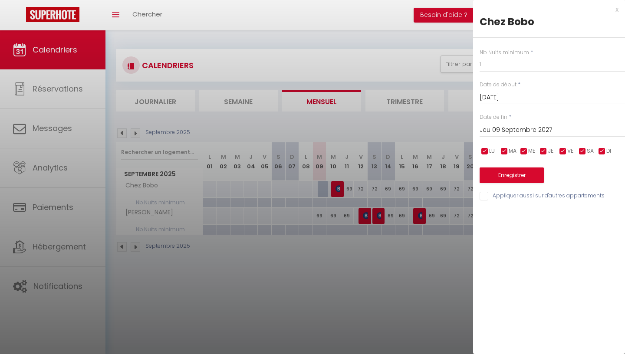
click at [516, 198] on input "Appliquer aussi sur d'autres appartements" at bounding box center [551, 196] width 145 height 9
checkbox input "true"
click at [492, 173] on button "Enregistrer" at bounding box center [511, 175] width 64 height 16
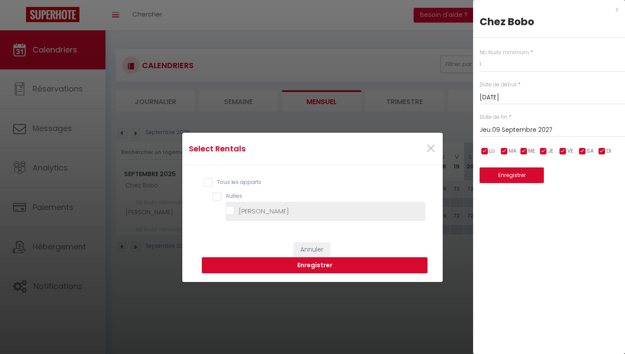
click at [279, 208] on Douddine "Chez Douddine" at bounding box center [326, 211] width 200 height 9
checkbox Douddine "true"
checkbox input "true"
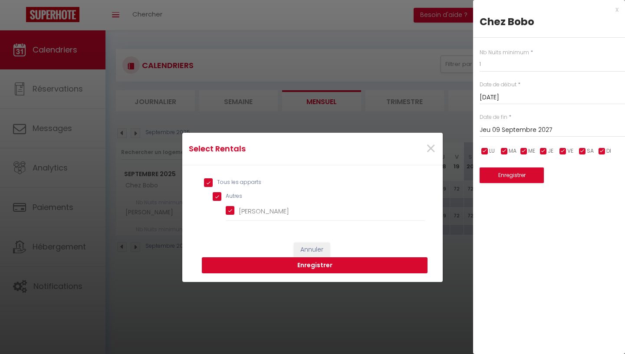
click at [307, 262] on button "Enregistrer" at bounding box center [315, 265] width 226 height 16
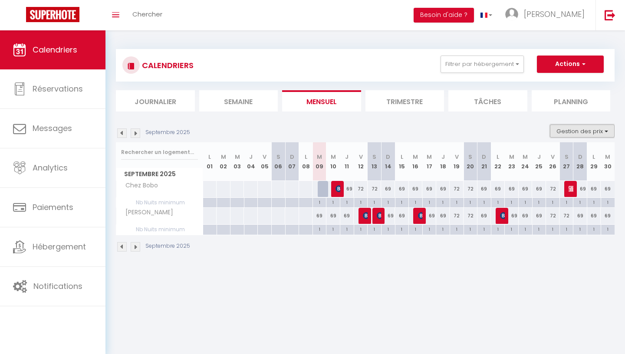
click at [598, 130] on button "Gestion des prix" at bounding box center [582, 130] width 65 height 13
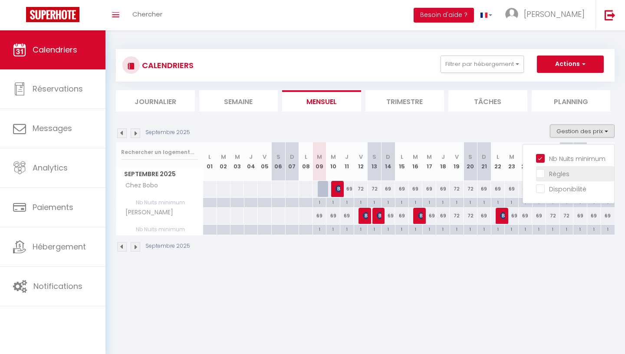
click at [554, 174] on input "Règles" at bounding box center [575, 173] width 78 height 9
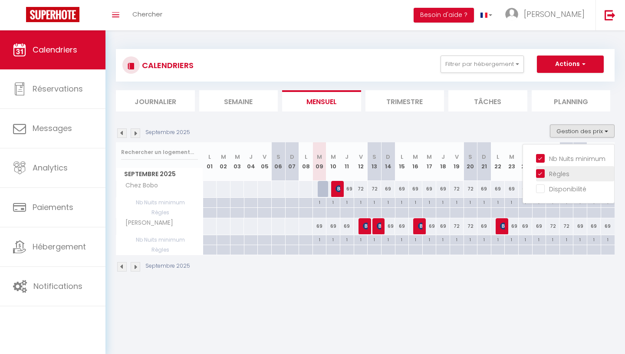
click at [554, 174] on input "Règles" at bounding box center [575, 173] width 78 height 9
checkbox input "false"
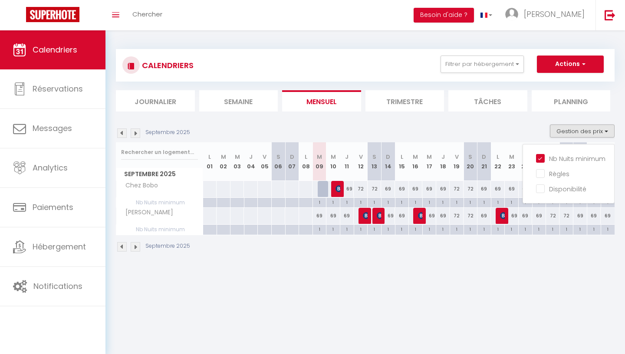
click at [557, 264] on div "CALENDRIERS Filtrer par hébergement Tous Chez Bobo Chez Douddine Effacer Sauveg…" at bounding box center [364, 150] width 519 height 241
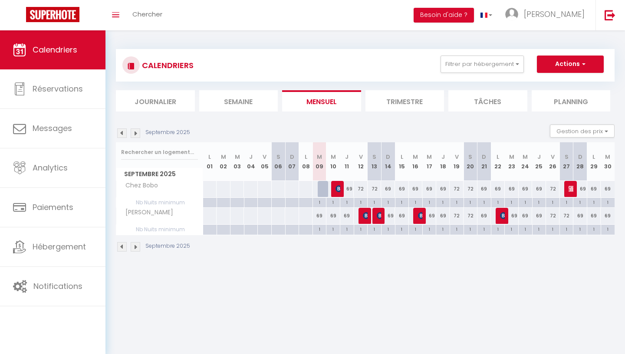
click at [135, 250] on img at bounding box center [136, 247] width 10 height 10
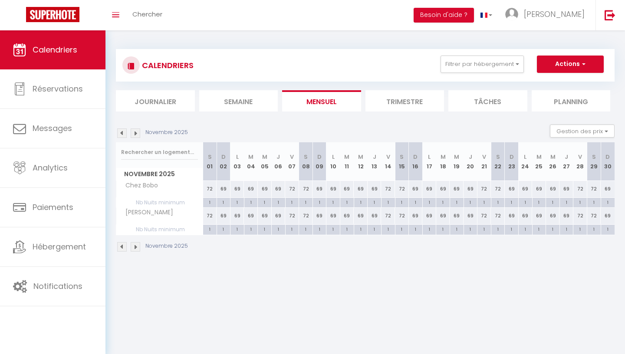
click at [135, 250] on img at bounding box center [136, 247] width 10 height 10
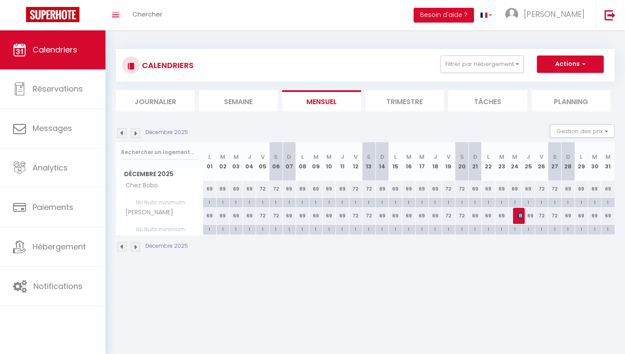
click at [135, 250] on img at bounding box center [136, 247] width 10 height 10
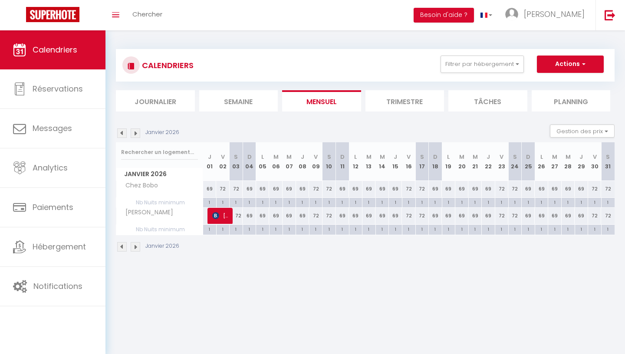
click at [135, 250] on img at bounding box center [136, 247] width 10 height 10
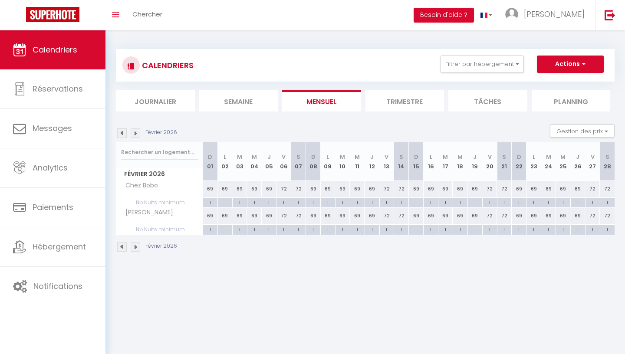
click at [135, 250] on img at bounding box center [136, 247] width 10 height 10
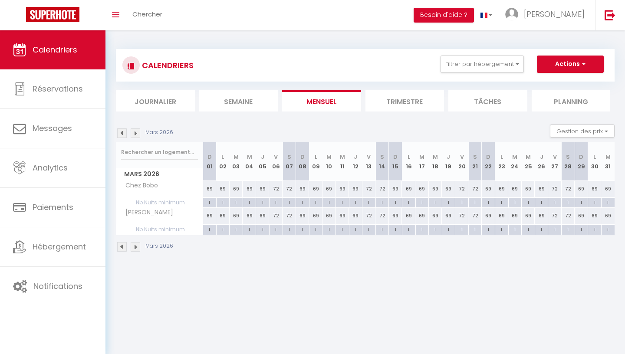
click at [135, 250] on img at bounding box center [136, 247] width 10 height 10
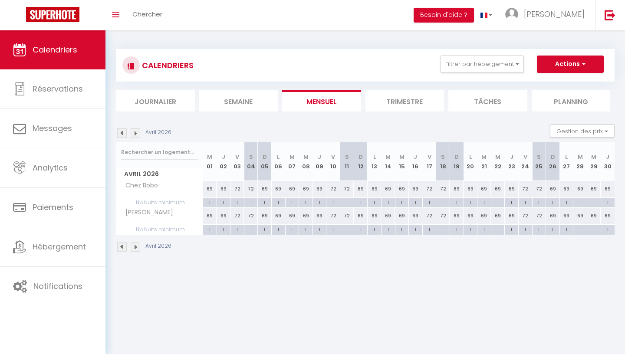
click at [135, 250] on img at bounding box center [136, 247] width 10 height 10
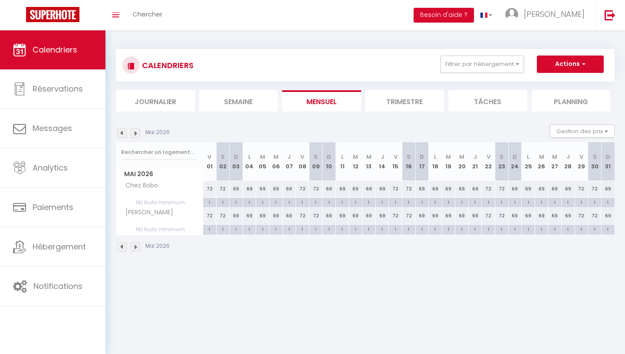
click at [135, 250] on img at bounding box center [136, 247] width 10 height 10
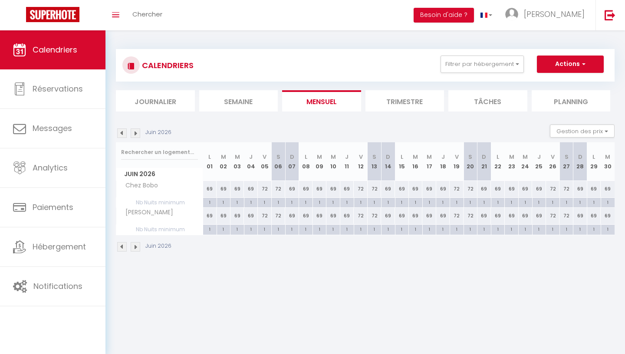
click at [135, 250] on img at bounding box center [136, 247] width 10 height 10
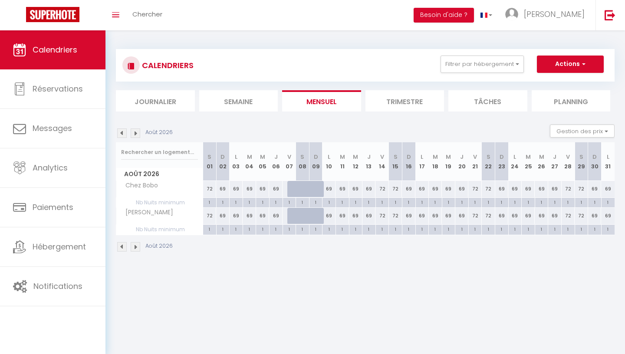
click at [313, 190] on div at bounding box center [315, 189] width 13 height 16
type input "69"
type input "Dim 09 Août 2026"
type input "Lun 10 Août 2026"
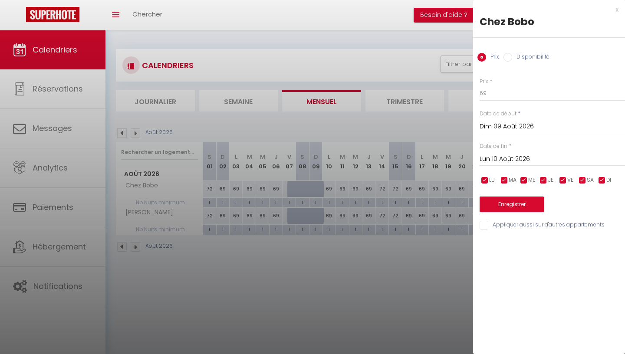
click at [401, 55] on div at bounding box center [312, 177] width 625 height 354
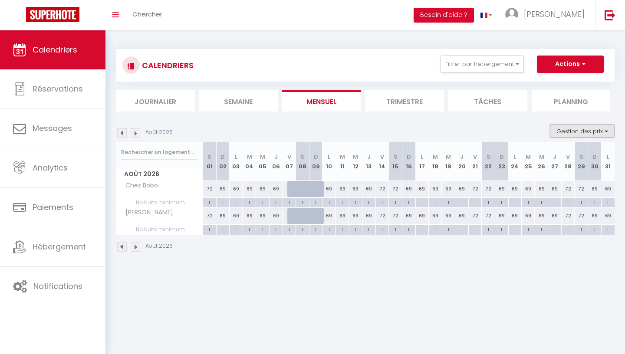
click at [577, 132] on button "Gestion des prix" at bounding box center [582, 130] width 65 height 13
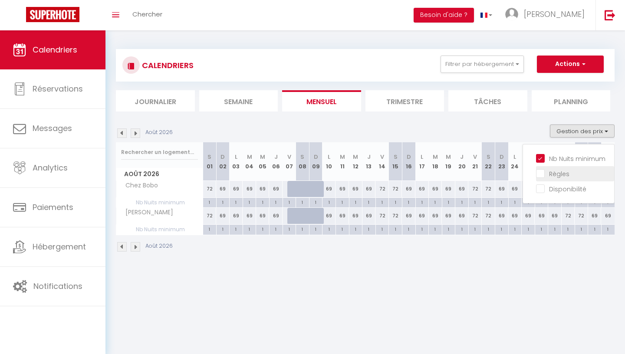
click at [564, 171] on input "Règles" at bounding box center [575, 173] width 78 height 9
checkbox input "true"
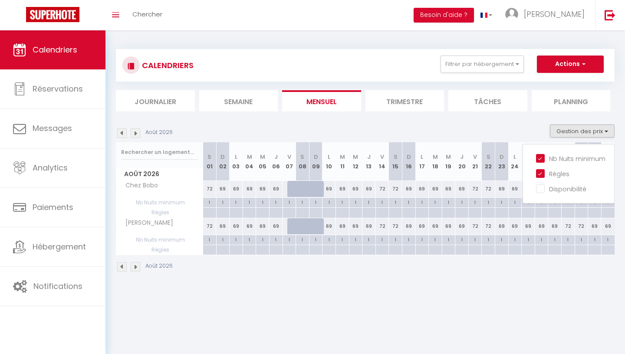
click at [292, 210] on div at bounding box center [288, 213] width 13 height 10
type input "Ven 07 Août 2026"
type input "Sam 08 Août 2026"
select select
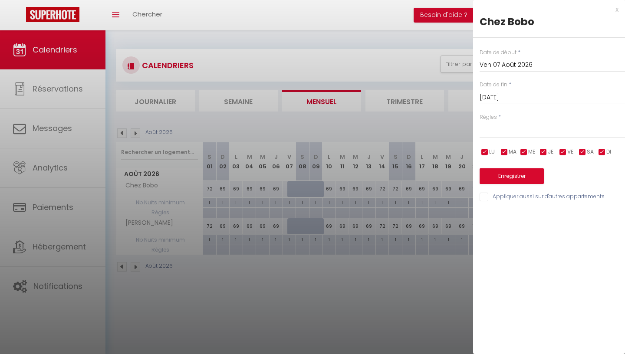
click at [492, 101] on input "Sam 08 Août 2026" at bounding box center [551, 97] width 145 height 11
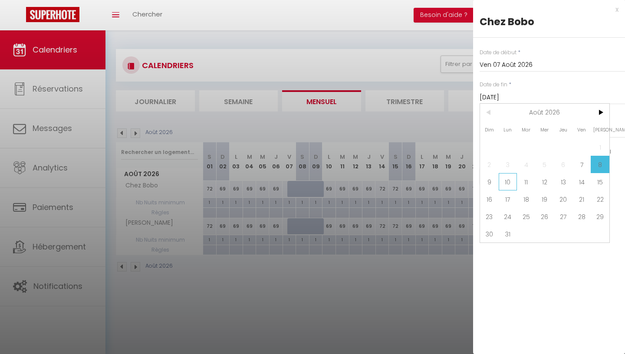
click at [510, 183] on span "10" at bounding box center [507, 181] width 19 height 17
type input "Lun 10 Août 2026"
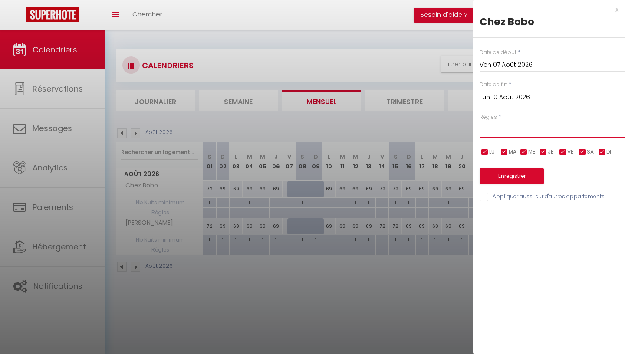
click at [479, 121] on select "Aucun No Checkin No Checkout Pas d'arrivée / Pas de départ" at bounding box center [551, 129] width 145 height 16
select select "1"
click option "No Checkin" at bounding box center [0, 0] width 0 height 0
click at [484, 200] on input "Appliquer aussi sur d'autres appartements" at bounding box center [551, 197] width 145 height 9
checkbox input "true"
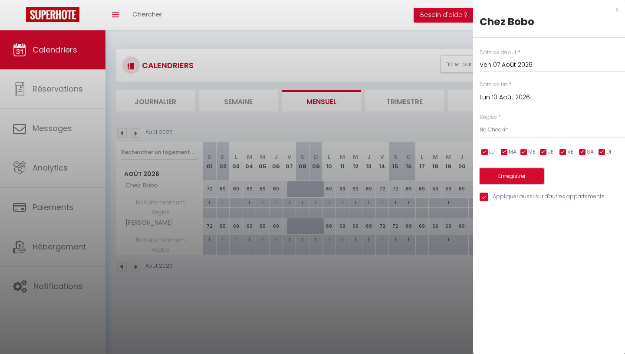
click at [495, 176] on button "Enregistrer" at bounding box center [511, 176] width 64 height 16
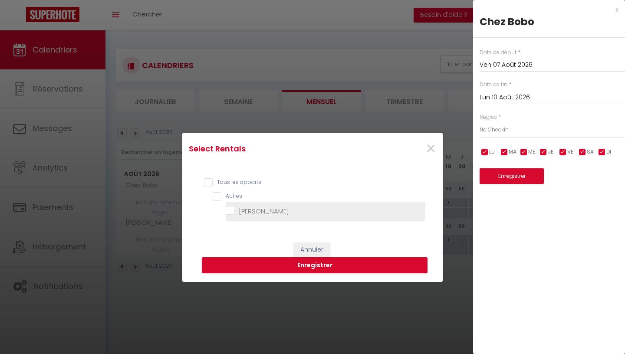
click at [273, 211] on Douddine "Chez Douddine" at bounding box center [326, 211] width 200 height 9
checkbox Douddine "true"
checkbox input "true"
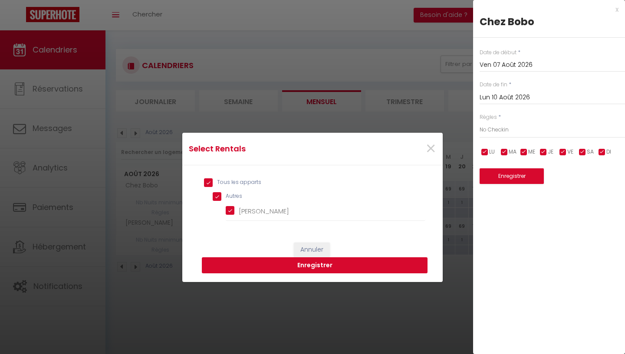
click at [314, 266] on button "Enregistrer" at bounding box center [315, 265] width 226 height 16
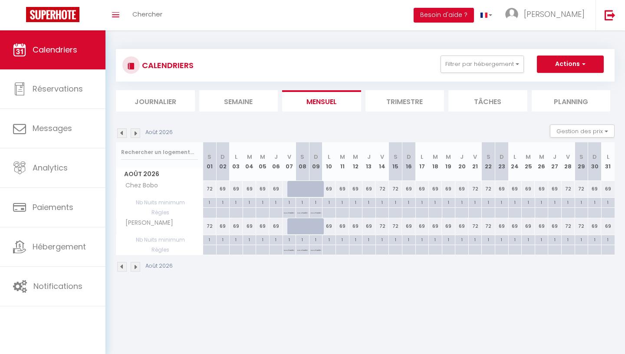
click at [302, 190] on div at bounding box center [307, 194] width 13 height 16
type input "72"
type input "Sam 08 Août 2026"
type input "Dim 09 Août 2026"
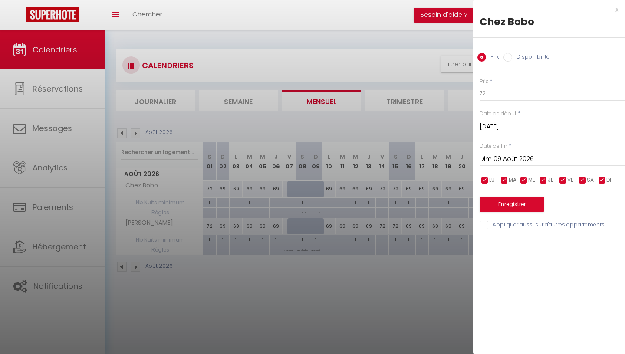
click at [521, 61] on label "Disponibilité" at bounding box center [530, 58] width 37 height 10
click at [512, 61] on input "Disponibilité" at bounding box center [507, 57] width 9 height 9
radio input "true"
radio input "false"
click at [505, 130] on input "Sam 08 Août 2026" at bounding box center [551, 127] width 145 height 11
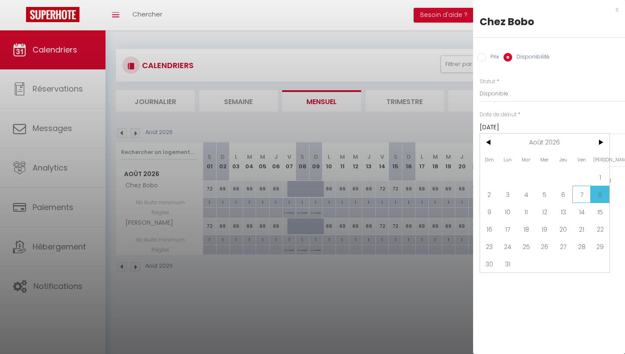
click at [584, 195] on span "7" at bounding box center [581, 194] width 19 height 17
type input "Ven 07 Août 2026"
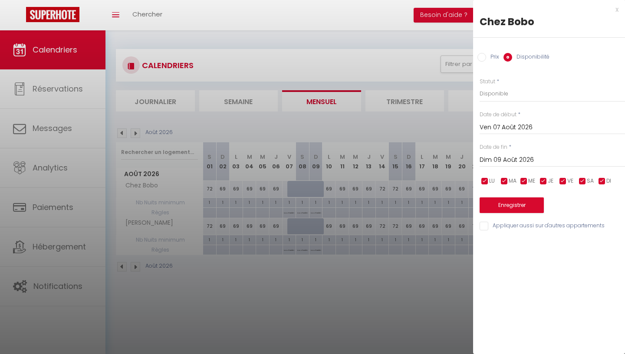
click at [527, 161] on input "Dim 09 Août 2026" at bounding box center [551, 159] width 145 height 11
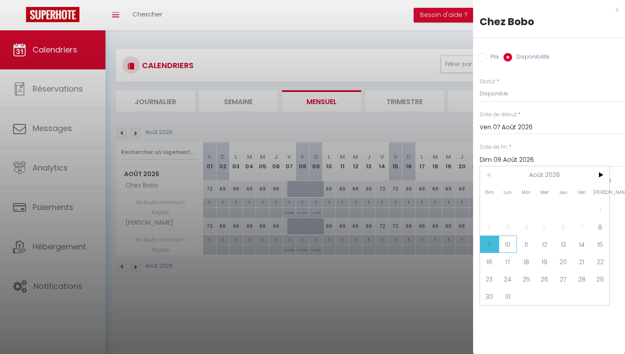
click at [511, 246] on span "10" at bounding box center [507, 244] width 19 height 17
type input "Lun 10 Août 2026"
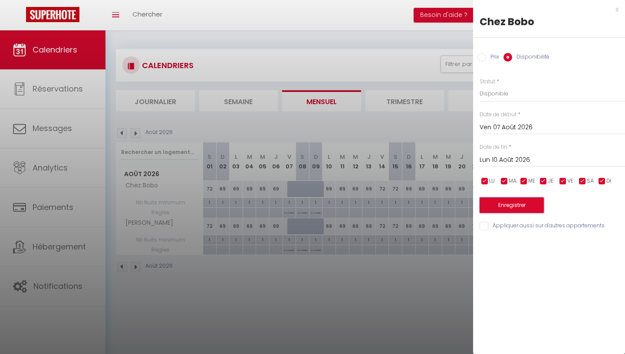
click at [505, 206] on button "Enregistrer" at bounding box center [511, 205] width 64 height 16
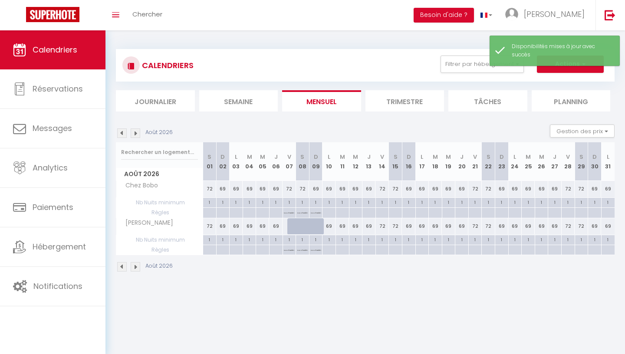
click at [294, 223] on div at bounding box center [293, 226] width 13 height 16
select select "1"
type input "Ven 07 Août 2026"
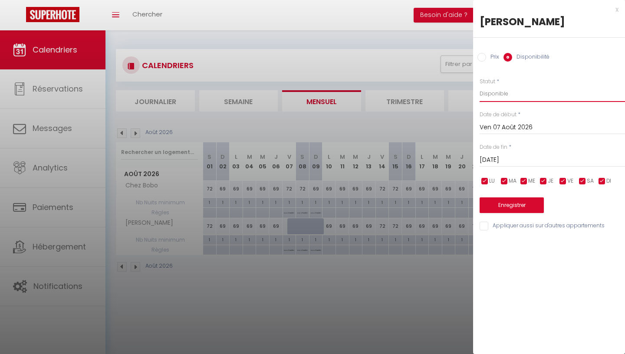
click option "Disponible" at bounding box center [0, 0] width 0 height 0
click at [499, 164] on input "Sam 08 Août 2026" at bounding box center [551, 159] width 145 height 11
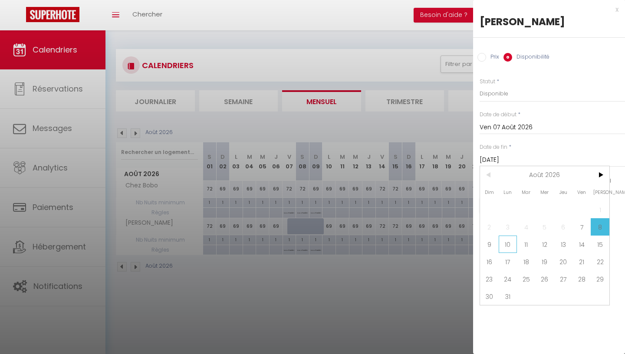
click at [514, 239] on span "10" at bounding box center [507, 244] width 19 height 17
type input "Lun 10 Août 2026"
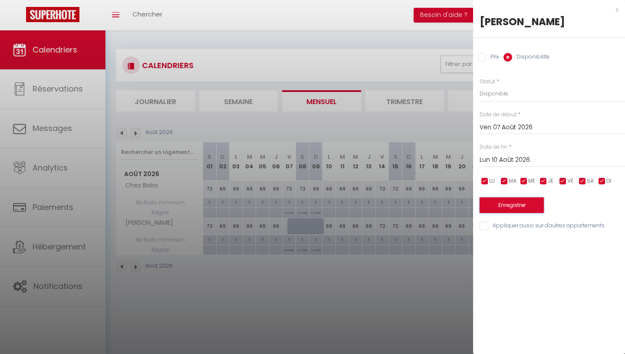
click at [507, 204] on button "Enregistrer" at bounding box center [511, 205] width 64 height 16
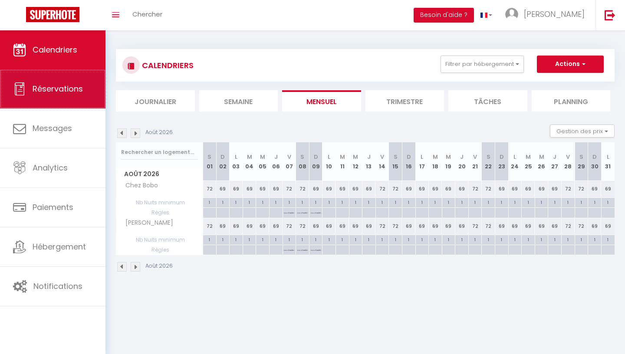
click at [66, 90] on span "Réservations" at bounding box center [58, 88] width 50 height 11
select select "not_cancelled"
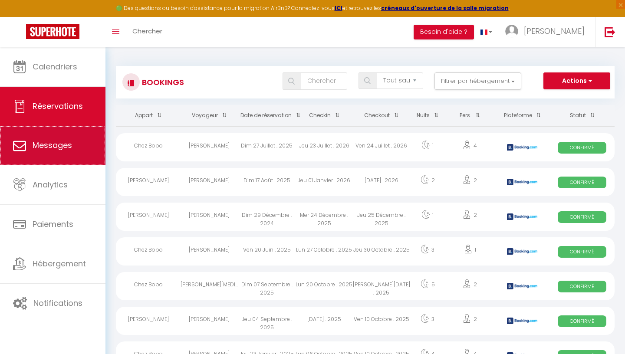
click at [78, 158] on link "Messages" at bounding box center [52, 145] width 105 height 39
select select "message"
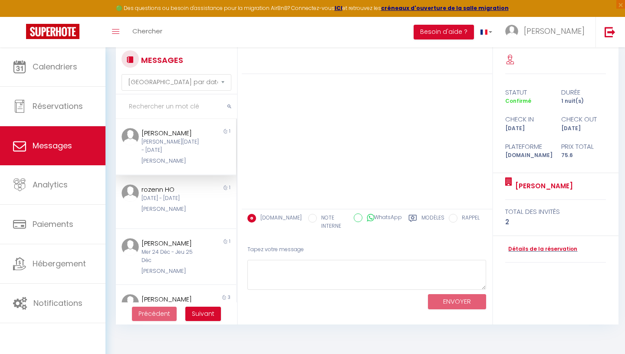
scroll to position [47, 0]
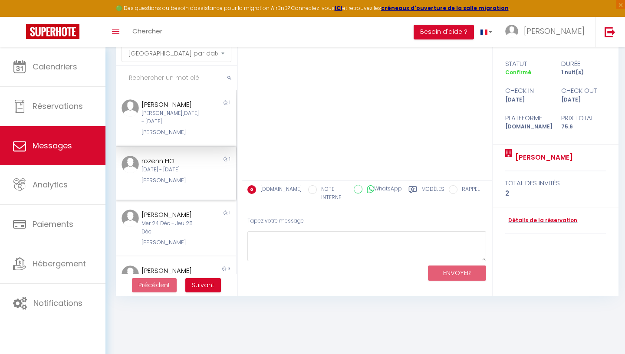
click at [173, 185] on div "Chez Douddine" at bounding box center [170, 180] width 59 height 9
click at [193, 122] on div "Sam 13 Sep - Dim 14 Sep" at bounding box center [170, 117] width 59 height 16
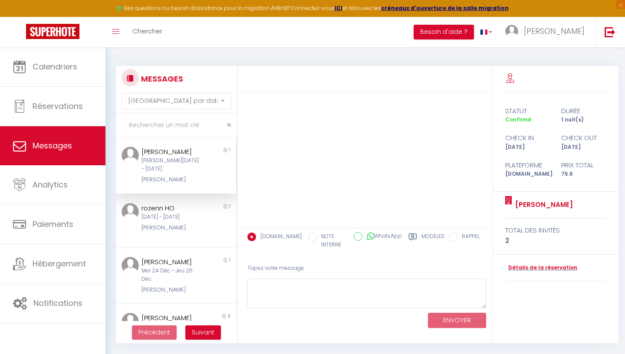
scroll to position [0, 0]
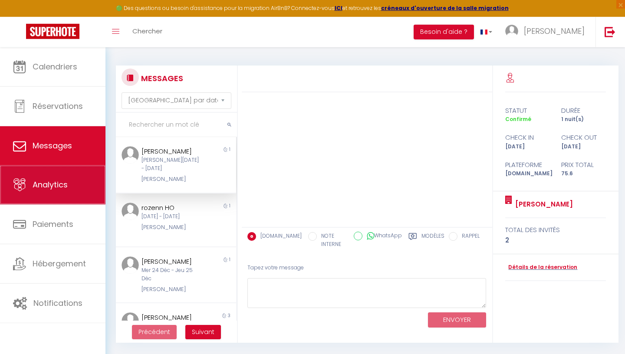
click at [41, 190] on span "Analytics" at bounding box center [50, 184] width 35 height 11
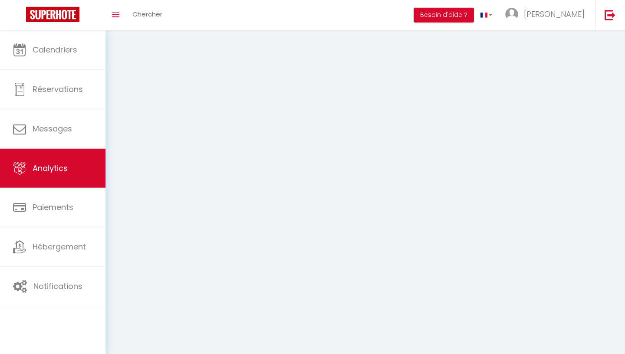
select select "2025"
select select "9"
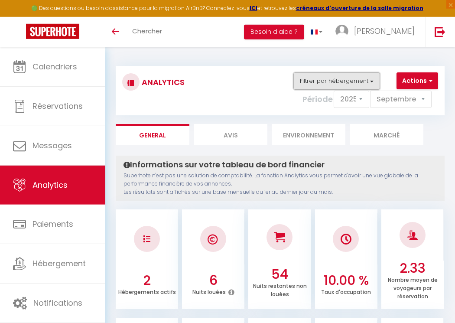
click at [324, 85] on button "Filtrer par hébergement" at bounding box center [337, 80] width 87 height 17
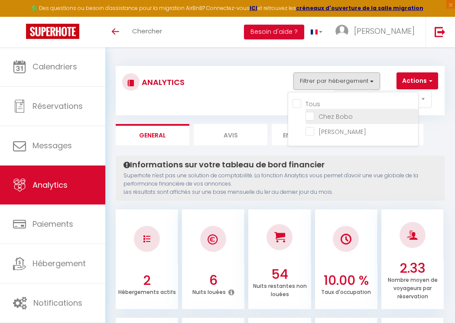
click at [319, 114] on Bobo "checkbox" at bounding box center [362, 115] width 113 height 9
checkbox Bobo "true"
click at [331, 123] on li "Chez Bobo" at bounding box center [362, 116] width 113 height 15
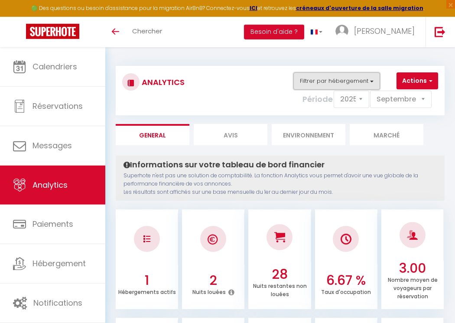
click at [342, 79] on button "Filtrer par hébergement" at bounding box center [337, 80] width 87 height 17
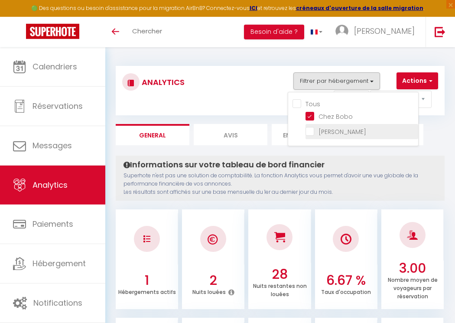
click at [336, 134] on Douddine "checkbox" at bounding box center [362, 131] width 113 height 9
checkbox Douddine "true"
checkbox input "true"
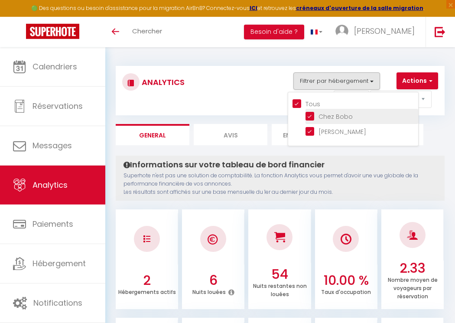
click at [336, 118] on Bobo "checkbox" at bounding box center [362, 115] width 113 height 9
checkbox Bobo "false"
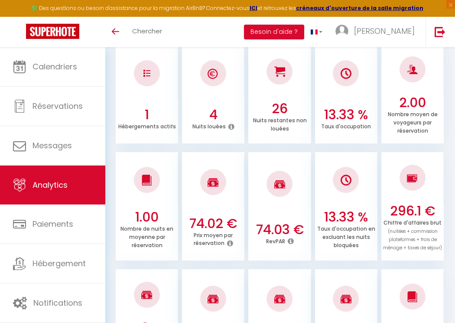
scroll to position [165, 0]
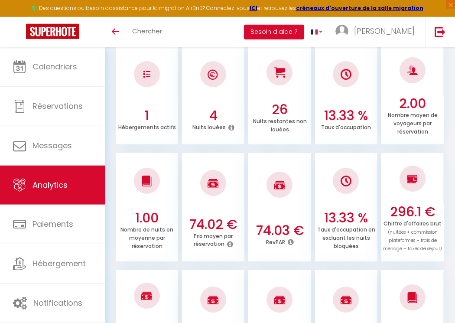
click at [292, 242] on icon at bounding box center [291, 242] width 6 height 7
click at [228, 246] on icon at bounding box center [230, 244] width 6 height 7
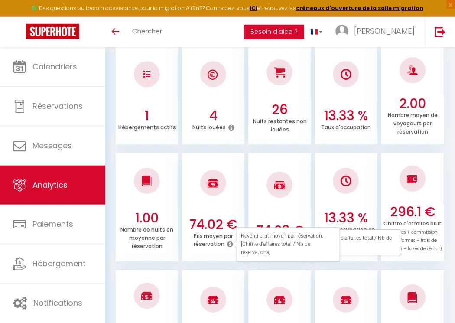
click at [271, 207] on div at bounding box center [280, 184] width 62 height 51
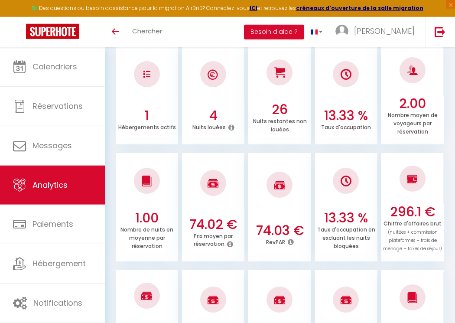
click at [292, 242] on icon at bounding box center [291, 242] width 6 height 7
click at [295, 216] on li "74.03 € RevPAR" at bounding box center [280, 207] width 62 height 108
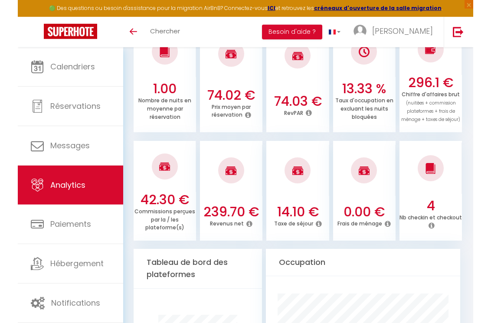
scroll to position [297, 0]
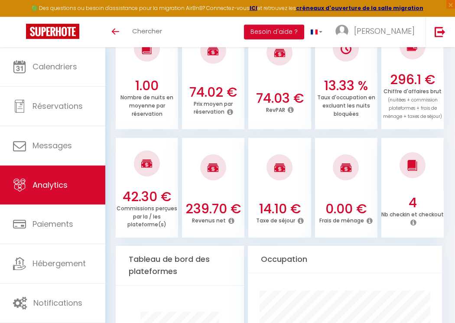
click at [233, 222] on icon at bounding box center [232, 220] width 6 height 7
click at [223, 230] on div "239.70 € Revenus net" at bounding box center [213, 217] width 62 height 33
click at [301, 223] on icon at bounding box center [301, 220] width 6 height 7
click at [279, 169] on img at bounding box center [280, 167] width 11 height 10
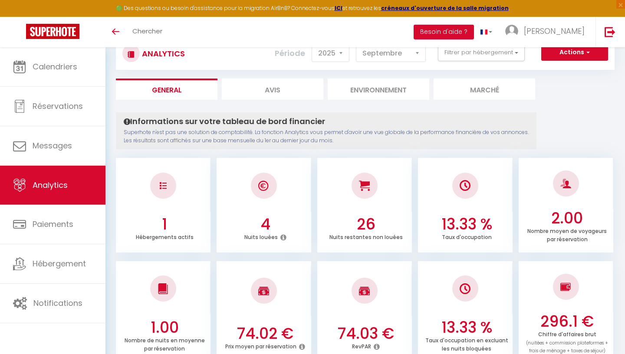
scroll to position [0, 0]
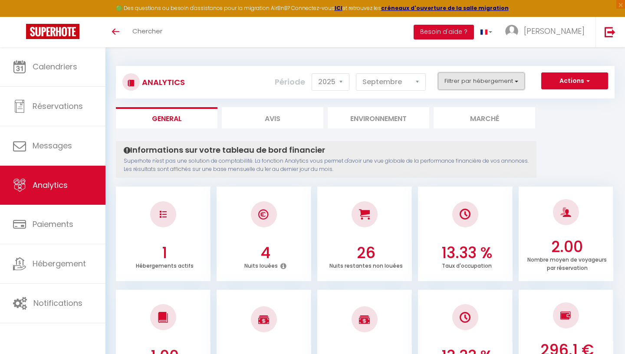
click at [508, 85] on button "Filtrer par hébergement" at bounding box center [481, 80] width 87 height 17
click at [455, 106] on input "Tous" at bounding box center [500, 103] width 126 height 9
checkbox input "true"
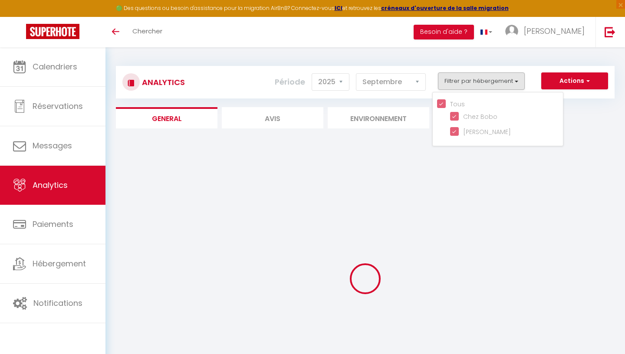
checkbox Bobo "true"
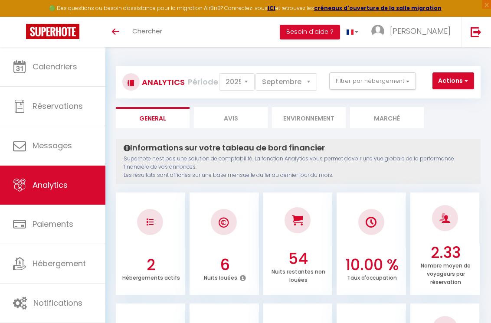
click at [215, 121] on li "Avis" at bounding box center [231, 117] width 74 height 21
select select "2025"
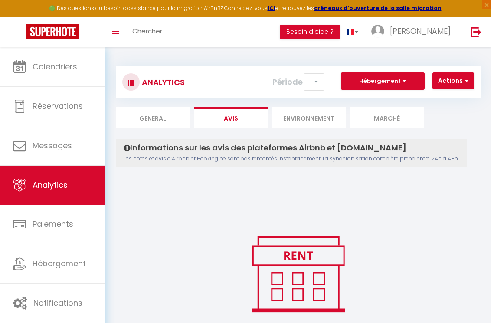
click at [294, 252] on img at bounding box center [298, 274] width 111 height 83
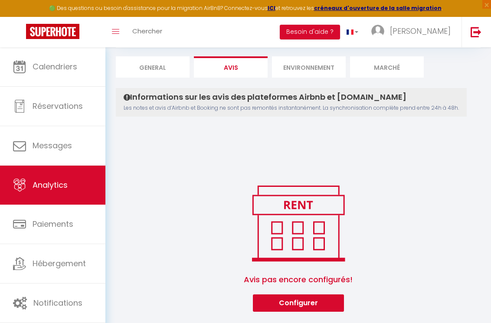
scroll to position [55, 0]
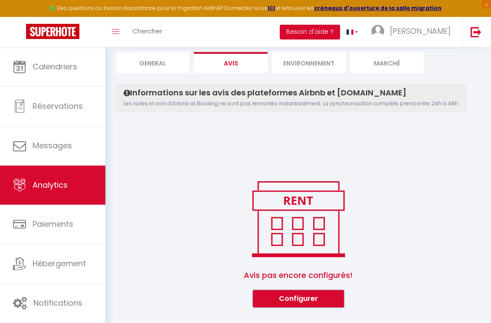
click at [308, 301] on button "Configurer" at bounding box center [298, 298] width 91 height 17
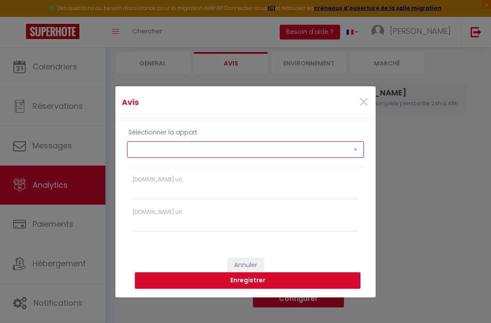
click at [127, 141] on select "Chez Bobo Chez Douddine" at bounding box center [245, 149] width 237 height 16
click option "Chez Bobo" at bounding box center [0, 0] width 0 height 0
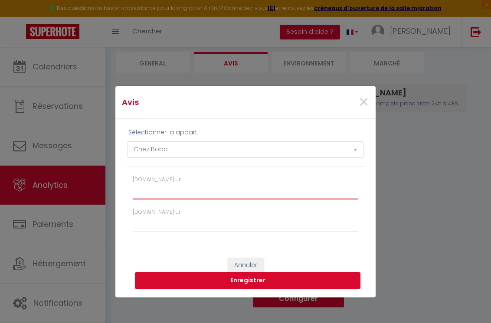
click at [257, 196] on input "Booking.com url" at bounding box center [246, 192] width 226 height 16
click at [365, 106] on span "×" at bounding box center [363, 102] width 11 height 26
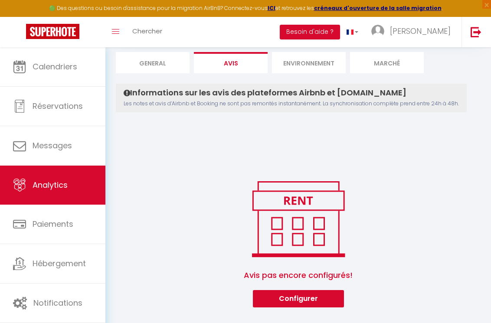
click at [383, 66] on li "Marché" at bounding box center [387, 62] width 74 height 21
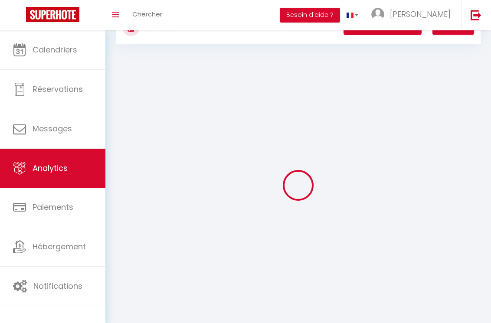
scroll to position [7, 0]
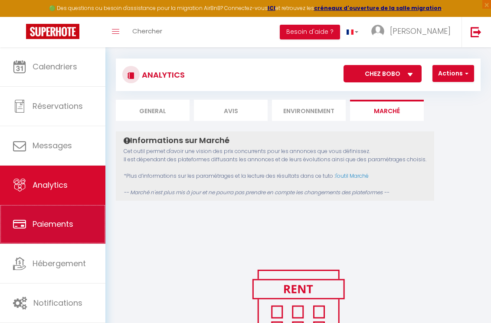
click at [61, 229] on span "Paiements" at bounding box center [53, 224] width 41 height 11
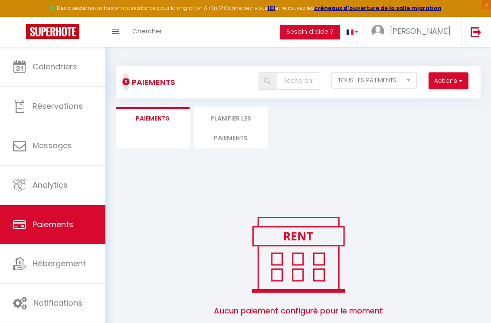
click at [229, 119] on li "Planifier les paiements" at bounding box center [231, 127] width 74 height 41
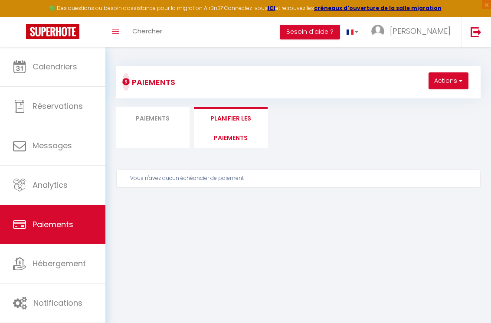
click at [163, 128] on li "Paiements" at bounding box center [153, 127] width 74 height 41
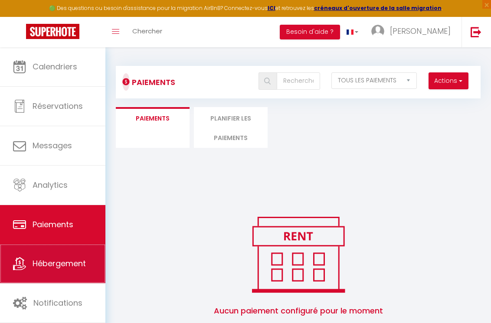
click at [70, 266] on span "Hébergement" at bounding box center [59, 263] width 53 height 11
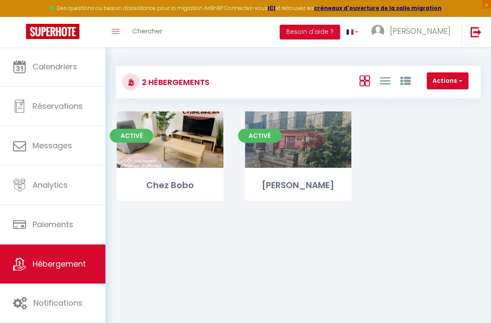
click at [321, 130] on div "Editer" at bounding box center [298, 139] width 107 height 56
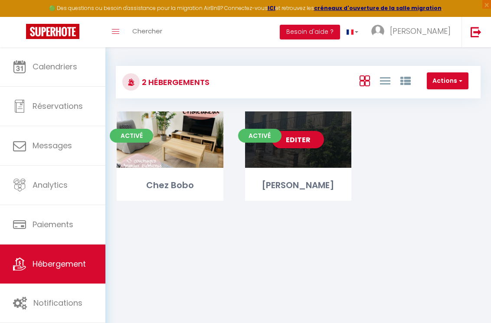
click at [309, 140] on link "Editer" at bounding box center [298, 139] width 52 height 17
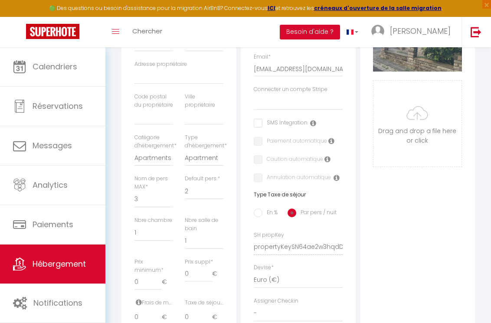
scroll to position [211, 0]
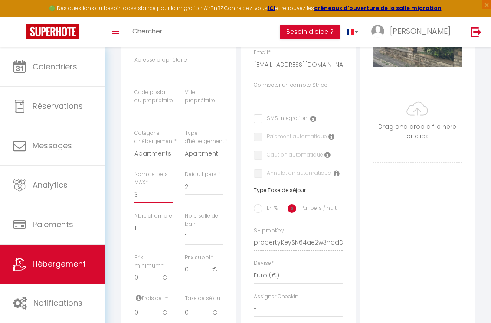
click at [134, 187] on select "1 2 3 4 5 6 7 8 9 10 11 12 13 14" at bounding box center [153, 195] width 39 height 16
click option "5" at bounding box center [0, 0] width 0 height 0
click at [185, 179] on select "1 2 3 4 5 6 7 8 9 10 11 12 13 14" at bounding box center [204, 187] width 39 height 16
click option "1" at bounding box center [0, 0] width 0 height 0
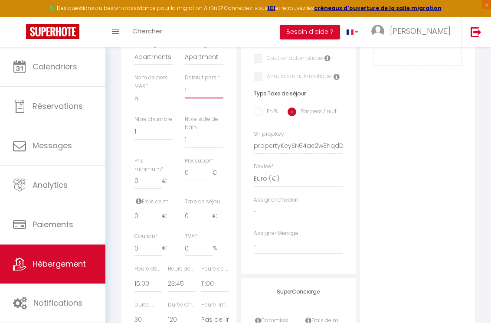
scroll to position [308, 0]
click at [159, 182] on input "-39" at bounding box center [147, 181] width 27 height 16
click at [159, 182] on input "-53" at bounding box center [147, 181] width 27 height 16
click at [159, 182] on input "-59" at bounding box center [147, 181] width 27 height 16
click at [161, 174] on input "-59" at bounding box center [147, 181] width 27 height 16
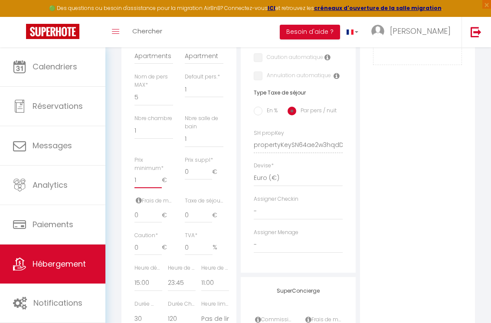
click at [161, 179] on input "1" at bounding box center [147, 181] width 27 height 16
click at [161, 179] on input "17" at bounding box center [147, 181] width 27 height 16
click at [161, 179] on input "30" at bounding box center [147, 181] width 27 height 16
click at [161, 179] on input "42" at bounding box center [147, 181] width 27 height 16
click at [161, 179] on input "43" at bounding box center [147, 181] width 27 height 16
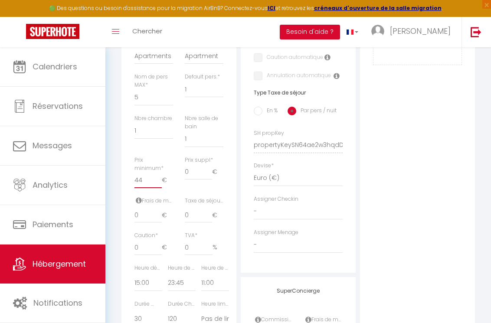
click at [161, 179] on input "44" at bounding box center [147, 181] width 27 height 16
click at [161, 179] on input "45" at bounding box center [147, 181] width 27 height 16
click at [161, 179] on input "46" at bounding box center [147, 181] width 27 height 16
click at [161, 179] on input "47" at bounding box center [147, 181] width 27 height 16
click at [161, 179] on input "48" at bounding box center [147, 181] width 27 height 16
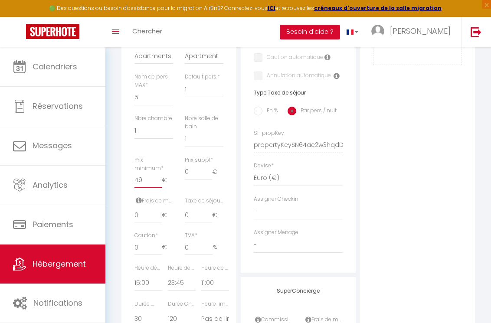
click at [161, 179] on input "49" at bounding box center [147, 181] width 27 height 16
click at [161, 179] on input "50" at bounding box center [147, 181] width 27 height 16
click at [161, 179] on input "51" at bounding box center [147, 181] width 27 height 16
click at [161, 179] on input "52" at bounding box center [147, 181] width 27 height 16
click at [161, 179] on input "53" at bounding box center [147, 181] width 27 height 16
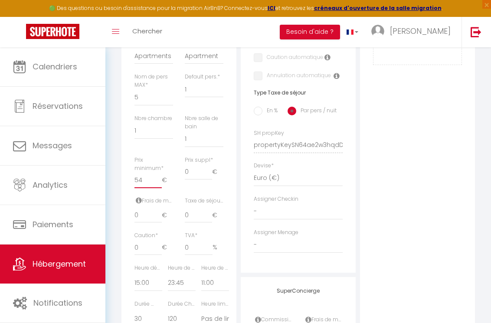
click at [161, 179] on input "54" at bounding box center [147, 181] width 27 height 16
click at [161, 179] on input "55" at bounding box center [147, 181] width 27 height 16
click at [161, 179] on input "56" at bounding box center [147, 181] width 27 height 16
click at [161, 179] on input "57" at bounding box center [147, 181] width 27 height 16
click at [161, 179] on input "58" at bounding box center [147, 181] width 27 height 16
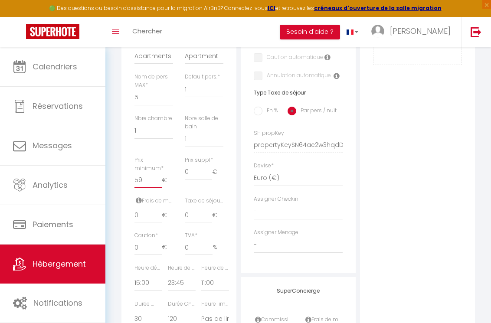
click at [161, 179] on input "59" at bounding box center [147, 181] width 27 height 16
click at [161, 179] on input "60" at bounding box center [147, 181] width 27 height 16
click at [161, 179] on input "61" at bounding box center [147, 181] width 27 height 16
click at [160, 180] on input "76" at bounding box center [147, 181] width 27 height 16
click at [159, 183] on input "75" at bounding box center [147, 181] width 27 height 16
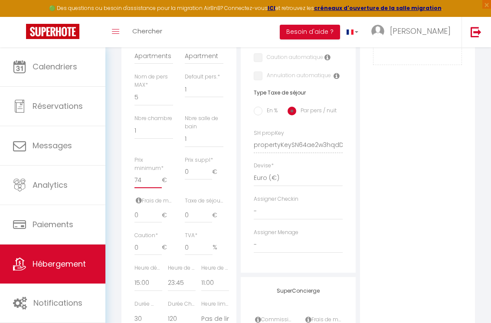
click at [159, 183] on input "74" at bounding box center [147, 181] width 27 height 16
click at [159, 183] on input "73" at bounding box center [147, 181] width 27 height 16
click at [159, 183] on input "72" at bounding box center [147, 181] width 27 height 16
click at [159, 183] on input "71" at bounding box center [147, 181] width 27 height 16
click at [157, 183] on input "70" at bounding box center [147, 181] width 27 height 16
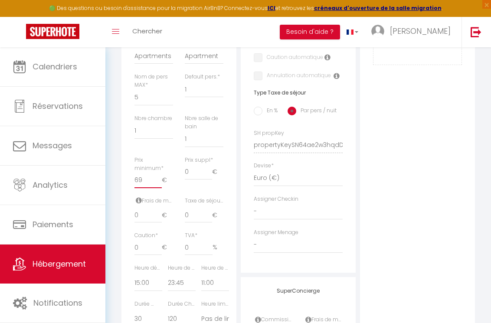
click at [157, 183] on input "69" at bounding box center [147, 181] width 27 height 16
click at [157, 183] on input "68" at bounding box center [147, 181] width 27 height 16
click at [158, 177] on input "69" at bounding box center [147, 181] width 27 height 16
click at [207, 179] on input "36" at bounding box center [198, 172] width 27 height 16
click at [207, 179] on input "50" at bounding box center [198, 172] width 27 height 16
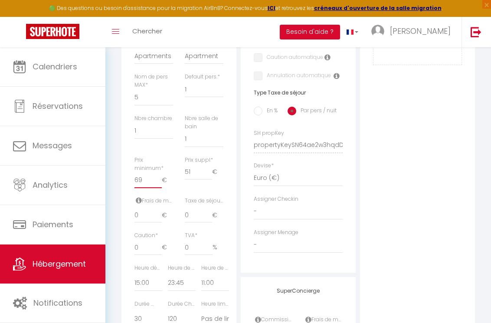
click at [207, 179] on input "51" at bounding box center [198, 172] width 27 height 16
click at [207, 179] on input "69" at bounding box center [198, 172] width 27 height 16
click at [207, 179] on input "79" at bounding box center [198, 172] width 27 height 16
click at [207, 180] on input "78" at bounding box center [198, 172] width 27 height 16
click at [207, 180] on input "77" at bounding box center [198, 172] width 27 height 16
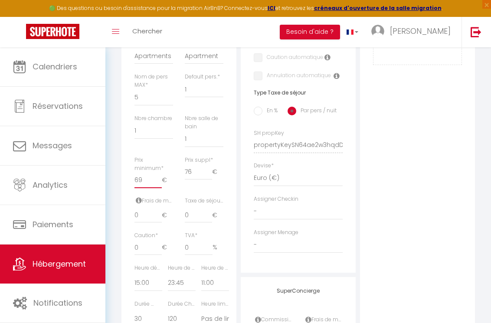
click at [207, 180] on input "76" at bounding box center [198, 172] width 27 height 16
click at [207, 180] on input "75" at bounding box center [198, 172] width 27 height 16
click at [207, 180] on input "74" at bounding box center [198, 172] width 27 height 16
click at [207, 180] on input "73" at bounding box center [198, 172] width 27 height 16
click at [206, 180] on input "72" at bounding box center [198, 172] width 27 height 16
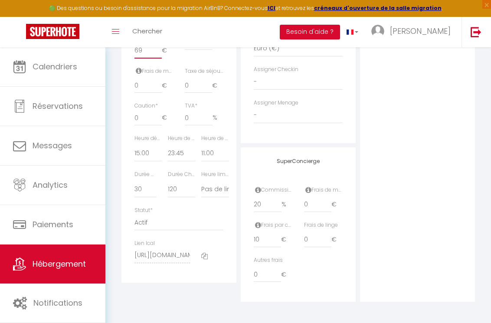
scroll to position [439, 0]
click at [282, 207] on input "19.99" at bounding box center [268, 205] width 28 height 16
drag, startPoint x: 270, startPoint y: 203, endPoint x: 235, endPoint y: 199, distance: 35.8
click at [254, 200] on input "19.99" at bounding box center [268, 205] width 28 height 16
drag, startPoint x: 261, startPoint y: 239, endPoint x: 243, endPoint y: 239, distance: 18.2
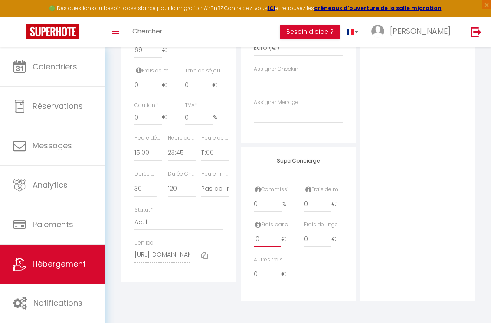
click at [254, 239] on input "10" at bounding box center [267, 240] width 27 height 16
click at [134, 145] on select "00:00 00:15 00:30 00:45 01:00 01:15 01:30 01:45 02:00 02:15 02:30 02:45 03:00" at bounding box center [148, 153] width 28 height 16
click option "16:00" at bounding box center [0, 0] width 0 height 0
click at [134, 181] on select "15 30 45 60 75 90 105 120 135 150 165 180 195 210" at bounding box center [145, 189] width 22 height 16
click option "15" at bounding box center [0, 0] width 0 height 0
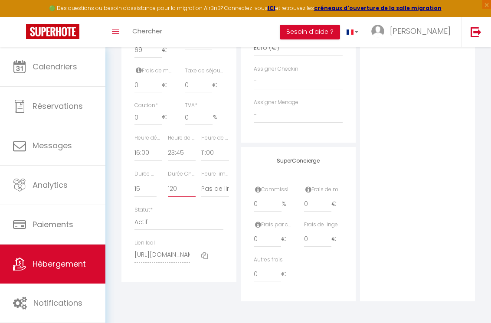
click at [168, 181] on select "15 30 45 60 75 90 105 120 135 150 165 180 195 210" at bounding box center [182, 189] width 28 height 16
click option "15" at bounding box center [0, 0] width 0 height 0
click at [201, 181] on select "Pas de limite 01:00 02:00 03:00 04:00 05:00 06:00 07:00 08:00 09:00 10:00 11:00…" at bounding box center [215, 189] width 28 height 16
click option "21:00" at bounding box center [0, 0] width 0 height 0
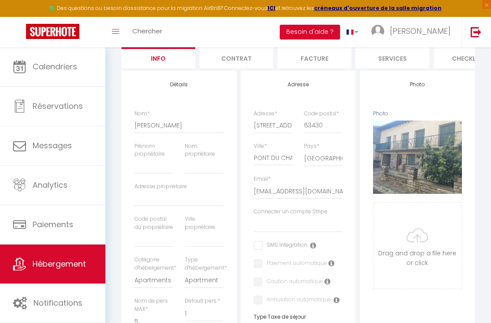
scroll to position [84, 0]
click at [304, 246] on input "checkbox" at bounding box center [281, 246] width 54 height 9
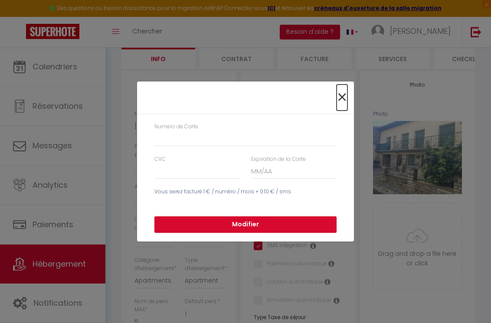
click at [341, 98] on span "×" at bounding box center [342, 98] width 11 height 26
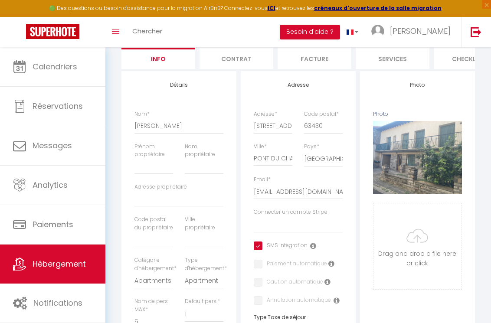
click at [313, 246] on icon at bounding box center [313, 245] width 6 height 7
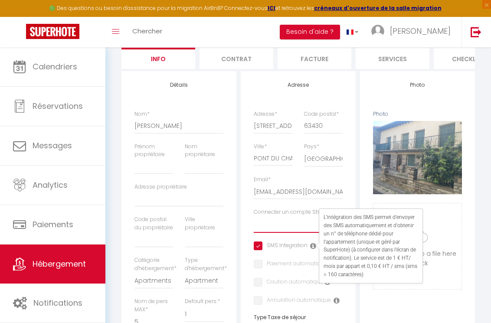
click at [254, 216] on select "Connecter un compte Stripe" at bounding box center [298, 224] width 89 height 16
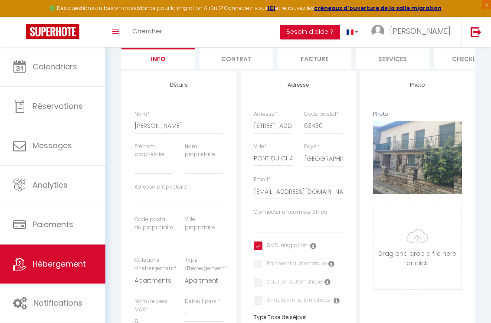
click at [257, 248] on input "checkbox" at bounding box center [281, 246] width 54 height 9
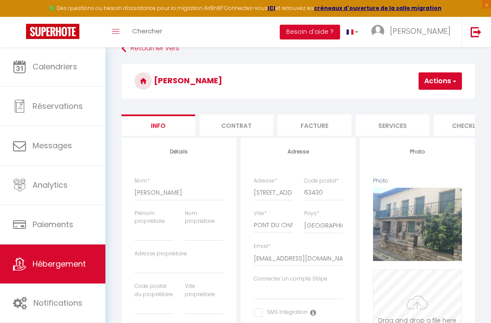
scroll to position [0, 0]
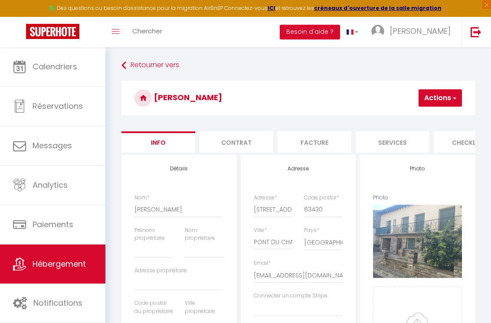
click at [438, 98] on button "Actions" at bounding box center [440, 97] width 43 height 17
drag, startPoint x: 423, startPoint y: 118, endPoint x: 418, endPoint y: 118, distance: 5.2
click at [422, 118] on link "Enregistrer" at bounding box center [415, 116] width 93 height 11
click at [433, 97] on button "Actions" at bounding box center [440, 97] width 43 height 17
click at [399, 118] on input "Enregistrer" at bounding box center [393, 117] width 32 height 9
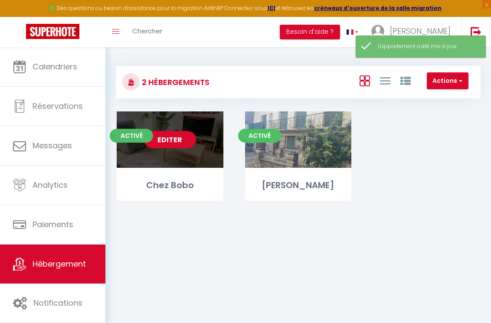
click at [167, 138] on link "Editer" at bounding box center [170, 139] width 52 height 17
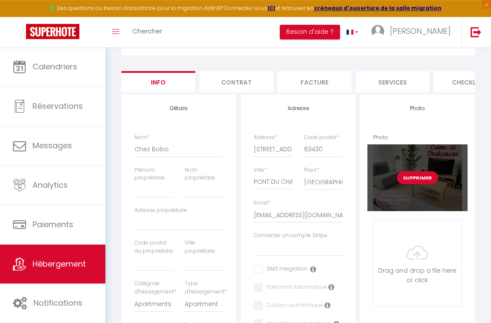
scroll to position [62, 0]
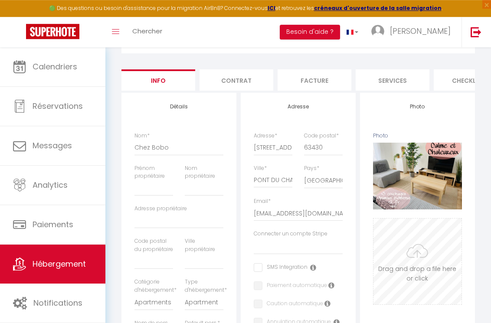
click at [403, 251] on input "Photo" at bounding box center [417, 262] width 88 height 86
click at [425, 269] on input "Photo" at bounding box center [417, 262] width 88 height 86
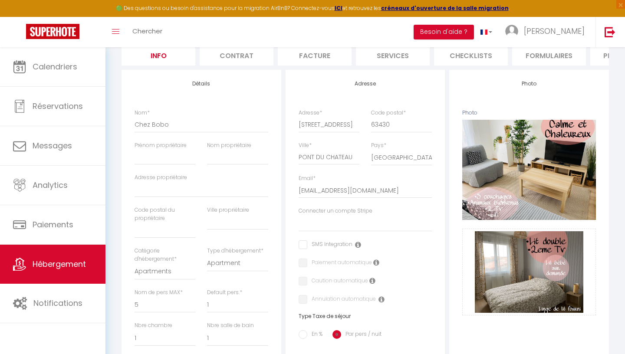
scroll to position [0, 0]
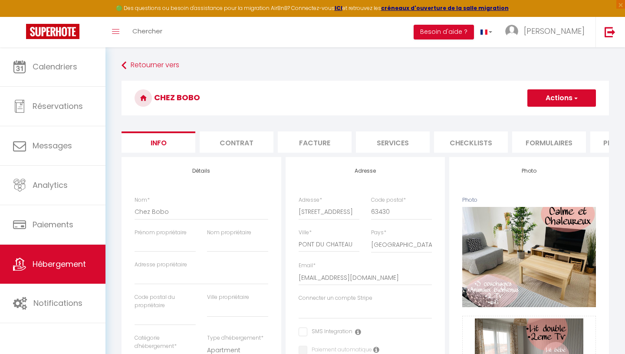
click at [549, 101] on button "Actions" at bounding box center [561, 97] width 69 height 17
click at [549, 118] on link "Enregistrer" at bounding box center [548, 116] width 93 height 11
click at [536, 98] on button "Actions" at bounding box center [561, 97] width 69 height 17
click at [532, 120] on input "Enregistrer" at bounding box center [527, 117] width 32 height 9
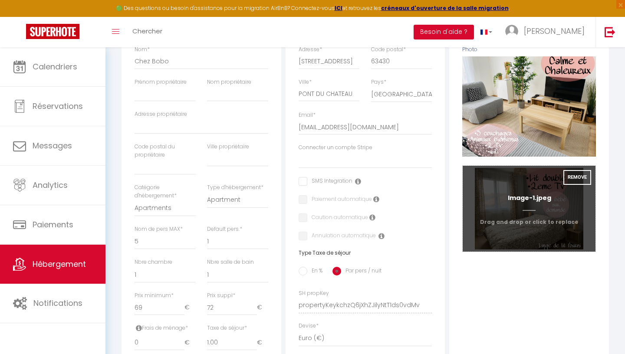
scroll to position [129, 0]
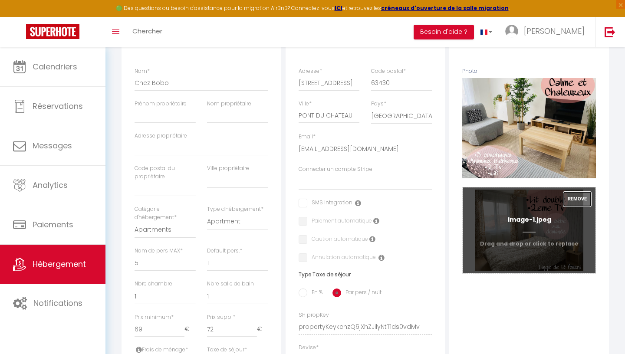
click at [570, 199] on button "Remove" at bounding box center [577, 199] width 28 height 15
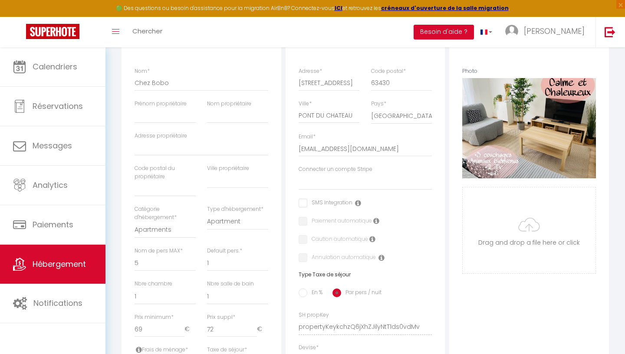
click at [552, 318] on div "Photo Photo Supprimer Drag and drop a file here or click Ooops, something wrong…" at bounding box center [529, 320] width 160 height 585
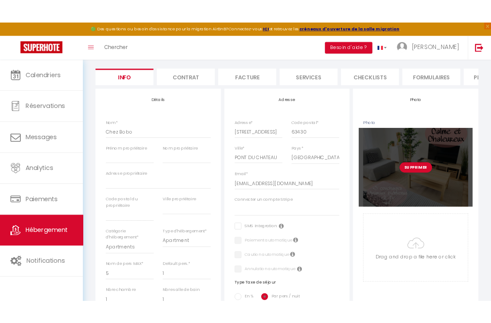
scroll to position [0, 0]
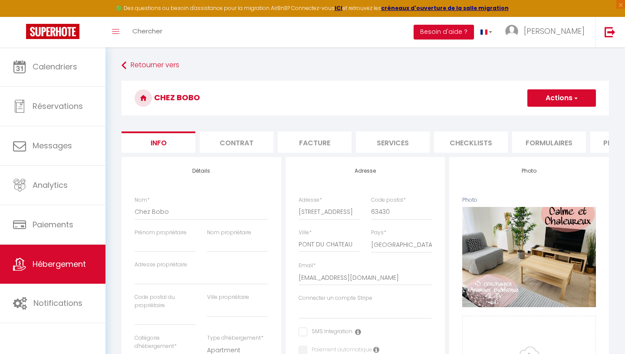
click at [561, 98] on button "Actions" at bounding box center [561, 97] width 69 height 17
click at [555, 120] on link "Enregistrer" at bounding box center [548, 116] width 93 height 11
click at [541, 95] on button "Actions" at bounding box center [561, 97] width 69 height 17
click at [524, 118] on input "Enregistrer" at bounding box center [527, 117] width 32 height 9
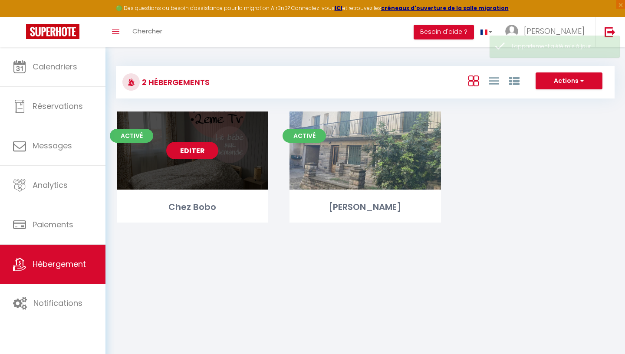
click at [204, 154] on link "Editer" at bounding box center [192, 150] width 52 height 17
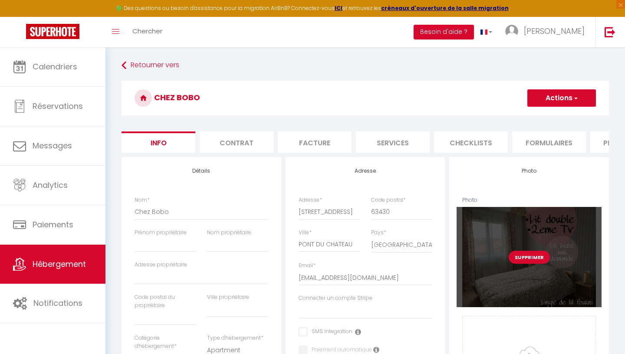
click at [534, 256] on button "Supprimer" at bounding box center [528, 257] width 41 height 13
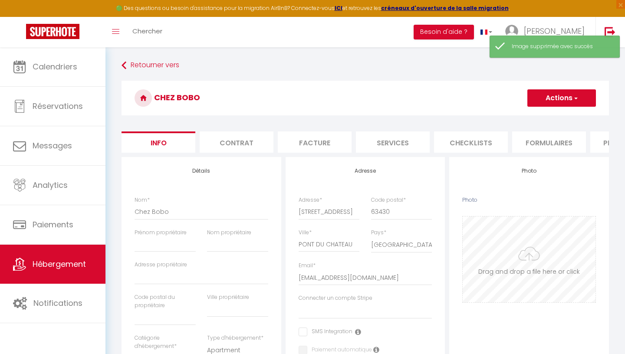
click at [527, 275] on input "Photo" at bounding box center [528, 259] width 133 height 86
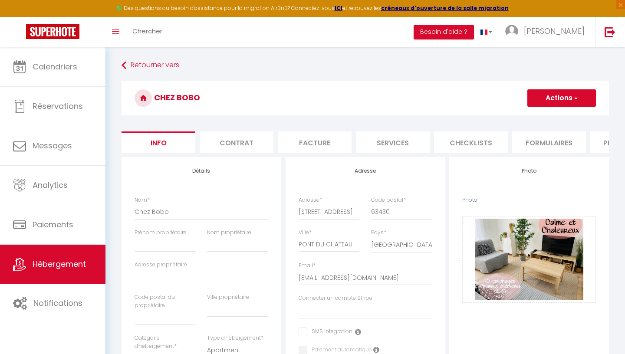
click at [548, 99] on button "Actions" at bounding box center [561, 97] width 69 height 17
click at [536, 117] on input "Enregistrer" at bounding box center [527, 117] width 32 height 9
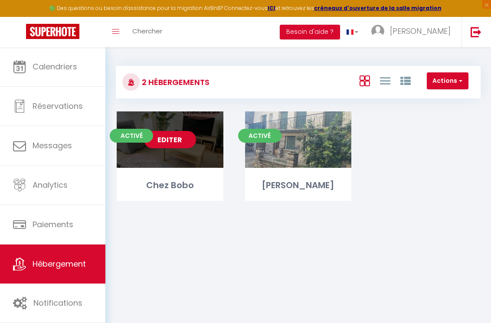
click at [186, 189] on div "Chez Bobo" at bounding box center [170, 185] width 107 height 13
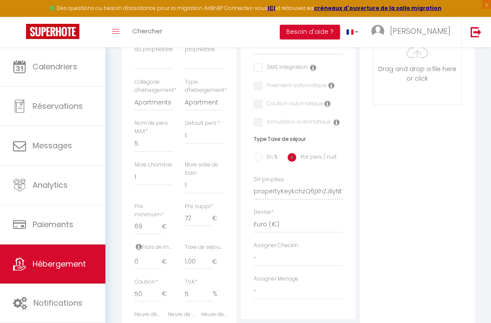
scroll to position [262, 0]
click at [185, 128] on select "1 2 3 4 5 6 7 8 9 10 11 12 13 14" at bounding box center [204, 136] width 39 height 16
click option "5" at bounding box center [0, 0] width 0 height 0
drag, startPoint x: 200, startPoint y: 229, endPoint x: 180, endPoint y: 226, distance: 20.7
click at [185, 226] on input "72" at bounding box center [198, 219] width 27 height 16
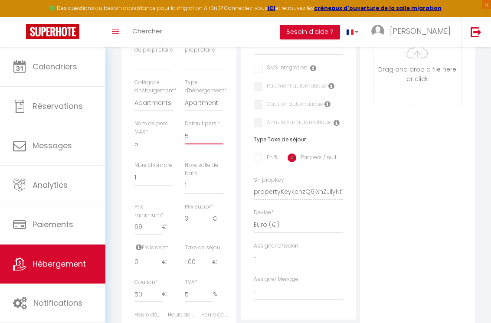
click at [185, 128] on select "1 2 3 4 5 6 7 8 9 10 11 12 13 14" at bounding box center [204, 136] width 39 height 16
click option "2" at bounding box center [0, 0] width 0 height 0
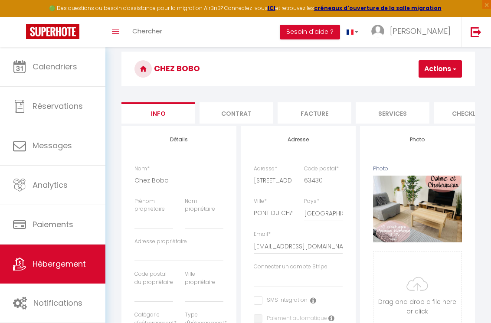
scroll to position [29, 0]
click at [432, 72] on button "Actions" at bounding box center [440, 69] width 43 height 17
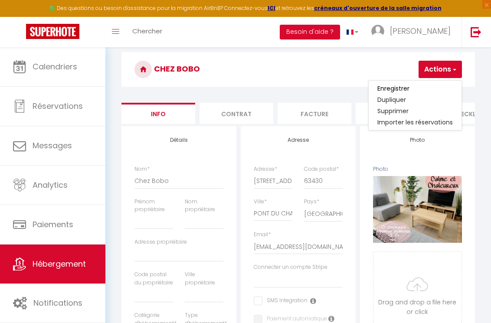
drag, startPoint x: 420, startPoint y: 85, endPoint x: 402, endPoint y: 89, distance: 18.4
click at [402, 89] on link "Enregistrer" at bounding box center [415, 88] width 93 height 11
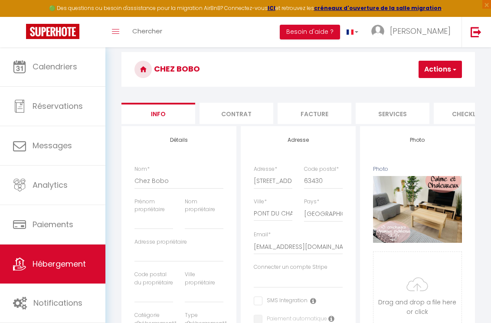
click at [402, 89] on div "Chez Bobo Actions Enregistrer Dupliquer Supprimer Importer les réservations" at bounding box center [298, 71] width 354 height 39
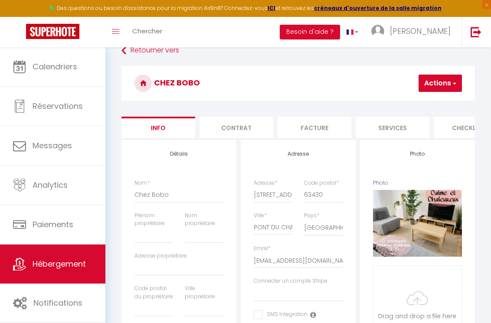
scroll to position [0, 0]
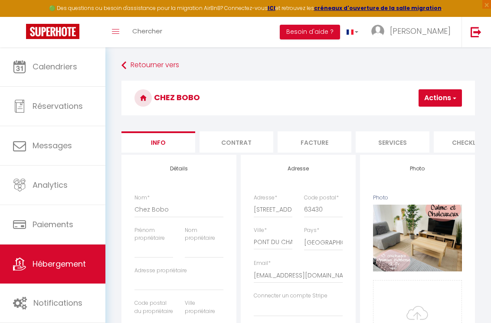
click at [429, 98] on button "Actions" at bounding box center [440, 97] width 43 height 17
click at [403, 119] on input "Enregistrer" at bounding box center [393, 117] width 32 height 9
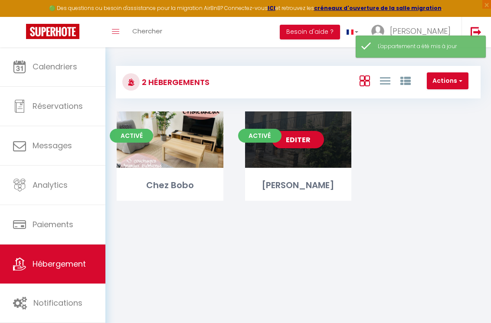
click at [301, 143] on link "Editer" at bounding box center [298, 139] width 52 height 17
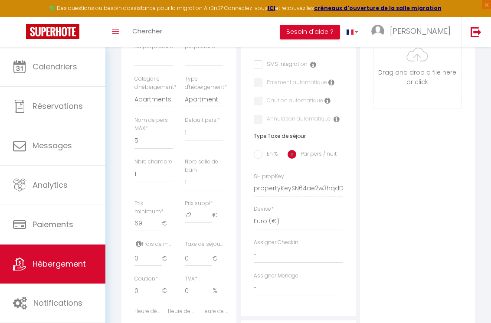
scroll to position [277, 0]
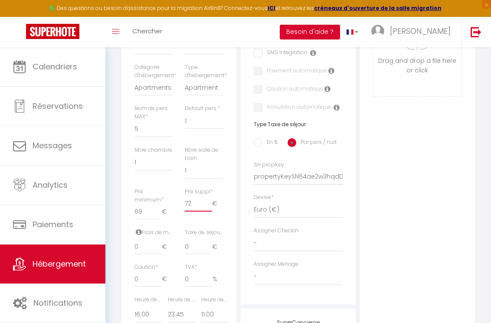
drag, startPoint x: 197, startPoint y: 214, endPoint x: 168, endPoint y: 204, distance: 30.7
click at [185, 207] on input "72" at bounding box center [198, 204] width 27 height 16
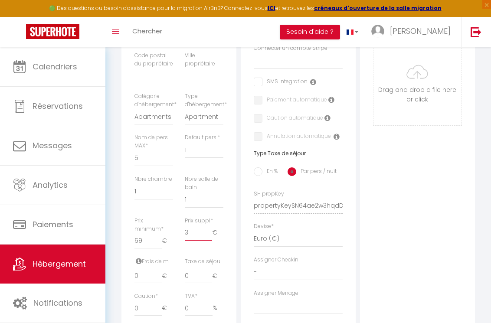
scroll to position [252, 0]
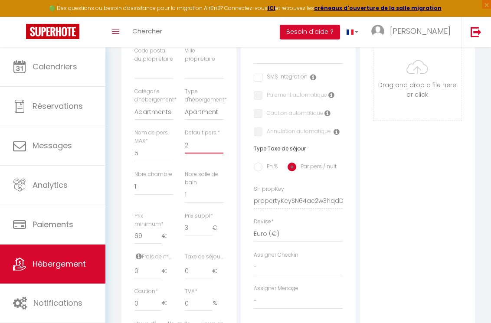
click option "2" at bounding box center [0, 0] width 0 height 0
click at [209, 269] on input "0.01" at bounding box center [198, 271] width 27 height 16
click at [209, 269] on input "0.02" at bounding box center [198, 271] width 27 height 16
click at [209, 269] on input "0.03" at bounding box center [198, 271] width 27 height 16
click at [209, 269] on input "0.04" at bounding box center [198, 271] width 27 height 16
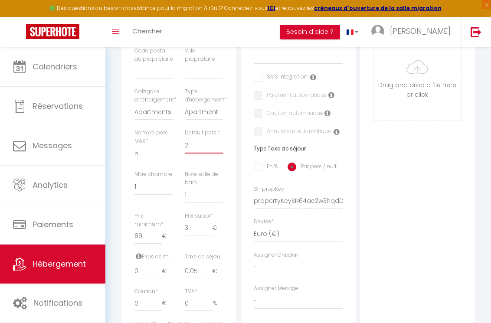
click at [209, 269] on input "0.05" at bounding box center [198, 271] width 27 height 16
click at [209, 269] on input "0.2" at bounding box center [198, 271] width 27 height 16
click at [209, 269] on input "0.78" at bounding box center [198, 271] width 27 height 16
click at [209, 269] on input "0.92" at bounding box center [198, 271] width 27 height 16
click at [209, 269] on input "1.07" at bounding box center [198, 271] width 27 height 16
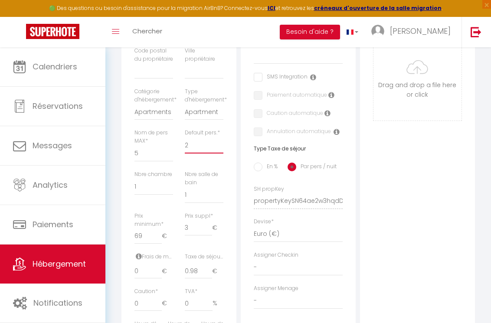
click at [209, 274] on input "0.98" at bounding box center [198, 271] width 27 height 16
drag, startPoint x: 200, startPoint y: 272, endPoint x: 167, endPoint y: 264, distance: 33.5
click at [185, 264] on input "0.98" at bounding box center [198, 271] width 27 height 16
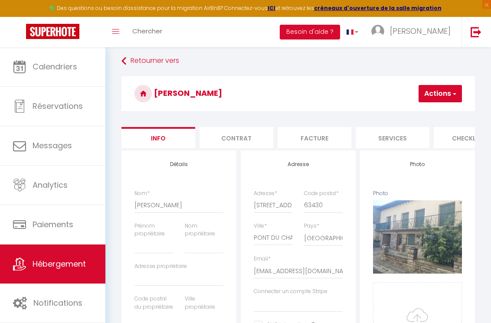
scroll to position [0, 0]
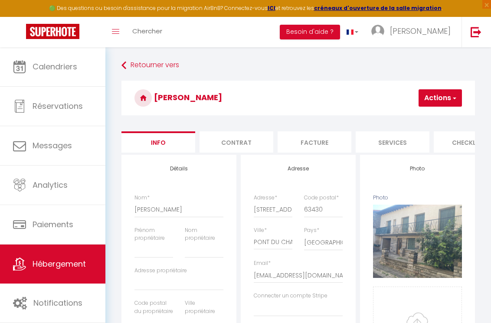
click at [438, 97] on button "Actions" at bounding box center [440, 97] width 43 height 17
click at [397, 119] on input "Enregistrer" at bounding box center [393, 117] width 32 height 9
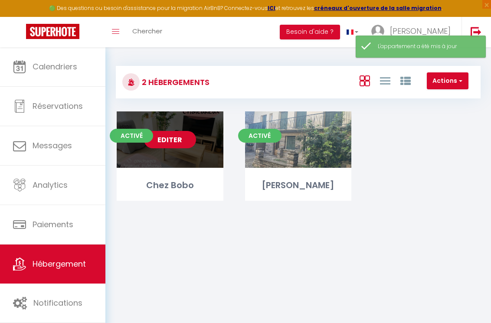
click at [177, 140] on link "Editer" at bounding box center [170, 139] width 52 height 17
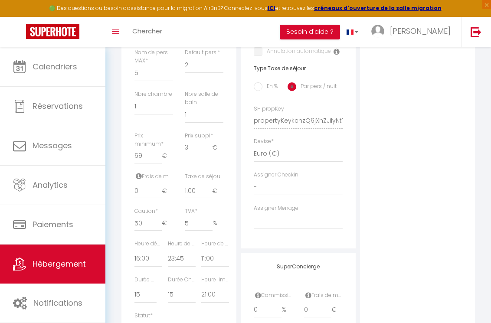
scroll to position [332, 0]
drag, startPoint x: 198, startPoint y: 194, endPoint x: 159, endPoint y: 183, distance: 40.5
click at [158, 184] on div "Frais de ménage * 0 € Taxe de séjour * 1.00 € Taxe en % * Montant max taxe séjo…" at bounding box center [179, 191] width 100 height 35
drag, startPoint x: 194, startPoint y: 190, endPoint x: 180, endPoint y: 190, distance: 14.3
click at [185, 190] on input "1.00" at bounding box center [198, 192] width 27 height 16
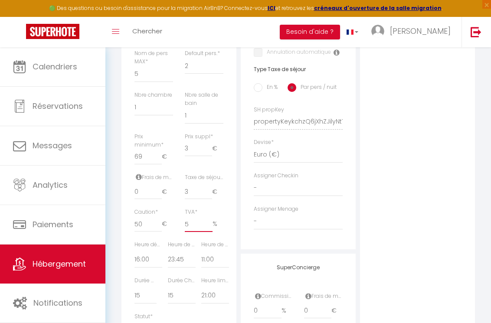
drag, startPoint x: 197, startPoint y: 221, endPoint x: 154, endPoint y: 207, distance: 45.8
click at [185, 216] on input "5" at bounding box center [199, 224] width 28 height 16
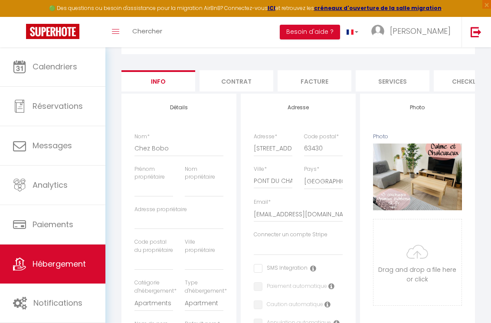
scroll to position [0, 0]
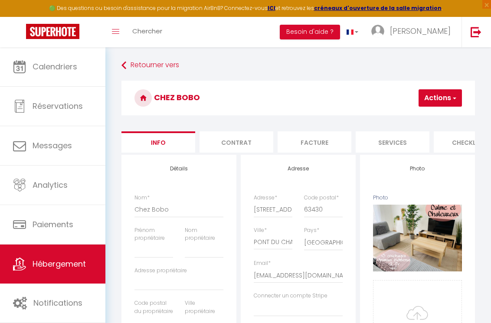
click at [440, 94] on button "Actions" at bounding box center [440, 97] width 43 height 17
click at [431, 118] on link "Enregistrer" at bounding box center [415, 116] width 93 height 11
click at [149, 63] on link "Retourner vers" at bounding box center [298, 66] width 354 height 16
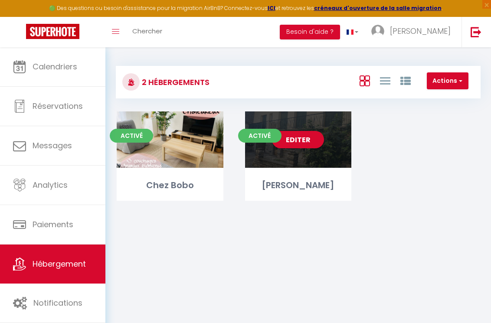
click at [295, 141] on link "Editer" at bounding box center [298, 139] width 52 height 17
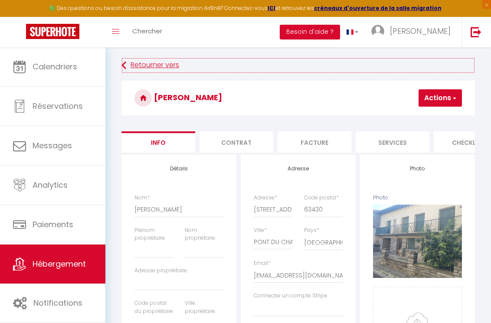
click at [172, 66] on link "Retourner vers" at bounding box center [298, 66] width 354 height 16
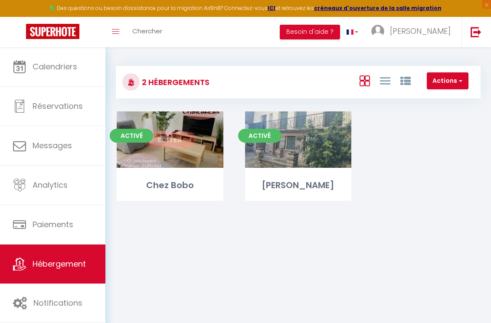
click at [188, 136] on link "Editer" at bounding box center [170, 139] width 52 height 17
click at [184, 144] on link "Editer" at bounding box center [170, 139] width 52 height 17
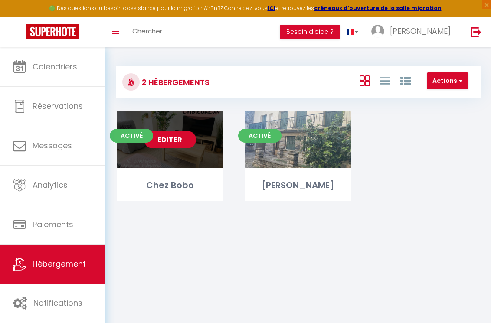
click at [170, 139] on link "Editer" at bounding box center [170, 139] width 52 height 17
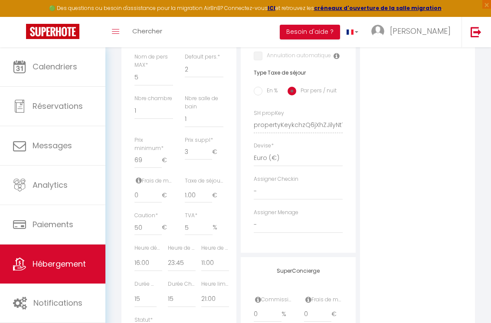
scroll to position [329, 0]
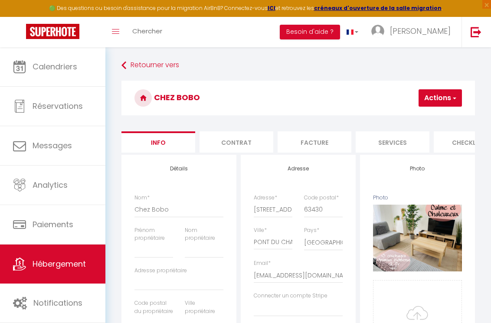
select select "5"
select select "2"
select select "1"
select select "16:00"
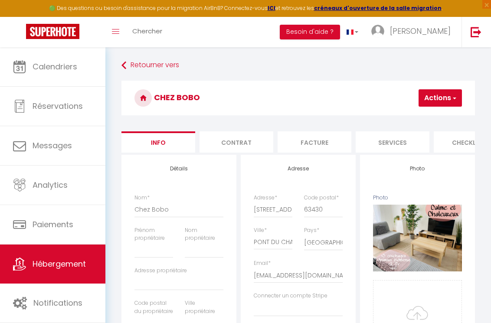
select select "23:45"
select select "11:00"
select select "21:00"
select select "28"
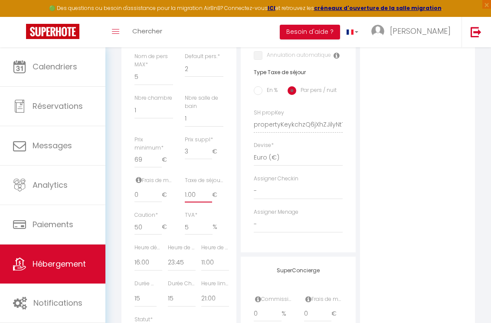
drag, startPoint x: 199, startPoint y: 197, endPoint x: 145, endPoint y: 177, distance: 57.6
click at [144, 177] on div "Frais de ménage * 0 € Taxe de séjour * 1.00 € Taxe en % * Montant max taxe séjo…" at bounding box center [179, 194] width 100 height 35
drag, startPoint x: 198, startPoint y: 195, endPoint x: 179, endPoint y: 193, distance: 18.7
click at [185, 193] on input "1.00" at bounding box center [198, 195] width 27 height 16
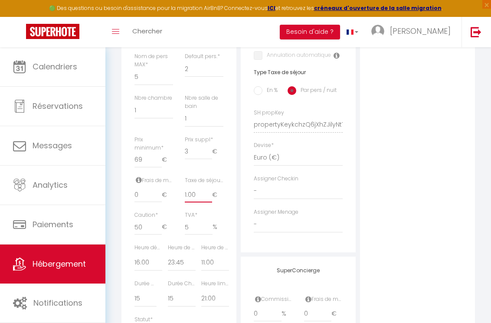
type input "3"
select select
checkbox input "false"
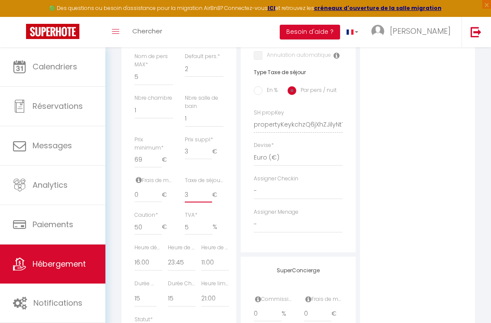
checkbox input "false"
type input "3"
type input "0"
select select
checkbox input "false"
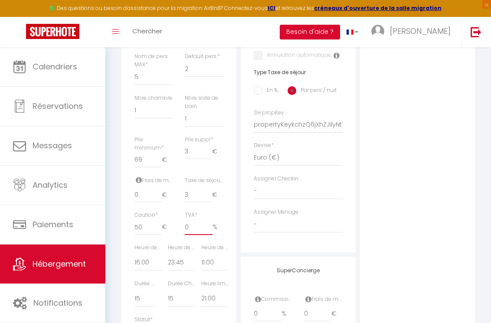
checkbox input "false"
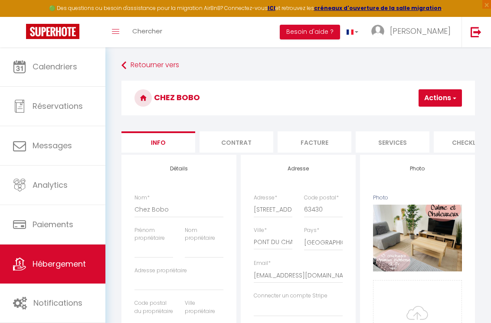
type input "0"
click at [438, 100] on button "Actions" at bounding box center [440, 97] width 43 height 17
click at [389, 118] on input "Enregistrer" at bounding box center [393, 117] width 32 height 9
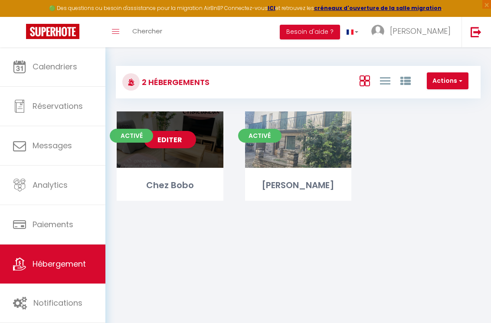
click at [180, 184] on div "Chez Bobo" at bounding box center [170, 185] width 107 height 13
select select "3"
select select "2"
select select "1"
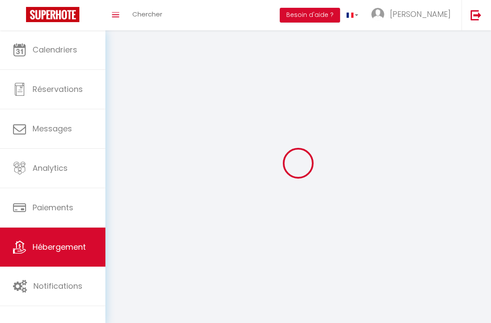
select select
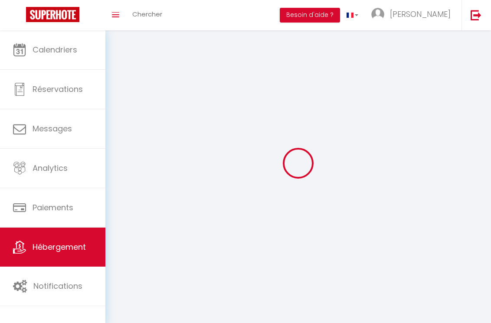
select select
checkbox input "false"
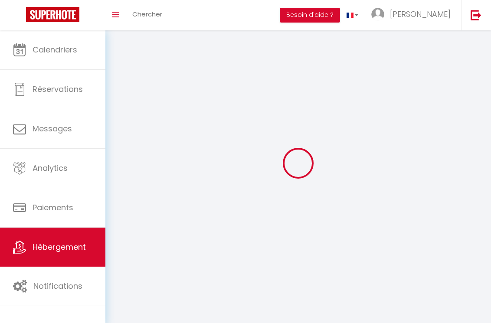
select select
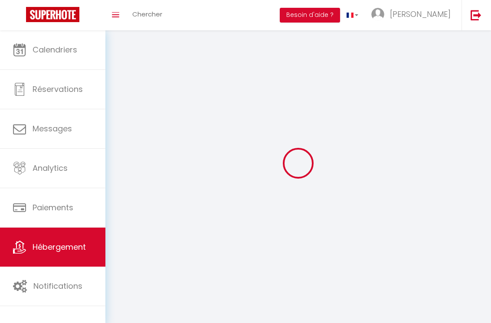
select select
checkbox input "false"
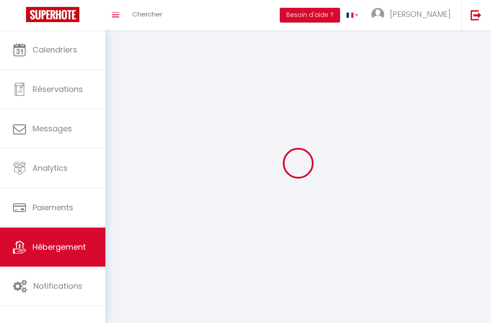
checkbox input "false"
select select
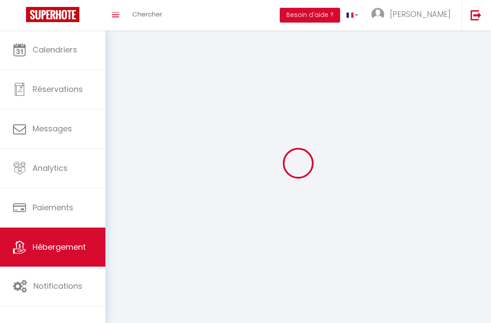
select select "1"
select select "28"
select select
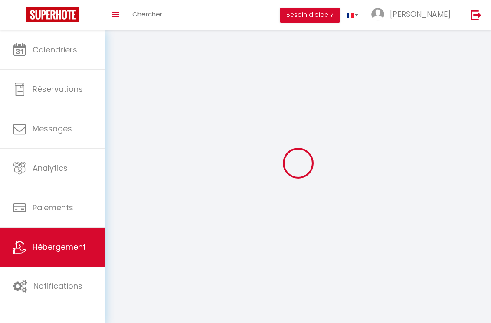
select select
checkbox input "false"
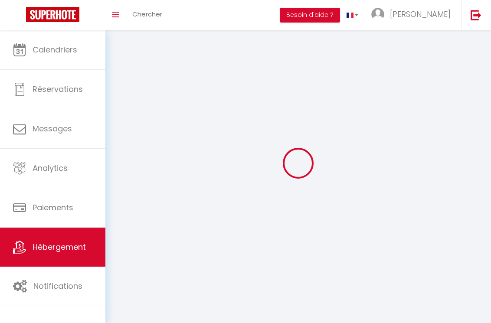
checkbox input "false"
select select
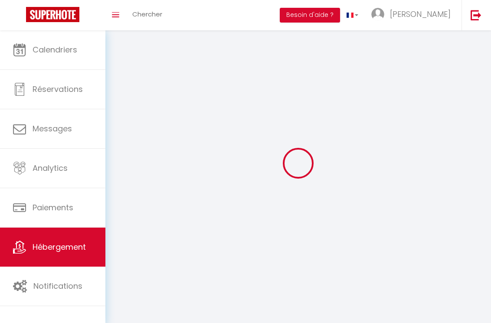
select select
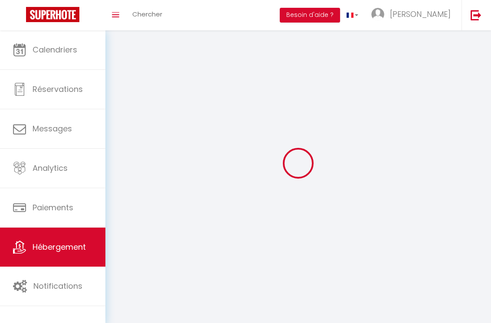
checkbox input "false"
select select
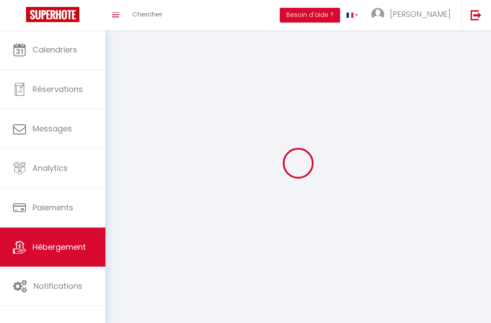
select select
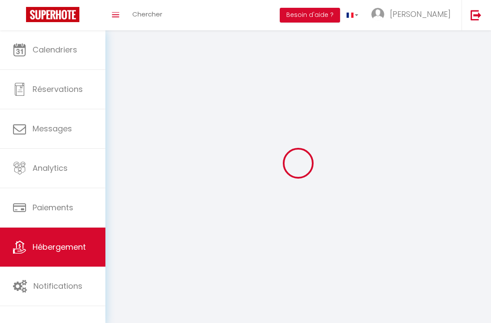
select select
checkbox input "false"
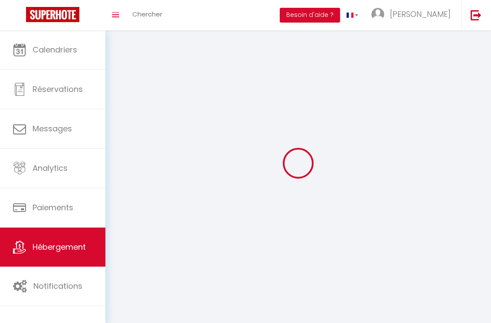
checkbox input "false"
select select
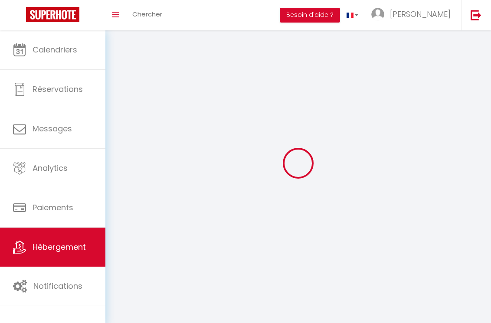
select select
checkbox input "false"
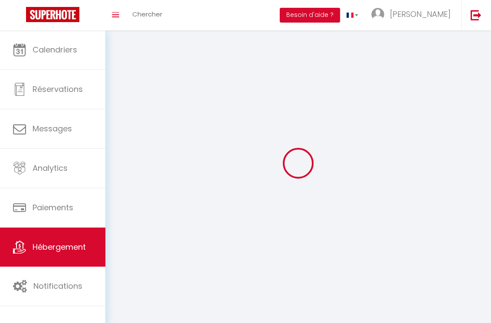
checkbox input "false"
select select
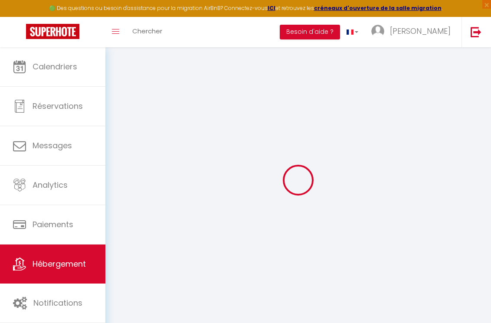
select select
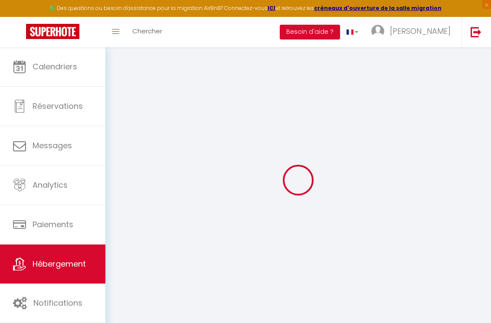
select select
checkbox input "false"
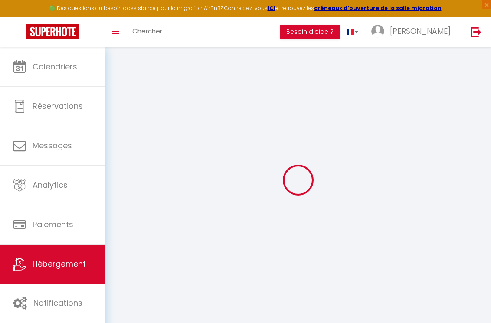
select select
type input "Chez Bobo"
select select "5"
type input "69"
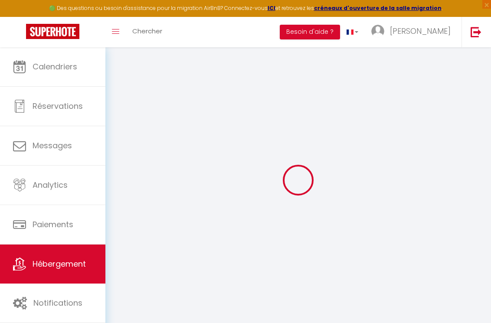
type input "3"
type input "3.00"
type input "50"
select select
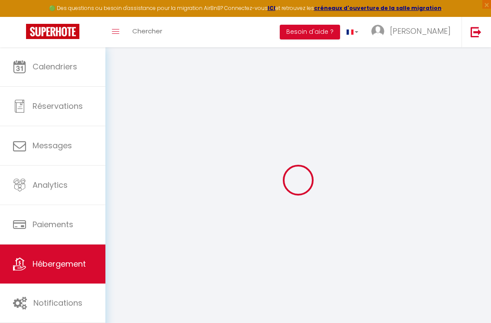
select select
type input "3bis rue Montguillon"
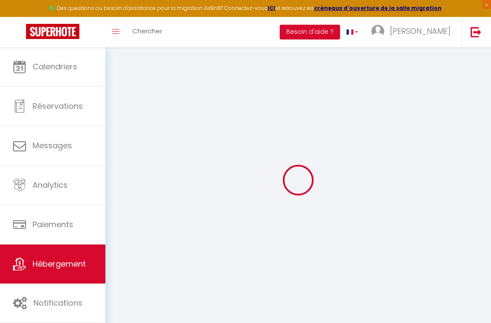
type input "63430"
type input "PONT DU CHATEAU"
type input "famillebeuzon@gmail.com"
select select
checkbox input "false"
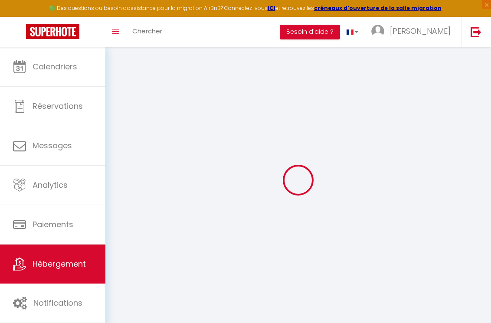
checkbox input "false"
select select
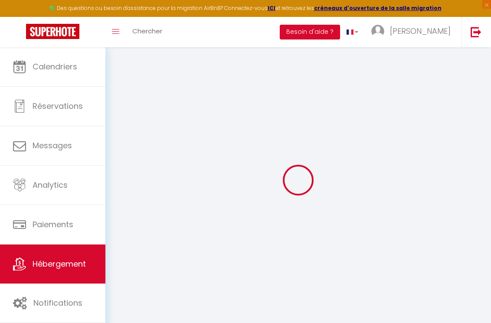
type input "0"
select select
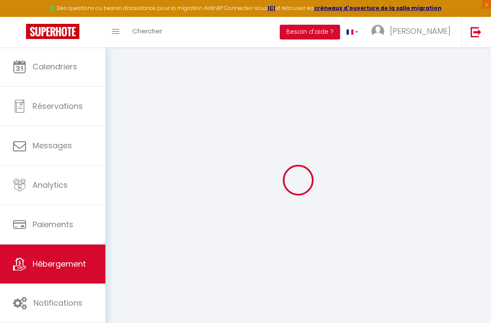
select select
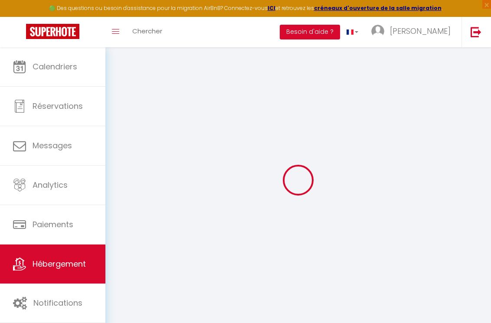
select select
checkbox input "false"
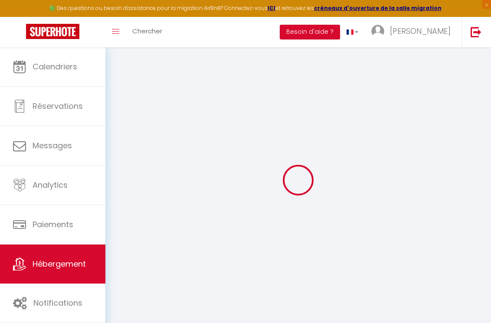
select select
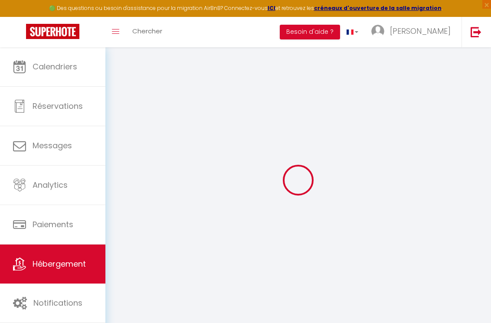
select select
checkbox input "false"
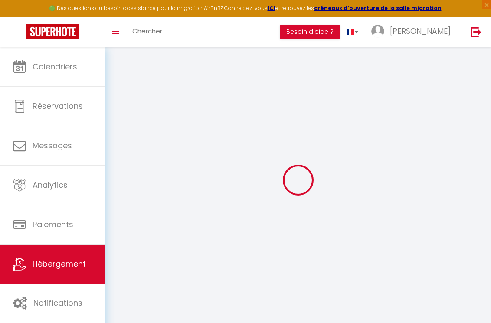
checkbox input "false"
select select
checkbox input "false"
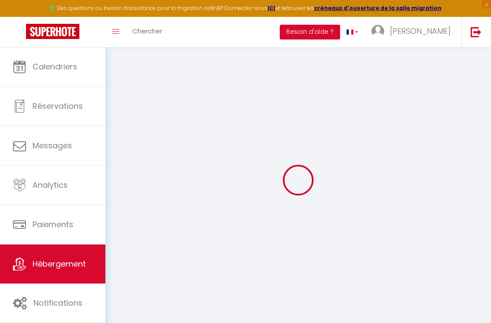
checkbox input "false"
select select
checkbox input "false"
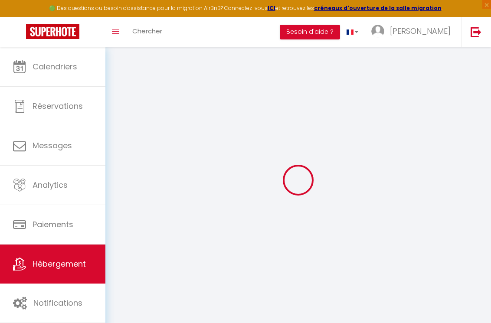
checkbox input "false"
select select "16:00"
select select "23:45"
select select "11:00"
select select "15"
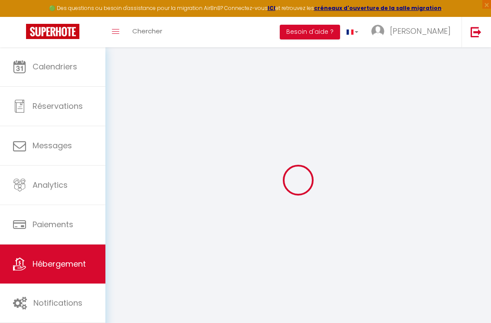
select select "15"
select select "21:00"
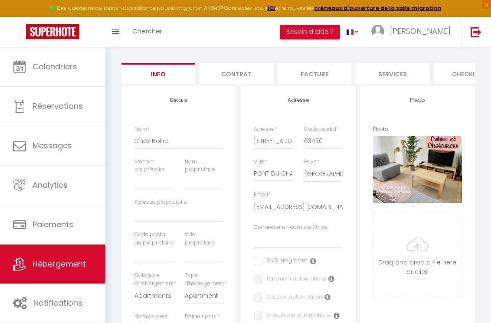
scroll to position [20, 0]
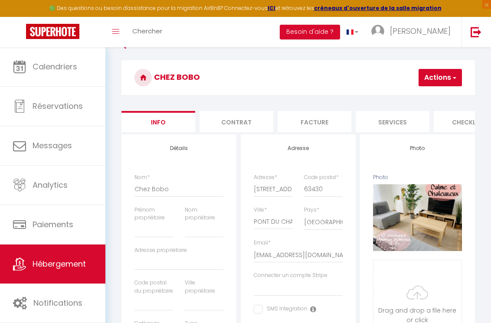
click at [245, 122] on li "Contrat" at bounding box center [237, 121] width 74 height 21
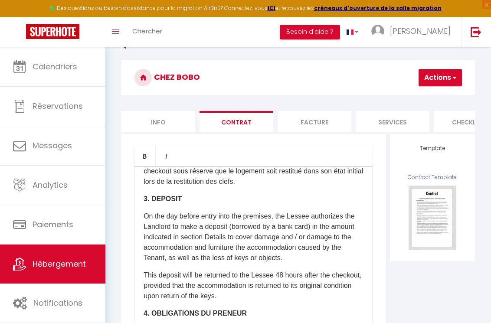
scroll to position [658, 0]
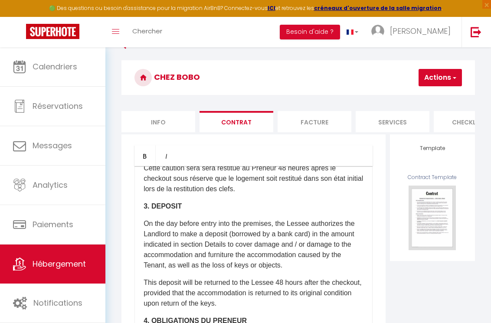
click at [313, 126] on li "Facture" at bounding box center [315, 121] width 74 height 21
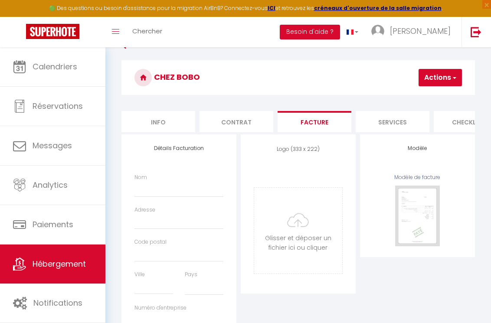
select select
click at [374, 123] on li "Services" at bounding box center [393, 121] width 74 height 21
select select
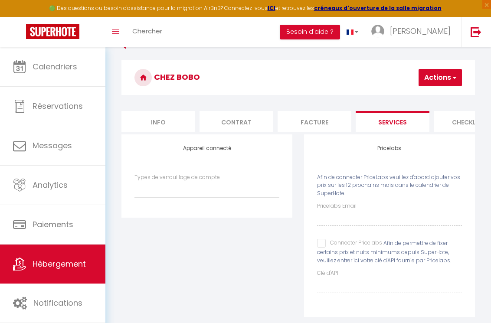
click at [194, 177] on label "Types de verrouillage de compte" at bounding box center [176, 178] width 85 height 8
click at [194, 181] on select "Types de verrouillage de compte" at bounding box center [206, 189] width 145 height 16
click at [134, 181] on select "Types de verrouillage de compte" at bounding box center [206, 189] width 145 height 16
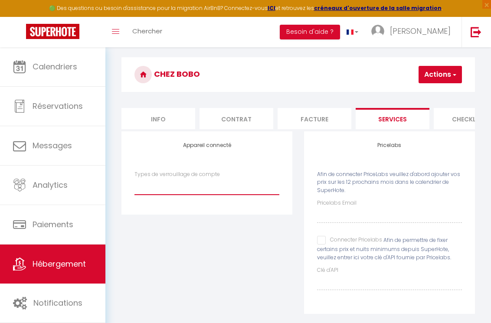
scroll to position [24, 0]
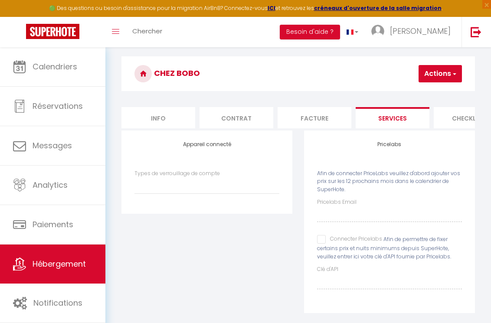
click at [457, 119] on li "Checklists" at bounding box center [471, 117] width 74 height 21
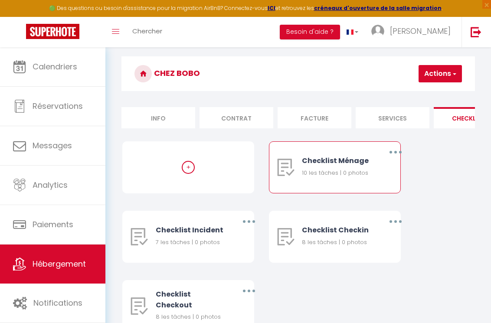
click at [333, 164] on div "Checklist Ménage" at bounding box center [337, 160] width 71 height 11
click at [393, 151] on button "button" at bounding box center [395, 152] width 23 height 16
click at [351, 176] on link "Editer" at bounding box center [373, 173] width 64 height 15
type input "Checklist Ménage"
type input "Procédure à suivre à la fin du ménage"
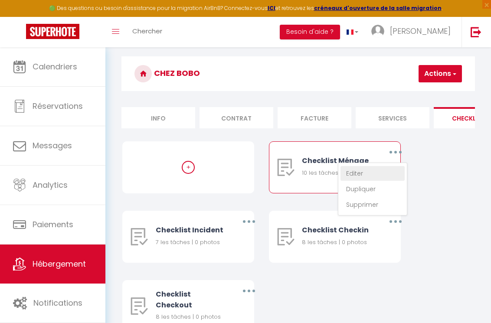
select select
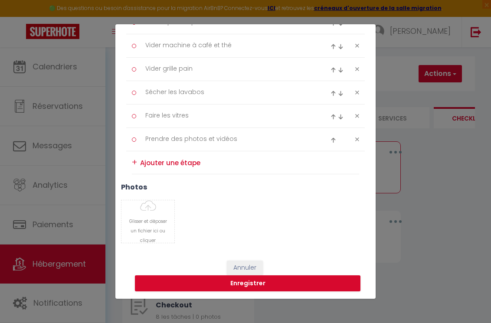
scroll to position [247, 0]
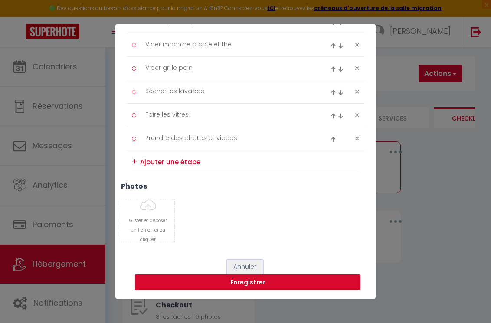
click at [242, 270] on button "Annuler" at bounding box center [245, 267] width 36 height 15
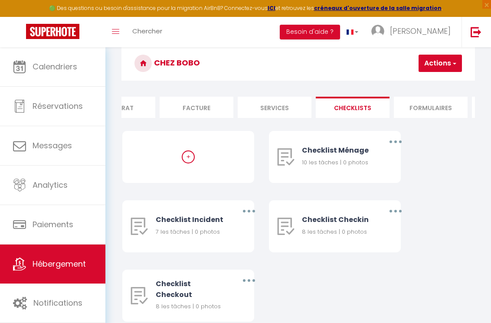
scroll to position [38, 0]
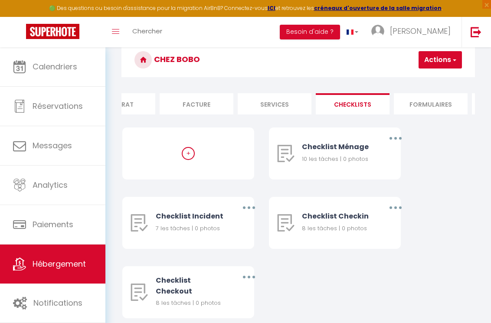
click at [419, 109] on li "Formulaires" at bounding box center [431, 103] width 74 height 21
select select
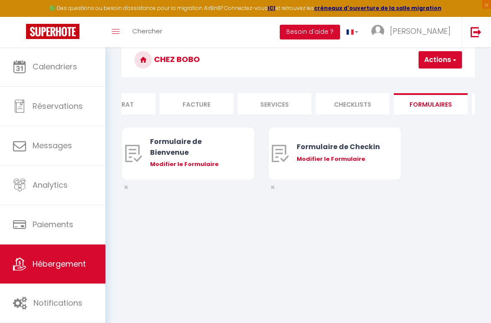
click at [193, 163] on div "Modifier le Formulaire" at bounding box center [193, 164] width 87 height 9
select select
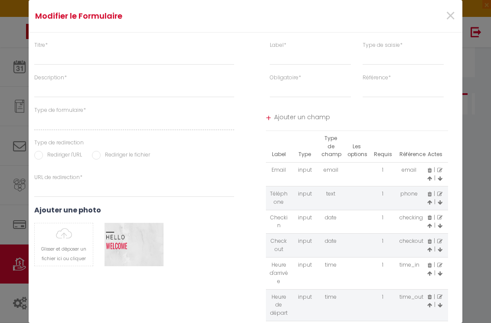
type input "Formulaire de Bienvenue"
type input "Afin de préparer au mieux votre arrivée et recevoir votre Guide de Bienvenue, j…"
select select "[object Object]"
radio input "true"
type input "https://superhote.com/confirmation"
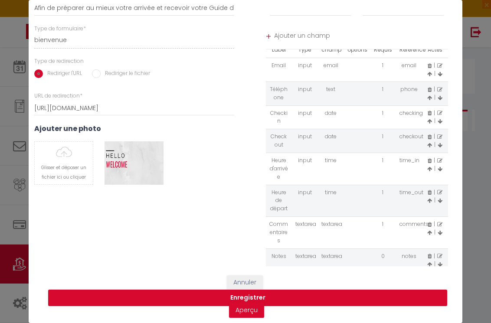
scroll to position [29, 0]
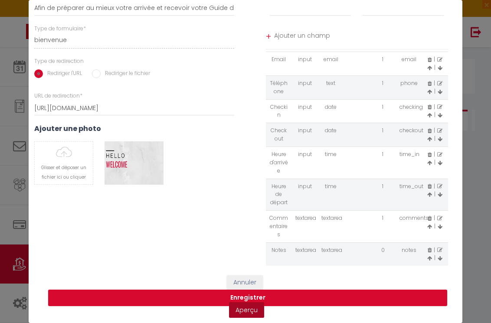
click at [246, 312] on link "Aperçu" at bounding box center [246, 310] width 35 height 16
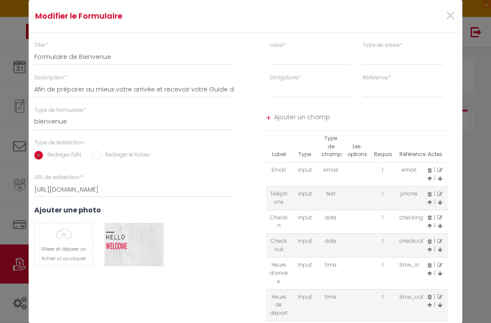
scroll to position [0, 0]
select select
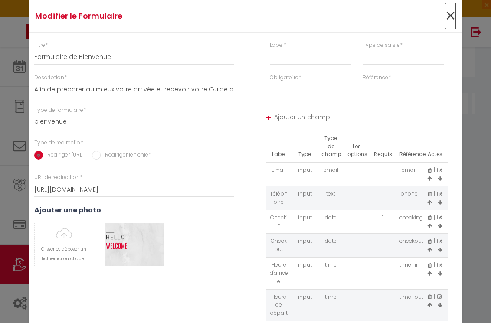
click at [449, 13] on span "×" at bounding box center [450, 16] width 11 height 26
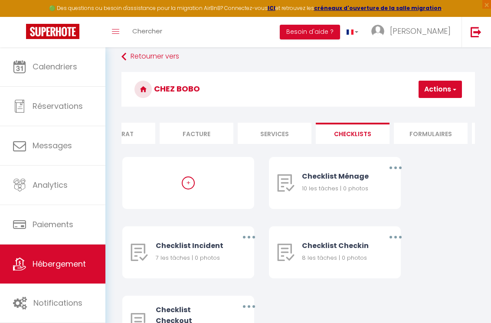
scroll to position [0, 0]
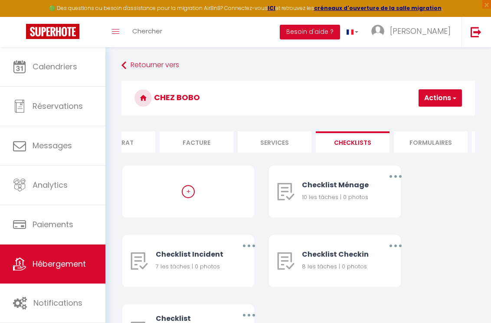
click at [422, 147] on li "Formulaires" at bounding box center [431, 141] width 74 height 21
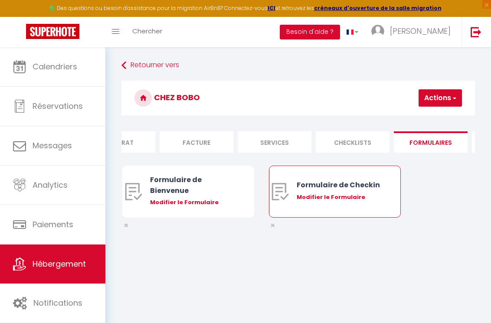
click at [341, 191] on div "Formulaire de Checkin Modifier le Formulaire" at bounding box center [340, 191] width 87 height 51
click at [333, 197] on div "Modifier le Formulaire" at bounding box center [340, 197] width 87 height 9
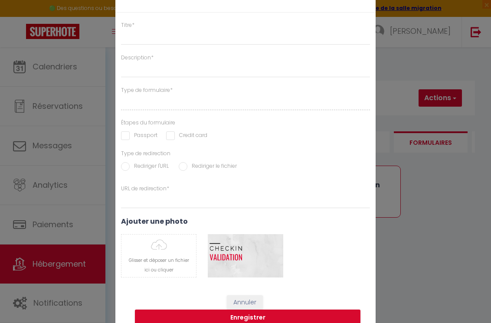
type input "Formulaire de Checkin"
type input "Afin de confirmer votre arrivée et recevoir la procédure d'accès à l'appartemen…"
select select "[object Object]"
radio input "true"
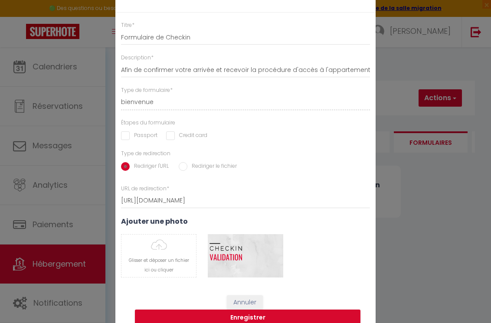
scroll to position [20, 0]
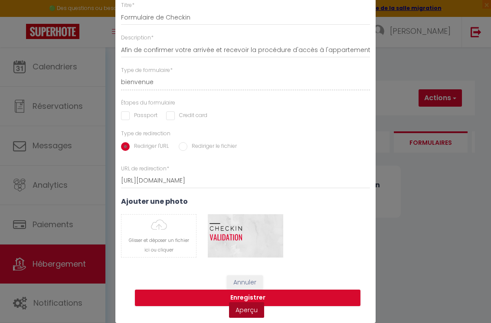
click at [250, 314] on link "Aperçu" at bounding box center [246, 310] width 35 height 16
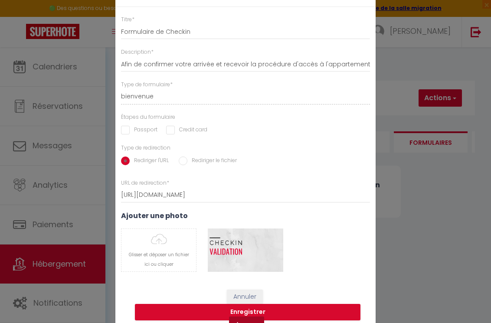
scroll to position [0, 0]
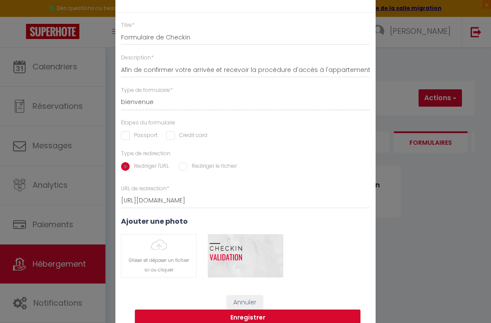
click at [386, 175] on div "Modifier le Formulaire × Titre * Formulaire de Checkin Description * Afin de co…" at bounding box center [245, 161] width 491 height 323
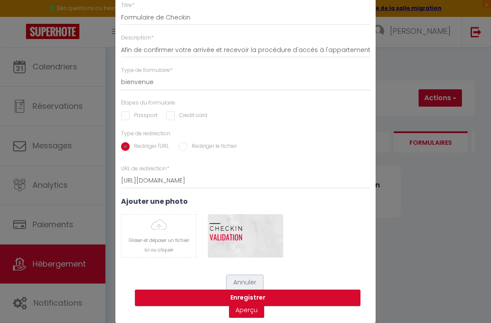
click at [250, 284] on button "Annuler" at bounding box center [245, 282] width 36 height 15
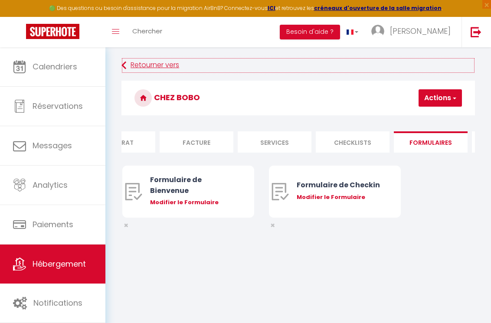
click at [164, 62] on link "Retourner vers" at bounding box center [298, 66] width 354 height 16
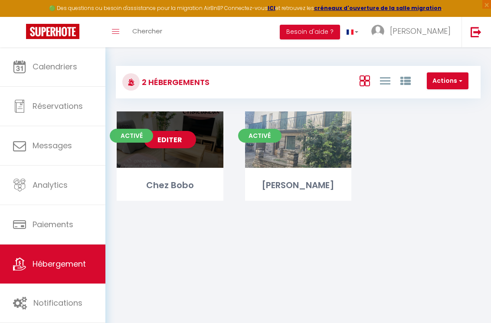
click at [212, 151] on div "Editer" at bounding box center [170, 139] width 107 height 56
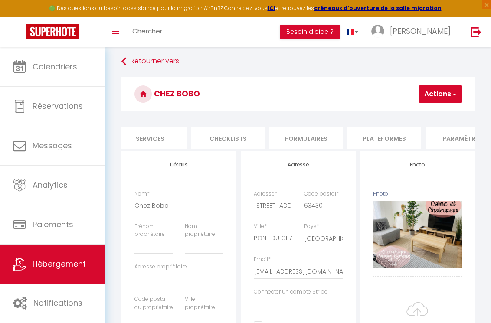
scroll to position [0, 260]
click at [305, 133] on li "Formulaires" at bounding box center [289, 138] width 74 height 21
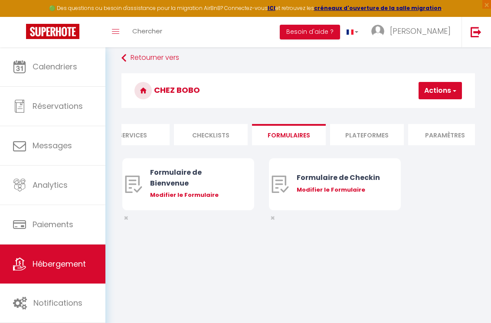
scroll to position [10, 0]
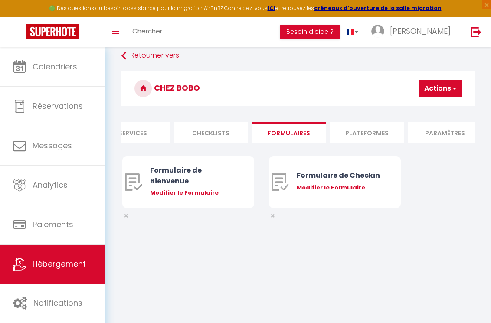
click at [368, 135] on li "Plateformes" at bounding box center [367, 132] width 74 height 21
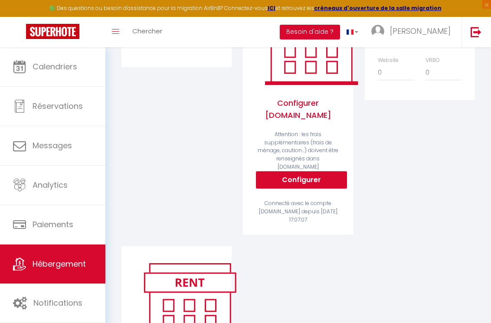
scroll to position [166, 0]
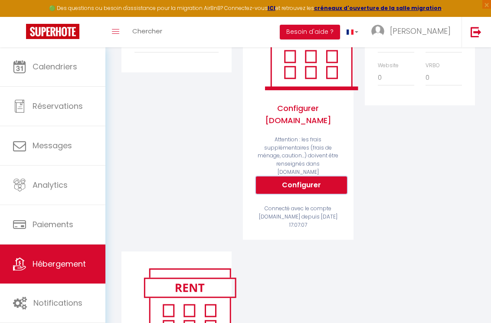
click at [292, 177] on button "Configurer" at bounding box center [301, 185] width 91 height 17
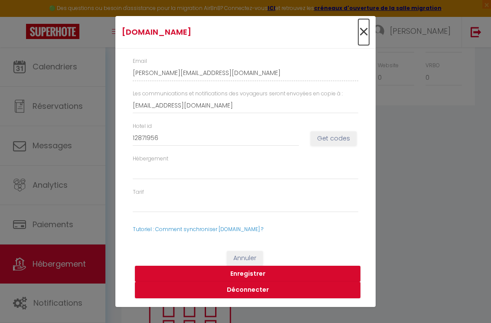
click at [367, 32] on span "×" at bounding box center [363, 32] width 11 height 26
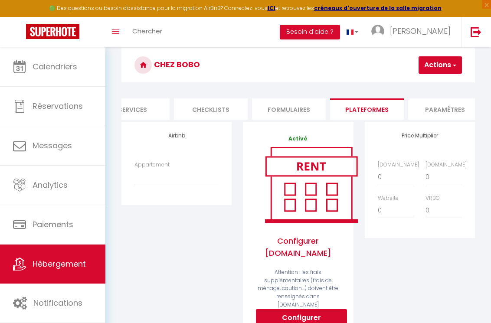
scroll to position [23, 0]
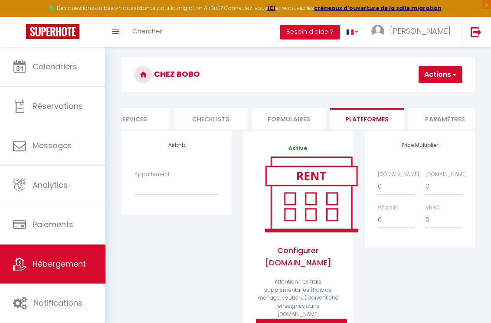
click at [444, 117] on li "Paramètres" at bounding box center [445, 118] width 74 height 21
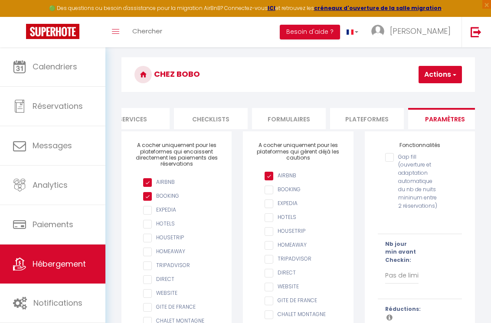
click at [393, 157] on input "Gap fill (ouverture et adaptation automatique du nb de nuits mininum entre 2 ré…" at bounding box center [412, 157] width 55 height 9
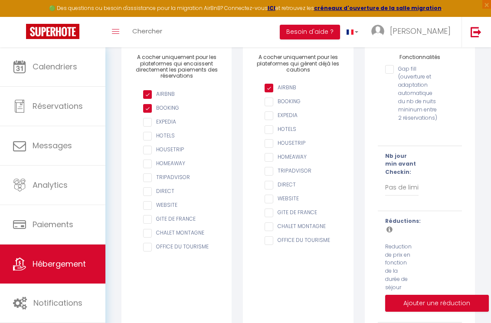
scroll to position [111, 0]
click option "Pas de limite" at bounding box center [0, 0] width 0 height 0
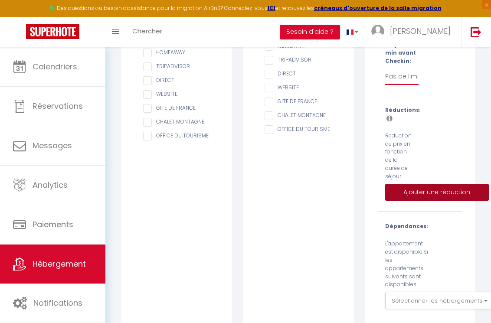
scroll to position [223, 0]
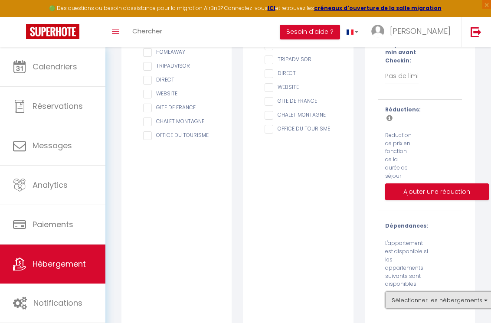
click at [421, 292] on button "Sélectionner les hébergements" at bounding box center [439, 300] width 109 height 17
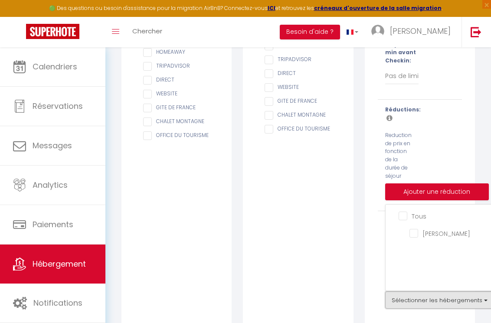
click at [418, 292] on button "Sélectionner les hébergements" at bounding box center [439, 300] width 109 height 17
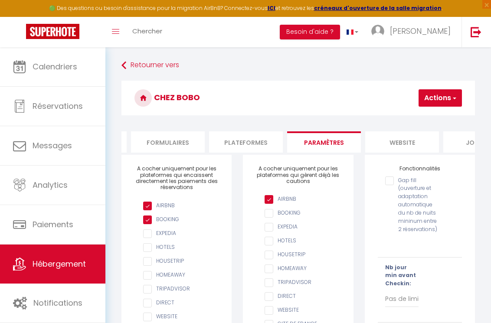
scroll to position [0, 386]
click at [396, 144] on li "website" at bounding box center [397, 141] width 74 height 21
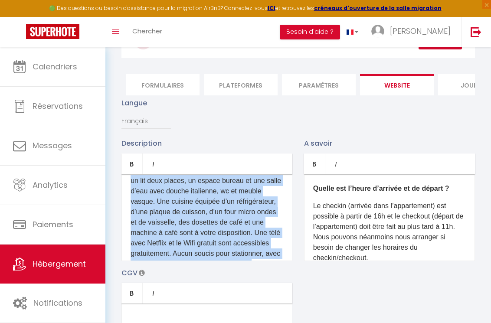
scroll to position [193, 0]
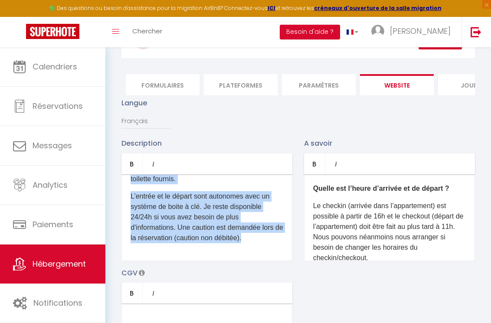
drag, startPoint x: 128, startPoint y: 188, endPoint x: 242, endPoint y: 288, distance: 151.2
click at [242, 261] on div "D'un accès aisé depuis les autoroutes, via la A2 , vous pourrez profiter de la …" at bounding box center [206, 217] width 171 height 87
click at [232, 239] on p "L’entrée et le départ sont autonomes avec un système de boite à clé. Je reste d…" at bounding box center [207, 217] width 153 height 52
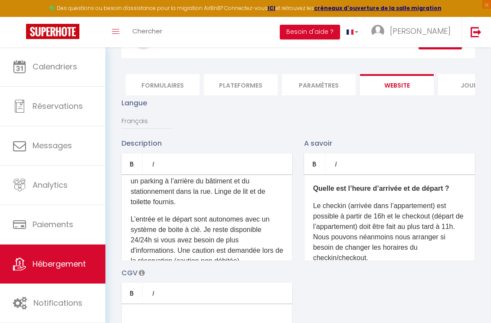
scroll to position [165, 0]
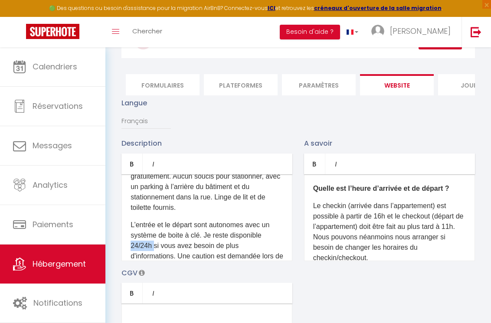
drag, startPoint x: 130, startPoint y: 246, endPoint x: 154, endPoint y: 245, distance: 24.3
click at [154, 245] on div "D'un accès aisé depuis les autoroutes, via la A2 , vous pourrez profiter de la …" at bounding box center [206, 217] width 171 height 87
click at [147, 246] on p "L’entrée et le départ sont autonomes avec un système de boite à clé. Je reste d…" at bounding box center [207, 246] width 153 height 52
drag, startPoint x: 148, startPoint y: 246, endPoint x: 131, endPoint y: 247, distance: 17.8
click at [131, 247] on div "D'un accès aisé depuis les autoroutes, via la A2 , vous pourrez profiter de la …" at bounding box center [206, 217] width 171 height 87
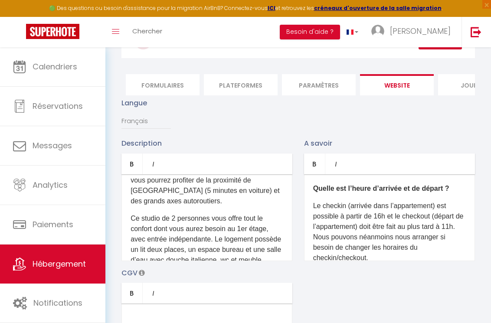
scroll to position [0, 0]
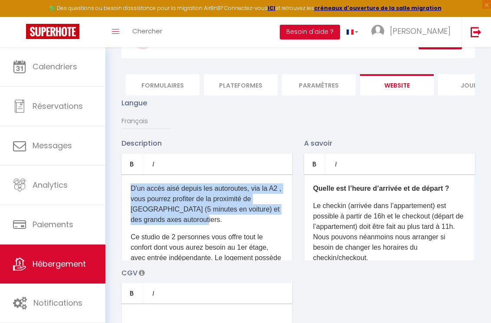
drag, startPoint x: 128, startPoint y: 190, endPoint x: 219, endPoint y: 227, distance: 99.0
click at [219, 227] on div "D'un accès aisé depuis les autoroutes, via la A2 , vous pourrez profiter de la …" at bounding box center [206, 217] width 171 height 87
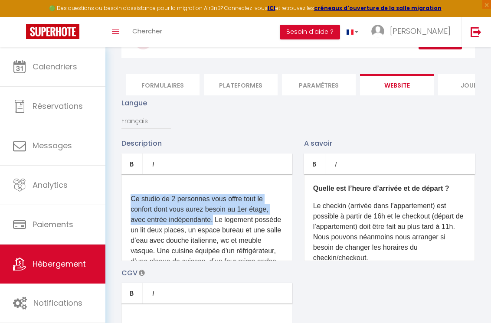
drag, startPoint x: 130, startPoint y: 199, endPoint x: 215, endPoint y: 217, distance: 86.5
click at [215, 217] on div "Ce studio de 2 personnes vous offre tout le confort dont vous aurez besoin au 1…" at bounding box center [206, 217] width 171 height 87
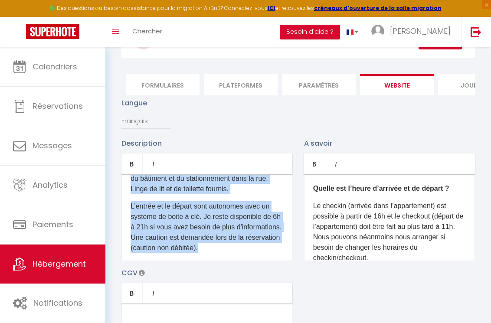
scroll to position [124, 0]
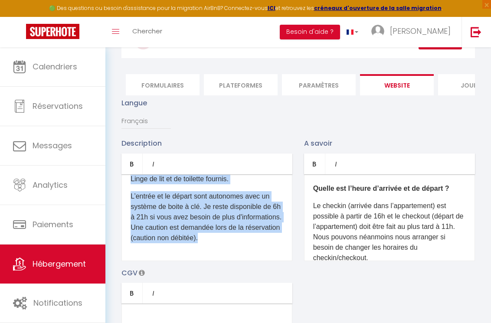
drag, startPoint x: 131, startPoint y: 199, endPoint x: 280, endPoint y: 183, distance: 150.1
click at [280, 183] on div "Le logement possède un lit deux places, un espace bureau et une salle d’eau ave…" at bounding box center [206, 217] width 171 height 87
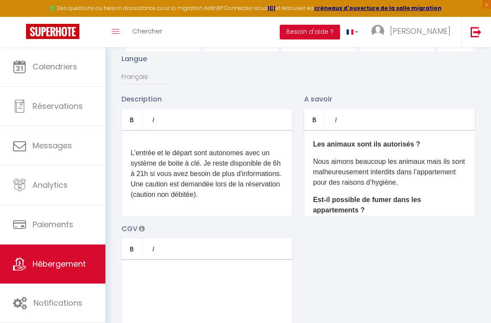
scroll to position [131, 0]
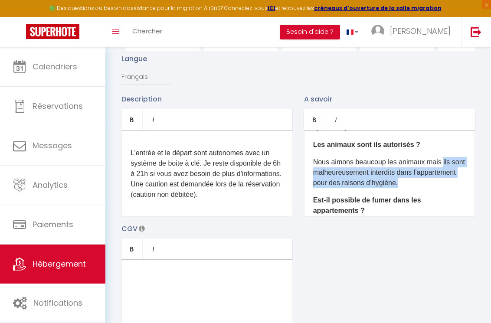
drag, startPoint x: 441, startPoint y: 162, endPoint x: 455, endPoint y: 189, distance: 30.3
click at [455, 189] on div "Quelle est l’heure d’arrivée et de départ ? Le checkin (arrivée dans l’appartem…" at bounding box center [389, 173] width 171 height 87
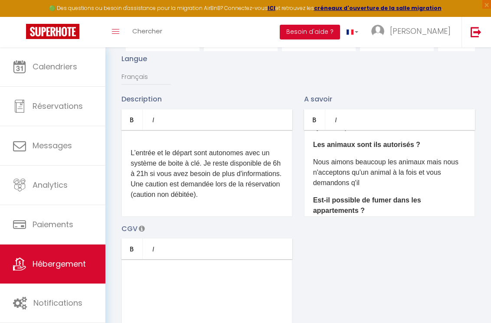
click at [354, 186] on p "Nous aimons beaucoup les animaux mais nous n'acceptons qu'un animal à la fois e…" at bounding box center [389, 172] width 153 height 31
click at [383, 184] on p "Nous aimons beaucoup les animaux mais nous n'acceptons qu'un animal à la fois e…" at bounding box center [389, 172] width 153 height 31
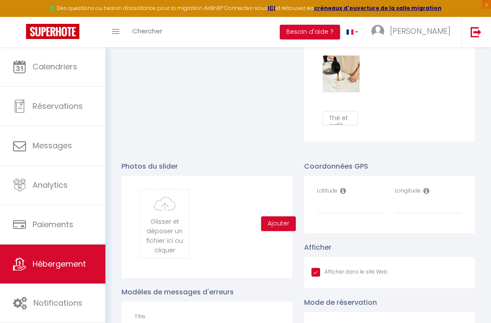
scroll to position [805, 0]
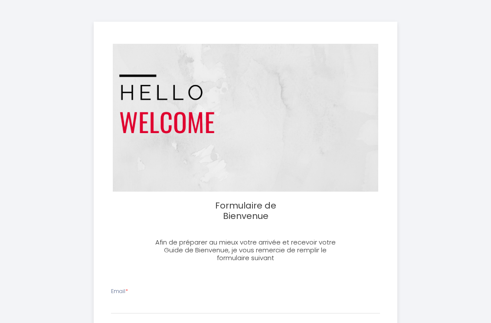
select select
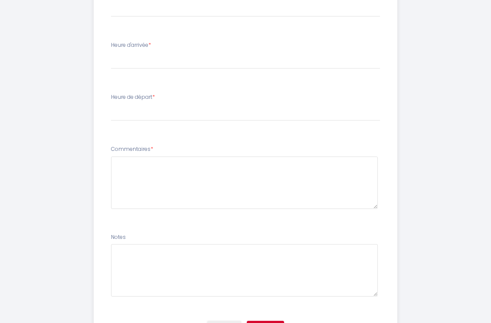
scroll to position [498, 0]
